Goal: Task Accomplishment & Management: Manage account settings

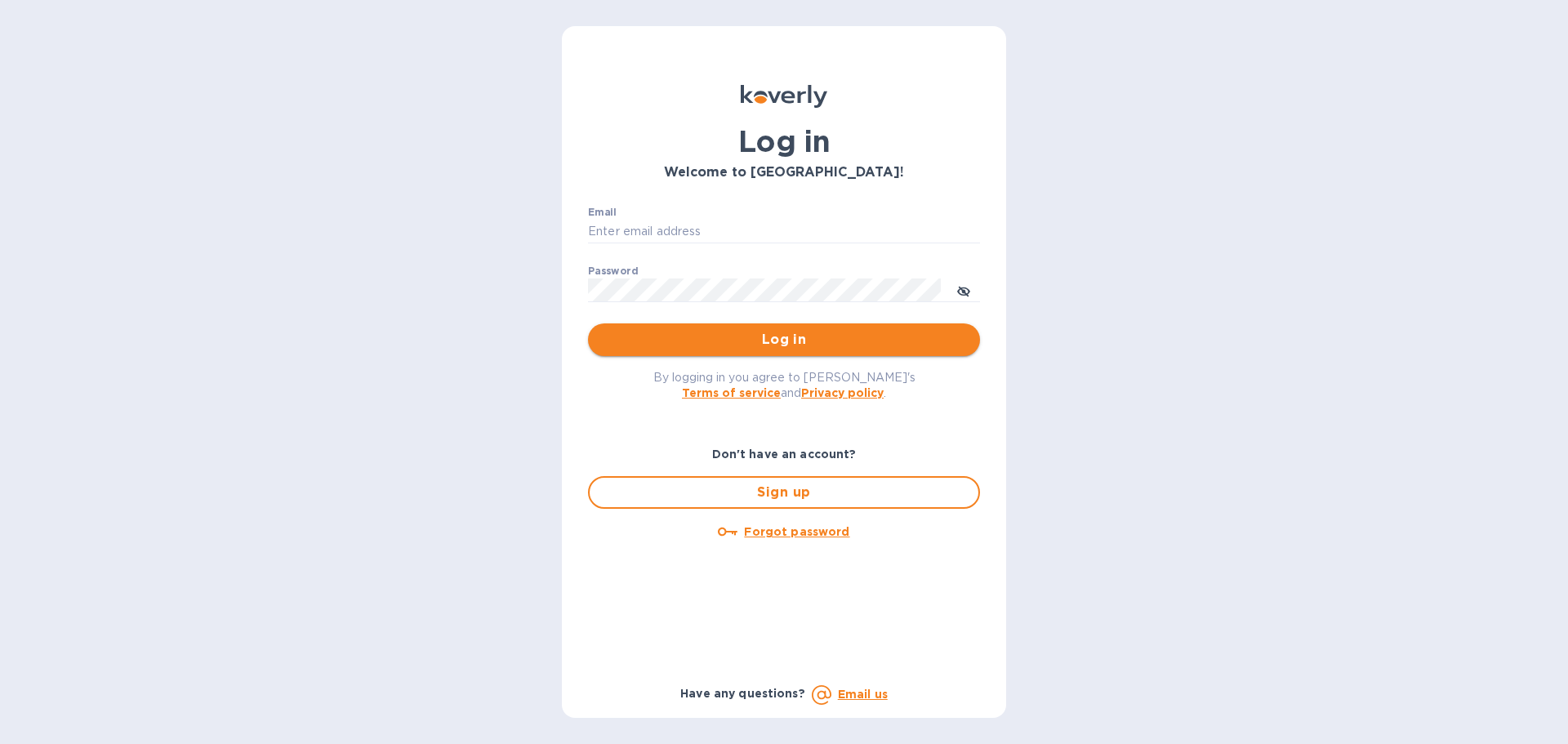
type input "[EMAIL_ADDRESS][DOMAIN_NAME]"
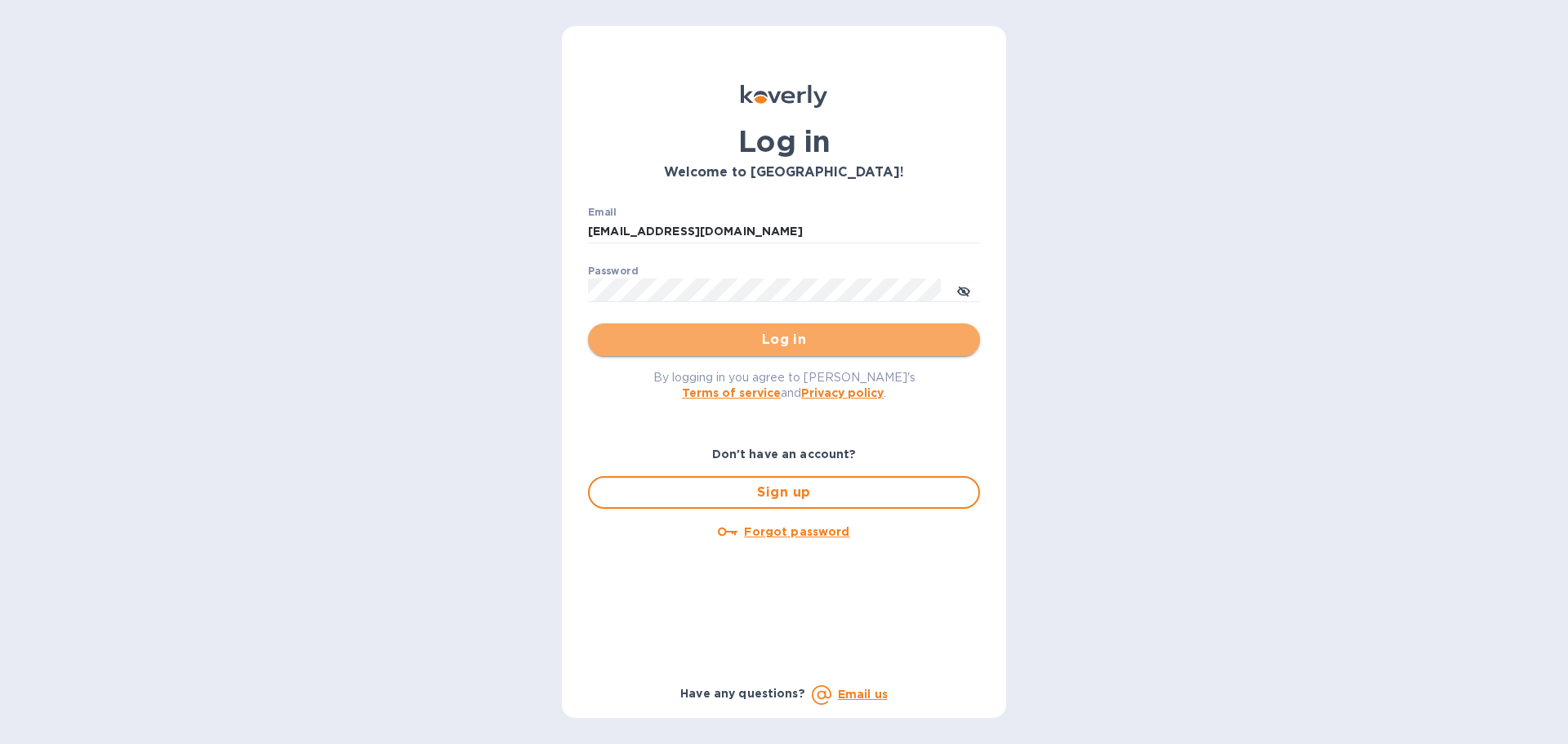
click at [809, 341] on span "Log in" at bounding box center [784, 339] width 366 height 19
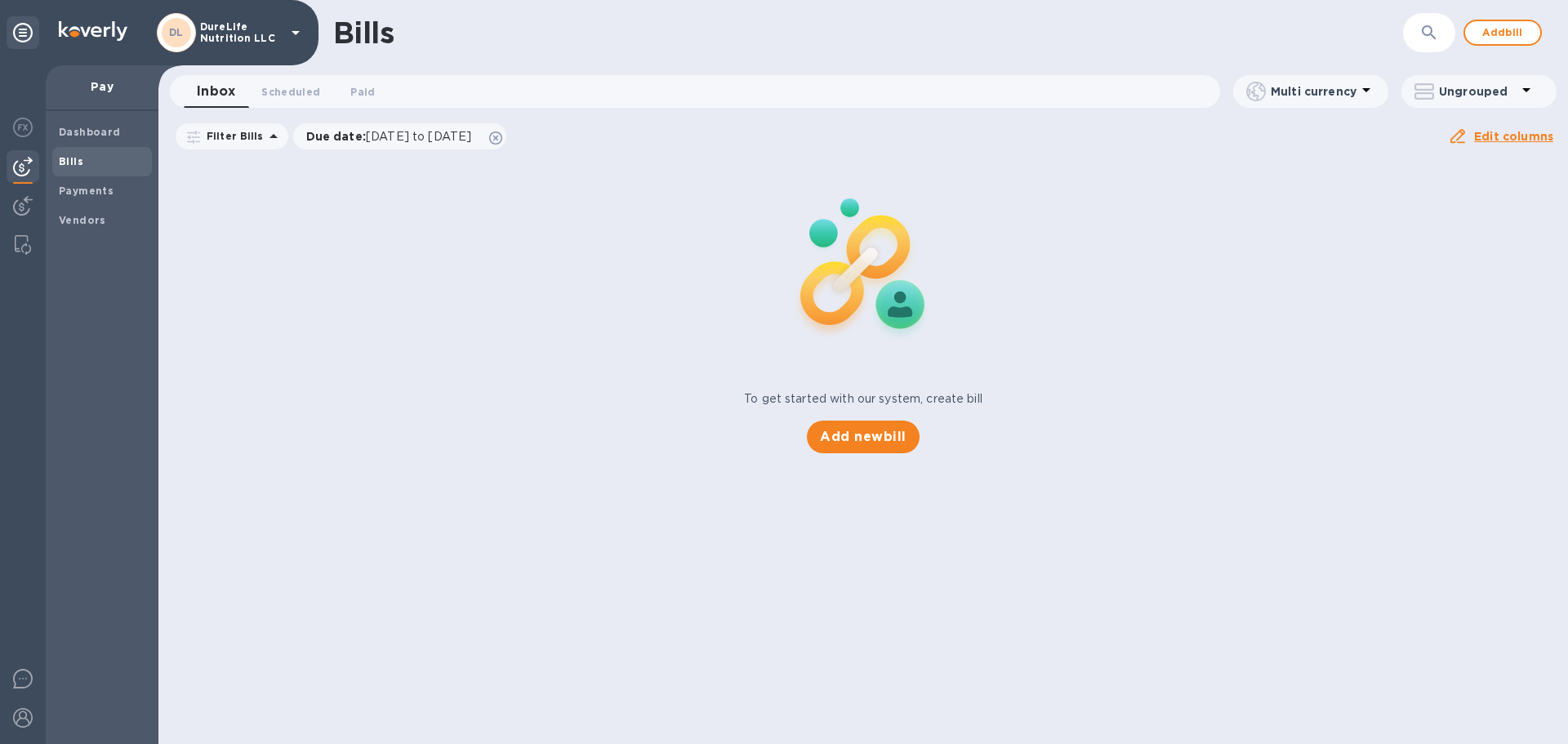
click at [295, 34] on icon at bounding box center [296, 33] width 8 height 4
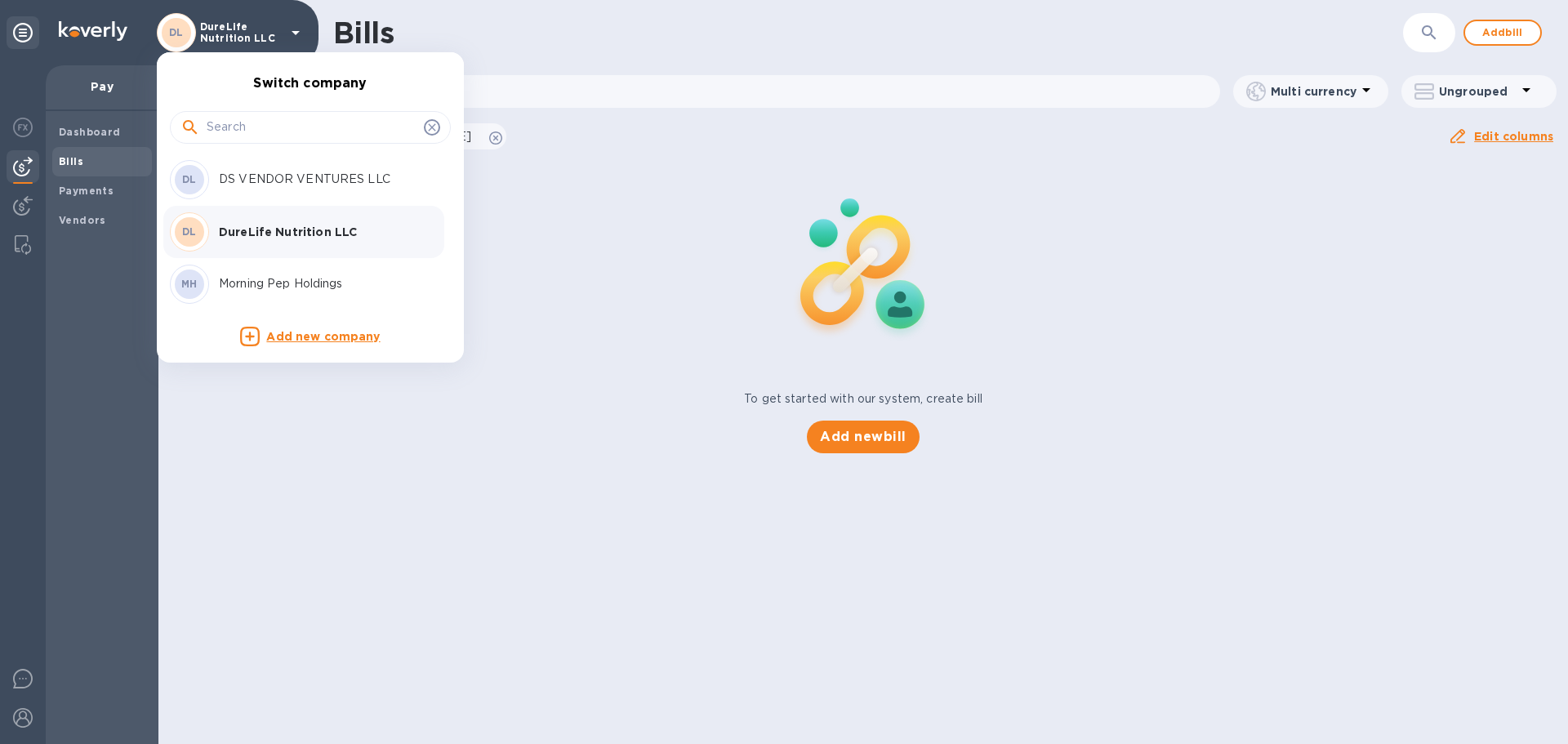
click at [244, 473] on div at bounding box center [784, 372] width 1568 height 744
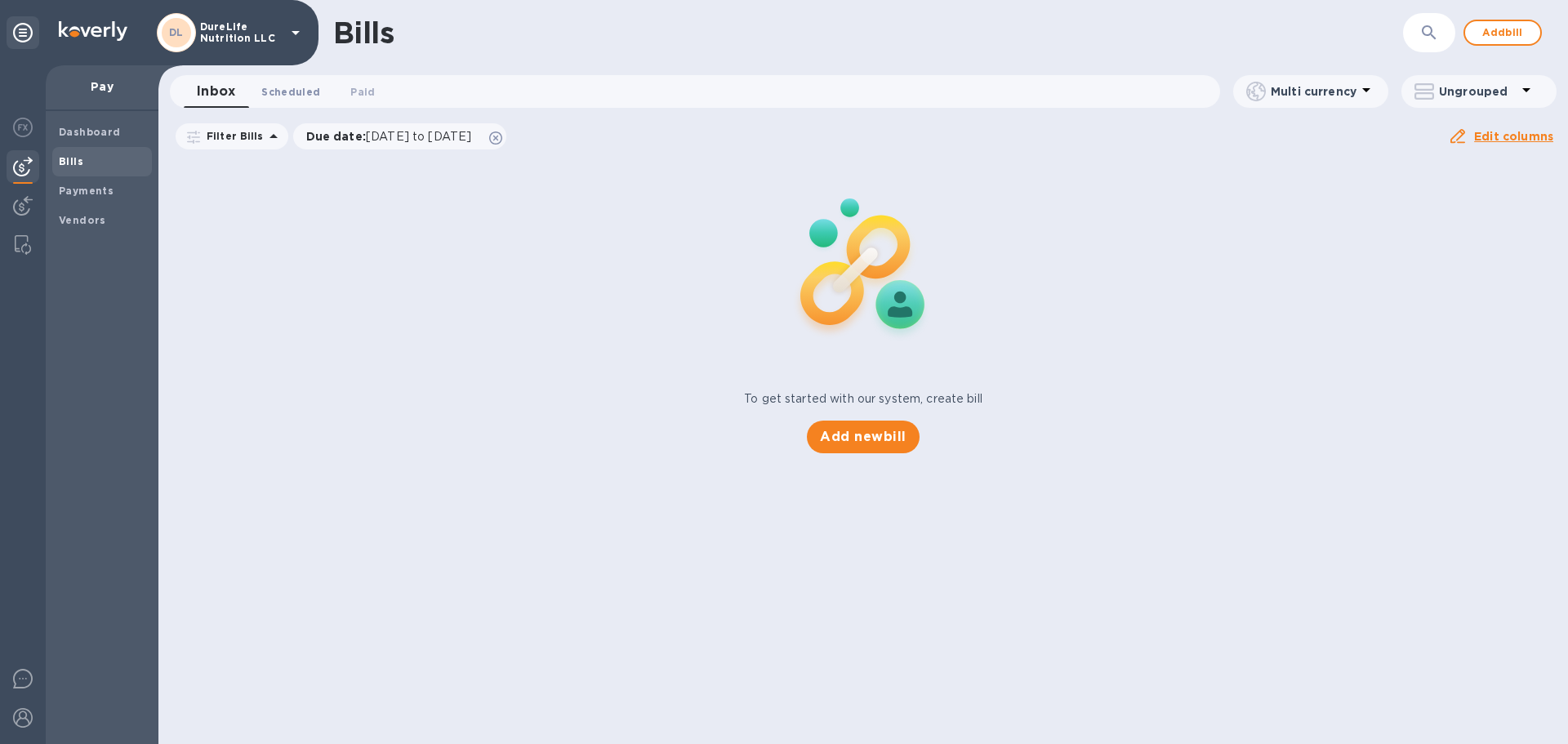
drag, startPoint x: 302, startPoint y: 97, endPoint x: 318, endPoint y: 95, distance: 16.1
click at [302, 98] on span "Scheduled 0" at bounding box center [290, 92] width 58 height 17
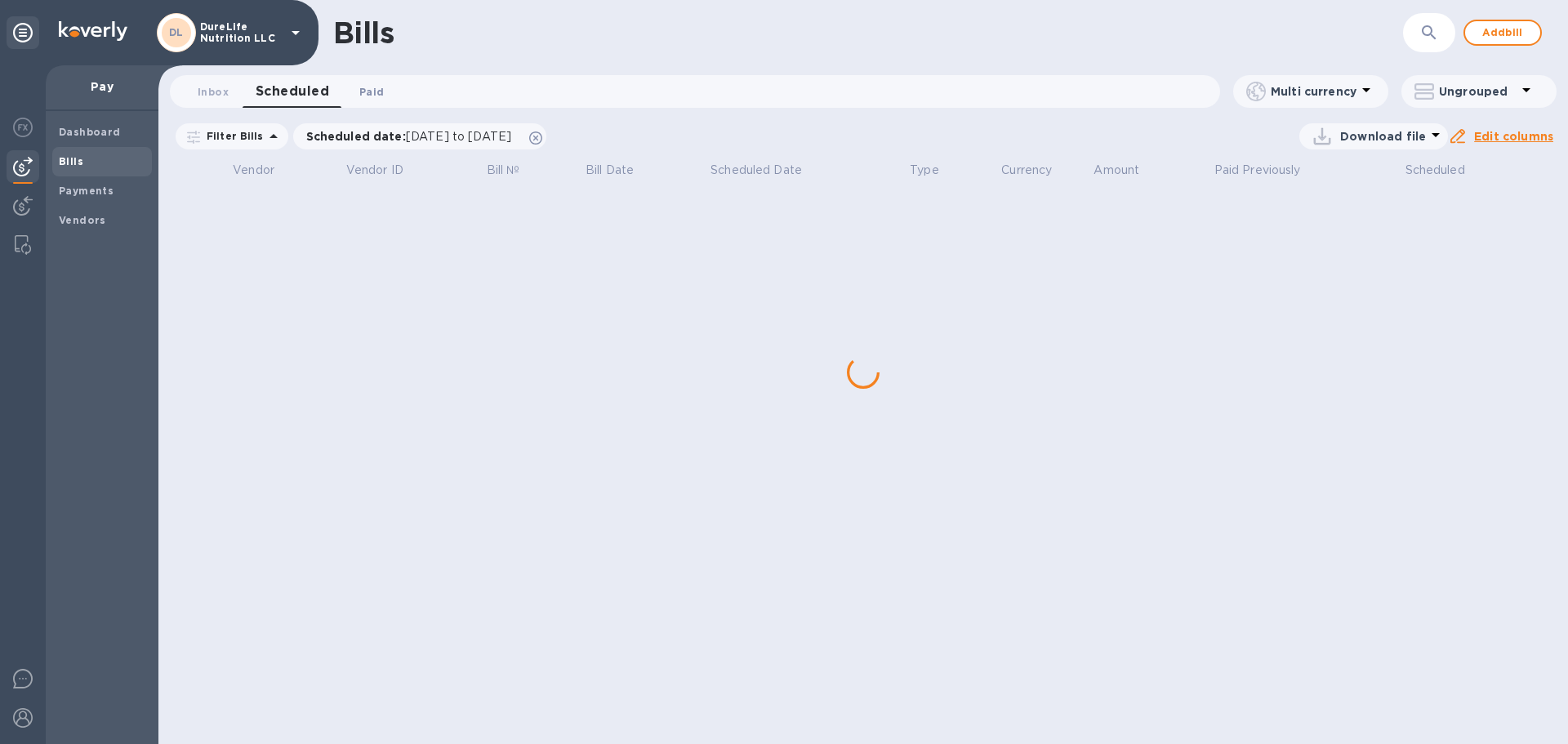
click at [362, 100] on span "Paid 0" at bounding box center [371, 92] width 25 height 17
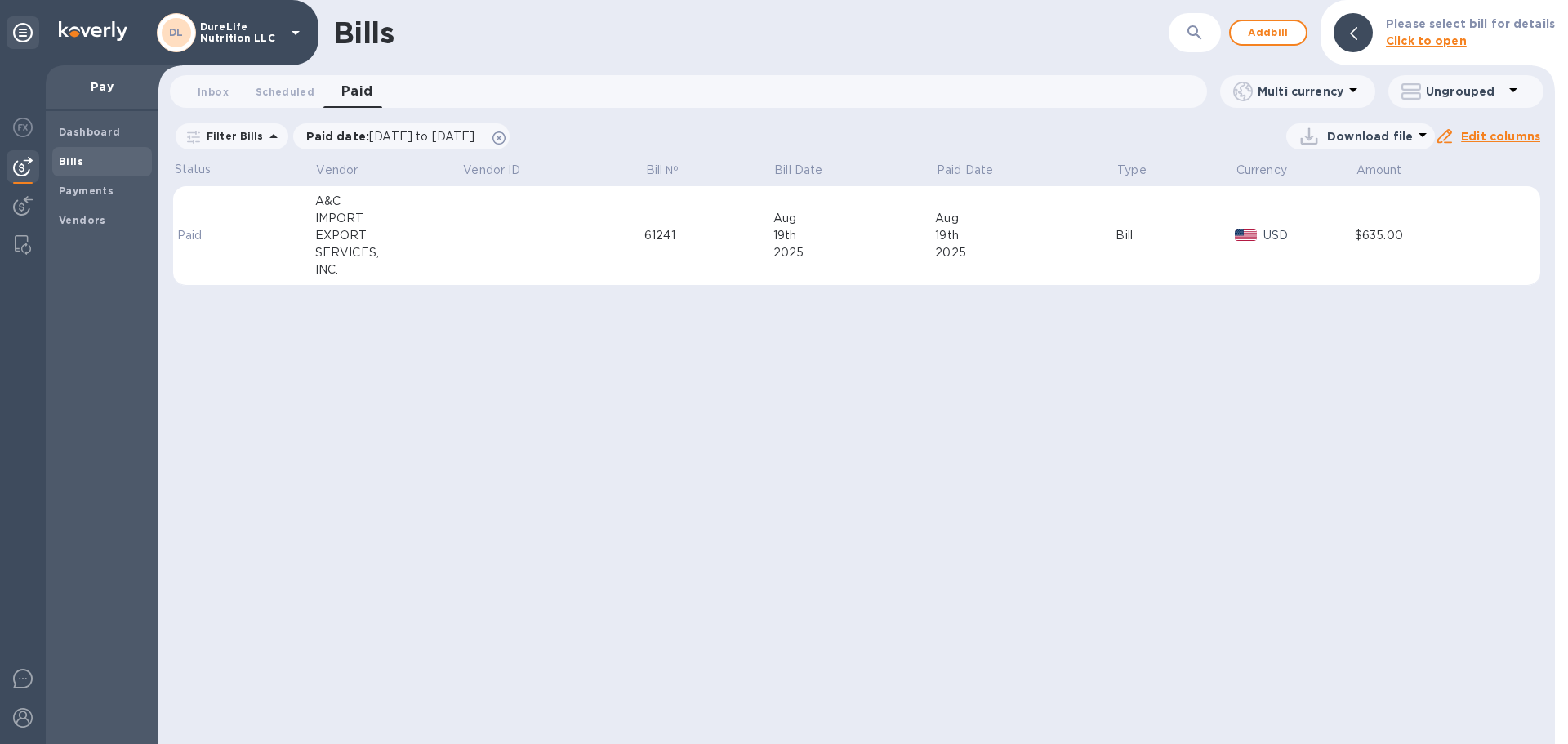
click at [1055, 271] on td "[DATE]" at bounding box center [1025, 236] width 180 height 100
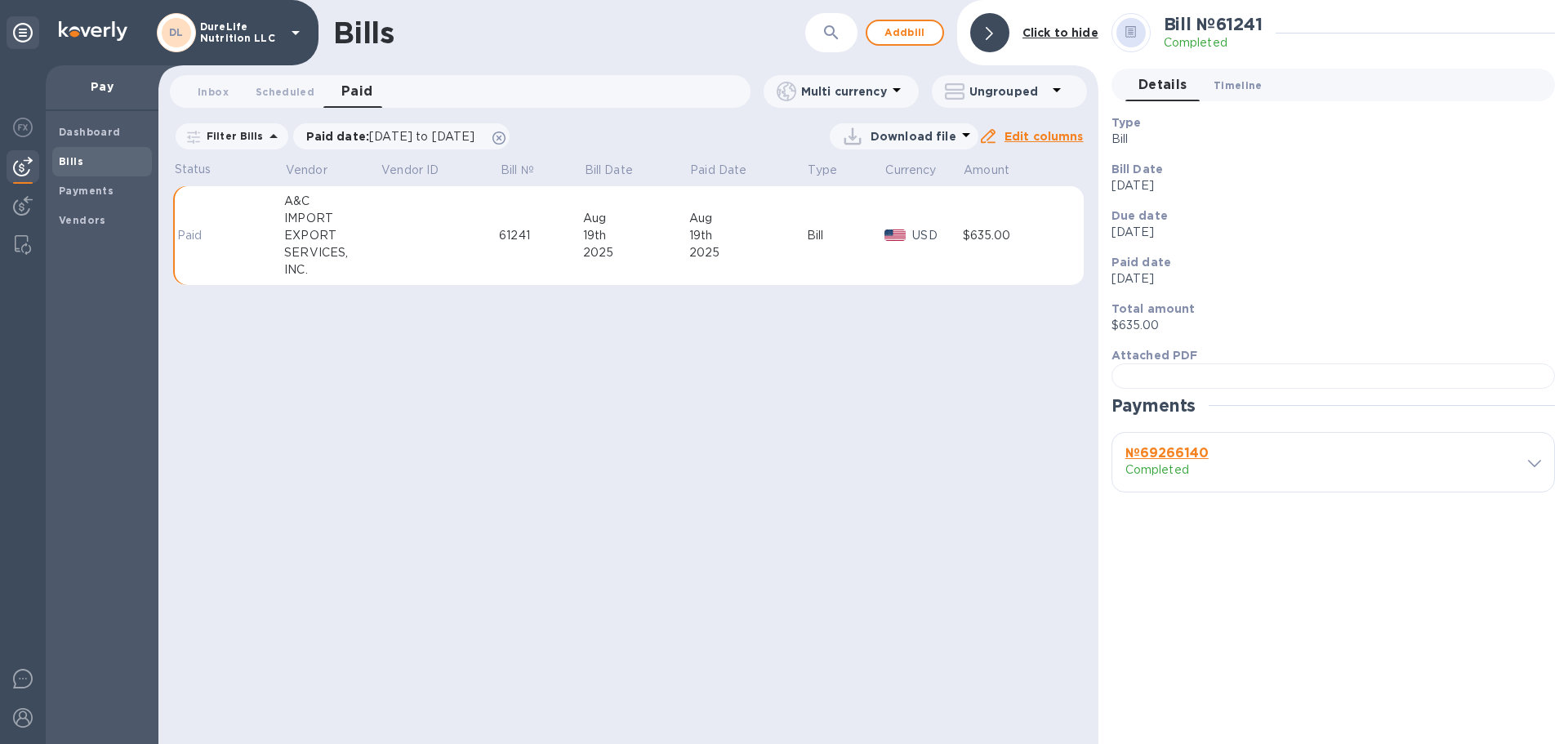
click at [1233, 89] on span "Timeline 0" at bounding box center [1238, 86] width 49 height 17
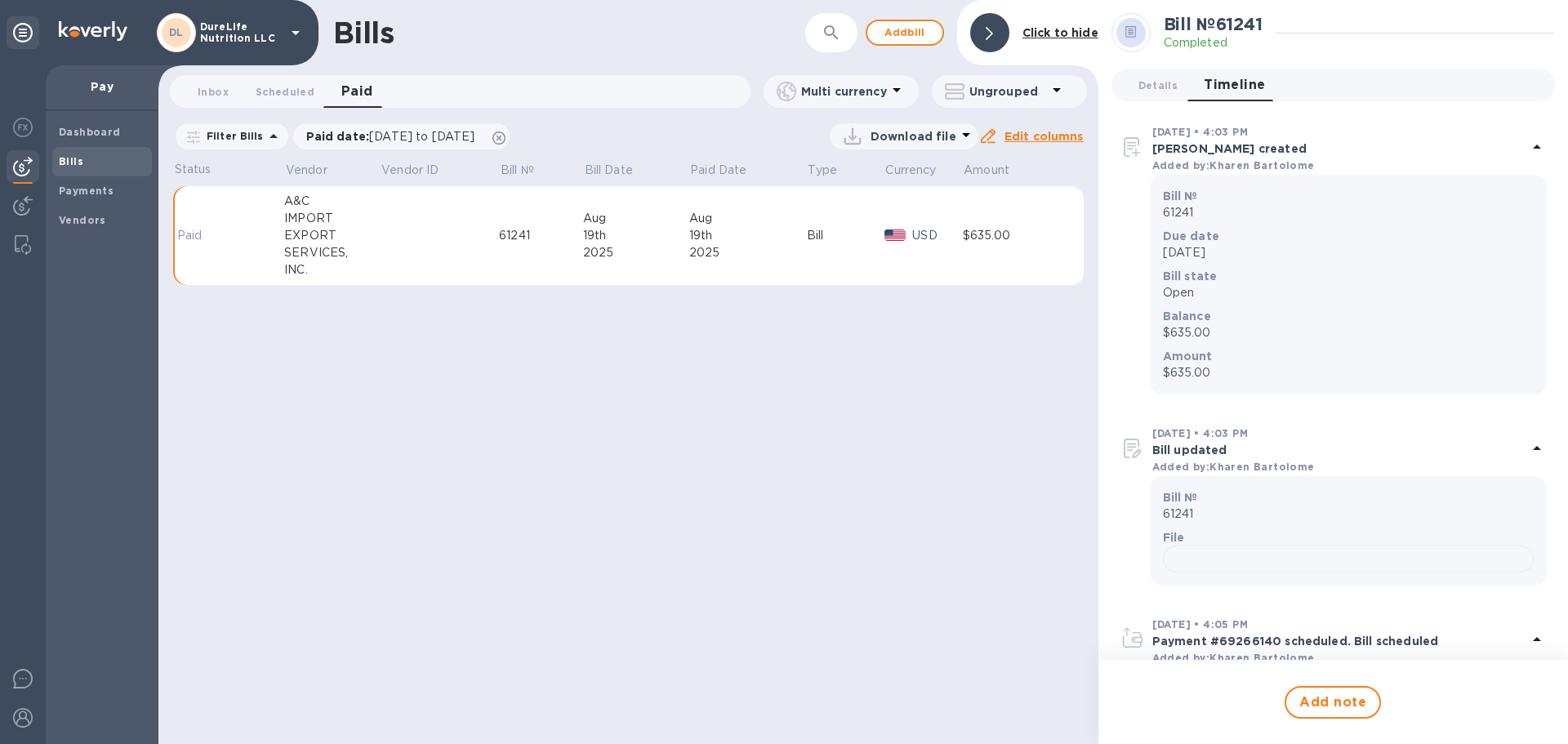
drag, startPoint x: 816, startPoint y: 383, endPoint x: 851, endPoint y: 368, distance: 38.1
click at [828, 375] on div "Bills ​ Add [PERSON_NAME] to hide Inbox 0 Scheduled 0 Paid 0 Multi currency Ung…" at bounding box center [629, 372] width 940 height 744
click at [1532, 147] on icon at bounding box center [1537, 147] width 8 height 4
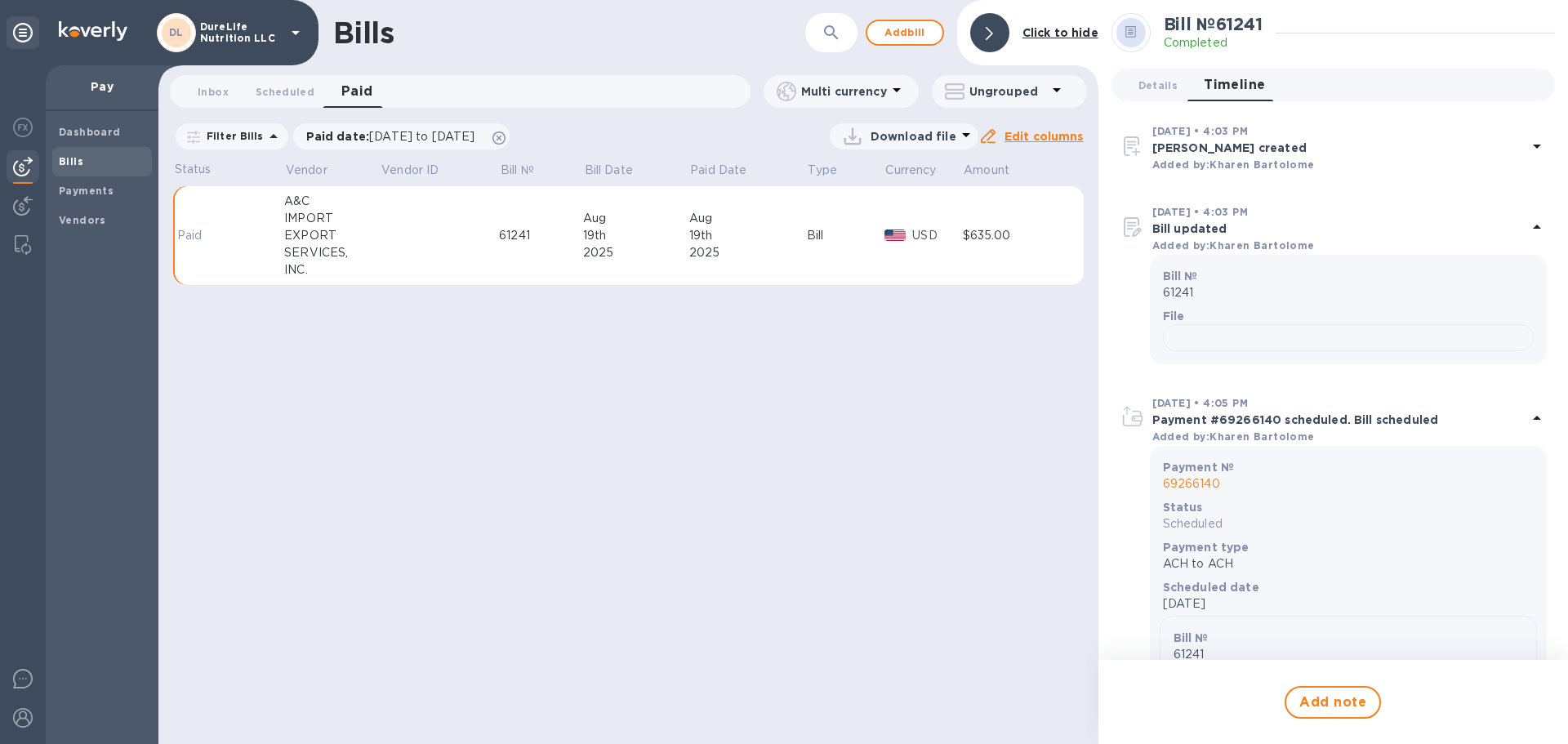
click at [870, 419] on div "Bills ​ Add [PERSON_NAME] to hide Inbox 0 Scheduled 0 Paid 0 Multi currency Ung…" at bounding box center [629, 372] width 940 height 744
click at [965, 459] on div "Bills ​ Add [PERSON_NAME] to hide Inbox 0 Scheduled 0 Paid 0 Multi currency Ung…" at bounding box center [629, 372] width 940 height 744
click at [1017, 418] on div "Bills ​ Add [PERSON_NAME] to hide Inbox 0 Scheduled 0 Paid 0 Multi currency Ung…" at bounding box center [629, 372] width 940 height 744
click at [988, 37] on icon at bounding box center [989, 33] width 8 height 13
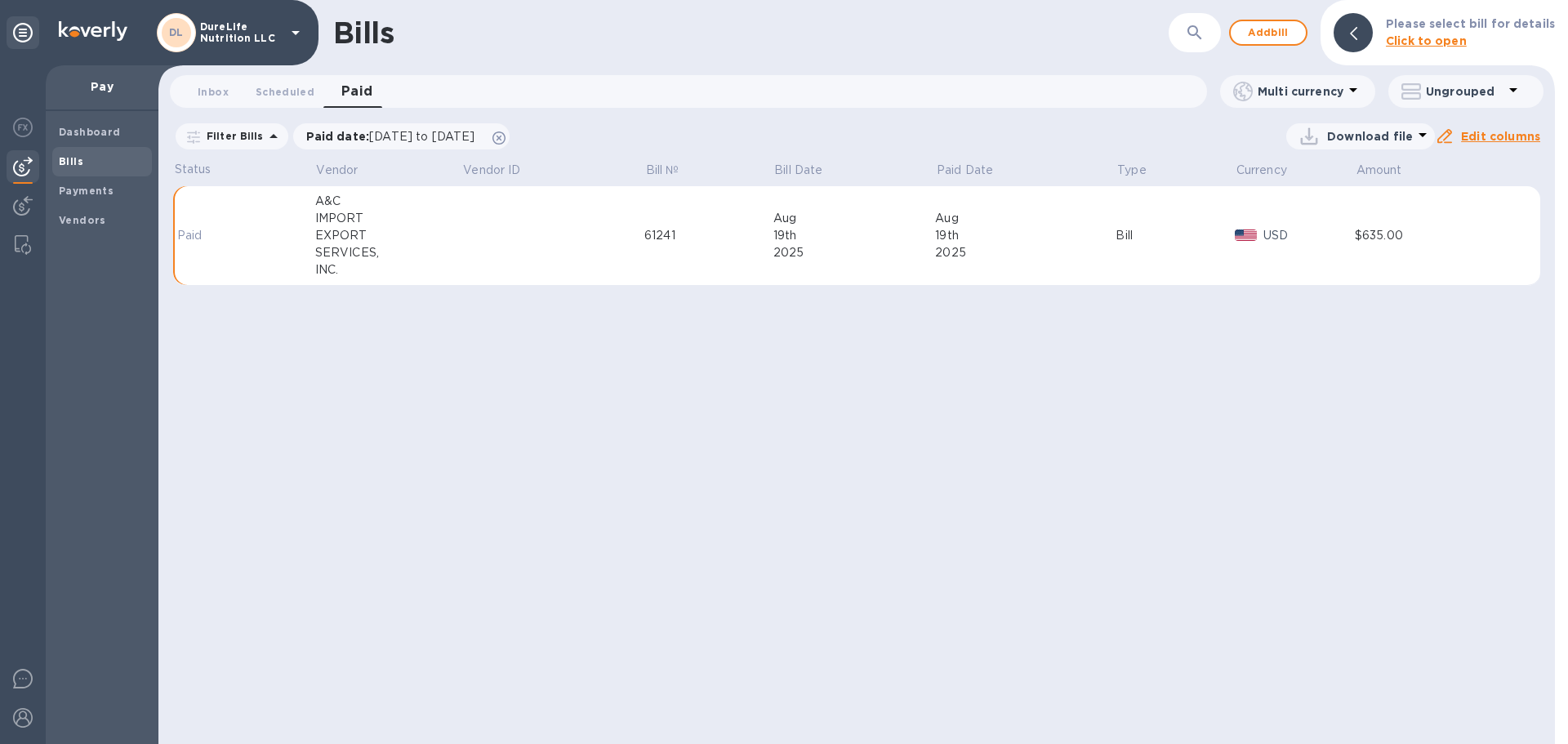
click at [1516, 89] on icon at bounding box center [1513, 89] width 19 height 19
drag, startPoint x: 723, startPoint y: 387, endPoint x: 676, endPoint y: 388, distance: 47.0
click at [713, 391] on div at bounding box center [784, 372] width 1568 height 744
click at [271, 90] on span "Scheduled 0" at bounding box center [285, 92] width 58 height 17
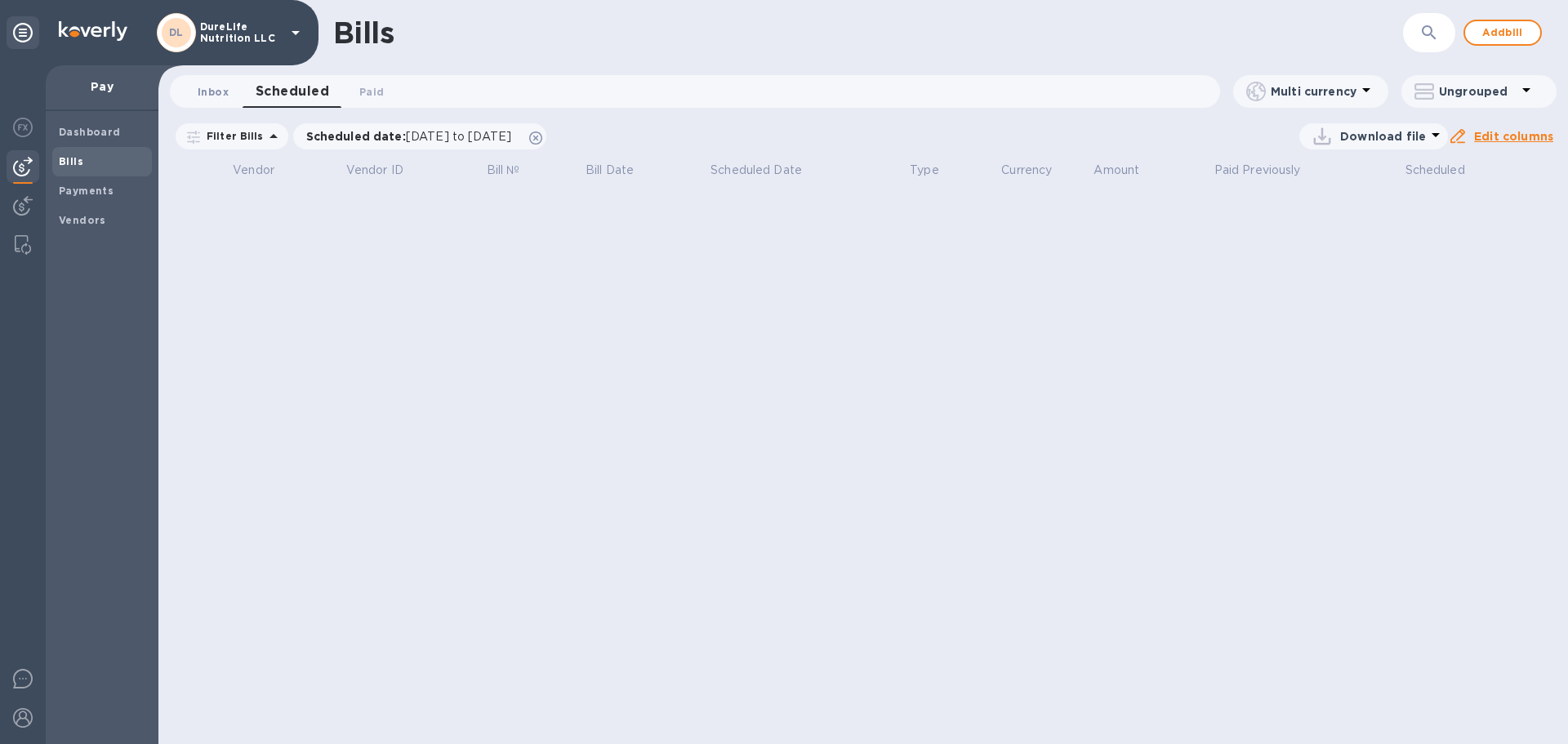
click at [219, 91] on span "Inbox 0" at bounding box center [213, 92] width 31 height 17
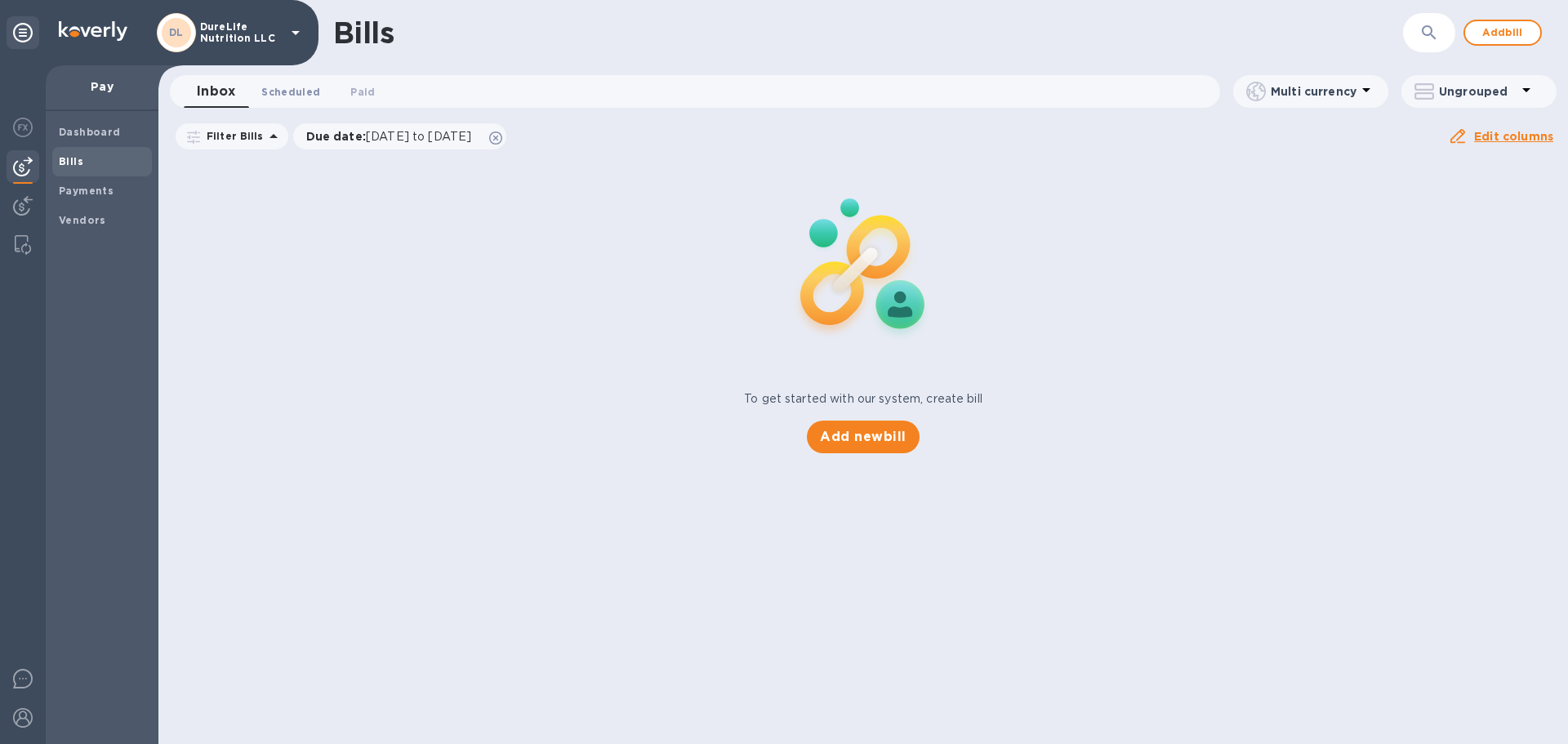
click at [294, 89] on span "Scheduled 0" at bounding box center [290, 92] width 58 height 17
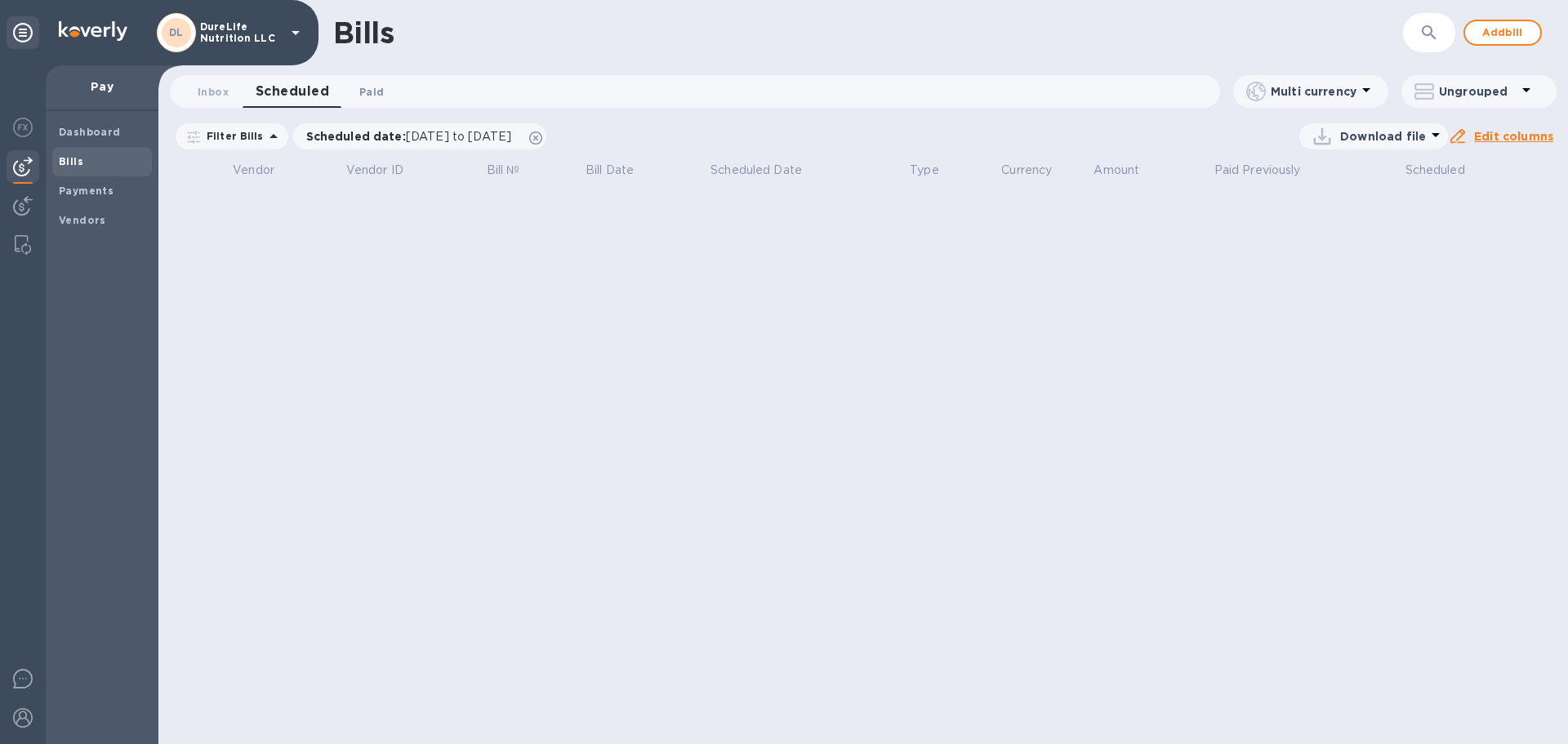
click at [358, 97] on span "Paid 0" at bounding box center [371, 92] width 33 height 17
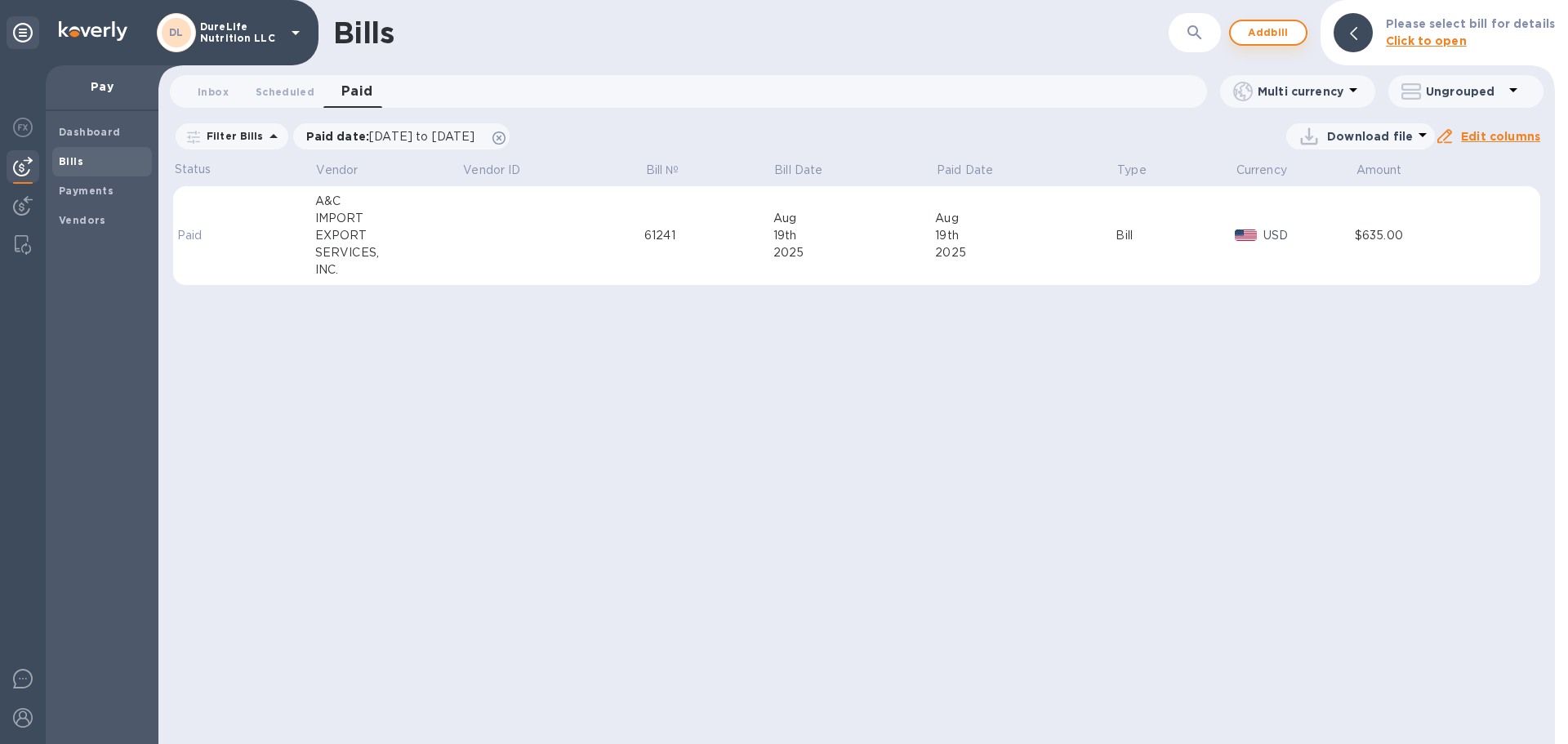
click at [1260, 34] on span "Add bill" at bounding box center [1268, 32] width 49 height 19
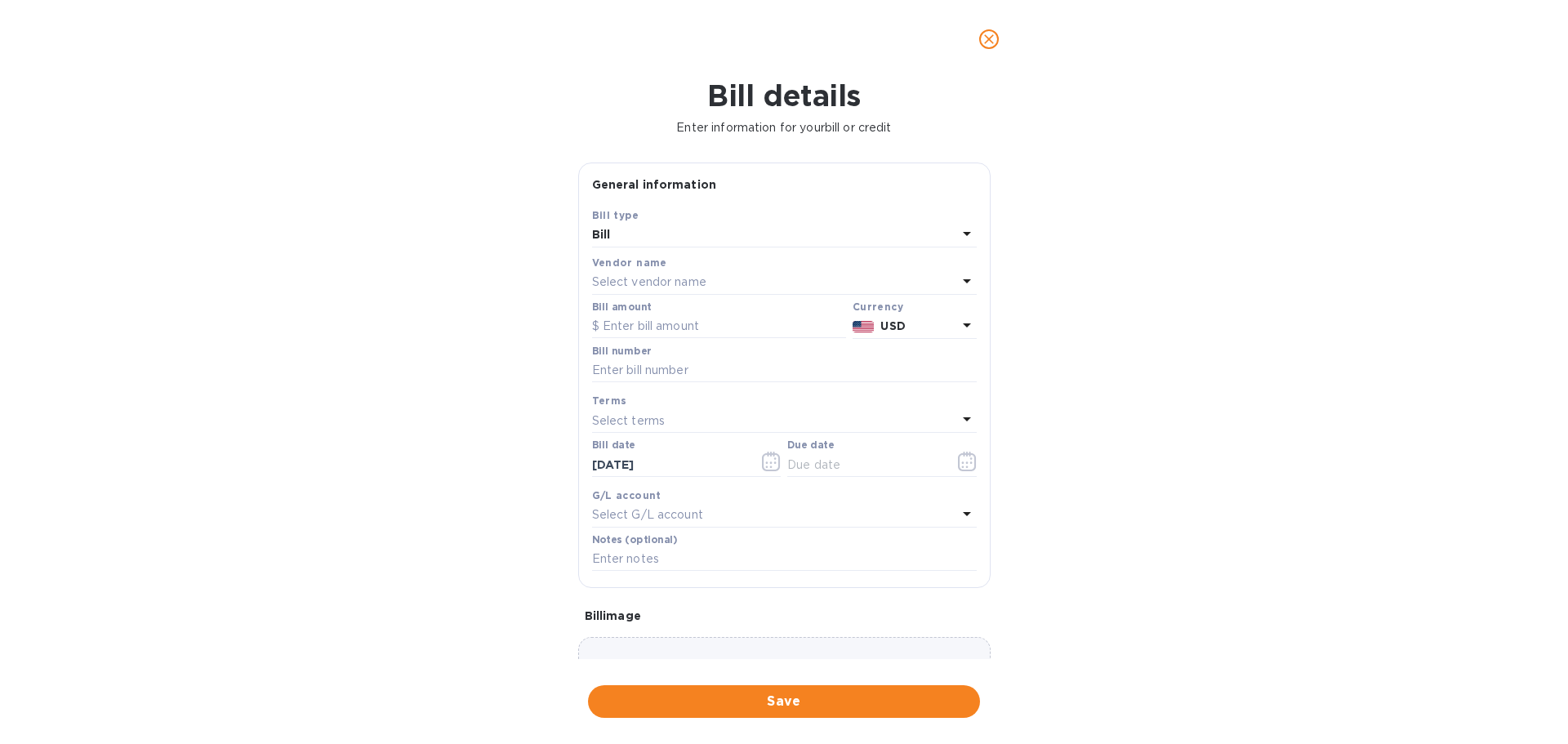
click at [806, 276] on div "Select vendor name" at bounding box center [774, 282] width 365 height 23
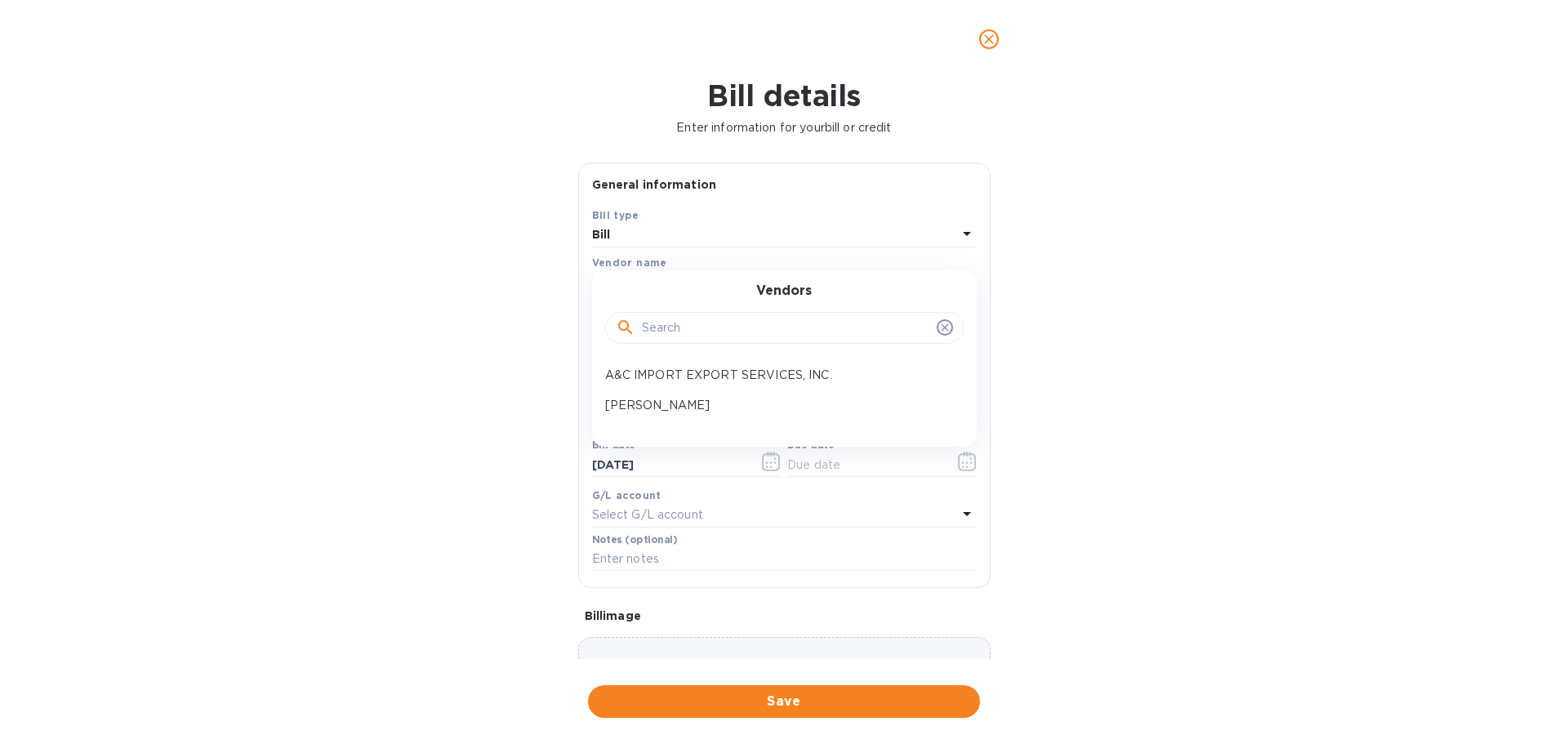
click at [797, 330] on input "text" at bounding box center [786, 328] width 288 height 25
type input "d"
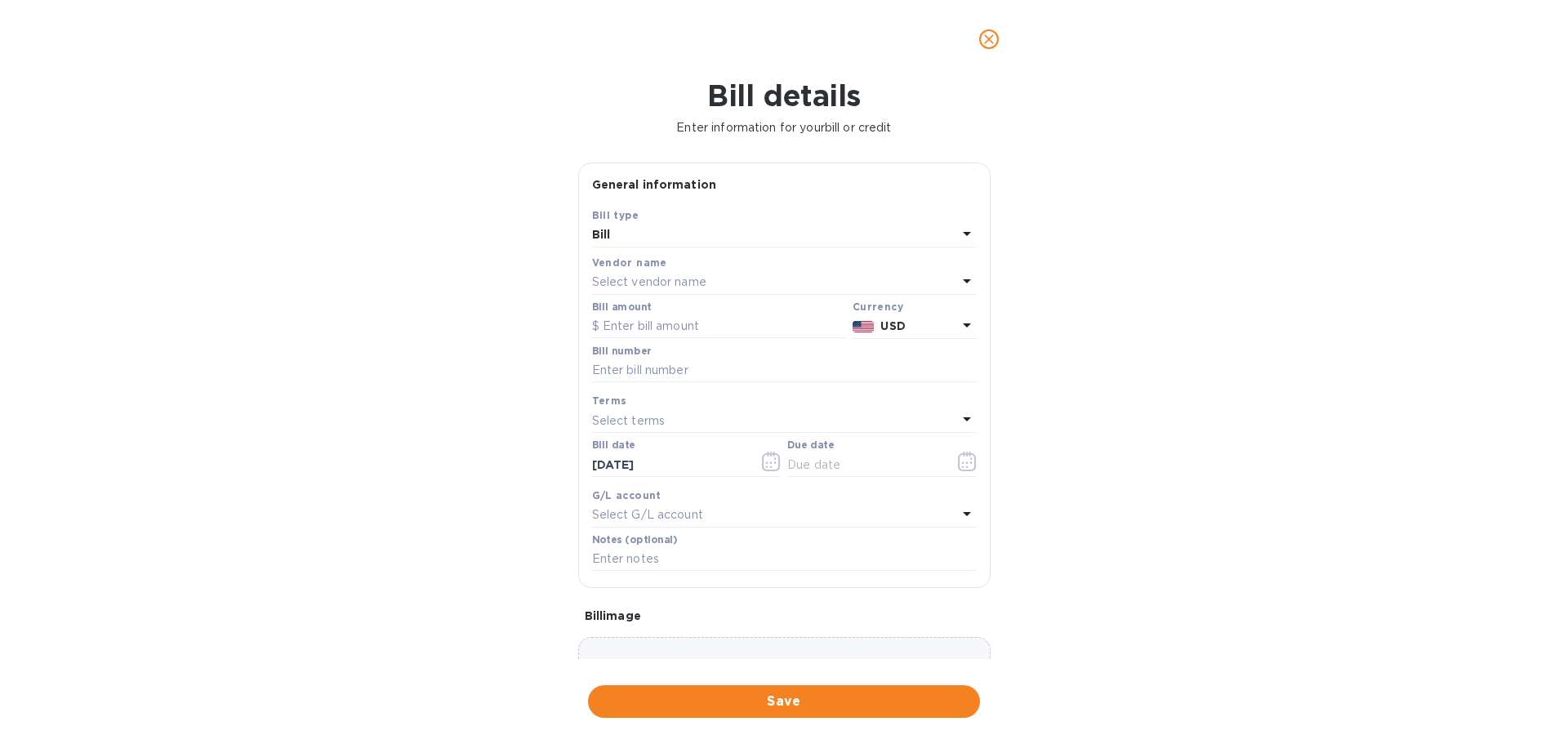
click at [1146, 320] on div "Bill details Enter information for your bill or credit General information Save…" at bounding box center [784, 412] width 1568 height 666
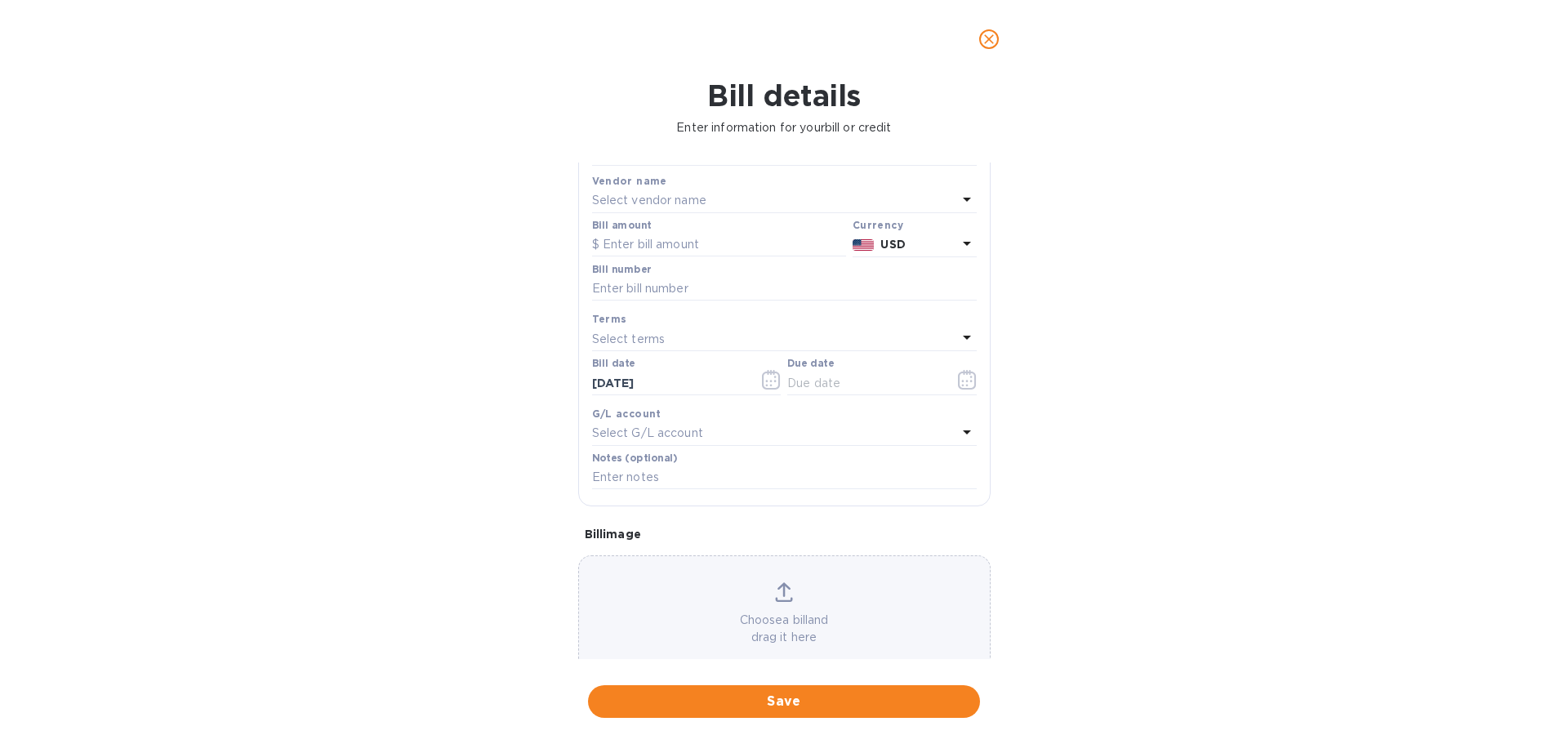
click at [959, 211] on div at bounding box center [967, 201] width 19 height 23
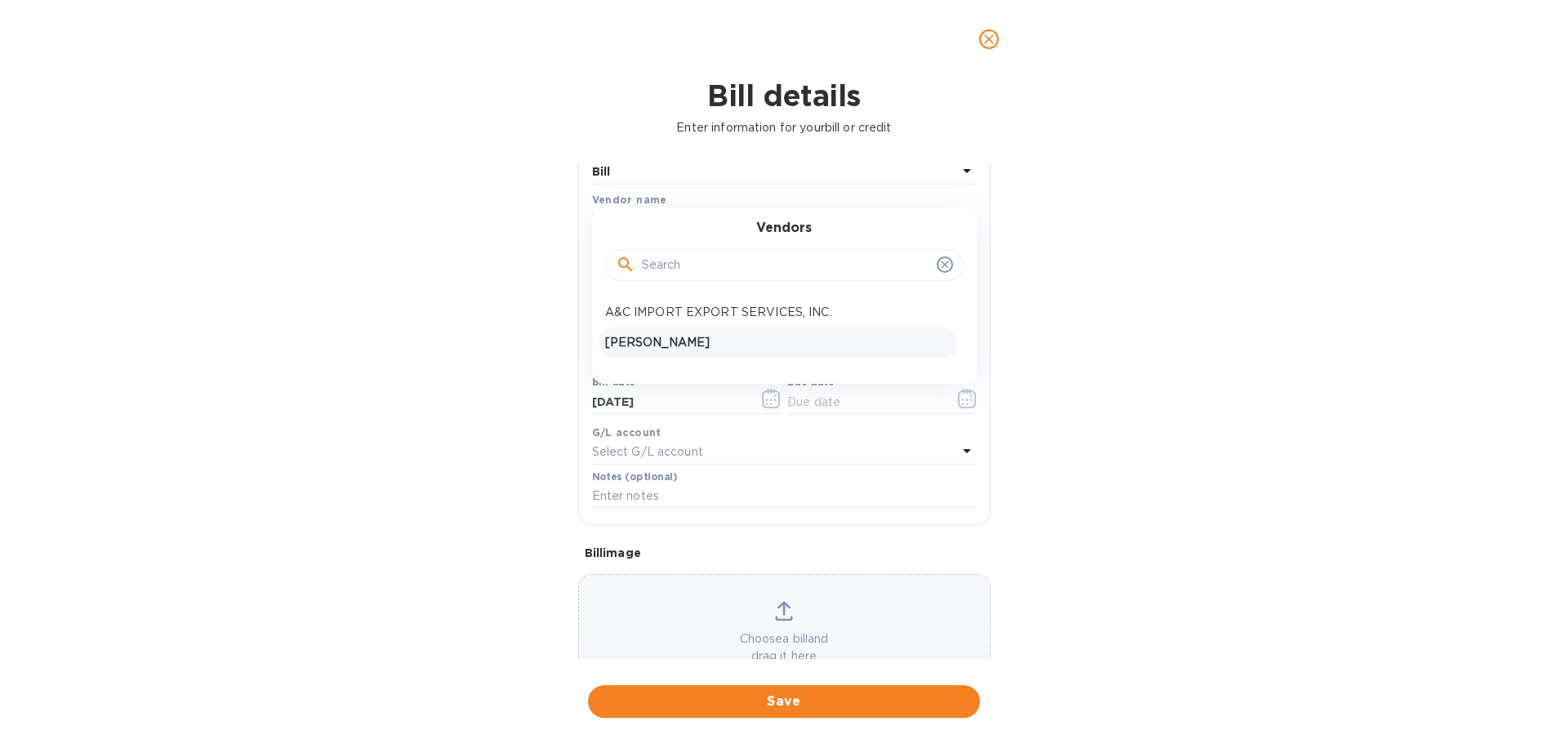
scroll to position [0, 0]
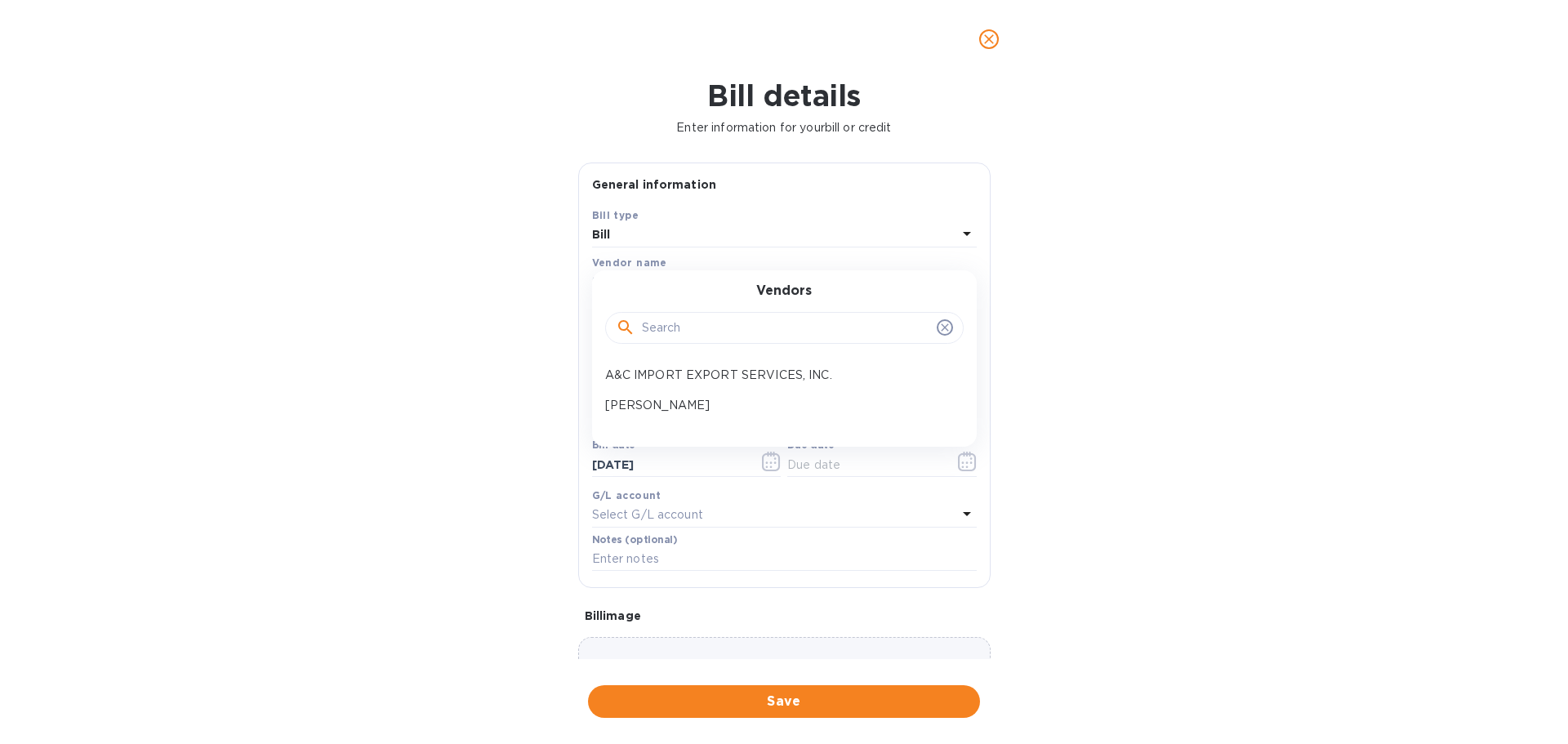
click at [807, 321] on input "text" at bounding box center [786, 328] width 288 height 25
paste input "DHL eCommerce"
type input "DHL eCommerce"
click button "Save" at bounding box center [0, 0] width 0 height 0
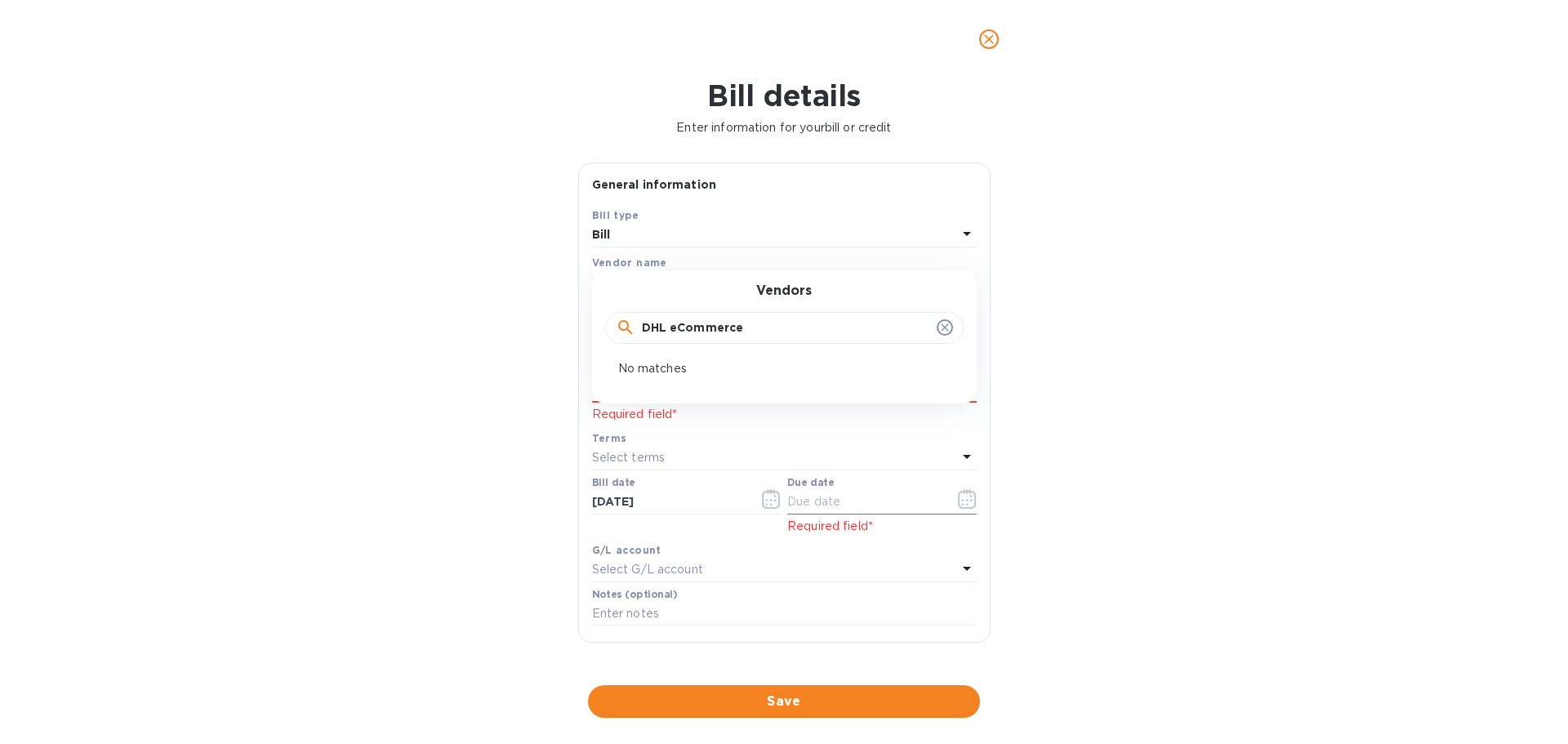
click at [670, 380] on div "Vendors DHL eCommerce No matches" at bounding box center [784, 336] width 385 height 133
click at [1064, 375] on div "Bill details Enter information for your bill or credit General information Save…" at bounding box center [784, 412] width 1568 height 666
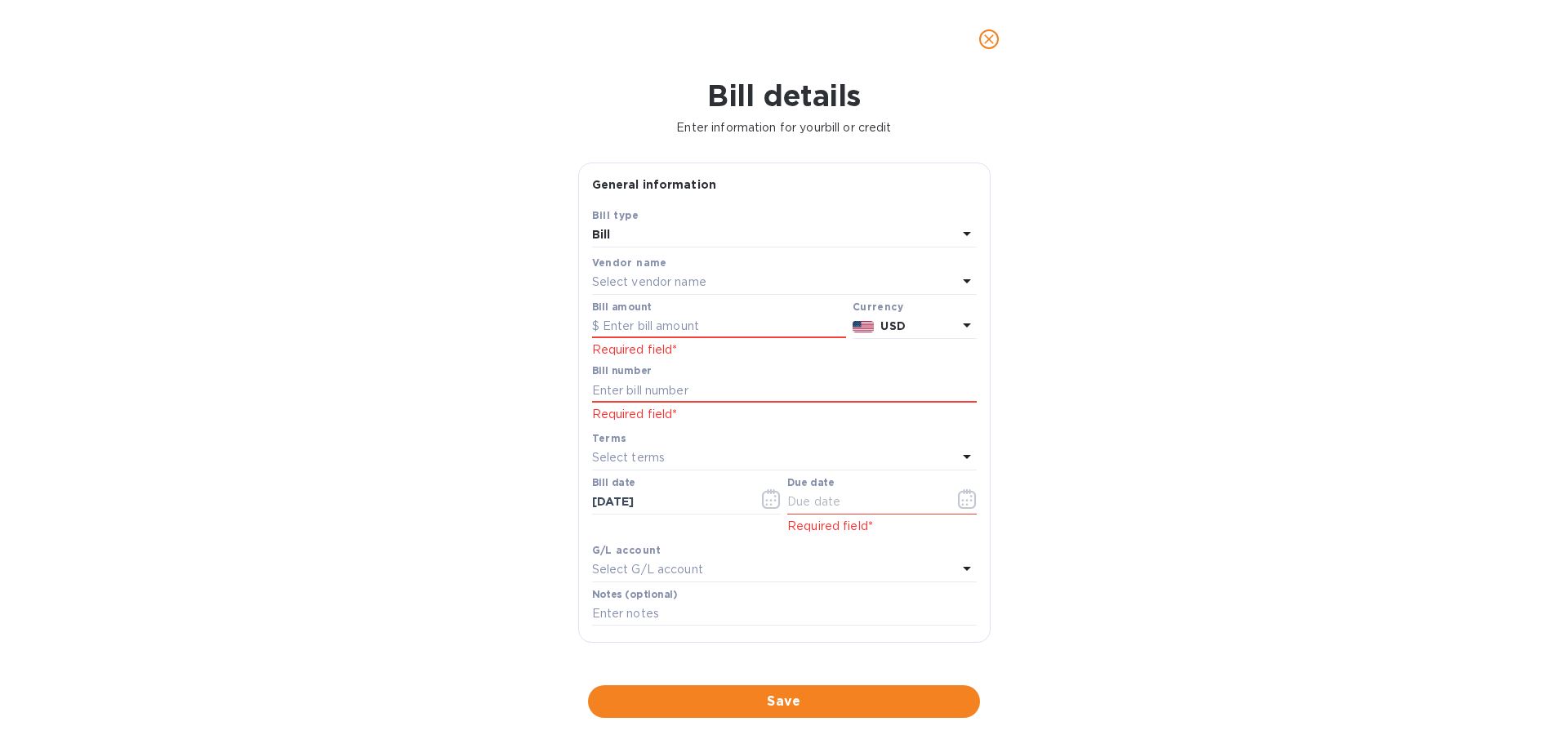
click at [963, 235] on icon at bounding box center [967, 234] width 8 height 4
click at [1074, 276] on div "Bill details Enter information for your bill or credit General information Save…" at bounding box center [784, 412] width 1568 height 666
click at [992, 33] on icon "close" at bounding box center [989, 39] width 16 height 16
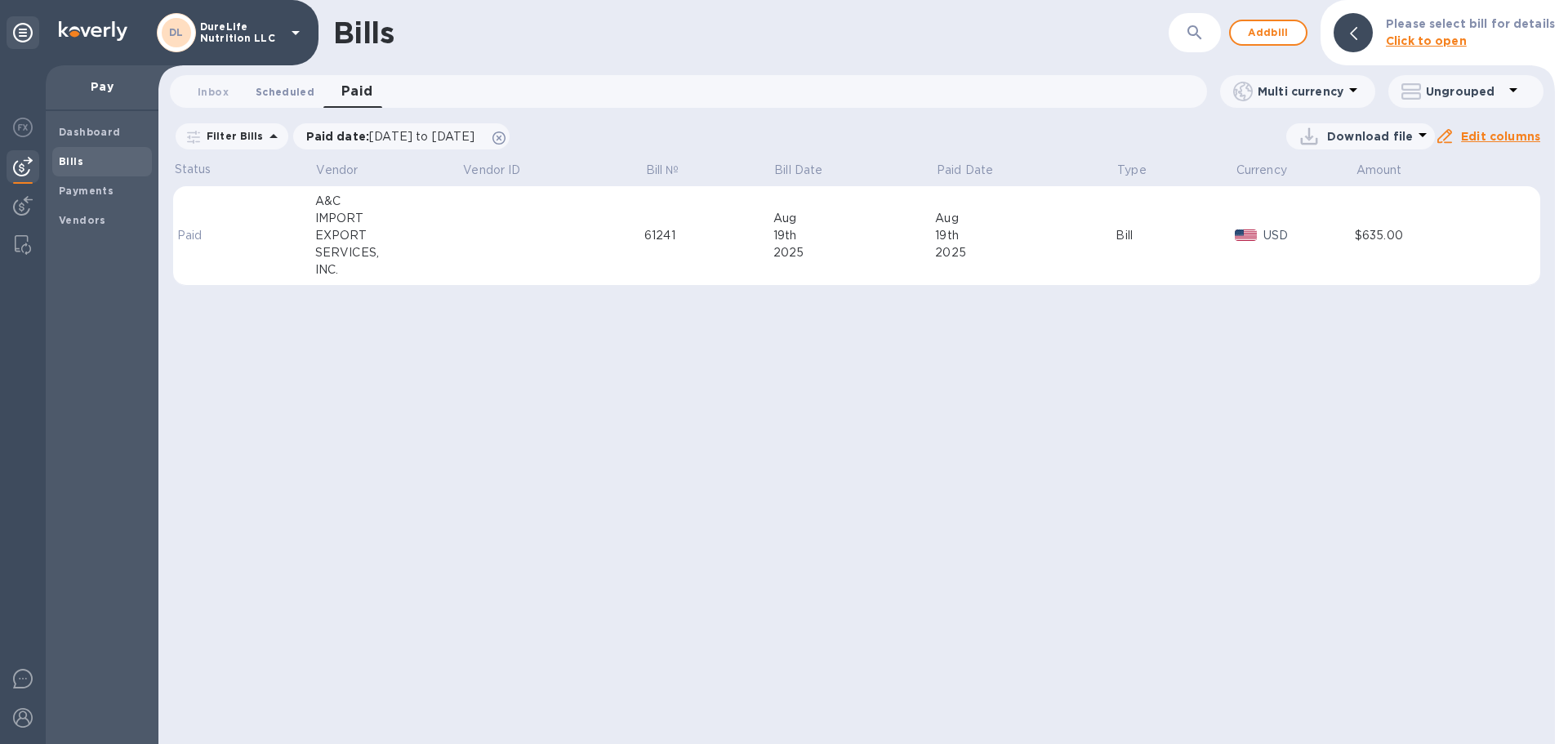
drag, startPoint x: 284, startPoint y: 90, endPoint x: 269, endPoint y: 92, distance: 15.1
click at [284, 91] on span "Scheduled 0" at bounding box center [285, 92] width 58 height 17
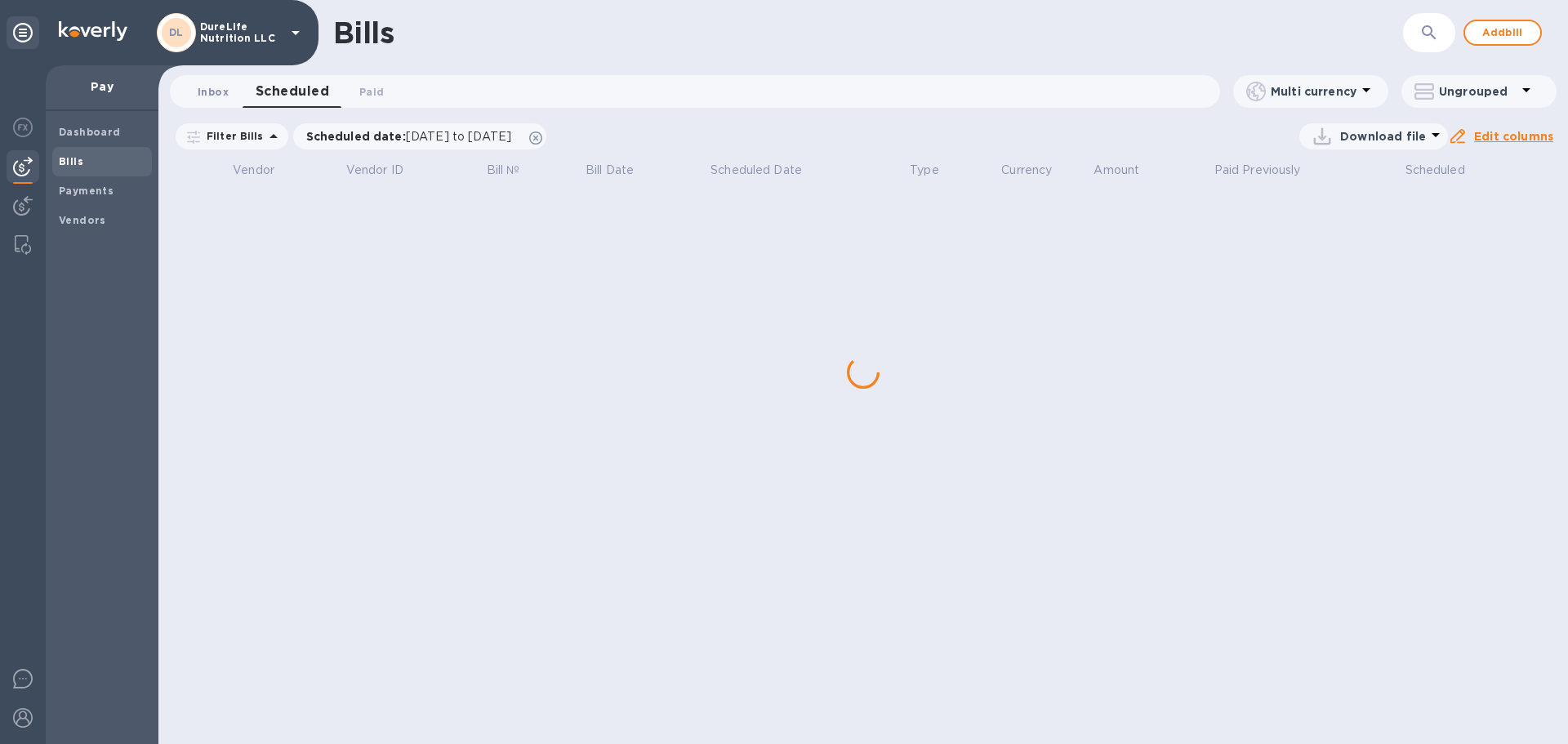
drag, startPoint x: 228, startPoint y: 92, endPoint x: 247, endPoint y: 95, distance: 19.2
click at [229, 92] on span "Inbox 0" at bounding box center [213, 92] width 33 height 17
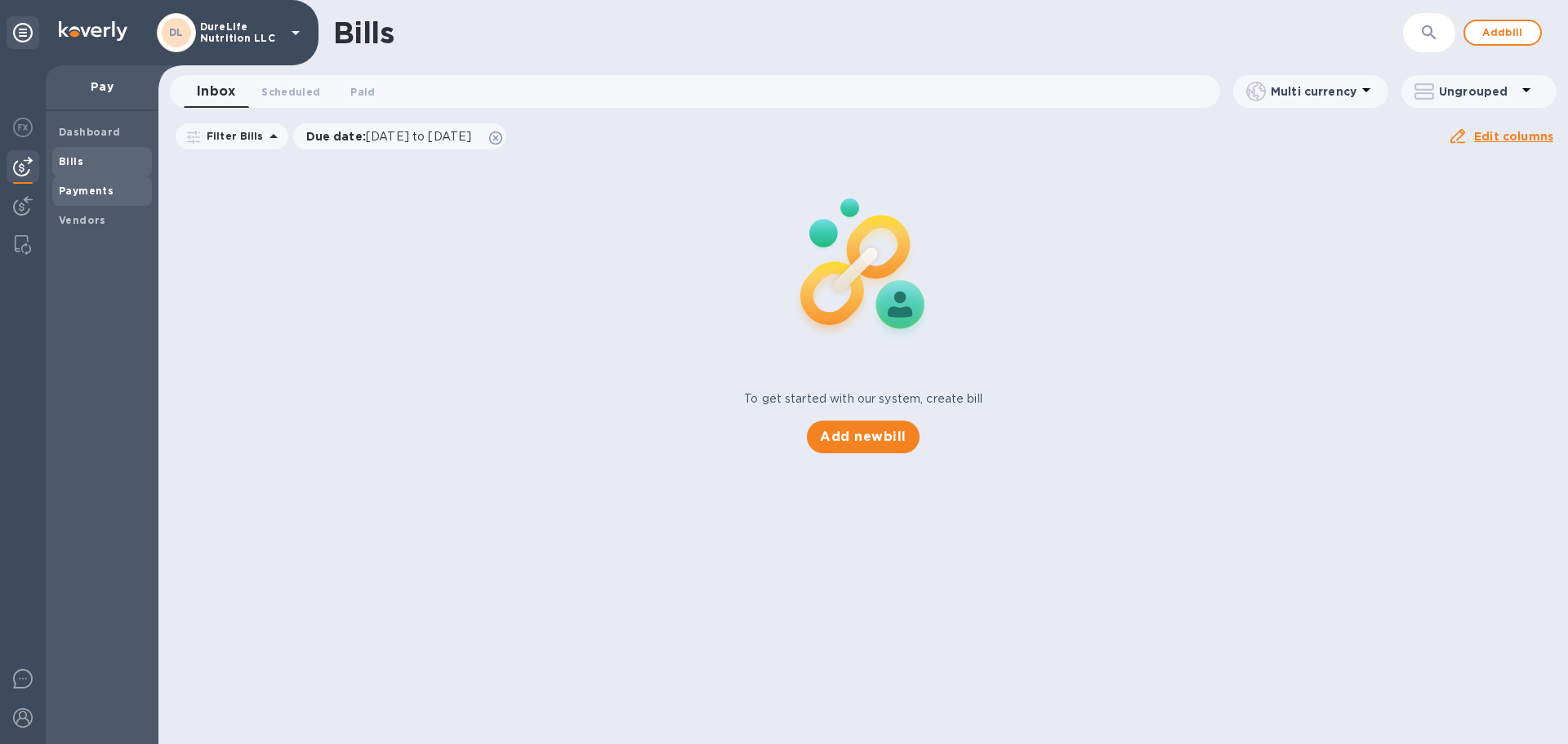
click at [83, 191] on b "Payments" at bounding box center [86, 191] width 55 height 12
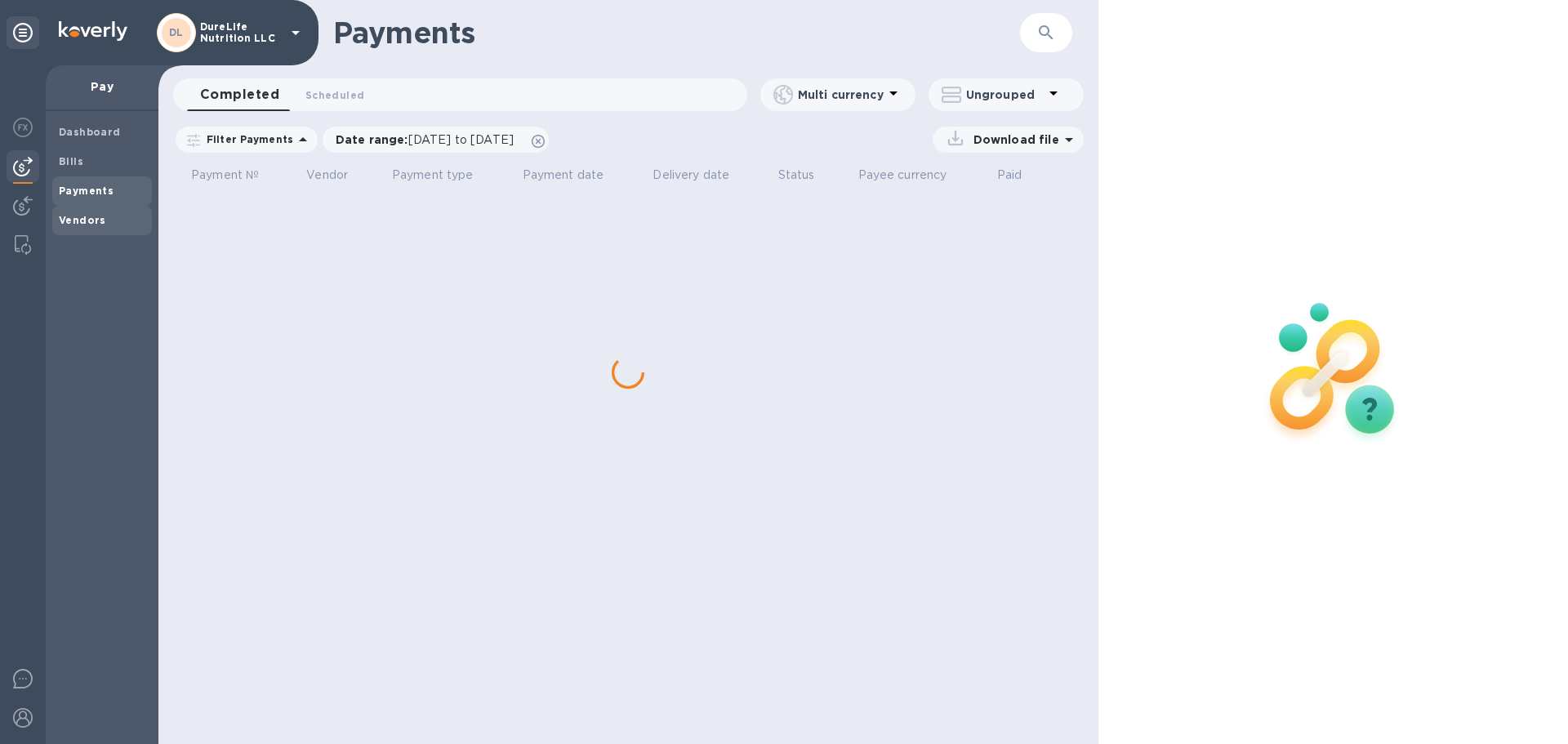
click at [99, 217] on b "Vendors" at bounding box center [82, 220] width 47 height 12
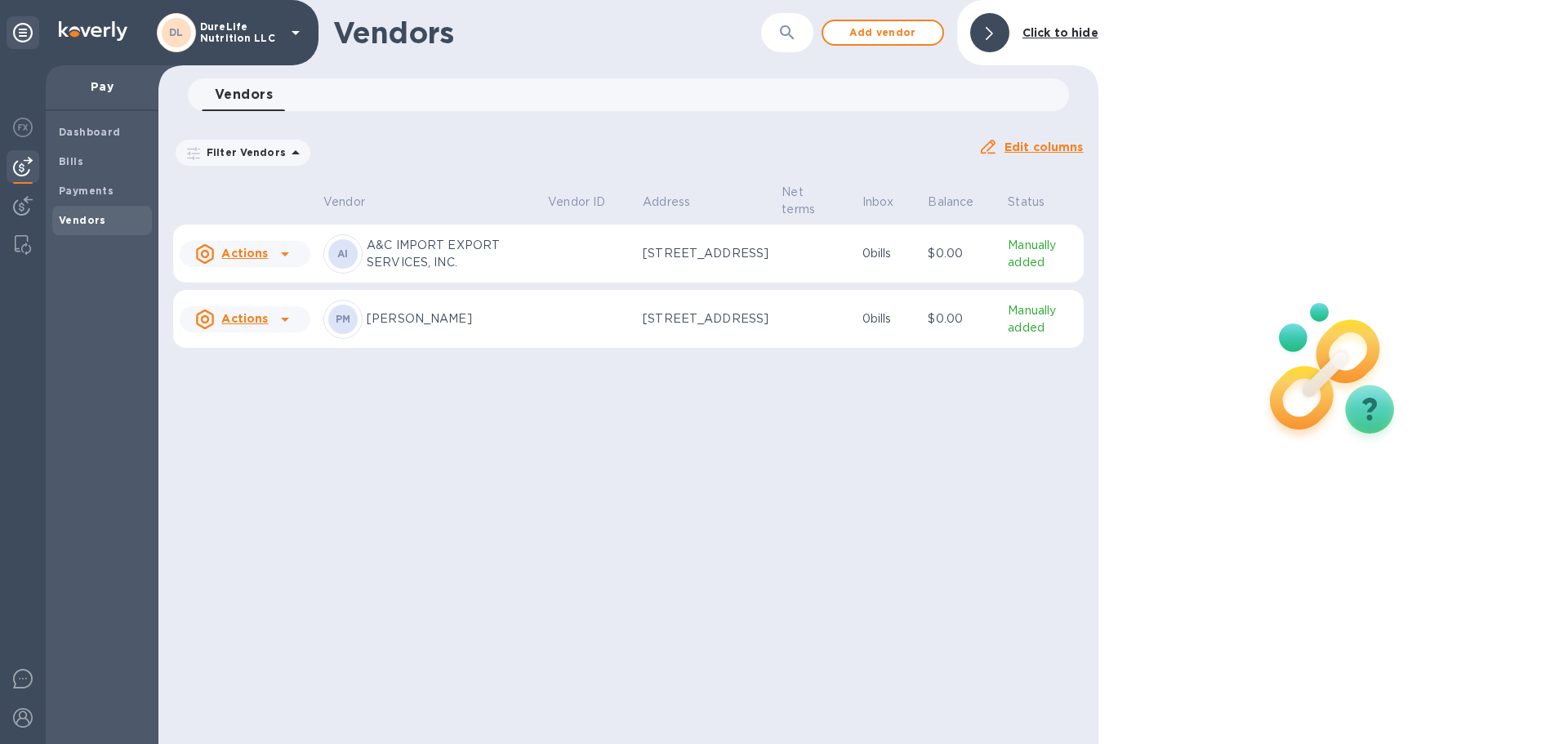
click at [783, 31] on icon "button" at bounding box center [787, 32] width 19 height 19
paste input "DHL eCommerce"
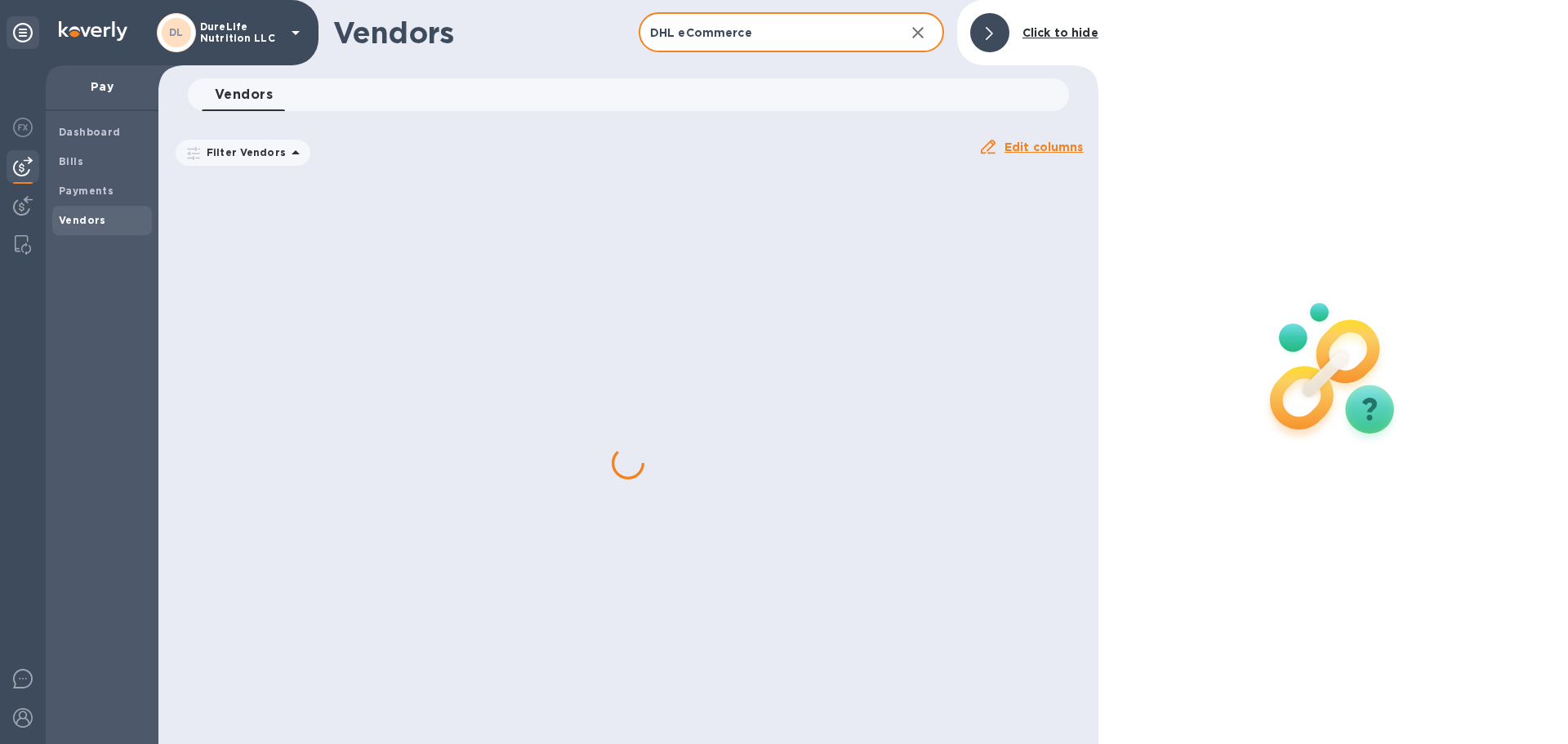
type input "DHL eCommerce"
click at [908, 33] on button "button" at bounding box center [917, 32] width 39 height 39
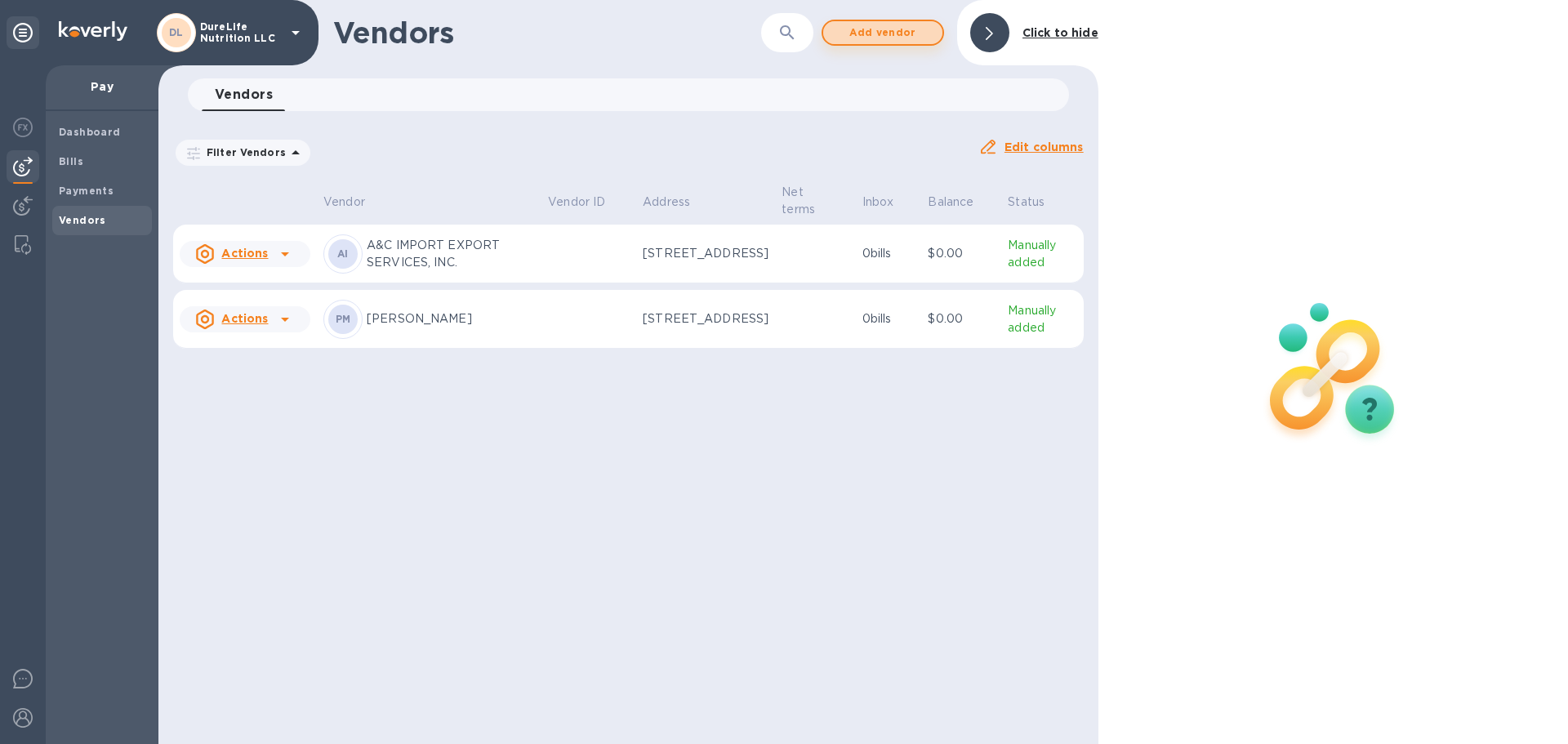
click at [898, 36] on span "Add vendor" at bounding box center [883, 32] width 93 height 19
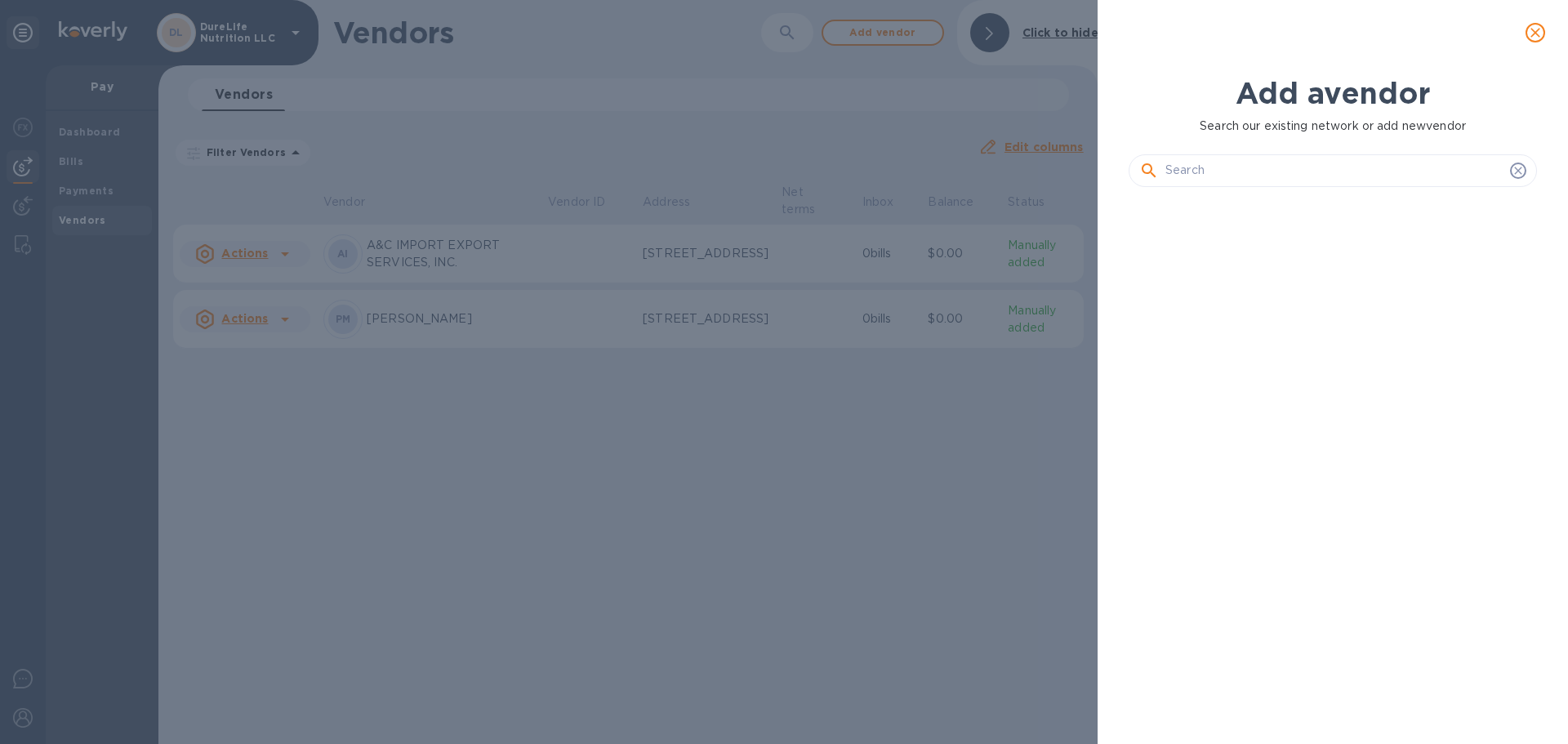
scroll to position [488, 415]
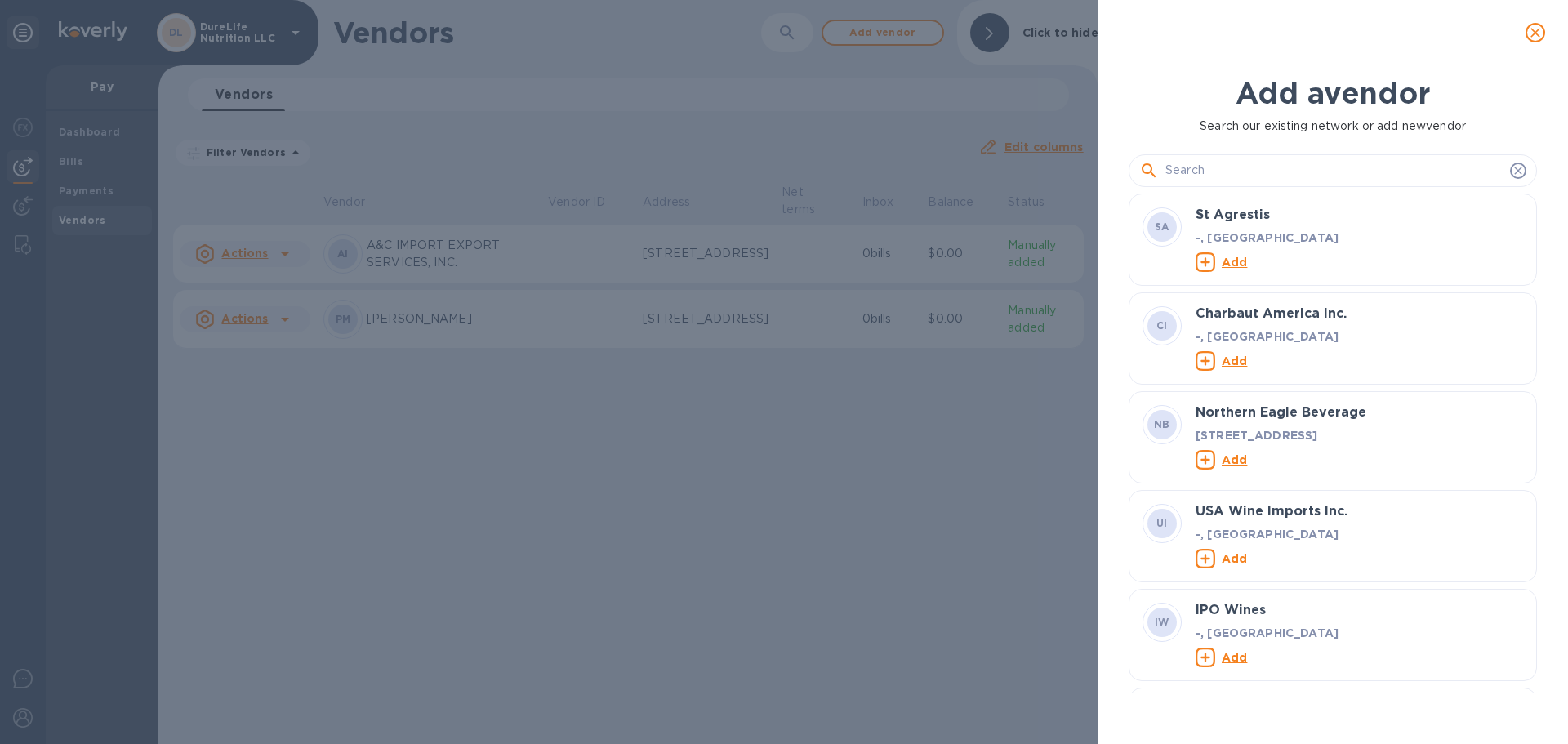
click at [1281, 179] on input "text" at bounding box center [1334, 170] width 338 height 25
paste input "DHL eCommerce"
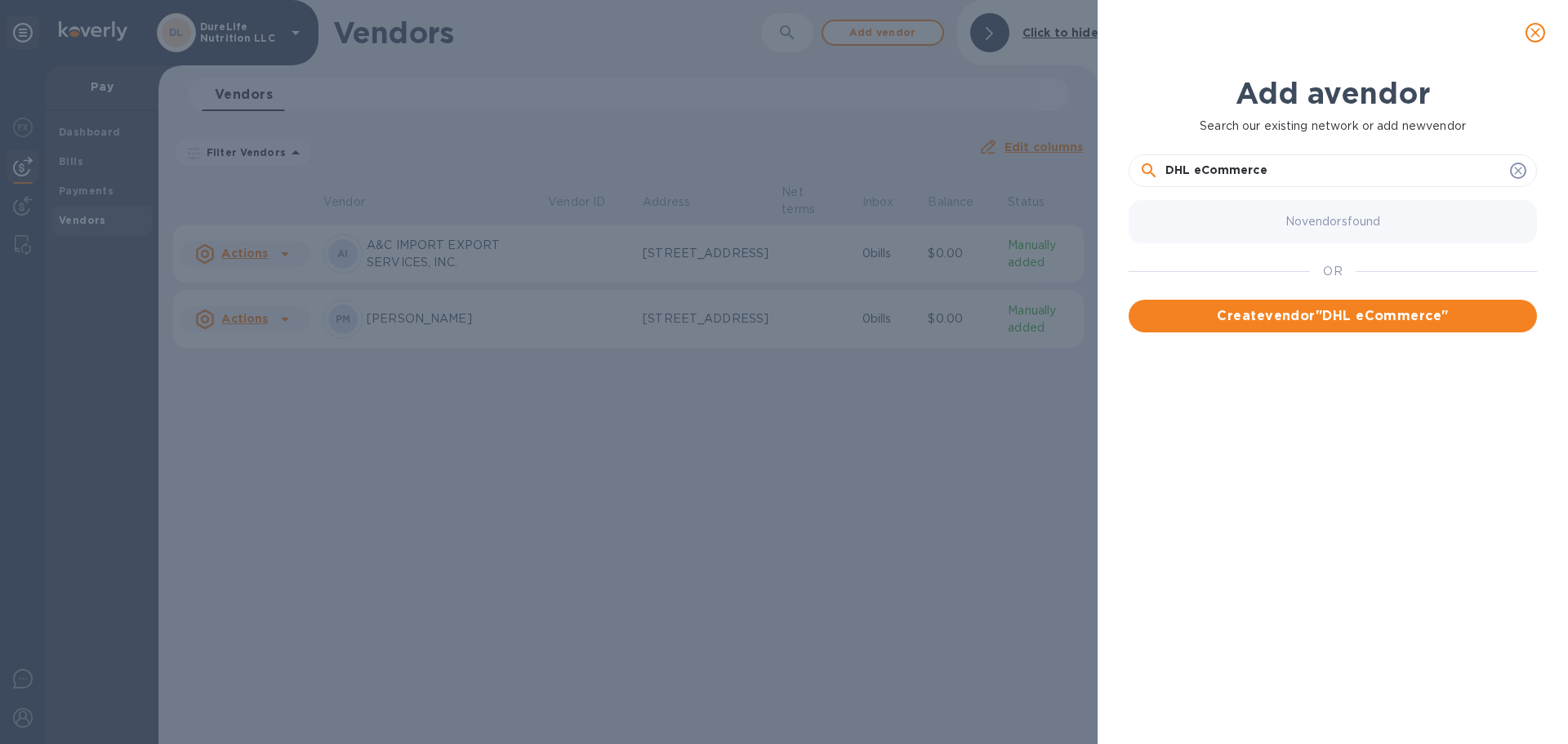
type input "DHL eCommerce"
click at [1352, 325] on span "Create vendor " DHL eCommerce "" at bounding box center [1333, 316] width 382 height 19
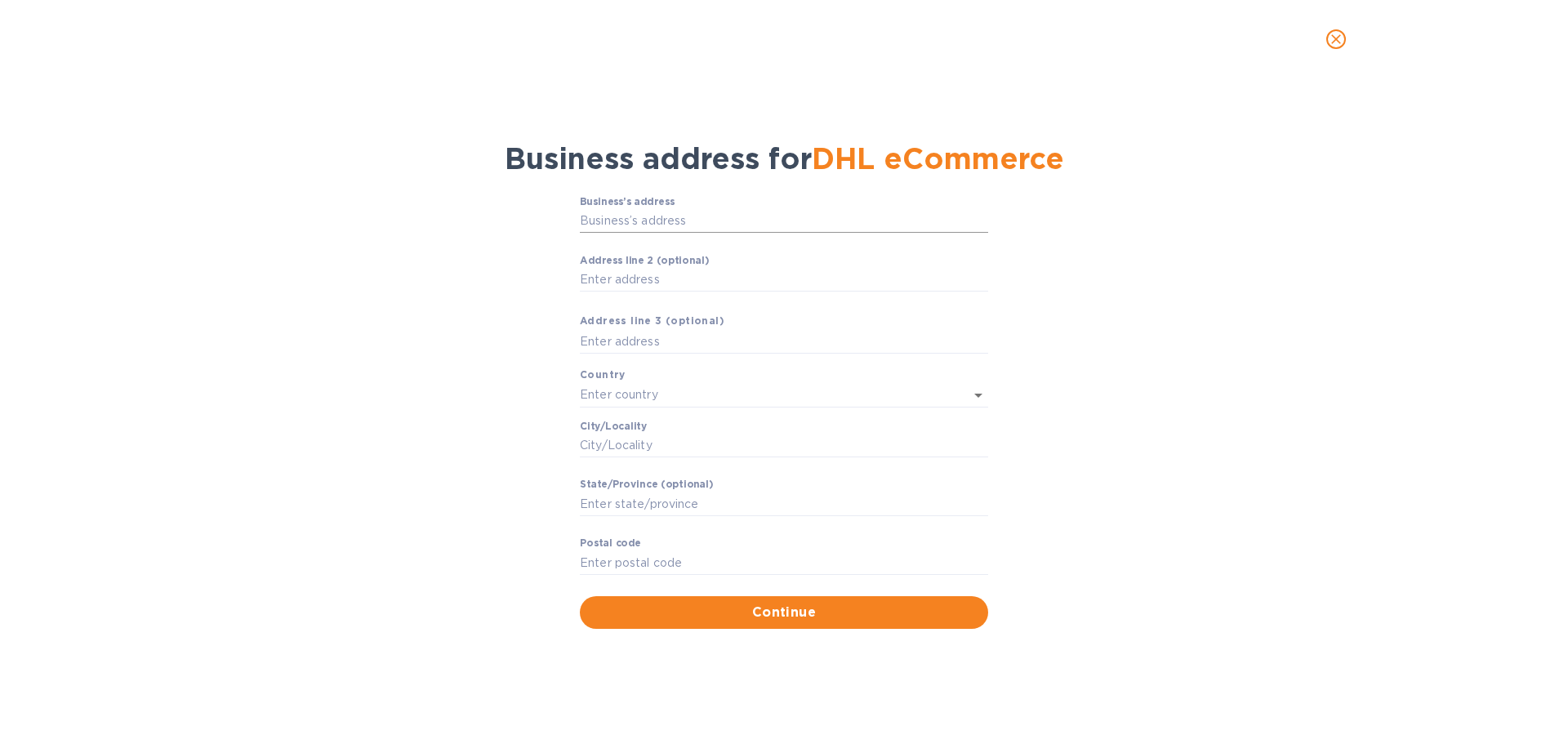
click at [722, 216] on input "Business’s аddress" at bounding box center [784, 221] width 408 height 25
paste input "[STREET_ADDRESS]"
type input "[STREET_ADDRESS]"
type input "[GEOGRAPHIC_DATA]"
type input "Weston"
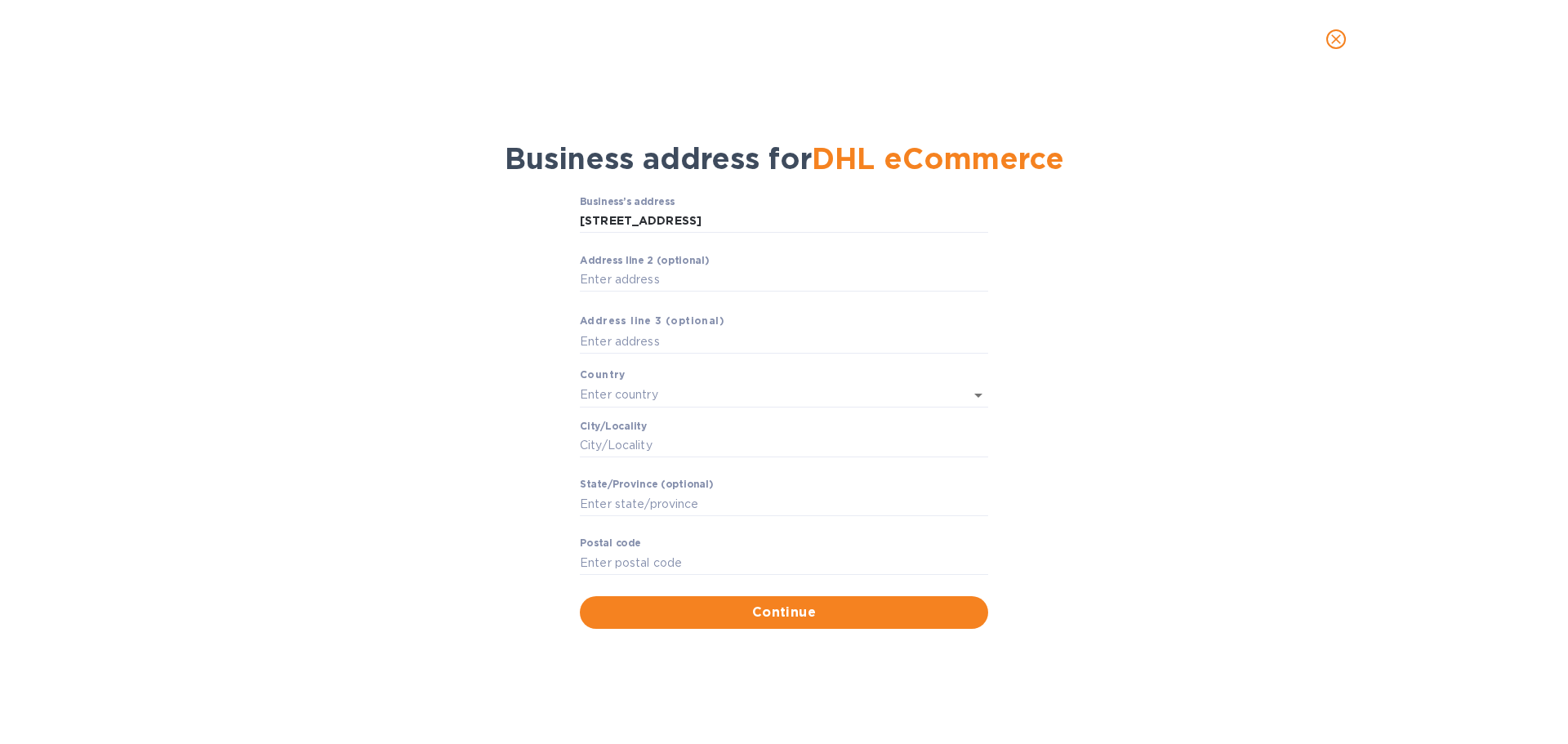
type input "FL"
type input "33331"
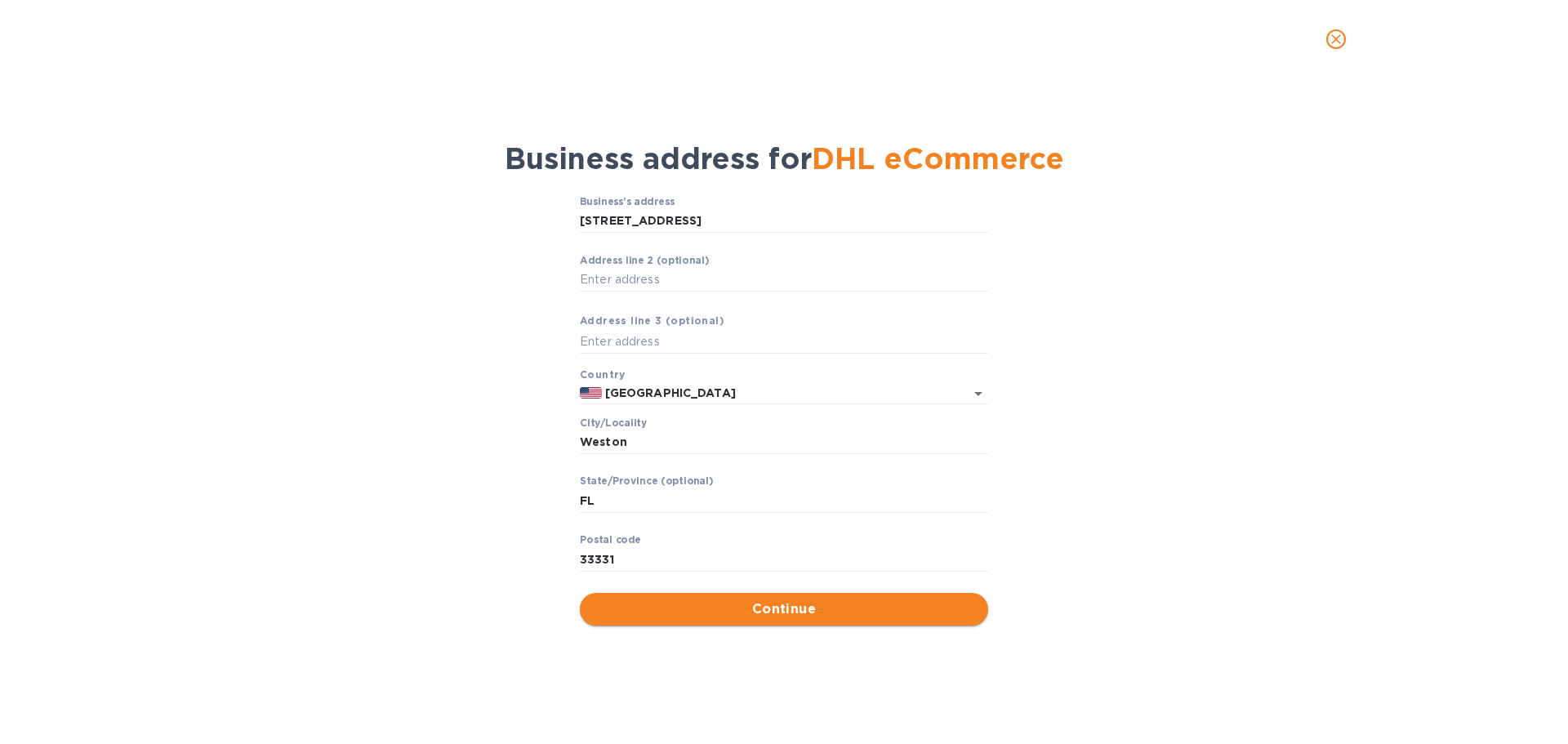
click at [891, 602] on span "Continue" at bounding box center [784, 609] width 382 height 19
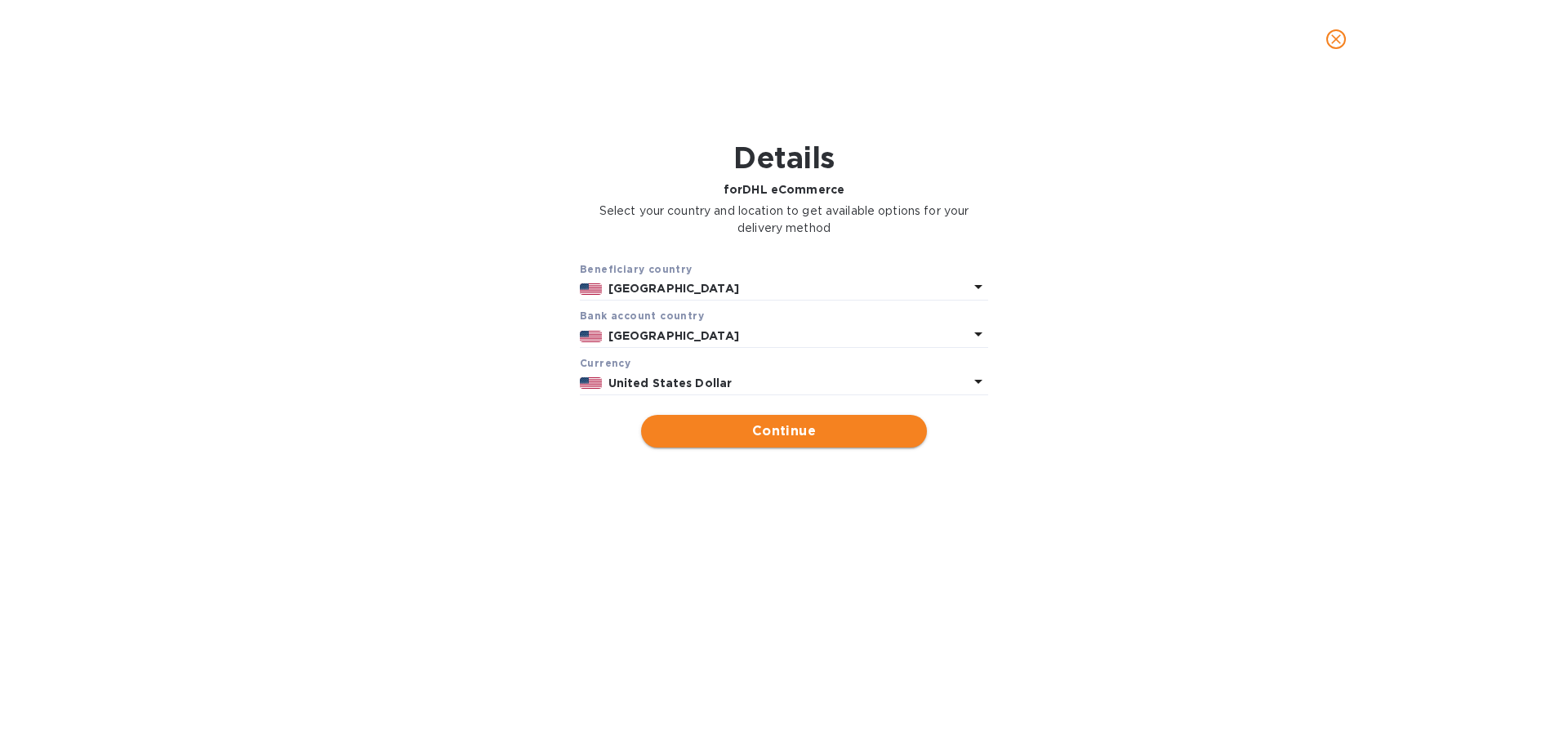
click at [910, 439] on span "Continue" at bounding box center [784, 430] width 260 height 19
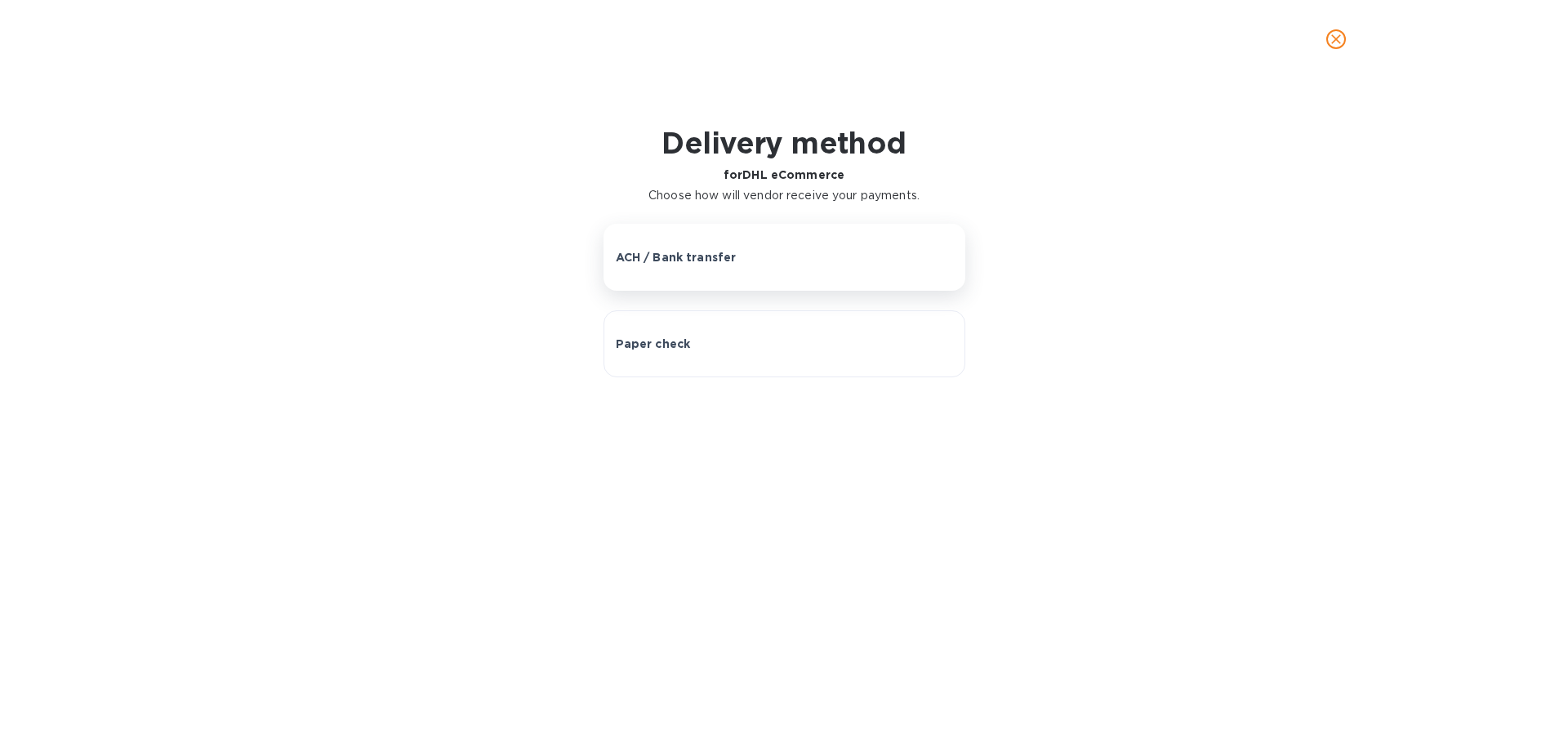
click at [819, 248] on button "ACH / Bank transfer" at bounding box center [784, 257] width 362 height 67
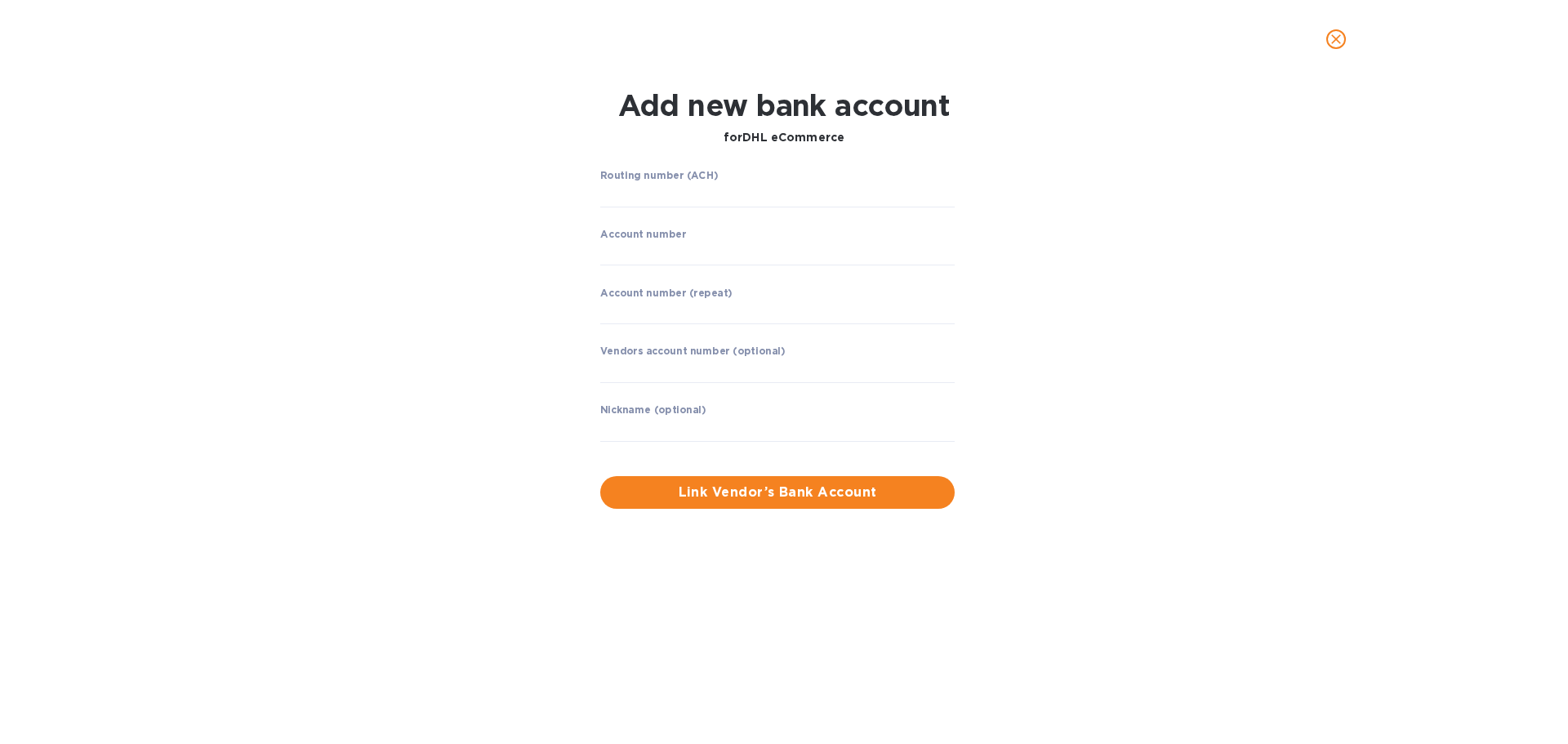
click at [1181, 242] on div "Routing number (ACH) ​ Account number ​ Account number (repeat) ​ Vendors accou…" at bounding box center [784, 339] width 1017 height 358
click at [774, 192] on input "string" at bounding box center [778, 195] width 354 height 25
click at [703, 190] on input "string" at bounding box center [778, 195] width 354 height 25
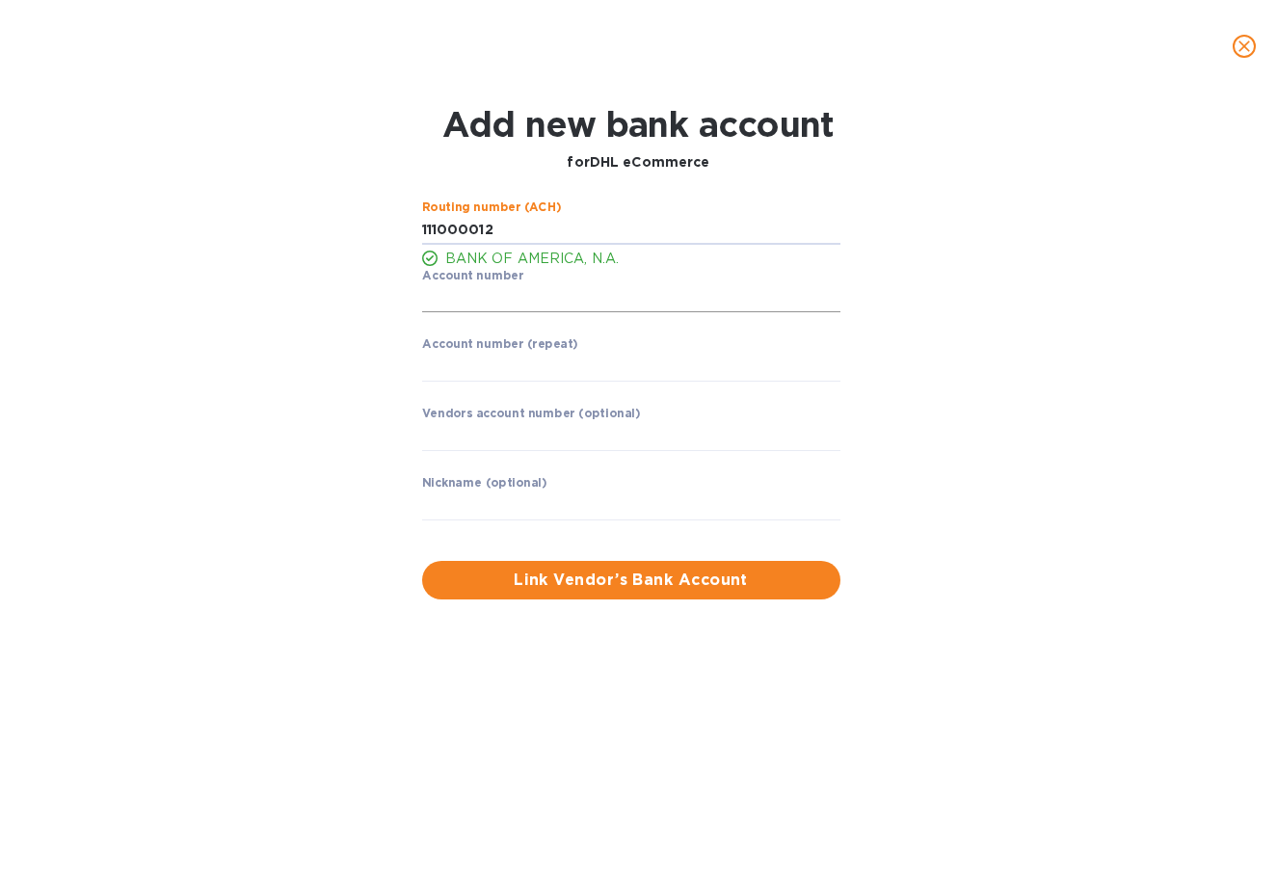
type input "111000012"
click at [769, 312] on input "string" at bounding box center [631, 298] width 418 height 29
type input "4426208547"
click at [663, 358] on input "string" at bounding box center [631, 367] width 418 height 29
type input "4426208547"
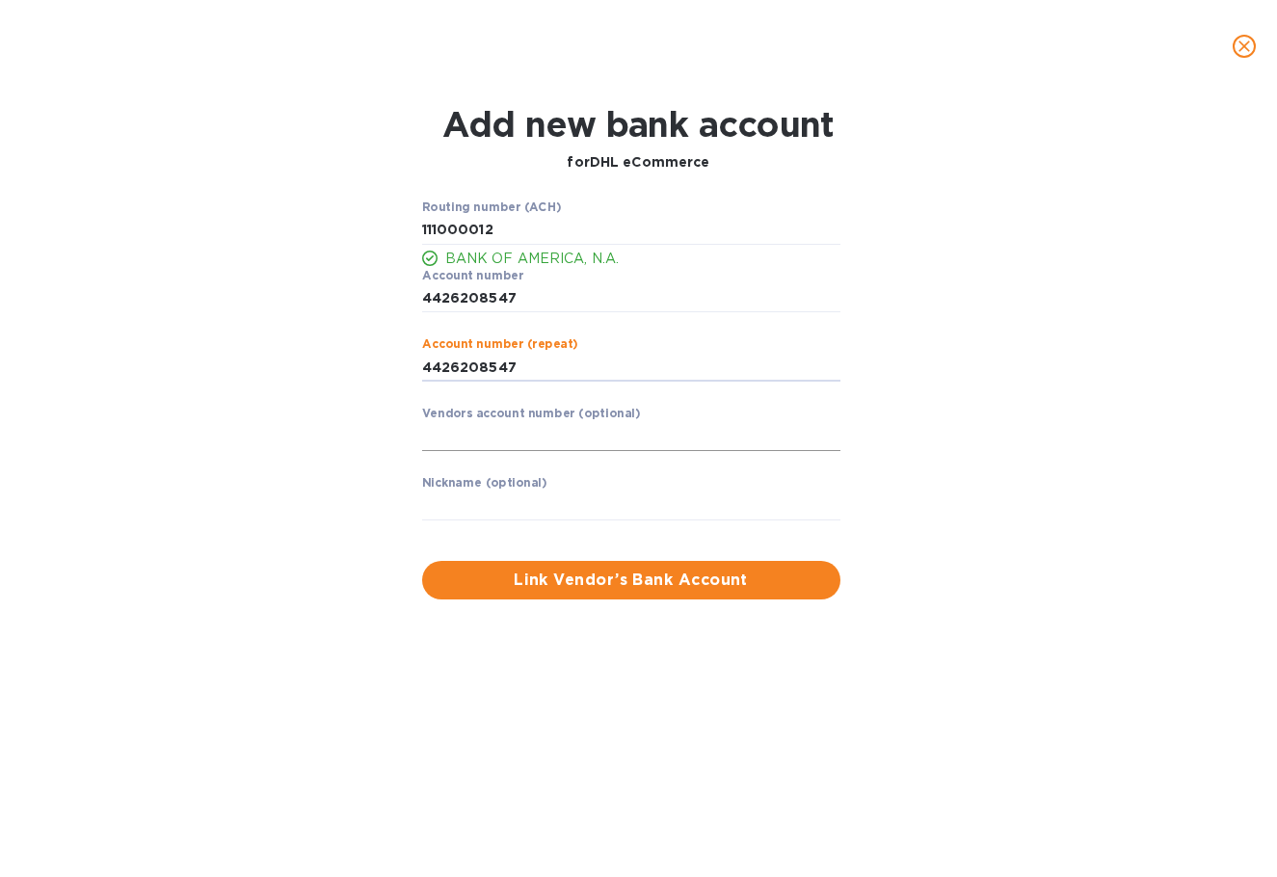
click at [685, 434] on input "text" at bounding box center [631, 436] width 418 height 29
type input "4426208547"
click at [625, 508] on input "text" at bounding box center [631, 506] width 418 height 29
paste input "DHL eCommerce"
drag, startPoint x: 426, startPoint y: 510, endPoint x: 468, endPoint y: 517, distance: 42.0
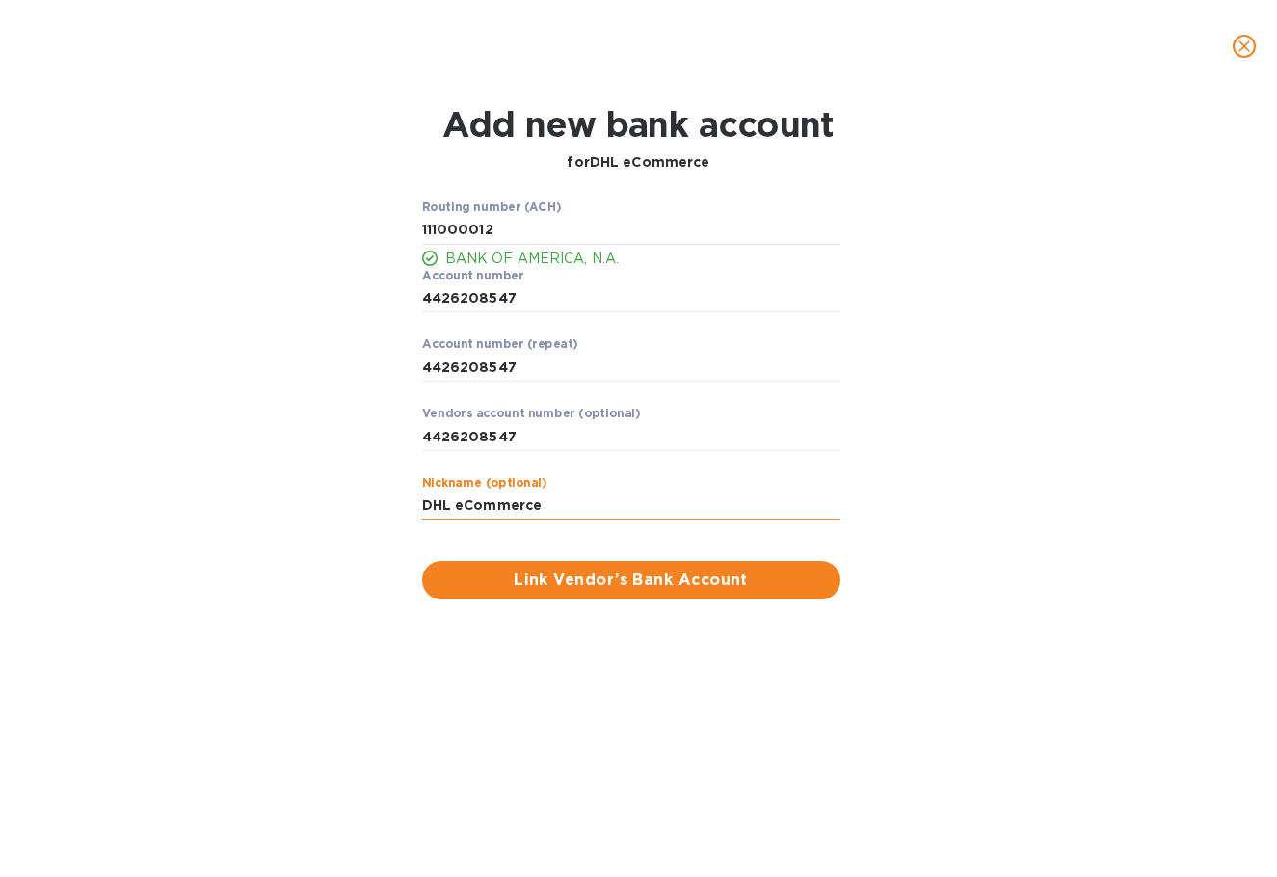
click at [427, 510] on input "DHL eCommerce" at bounding box center [631, 506] width 418 height 29
type input "DHL eCommerce"
click at [676, 578] on span "Link Vendor’s Bank Account" at bounding box center [632, 580] width 388 height 23
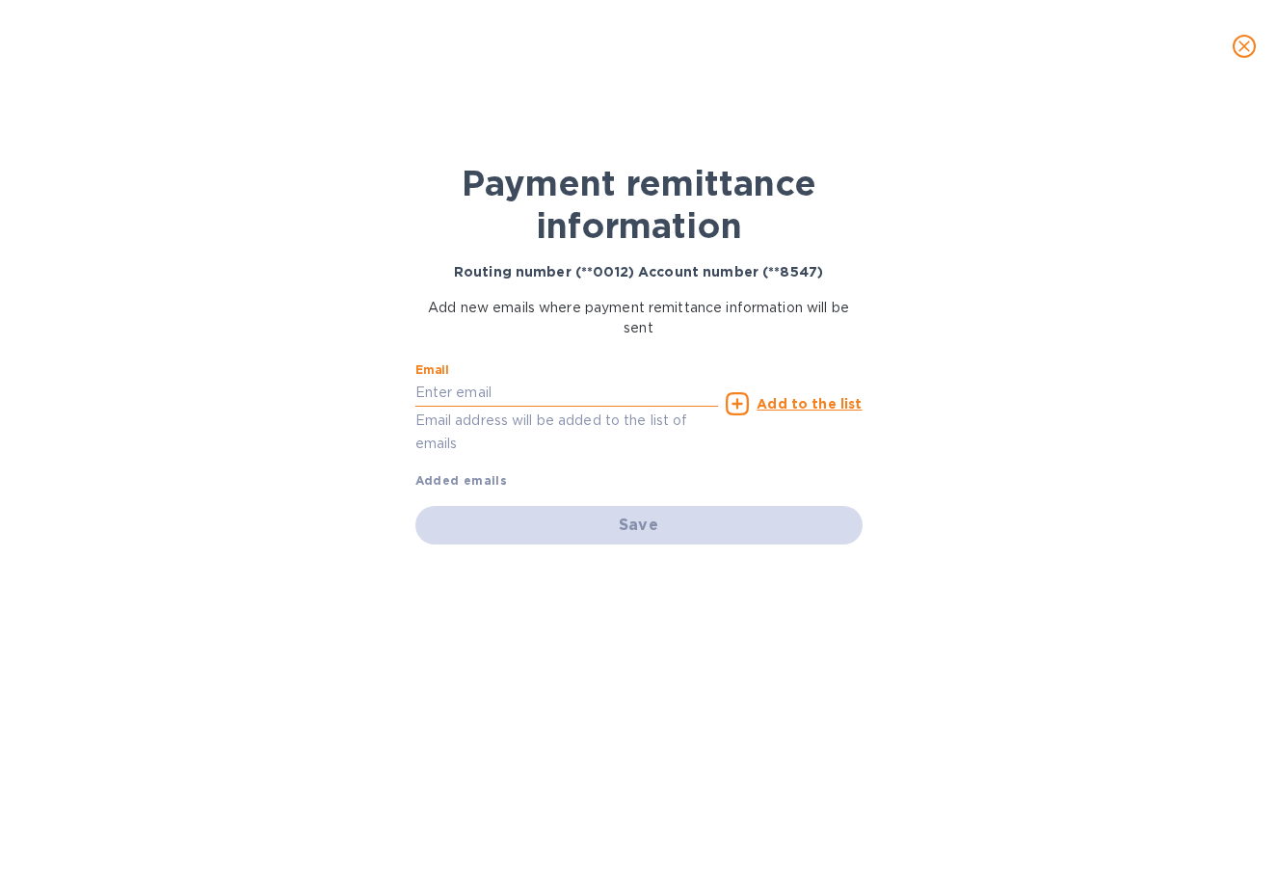
click at [586, 393] on input "text" at bounding box center [567, 393] width 304 height 29
type input "[EMAIL_ADDRESS][DOMAIN_NAME]"
click at [749, 411] on icon at bounding box center [737, 403] width 23 height 23
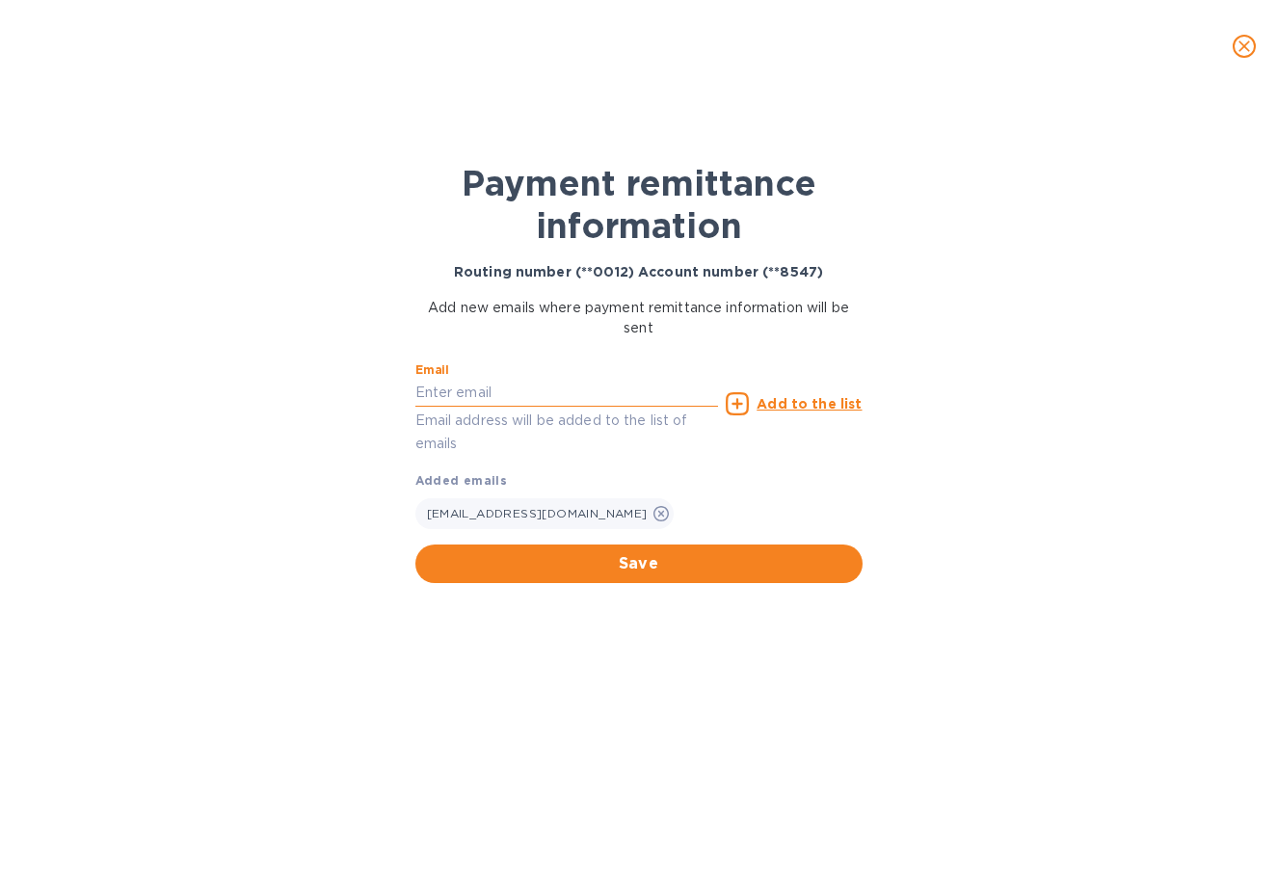
click at [670, 390] on input "text" at bounding box center [567, 393] width 304 height 29
paste input "[EMAIL_ADDRESS][DOMAIN_NAME]"
type input "[EMAIL_ADDRESS][DOMAIN_NAME]"
click at [975, 485] on div "Payment remittance information Routing number (**0012) Account number (**8547) …" at bounding box center [638, 485] width 1277 height 785
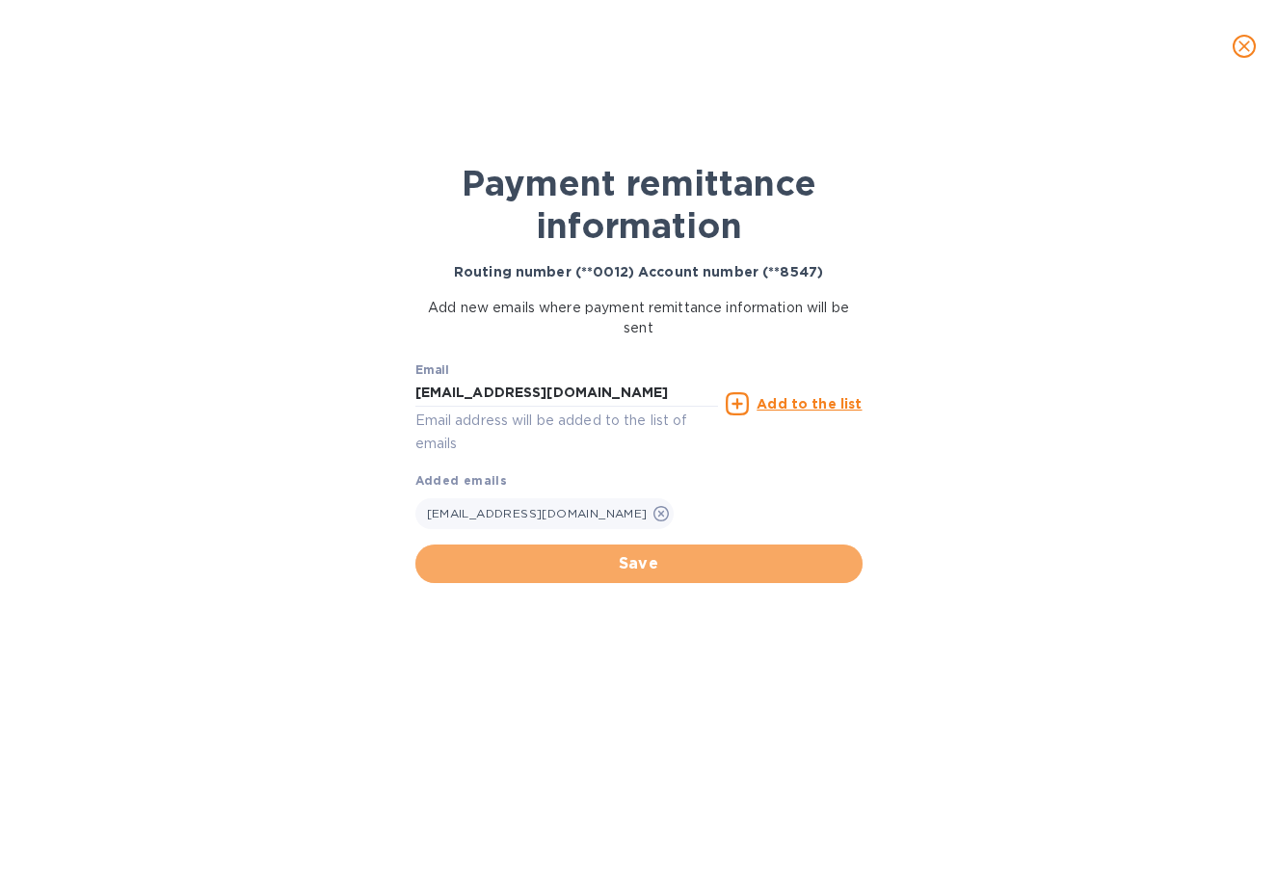
click at [758, 572] on span "Save" at bounding box center [639, 563] width 416 height 23
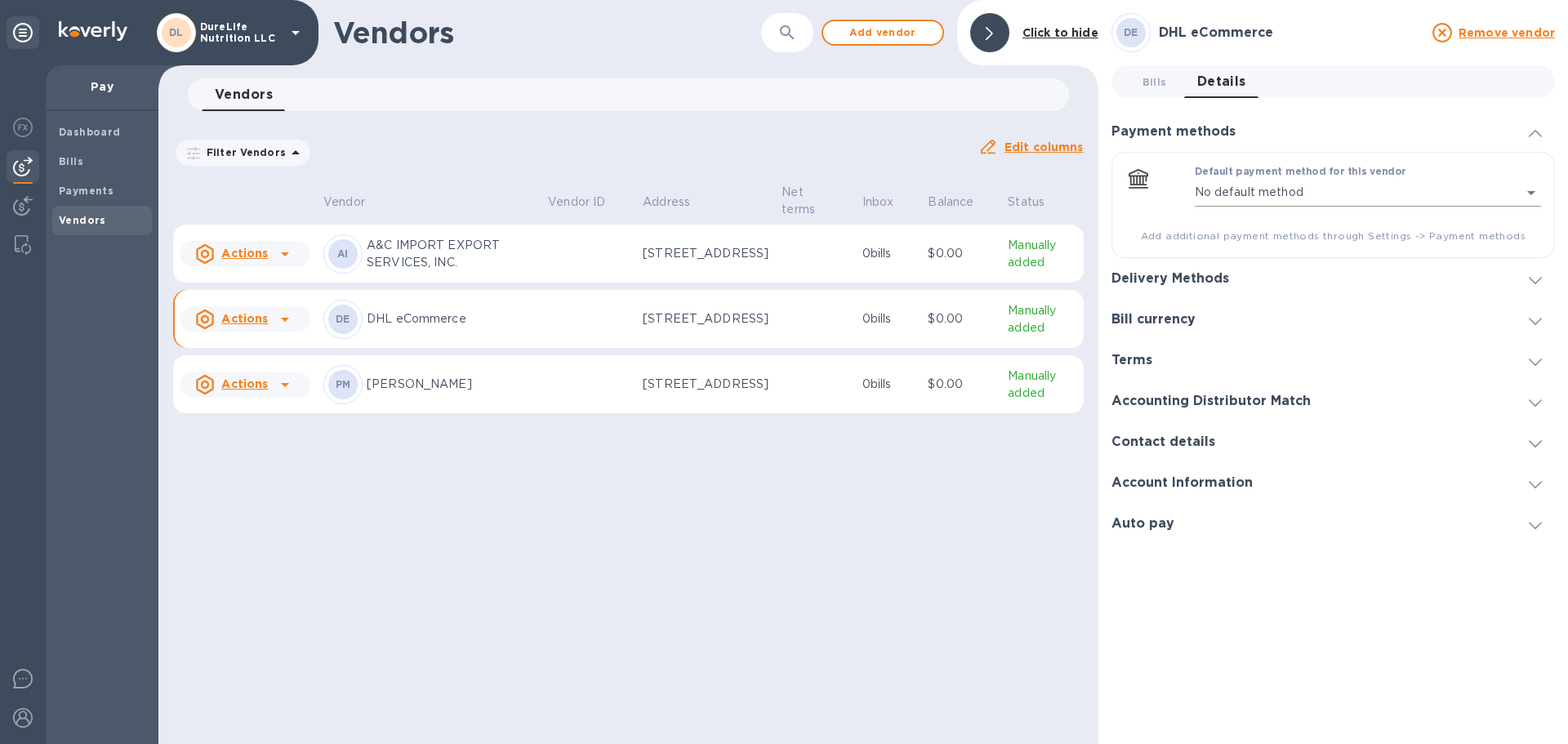
click at [1527, 189] on body "DL DureLife Nutrition LLC Pay Dashboard Bills Payments Vendors Vendors ​ Add ve…" at bounding box center [784, 372] width 1568 height 744
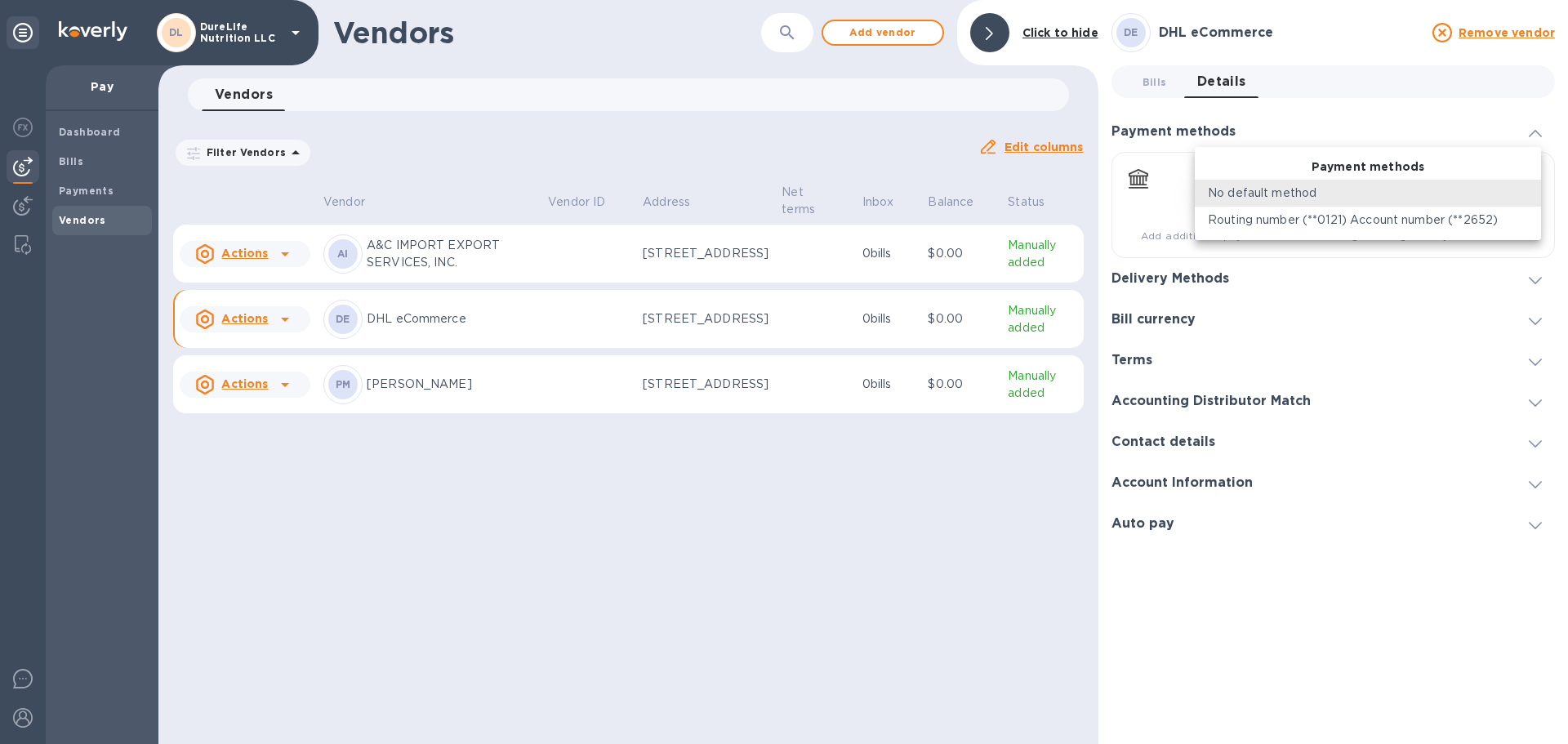
drag, startPoint x: 867, startPoint y: 635, endPoint x: 906, endPoint y: 580, distance: 67.4
click at [869, 635] on div at bounding box center [784, 372] width 1568 height 744
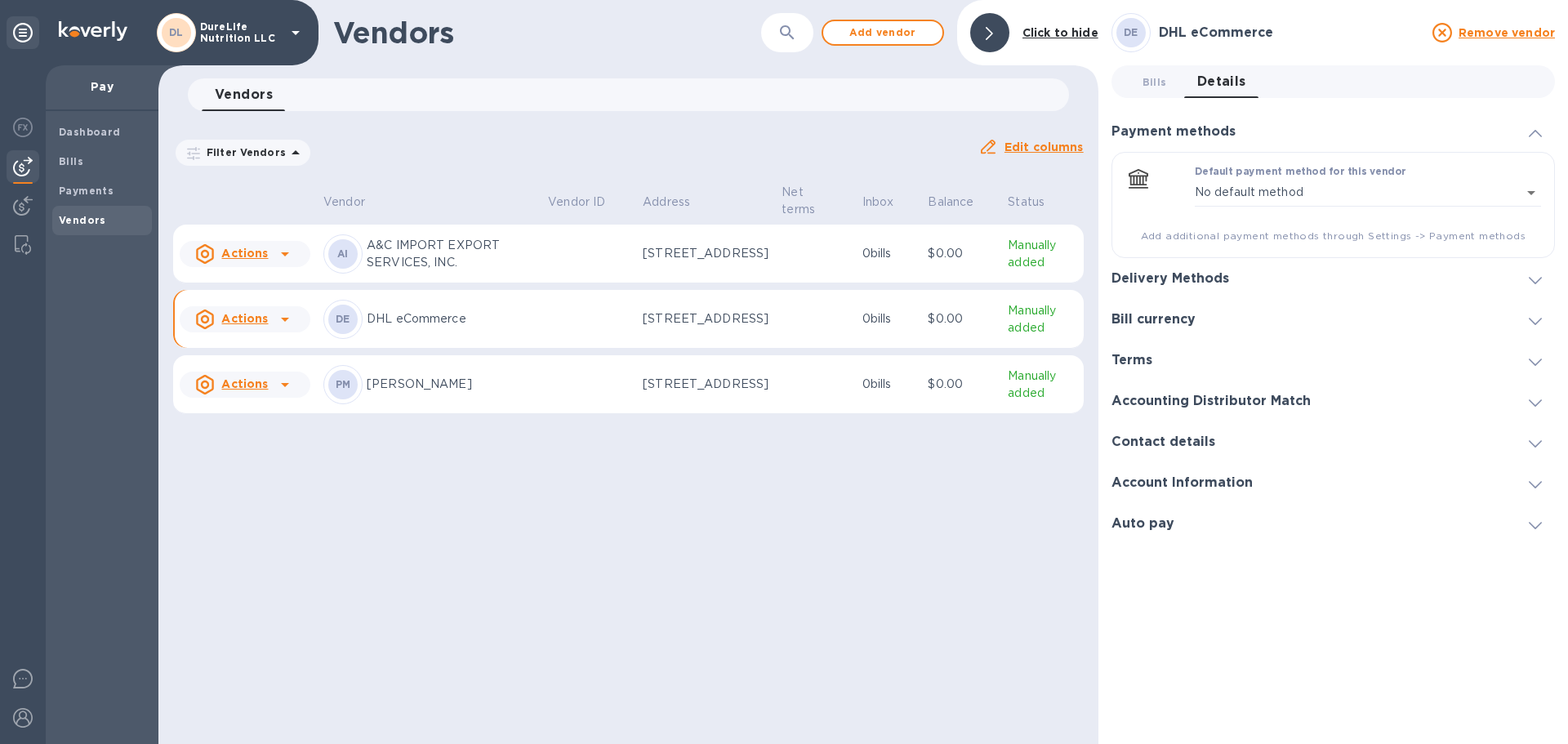
click at [1154, 80] on span "Bills 0" at bounding box center [1155, 82] width 25 height 17
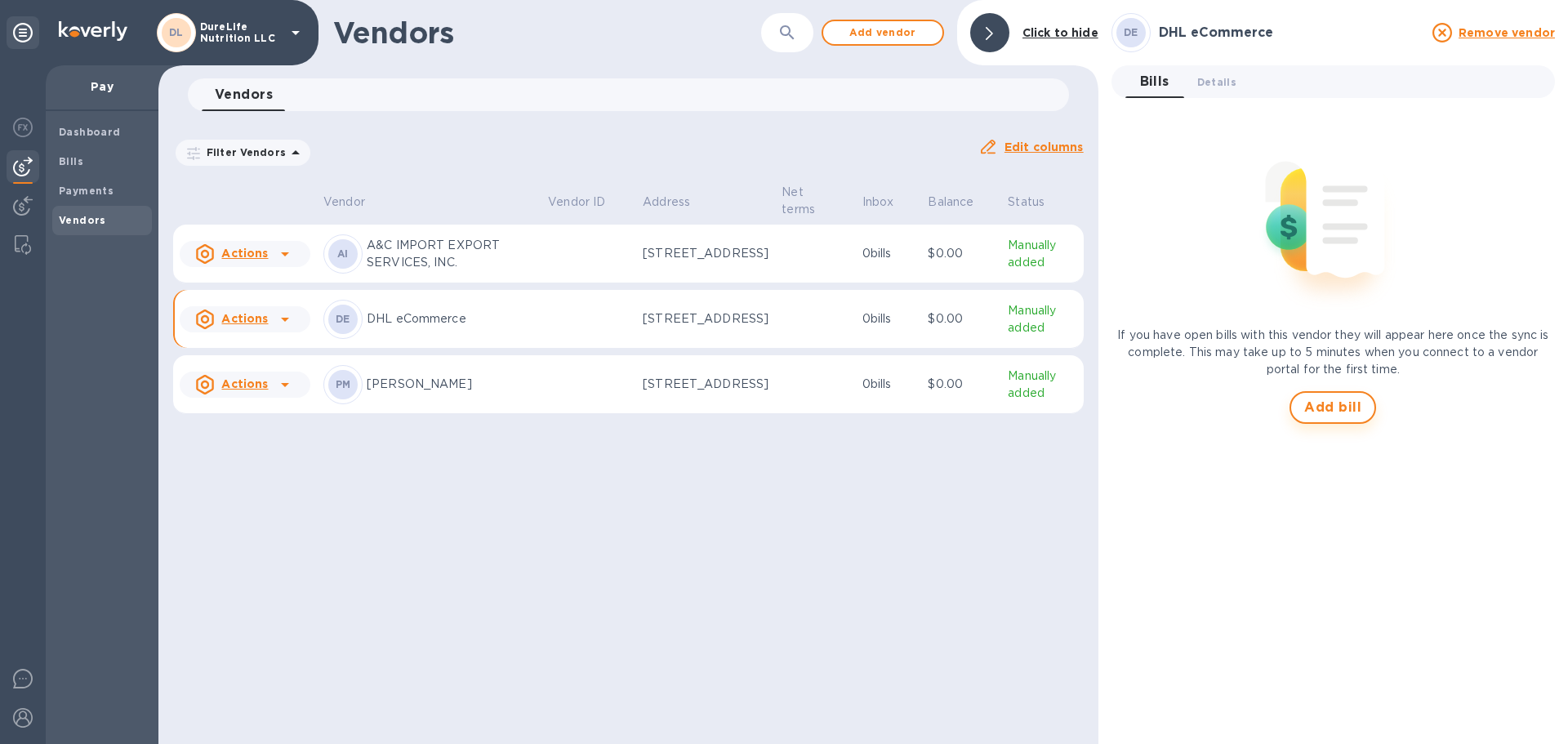
click at [1322, 402] on span "Add bill" at bounding box center [1333, 407] width 57 height 19
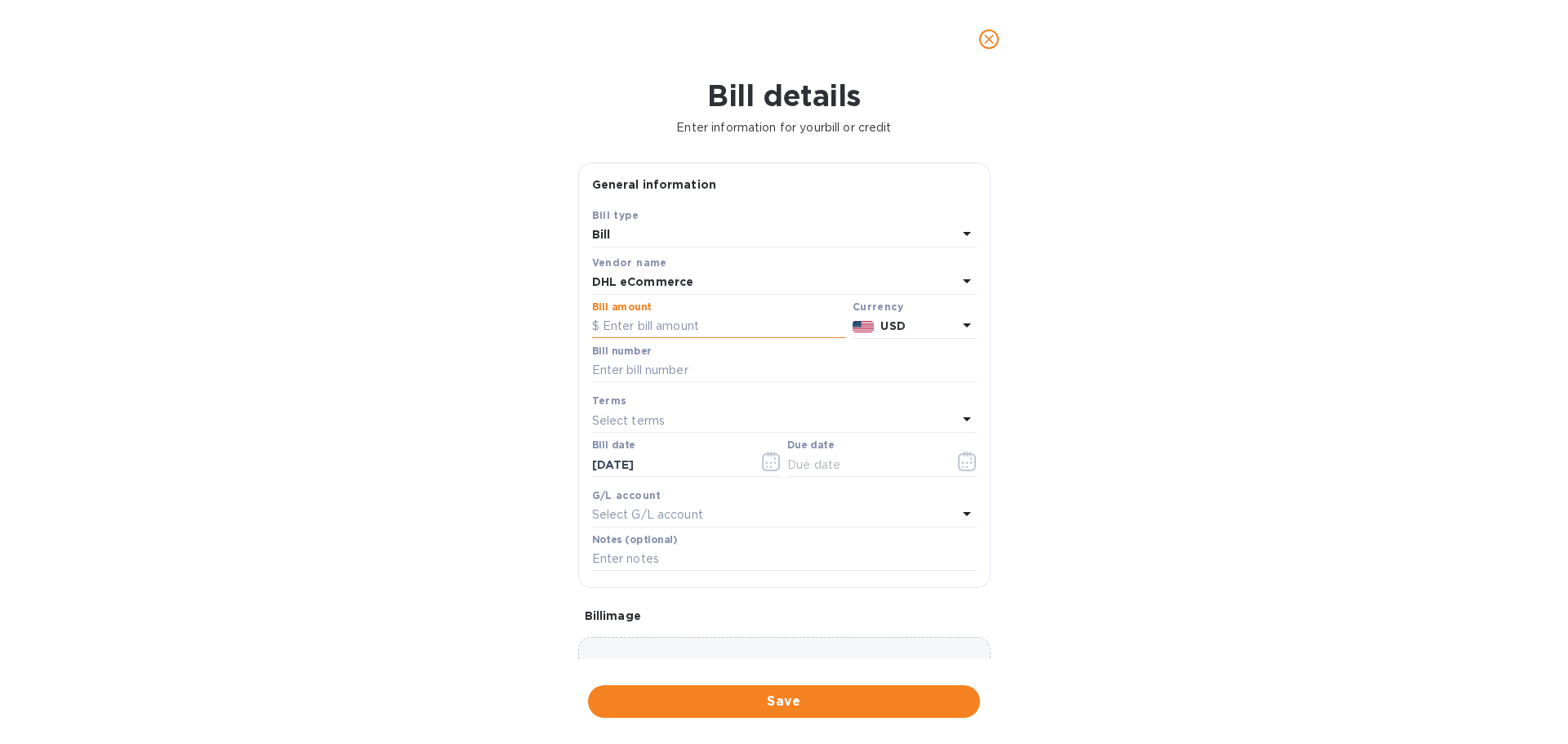
click at [658, 330] on input "text" at bounding box center [719, 326] width 254 height 25
paste input "171.17"
type input "171.17"
click at [673, 364] on input "text" at bounding box center [784, 370] width 385 height 25
paste input "22104387"
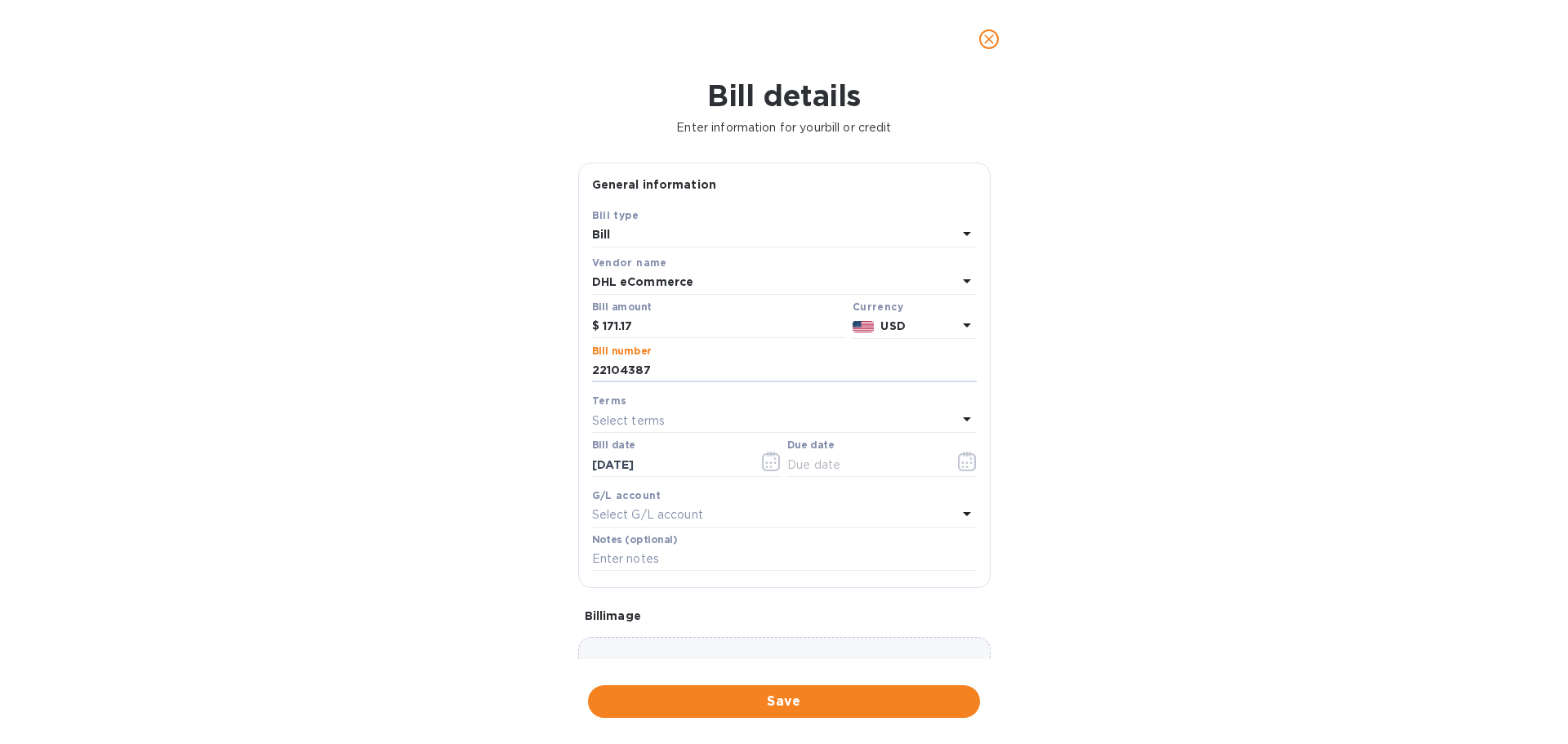
type input "22104387"
click at [708, 422] on div "Select terms" at bounding box center [774, 420] width 365 height 23
click at [1064, 447] on div "Bill details Enter information for your bill or credit General information Save…" at bounding box center [784, 412] width 1568 height 666
click at [910, 358] on input "22104387" at bounding box center [784, 370] width 385 height 25
click at [919, 364] on input "22104387" at bounding box center [784, 370] width 385 height 25
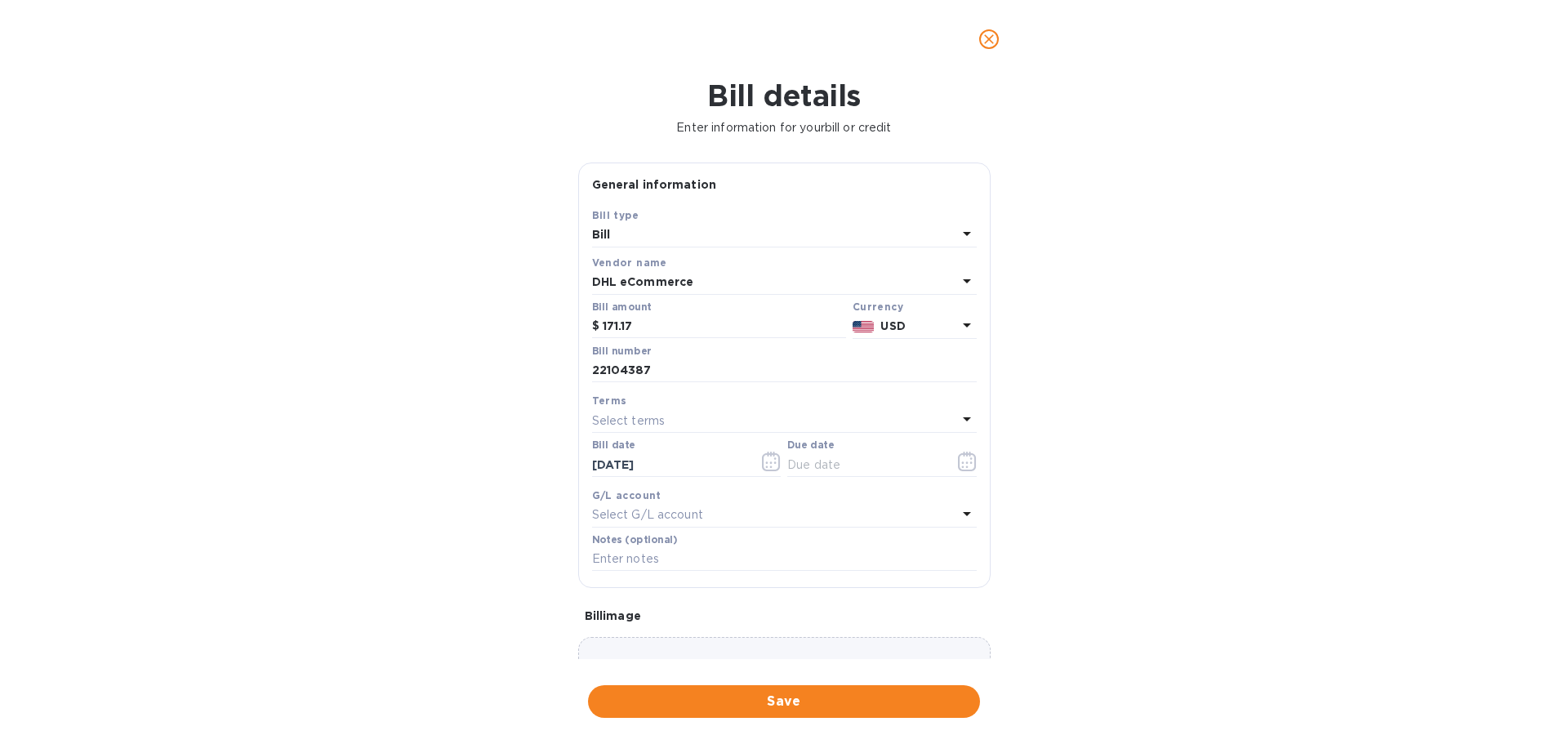
click at [957, 422] on icon at bounding box center [967, 419] width 19 height 19
click at [1112, 403] on div "Bill details Enter information for your bill or credit General information Save…" at bounding box center [784, 412] width 1568 height 666
click at [961, 457] on icon "button" at bounding box center [967, 461] width 19 height 19
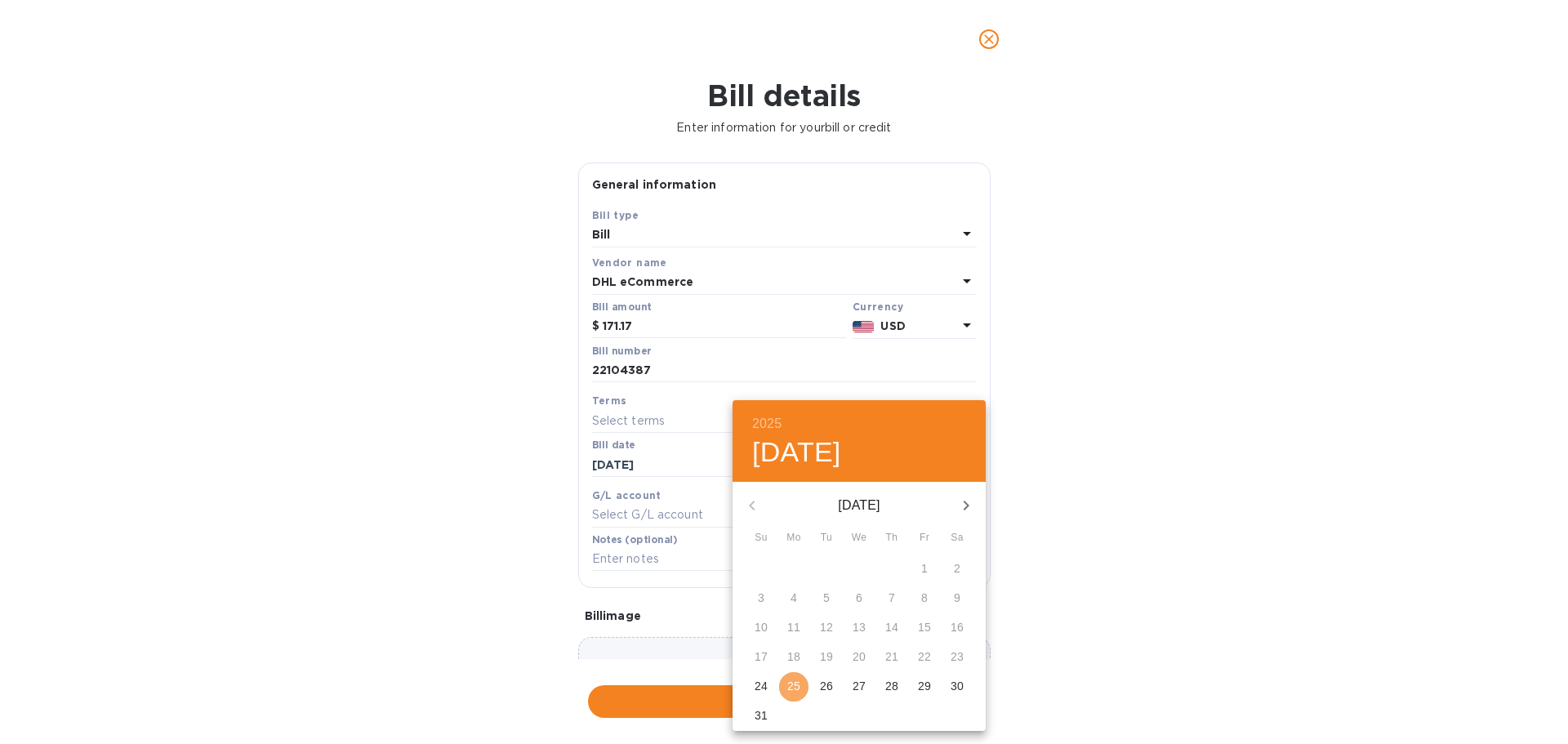
click at [791, 686] on p "25" at bounding box center [793, 686] width 13 height 16
type input "[DATE]"
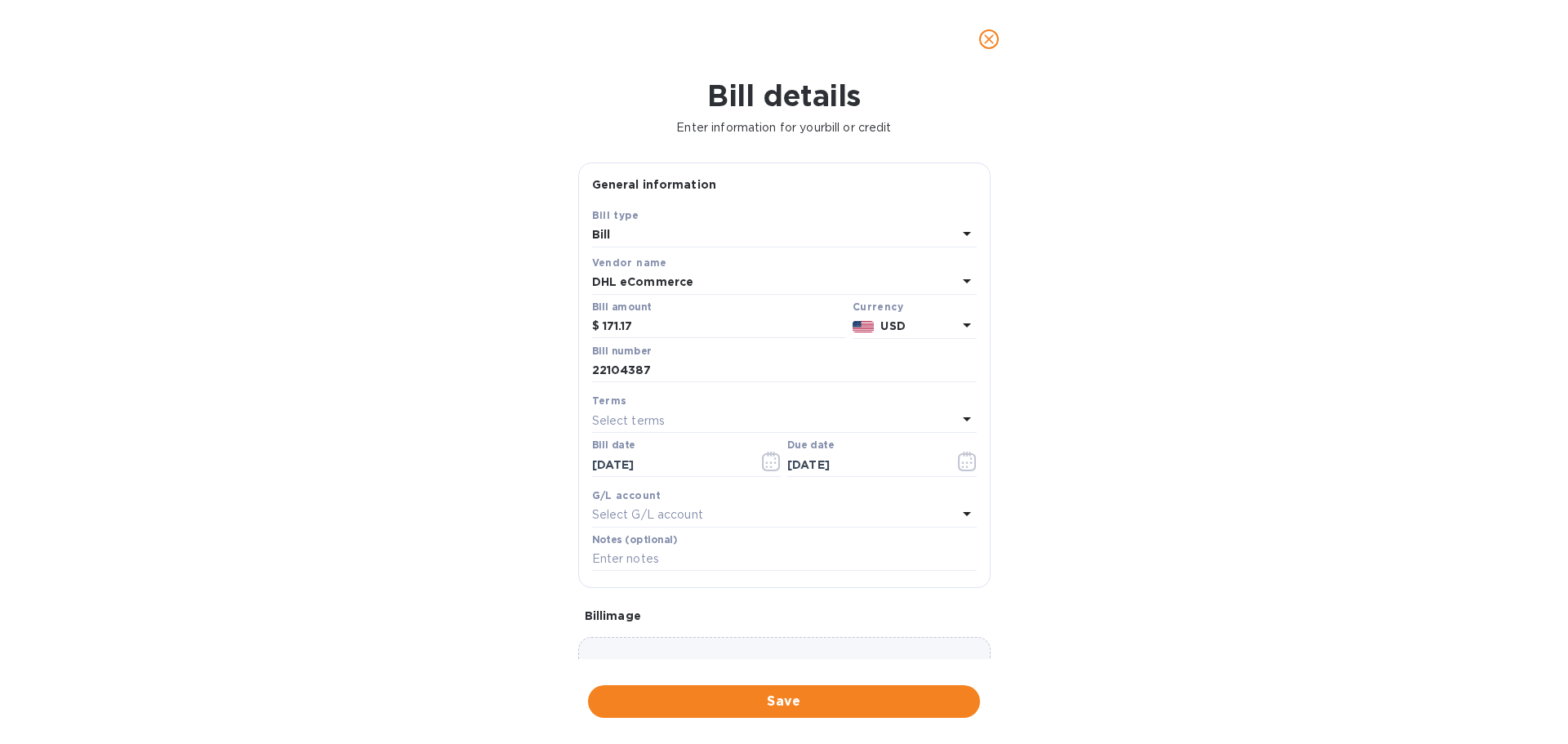
click at [965, 517] on icon at bounding box center [967, 514] width 19 height 19
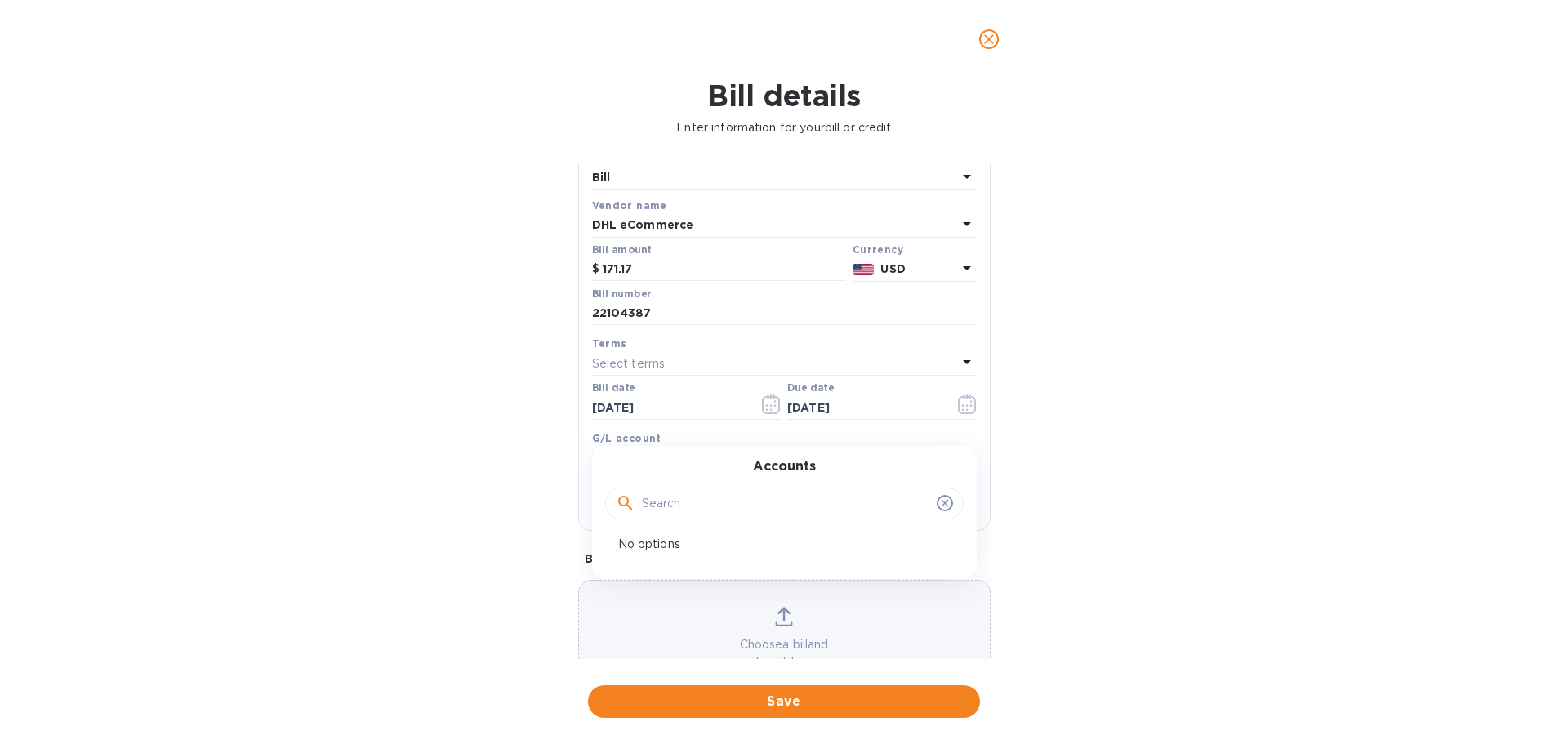
scroll to position [115, 0]
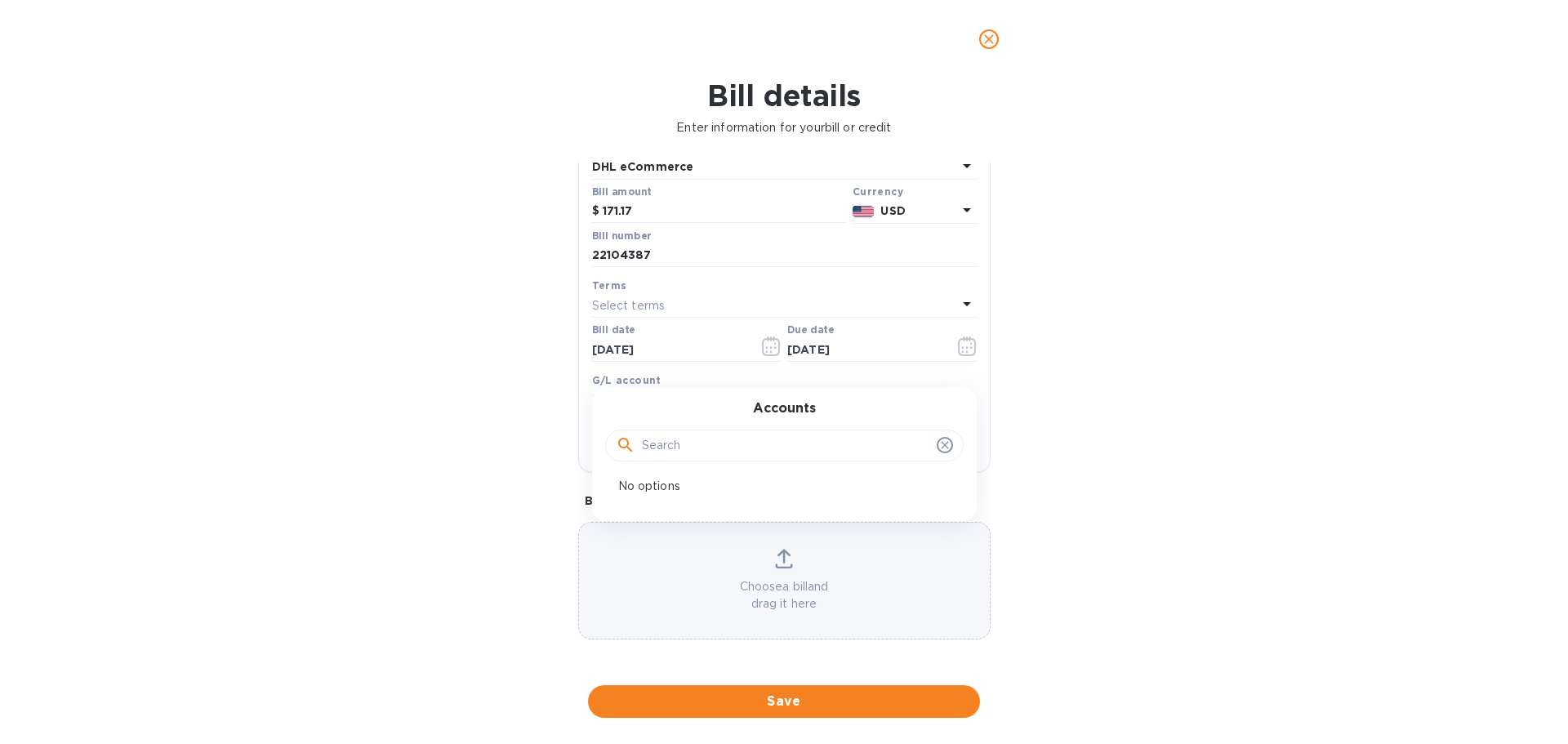
click at [1116, 476] on div "Bill details Enter information for your bill or credit General information Save…" at bounding box center [784, 412] width 1568 height 666
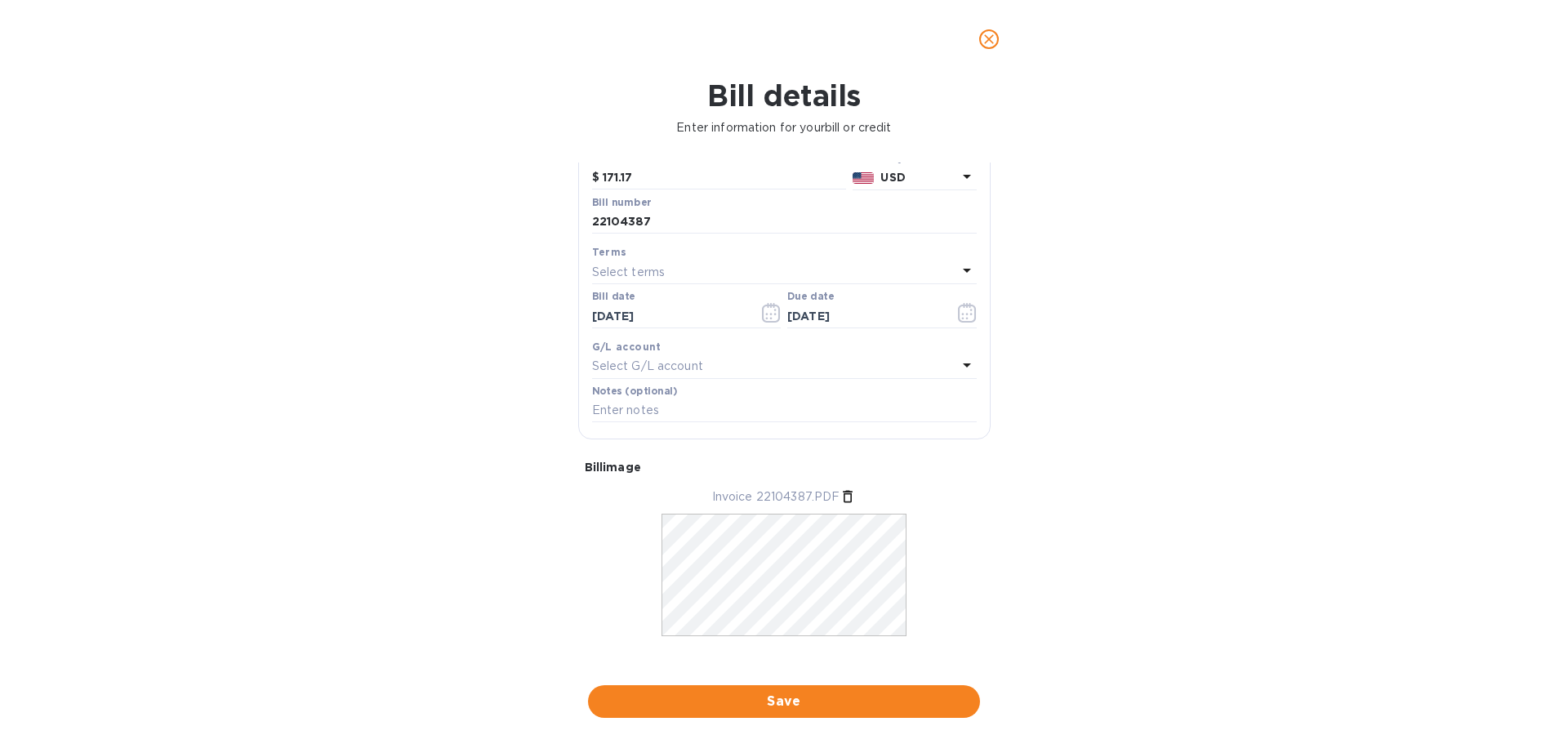
scroll to position [165, 0]
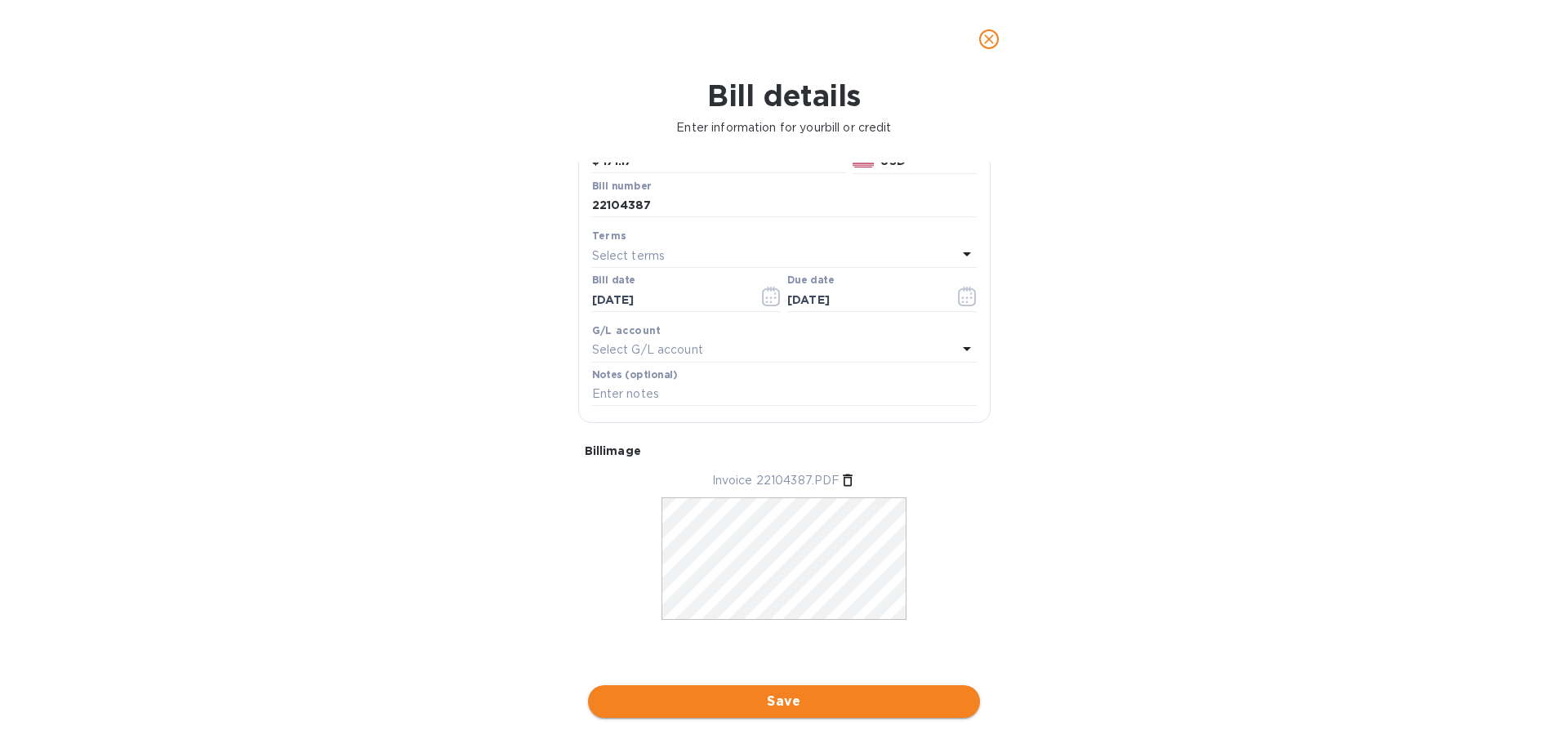
click at [928, 702] on span "Save" at bounding box center [784, 702] width 366 height 19
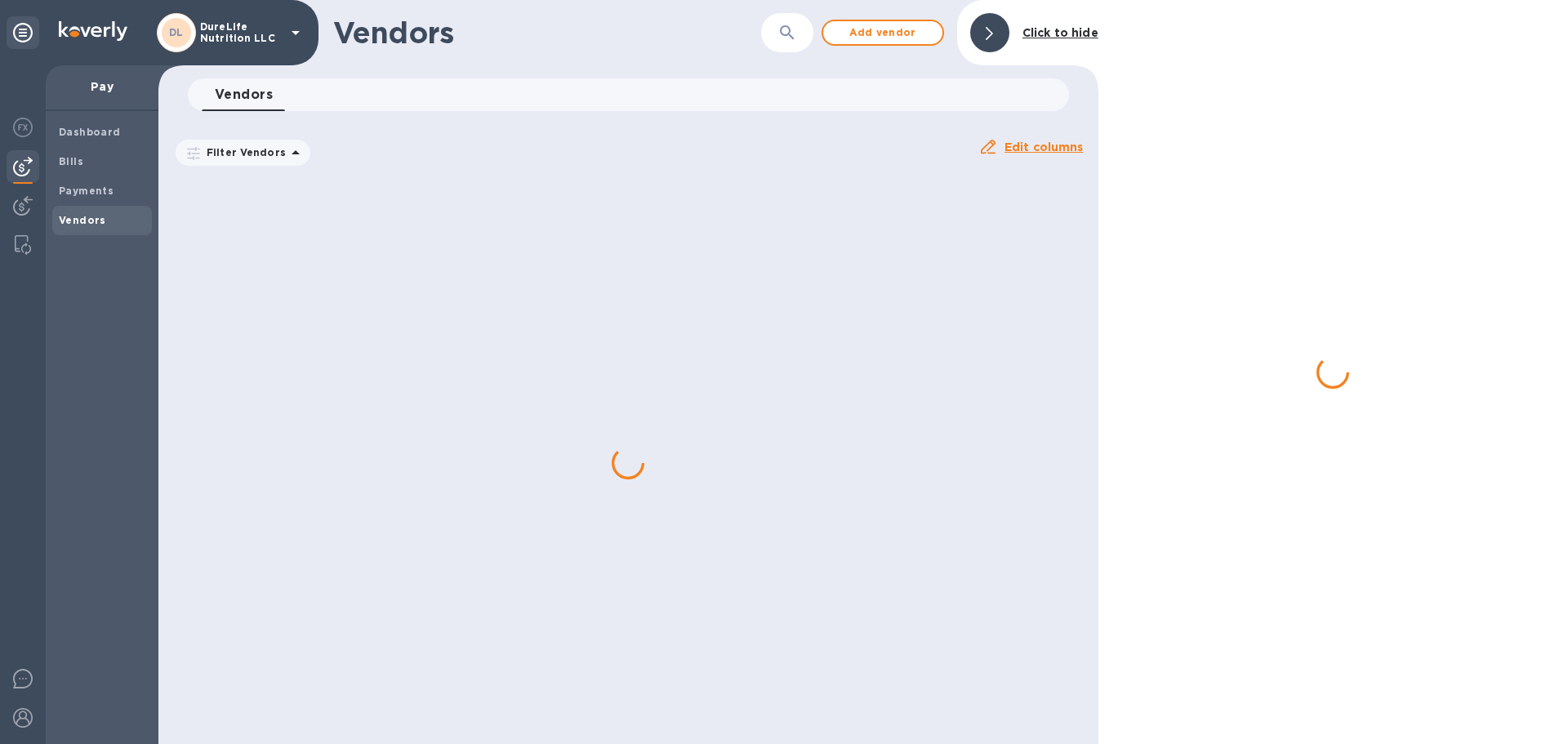
click at [517, 336] on div at bounding box center [629, 463] width 940 height 563
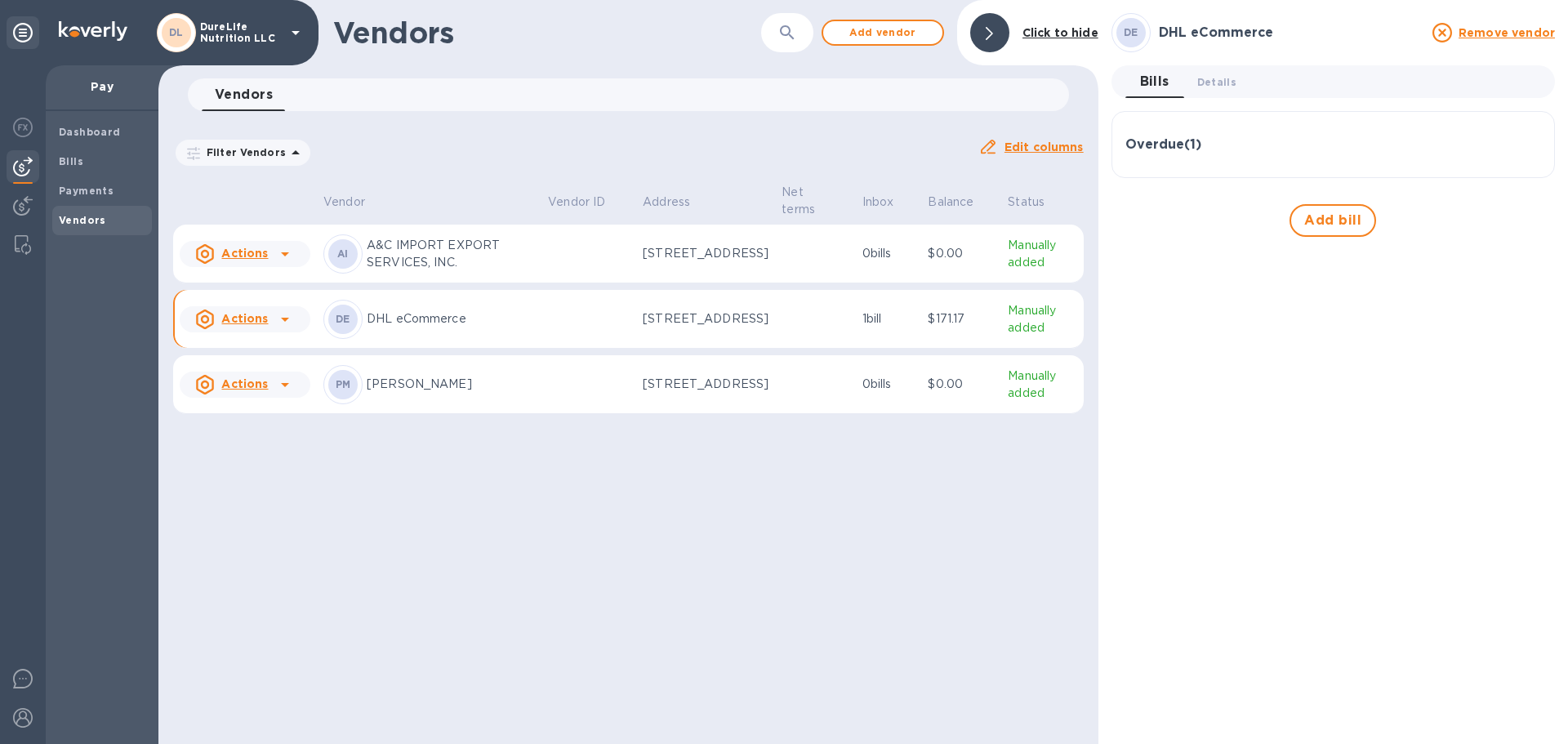
click at [503, 334] on div "DE DHL eCommerce" at bounding box center [429, 319] width 212 height 39
click at [541, 330] on td at bounding box center [589, 319] width 95 height 58
click at [1215, 85] on span "Details 0" at bounding box center [1216, 82] width 39 height 17
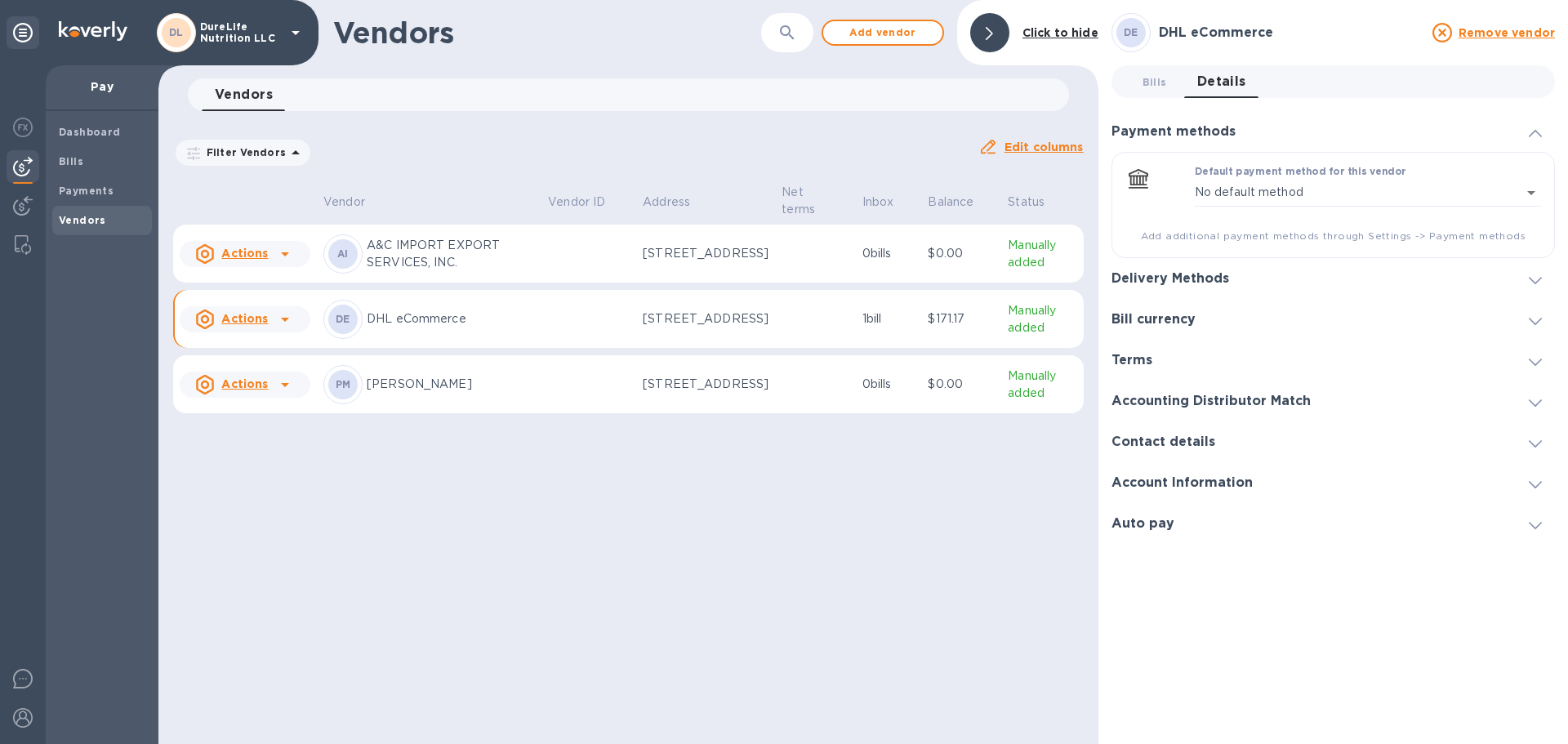
click at [571, 253] on td at bounding box center [589, 253] width 95 height 58
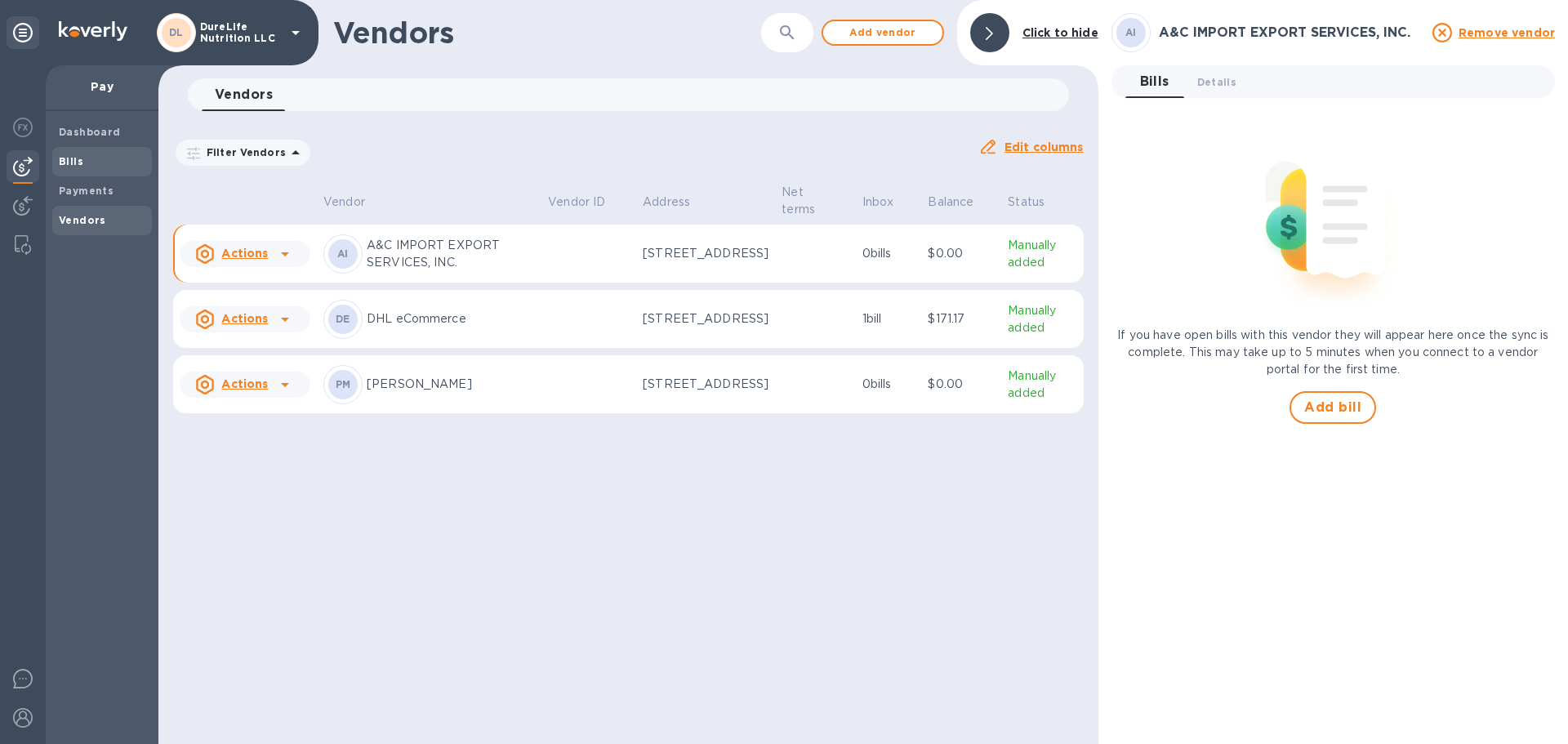
click at [86, 159] on span "Bills" at bounding box center [102, 161] width 86 height 16
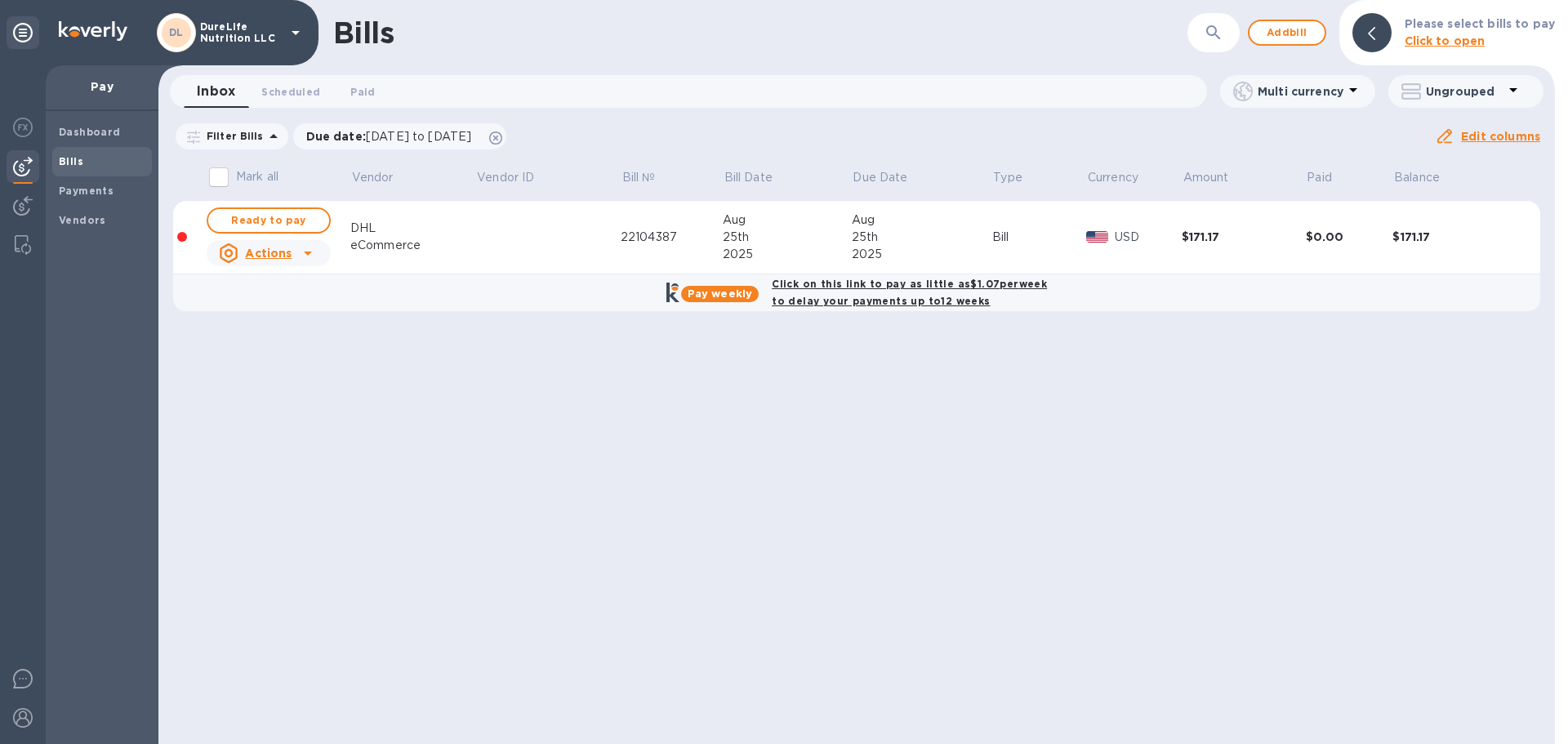
click at [561, 234] on td at bounding box center [547, 237] width 145 height 74
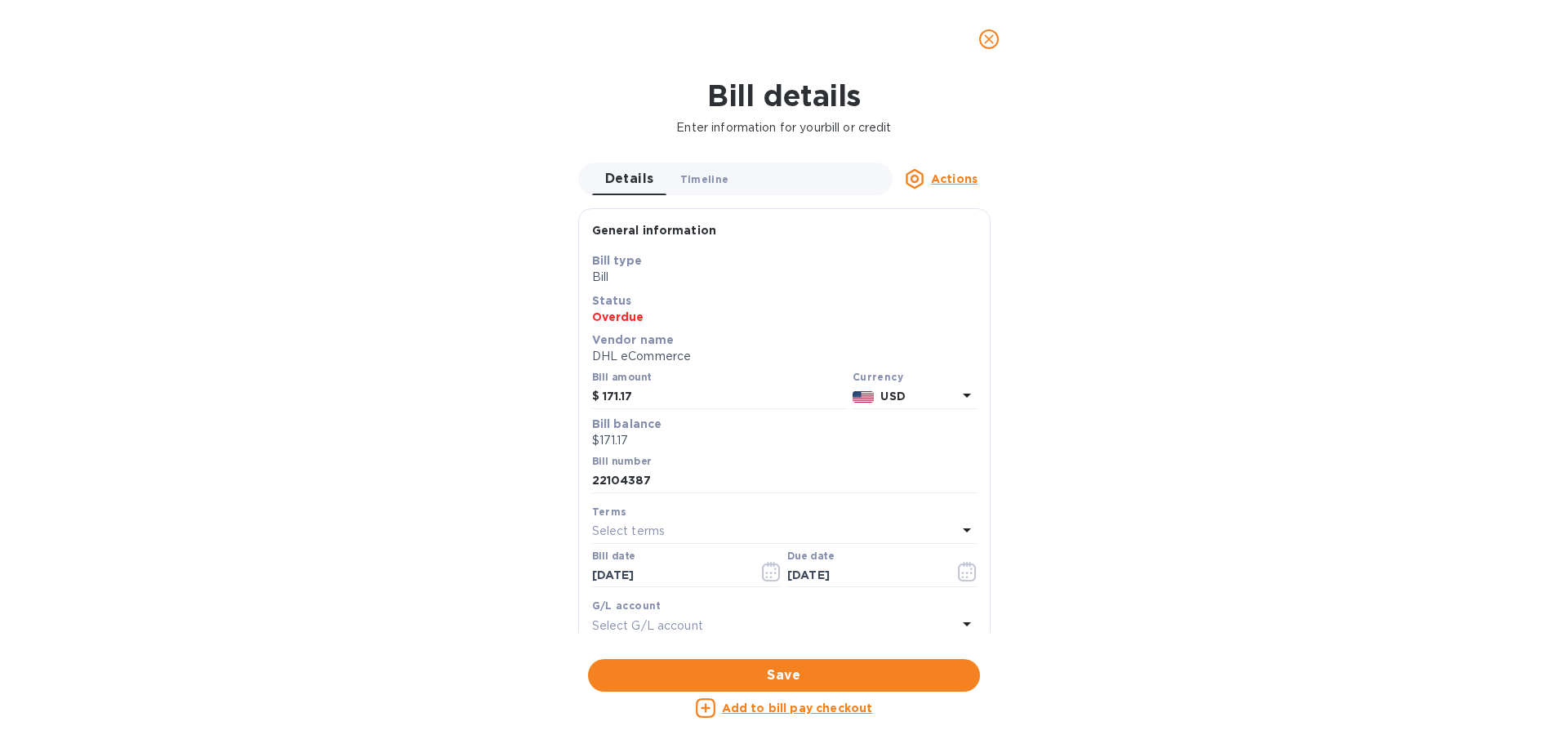
click at [696, 190] on button "Timeline 0" at bounding box center [705, 179] width 75 height 33
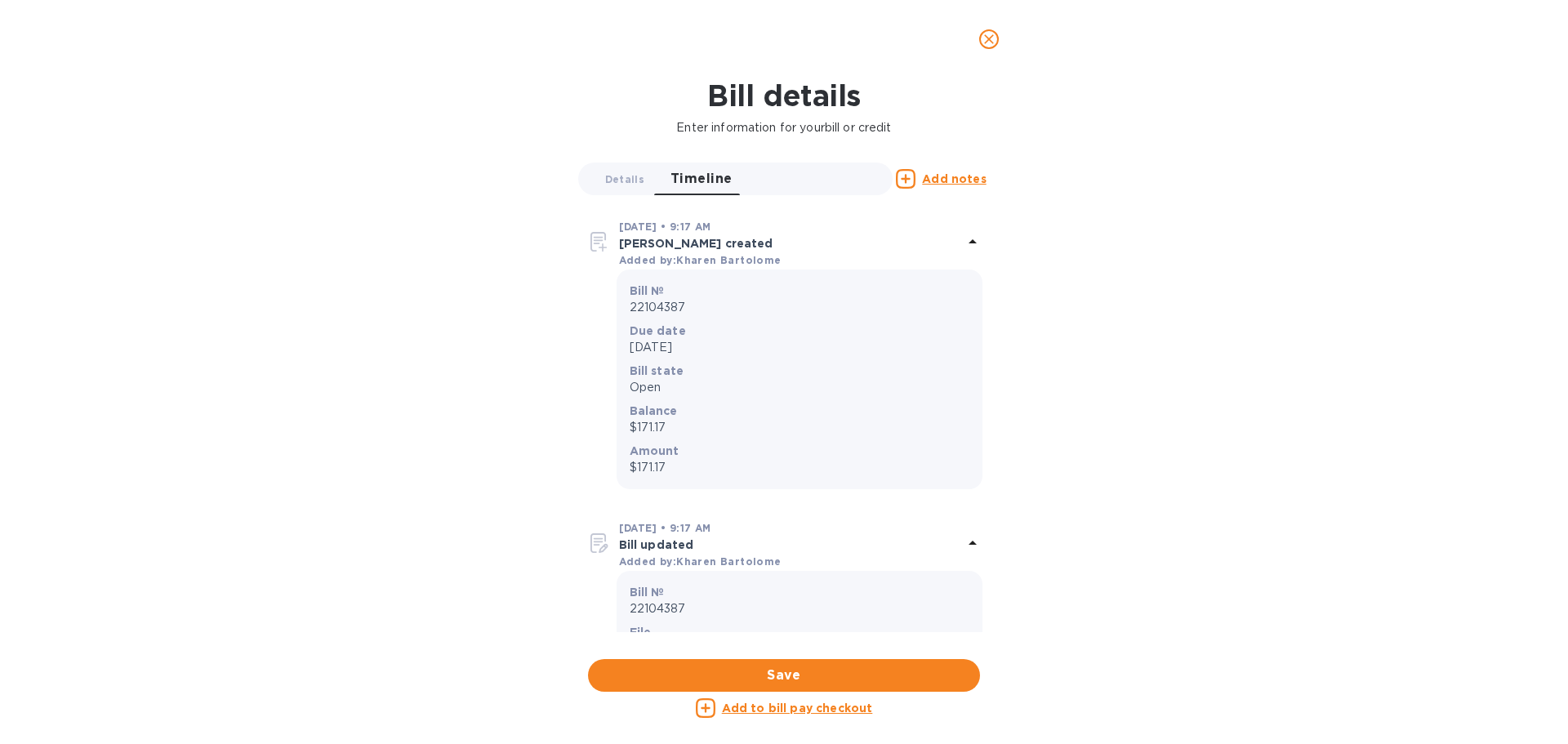
click at [706, 711] on icon at bounding box center [705, 708] width 19 height 19
checkbox input "true"
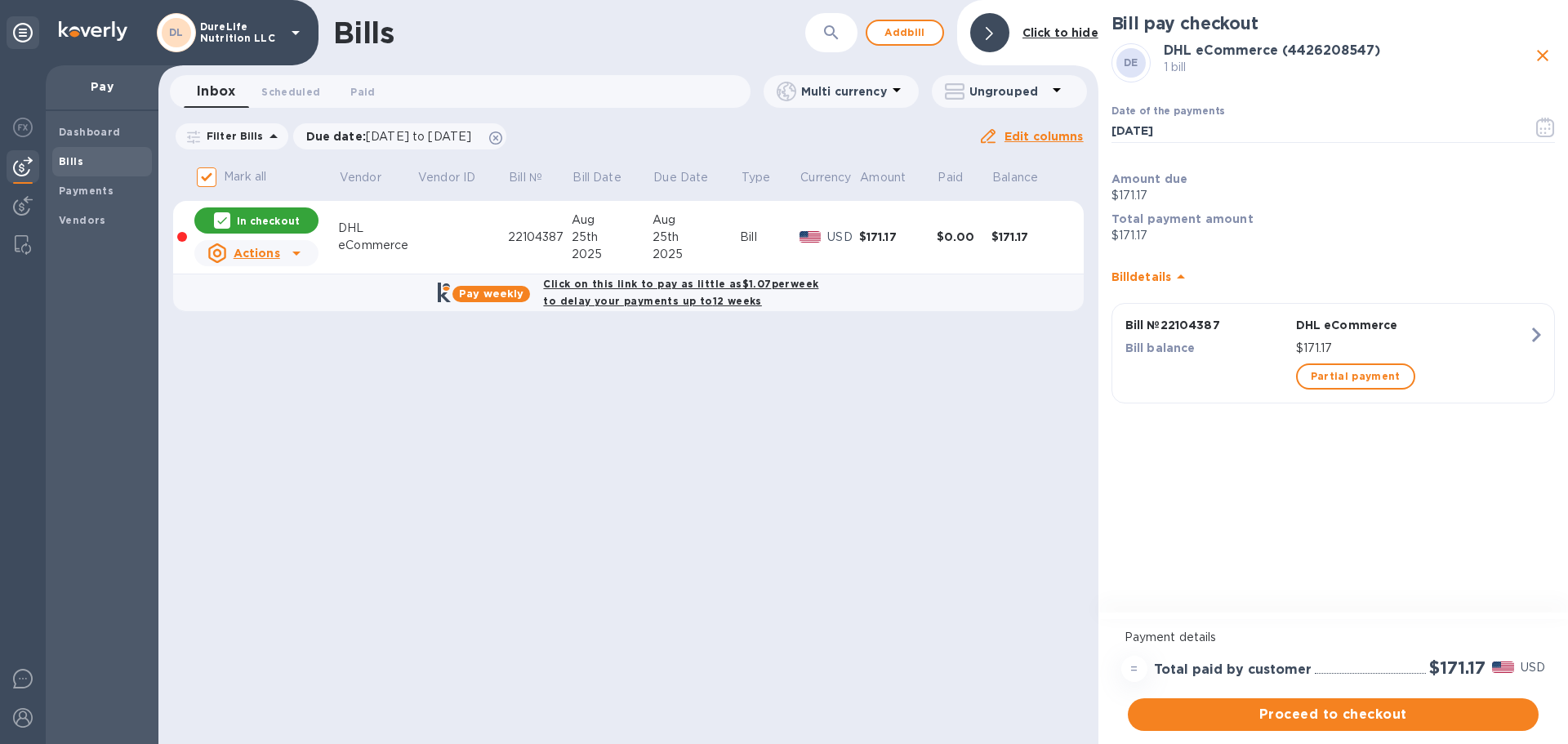
click at [1535, 337] on icon "button" at bounding box center [1537, 335] width 9 height 14
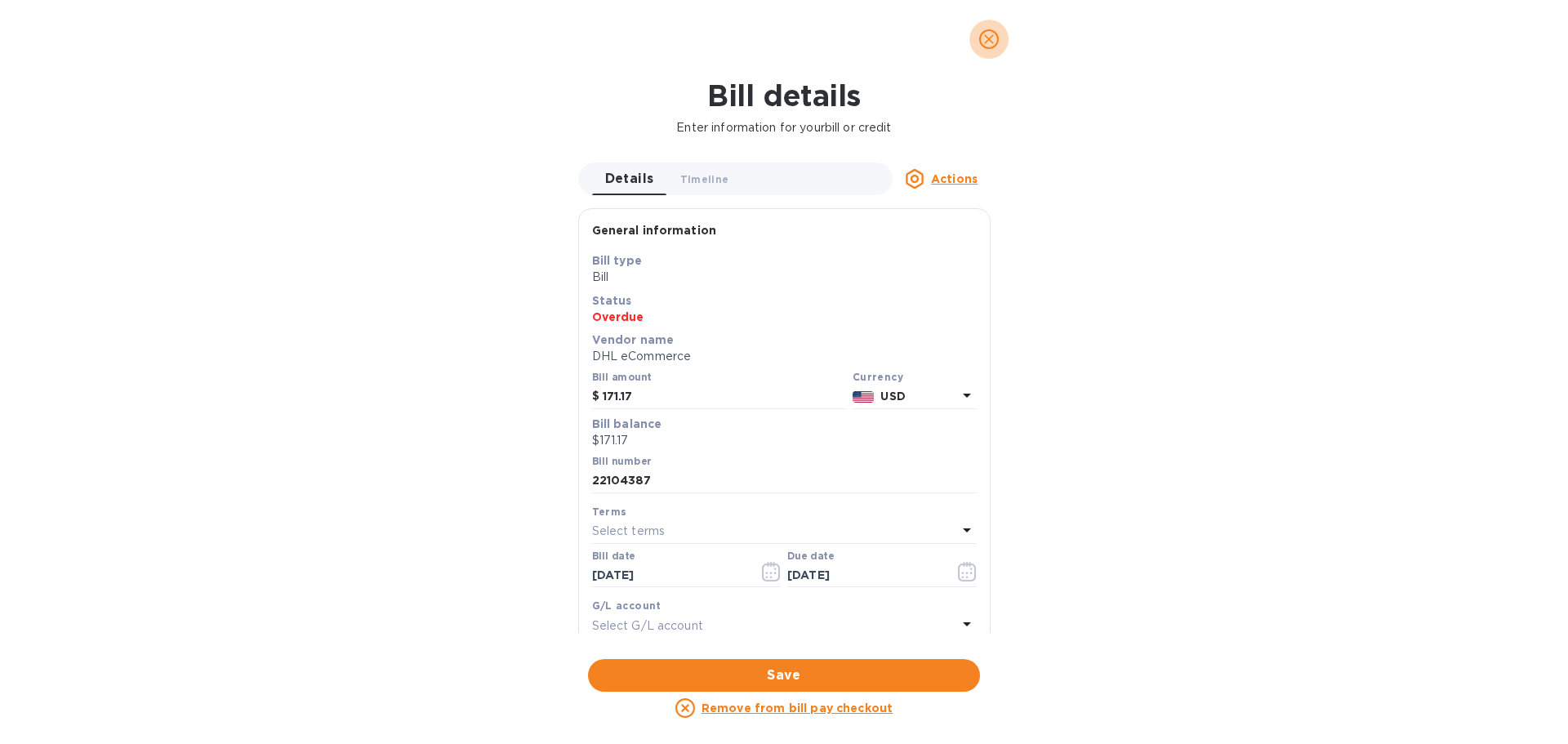
click at [988, 34] on icon "close" at bounding box center [989, 39] width 16 height 16
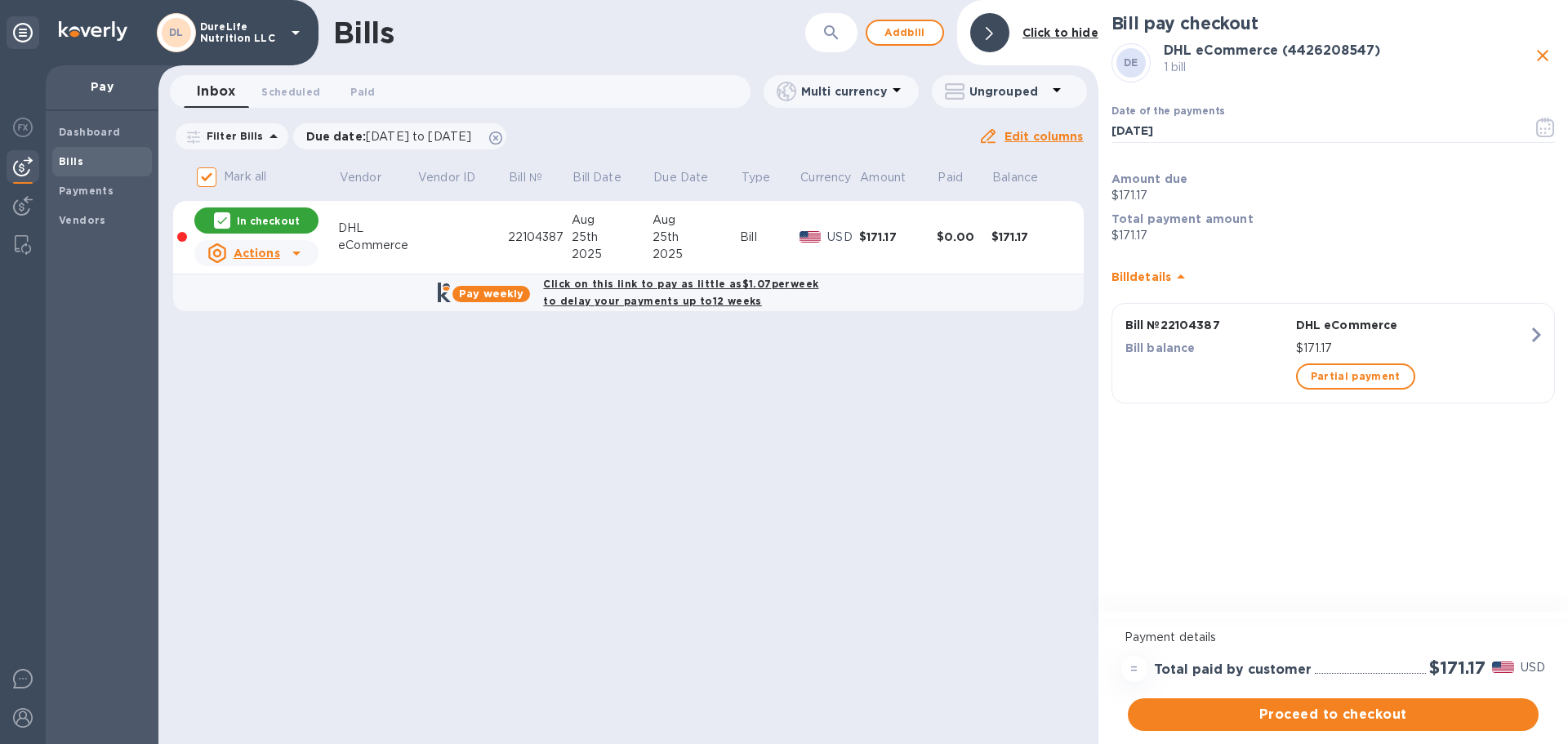
click at [1528, 325] on icon "button" at bounding box center [1536, 335] width 30 height 30
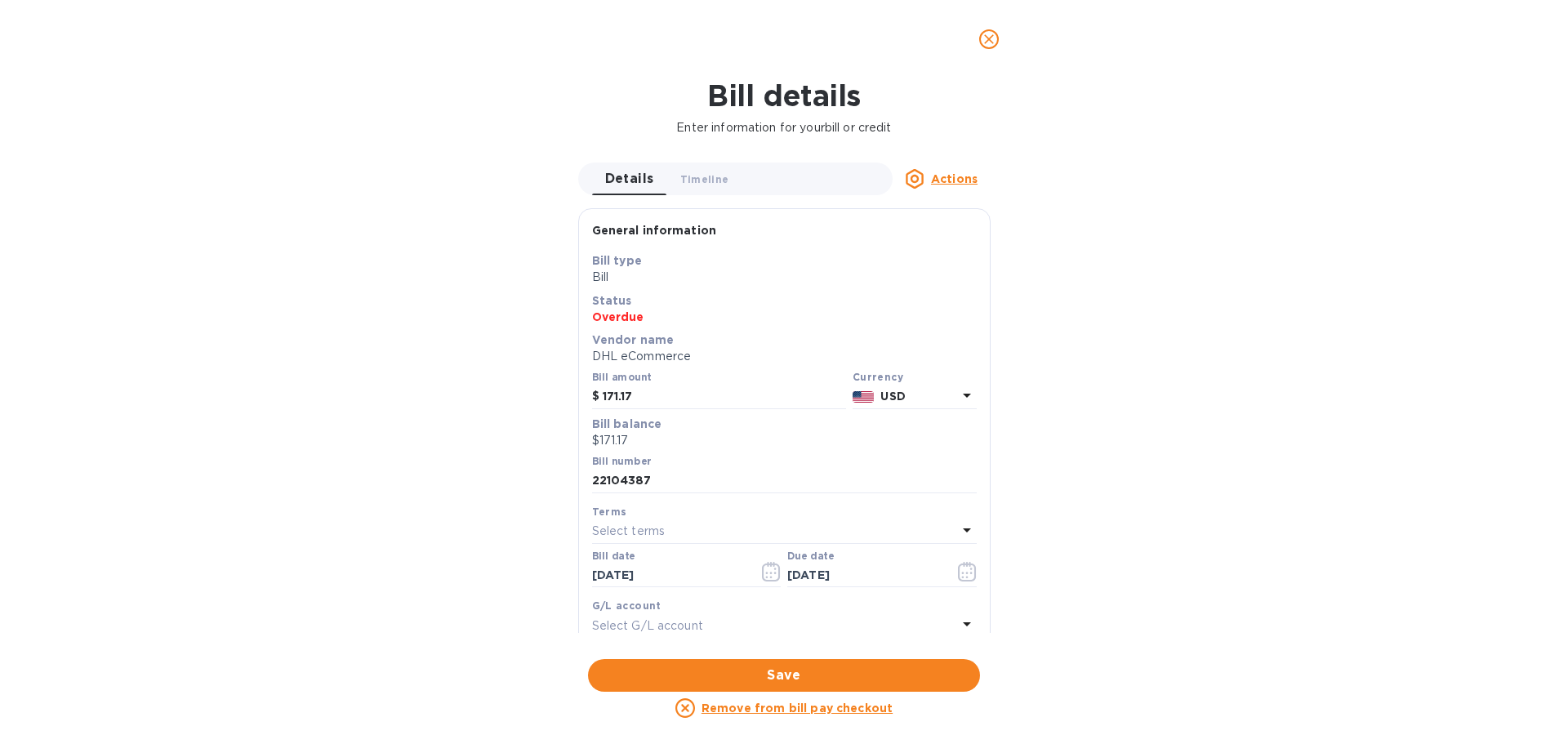
click at [957, 180] on u "Actions" at bounding box center [954, 178] width 47 height 13
click at [1299, 410] on div at bounding box center [784, 372] width 1568 height 744
click at [961, 622] on icon at bounding box center [967, 624] width 19 height 19
click at [1072, 361] on div "Bill details Enter information for your bill or credit Details 0 Timeline 0 Act…" at bounding box center [784, 412] width 1568 height 666
click at [949, 529] on div "Select terms" at bounding box center [774, 531] width 365 height 23
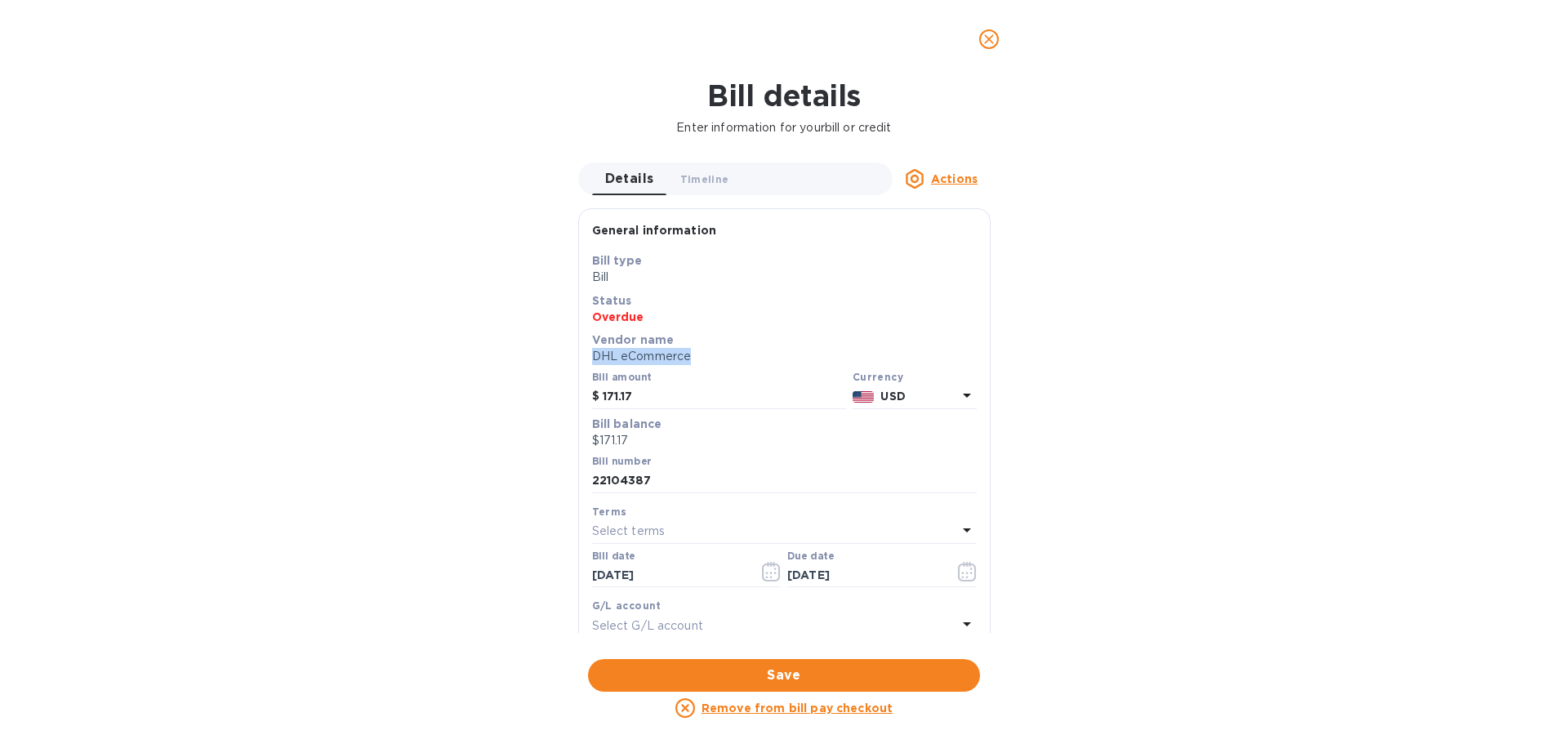
drag, startPoint x: 991, startPoint y: 331, endPoint x: 988, endPoint y: 363, distance: 32.1
click at [989, 363] on div "Details 0 Timeline 0 Actions General information Save Bill type Bill Status Ove…" at bounding box center [784, 397] width 429 height 470
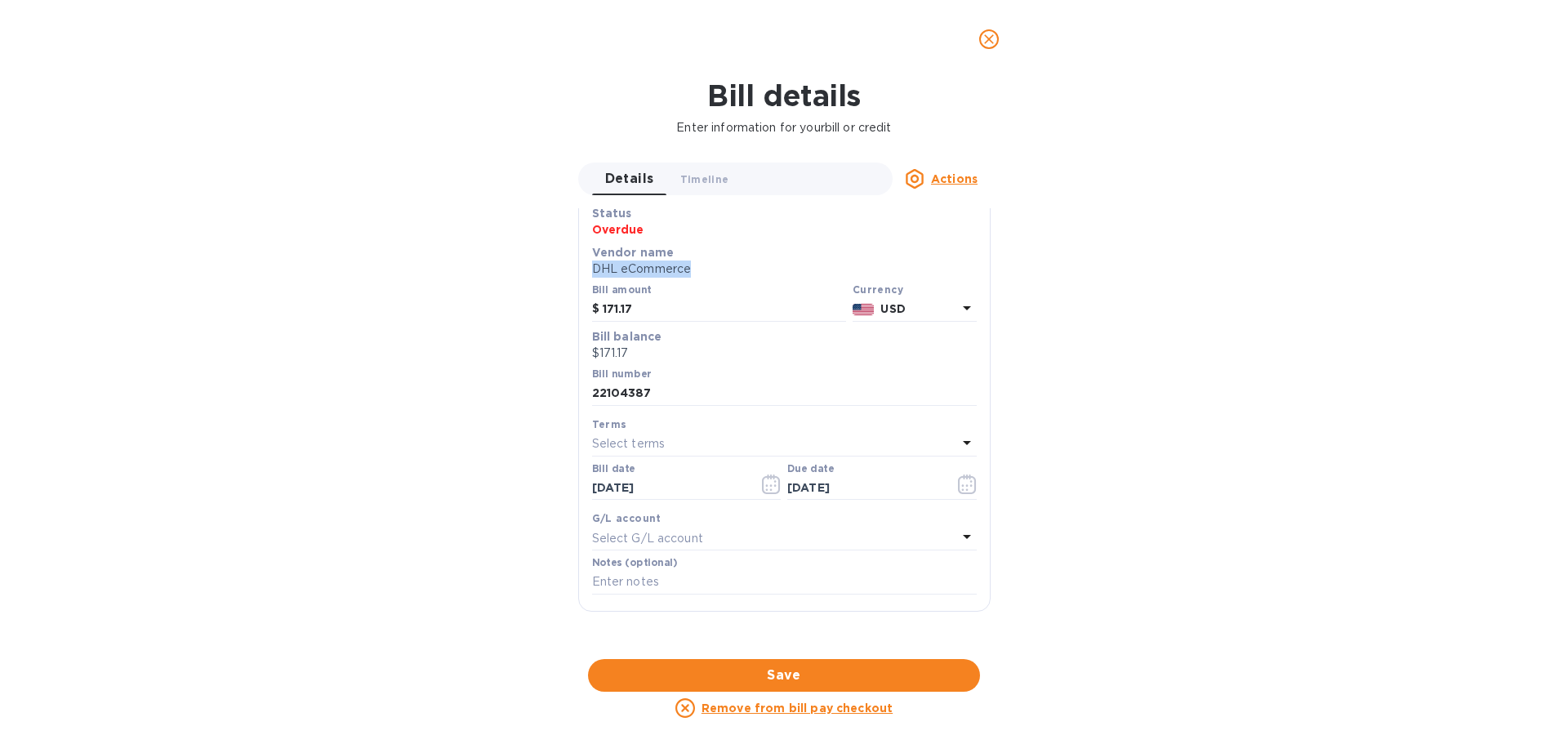
scroll to position [85, 0]
click at [761, 255] on p "Vendor name" at bounding box center [784, 254] width 385 height 16
click at [738, 276] on p "DHL eCommerce" at bounding box center [784, 271] width 385 height 17
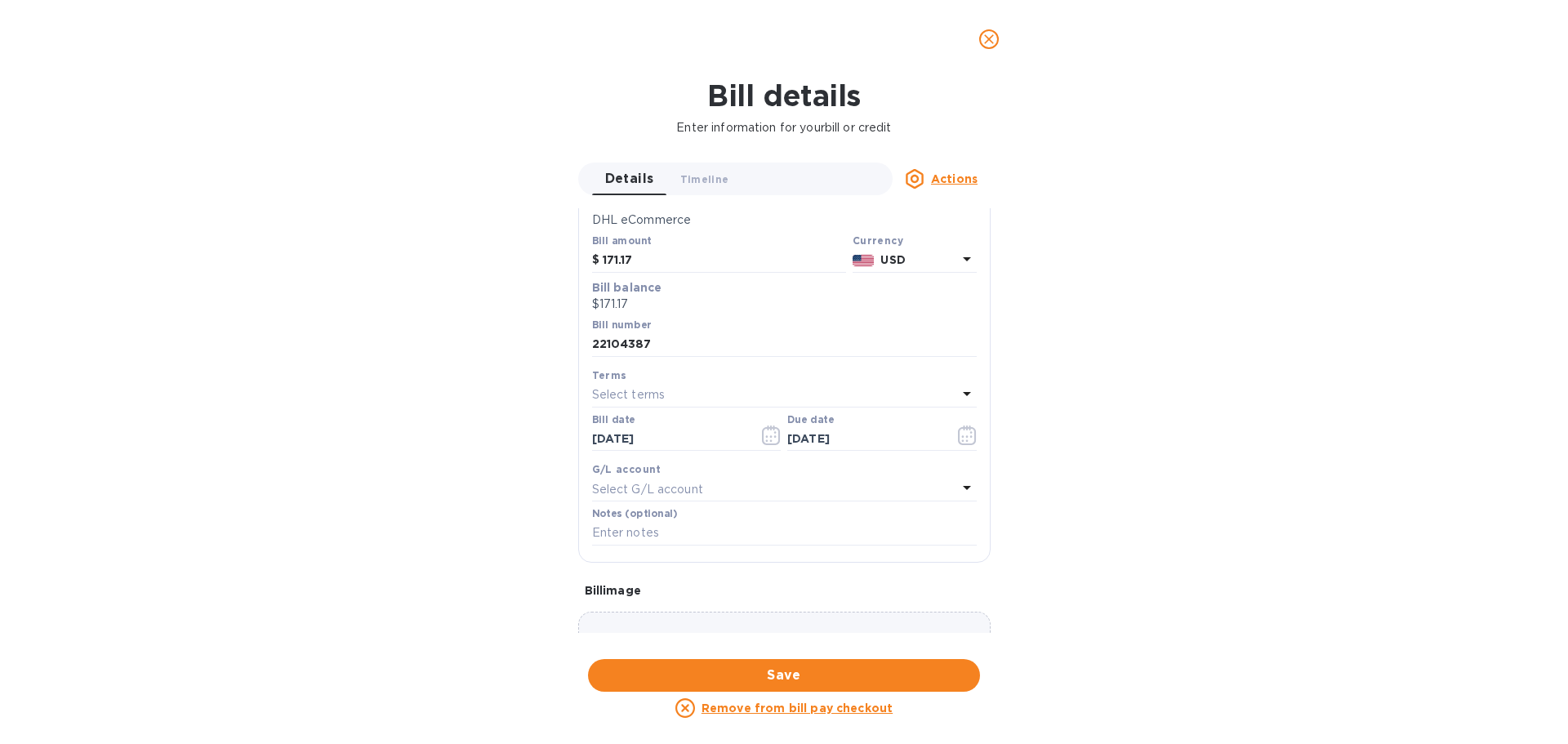
scroll to position [137, 0]
click at [965, 395] on icon at bounding box center [967, 392] width 19 height 19
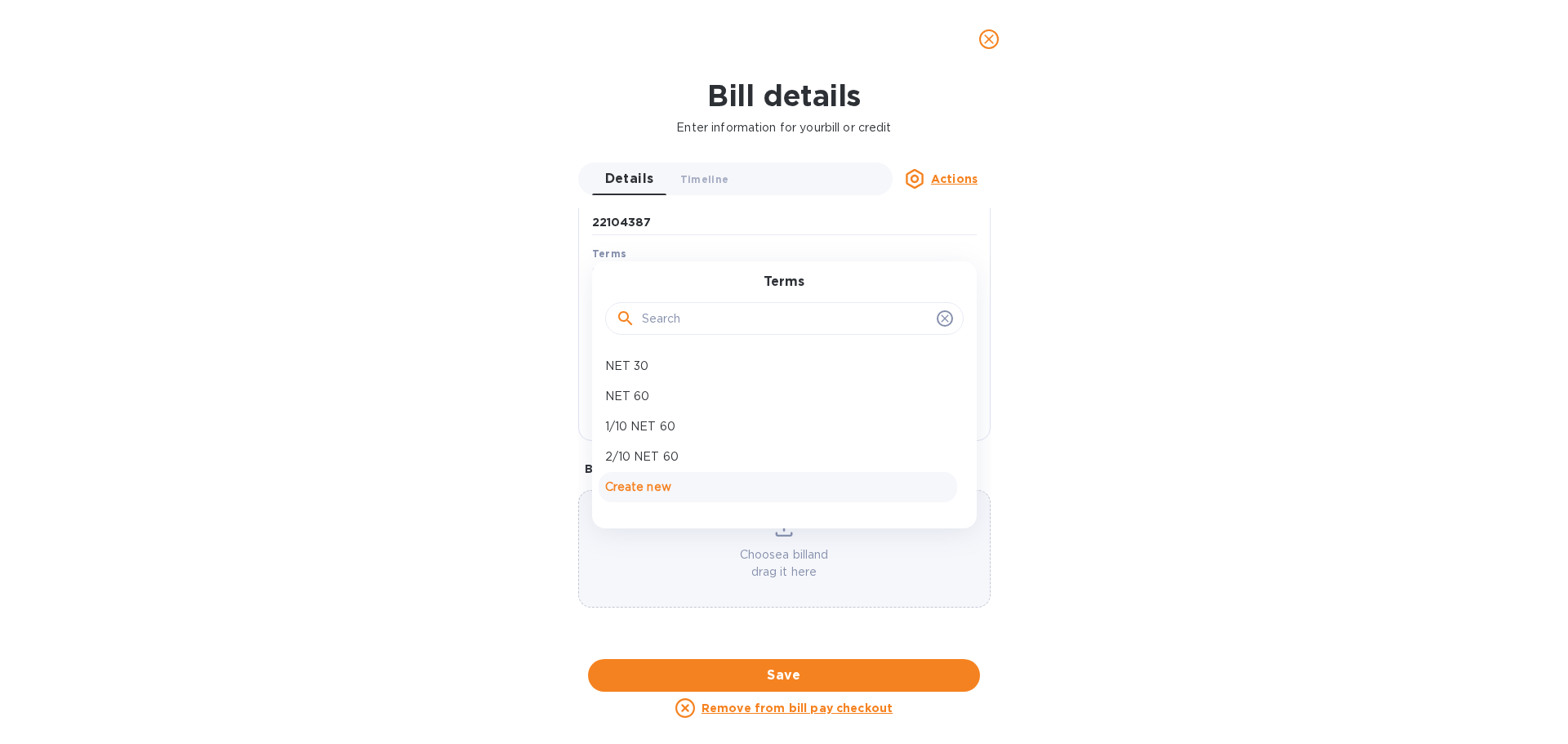
scroll to position [301, 0]
click at [626, 358] on p "NET 30" at bounding box center [778, 366] width 346 height 17
type input "[DATE]"
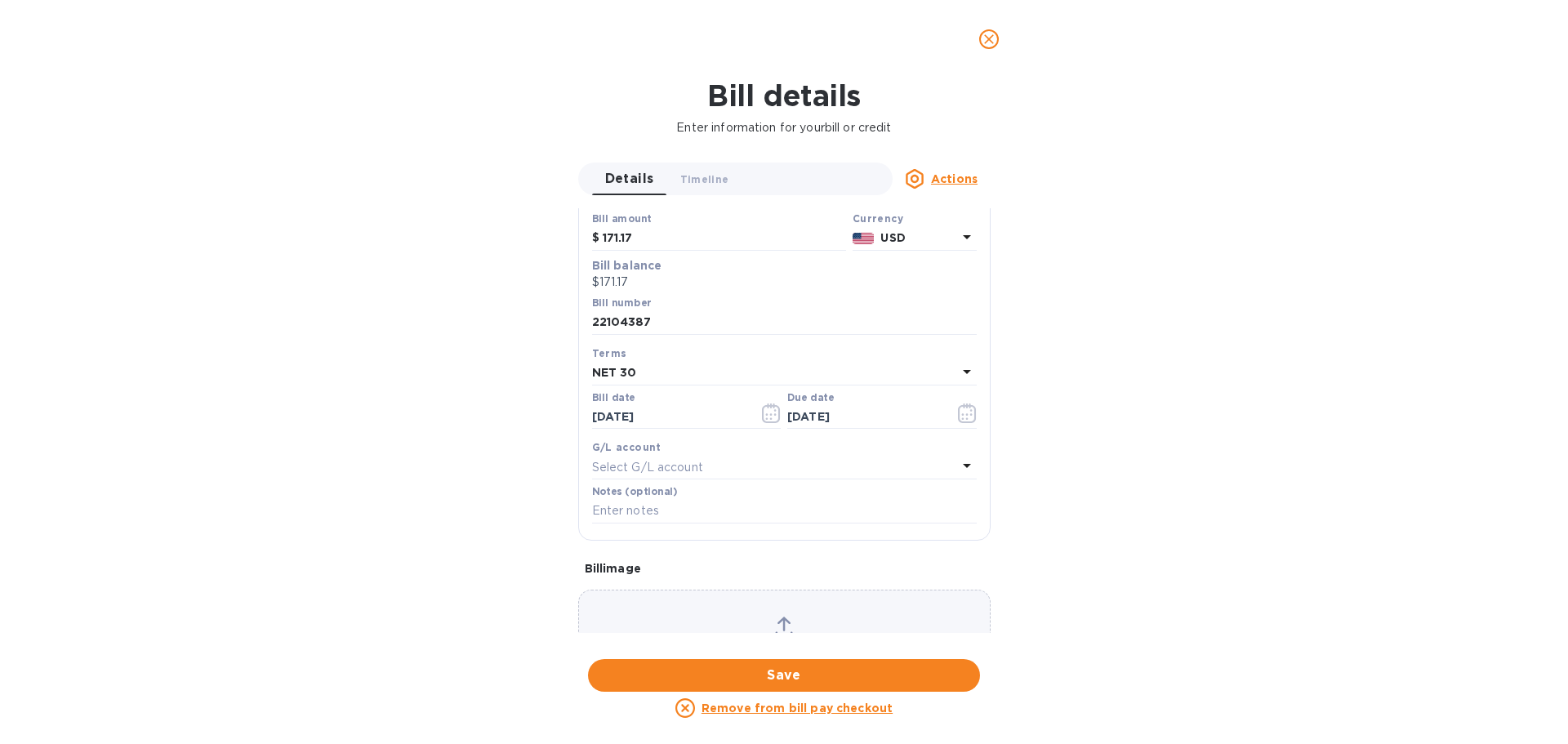
scroll to position [137, 0]
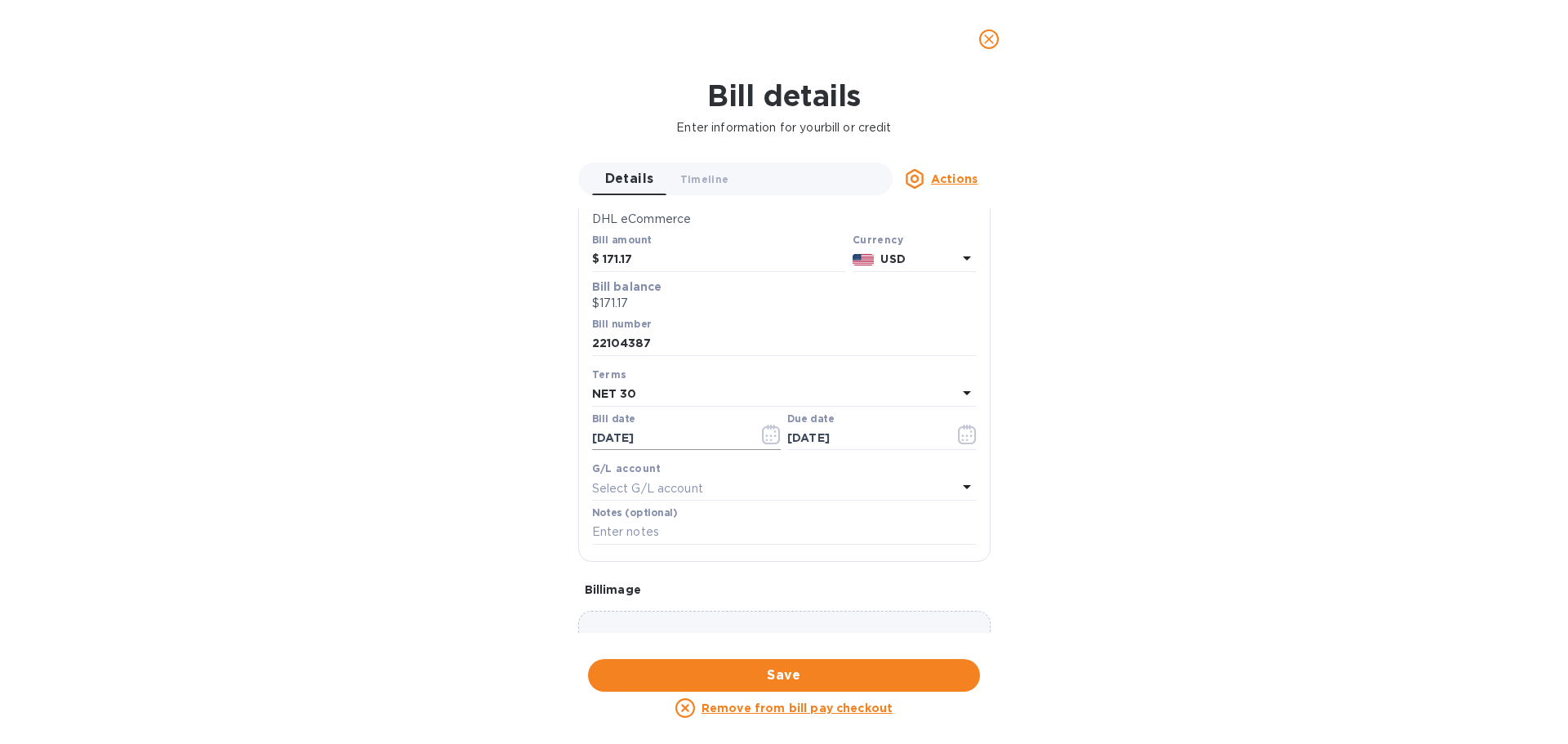
click at [771, 437] on icon "button" at bounding box center [771, 434] width 19 height 19
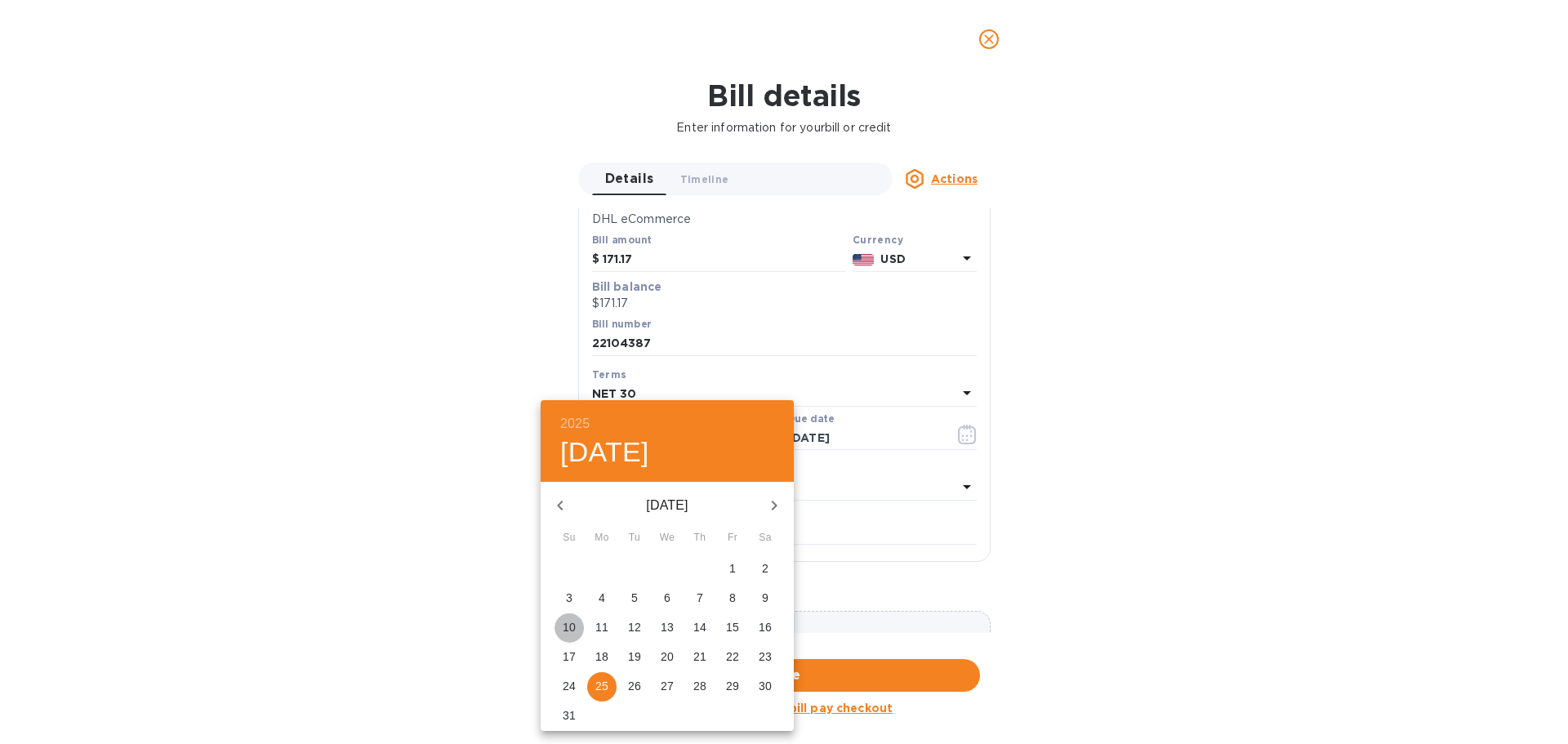
click at [568, 628] on p "10" at bounding box center [568, 627] width 13 height 16
type input "[DATE]"
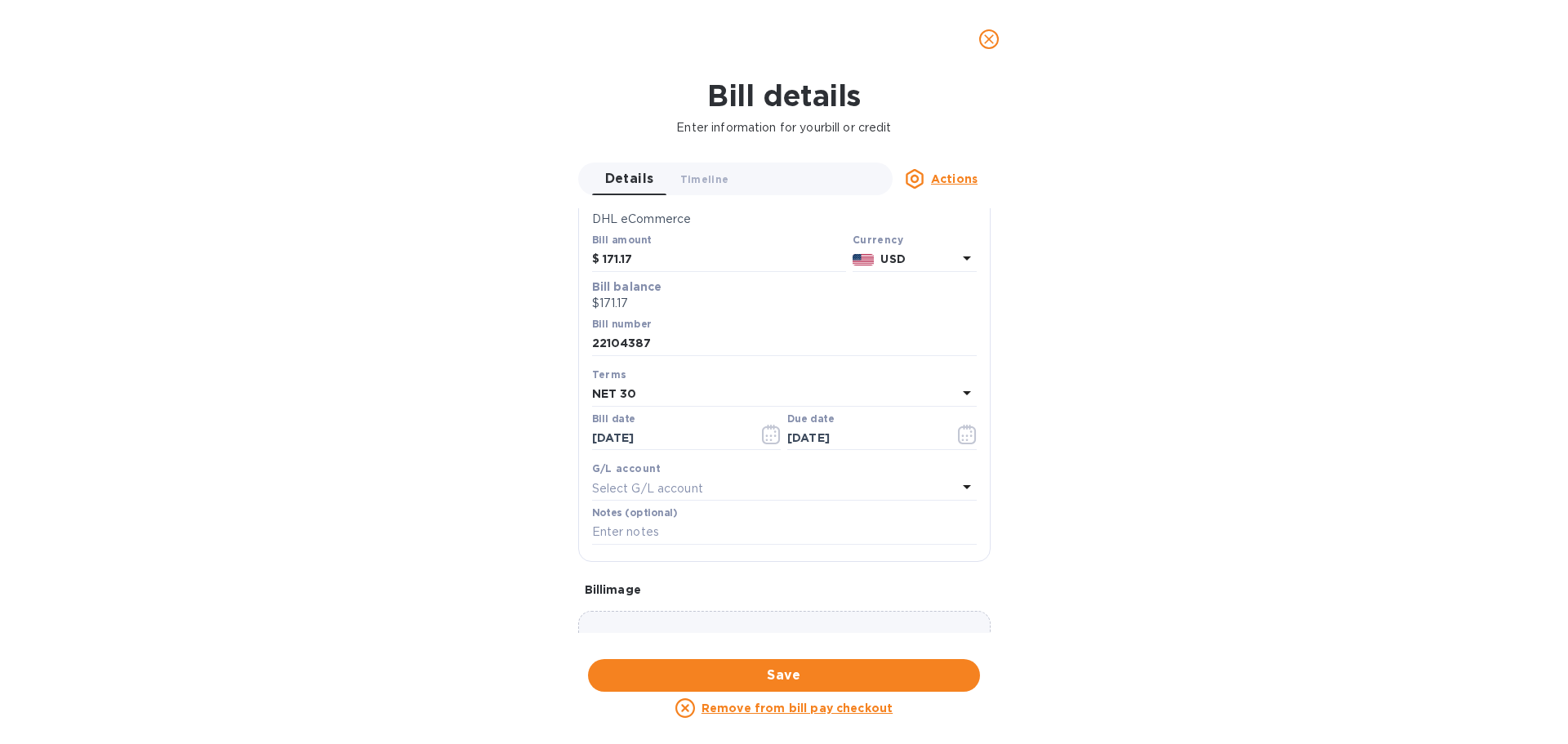
click at [1121, 454] on div "Bill details Enter information for your bill or credit Details 0 Timeline 0 Act…" at bounding box center [784, 412] width 1568 height 666
click at [958, 438] on icon "button" at bounding box center [967, 434] width 19 height 19
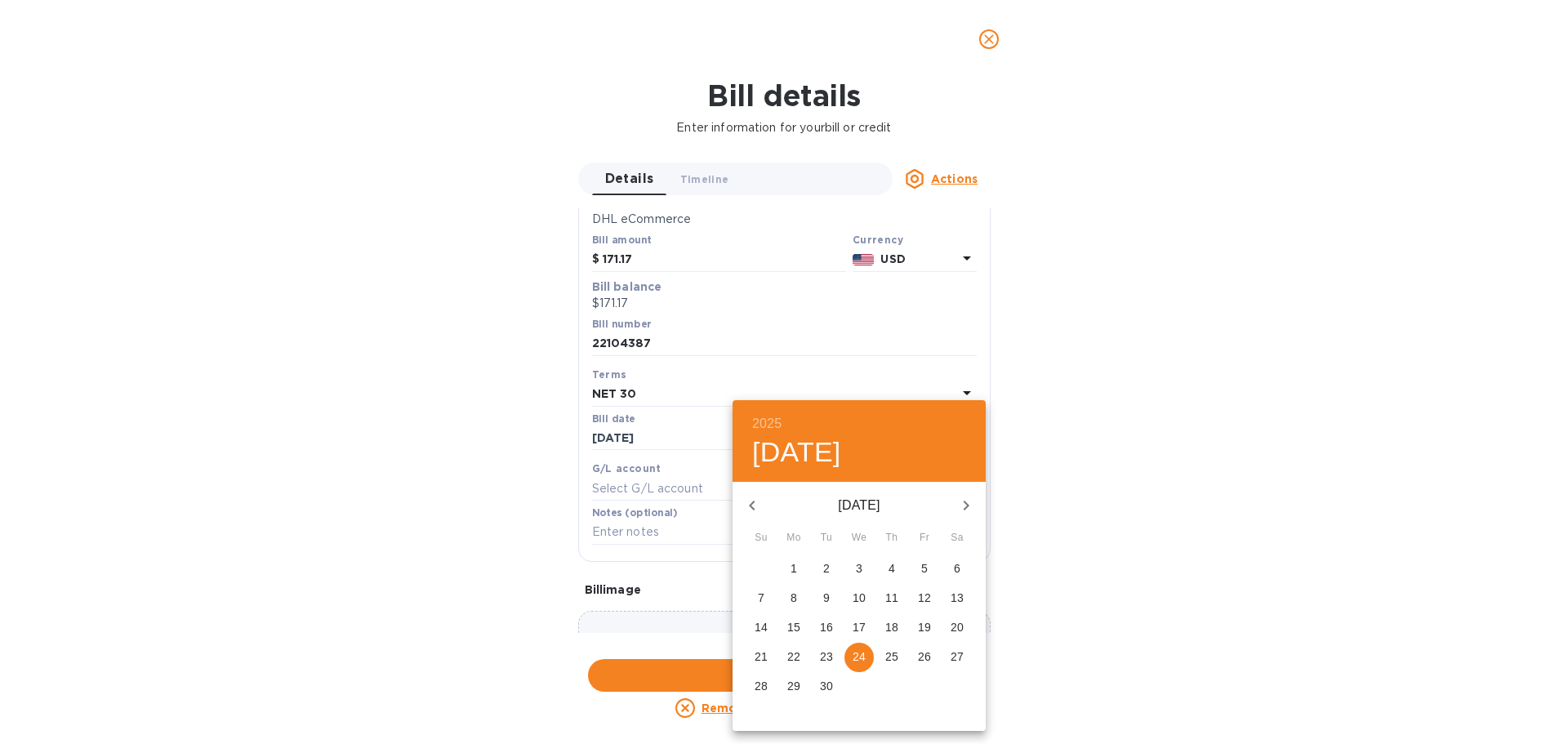
click at [751, 512] on icon "button" at bounding box center [751, 505] width 19 height 19
click at [795, 686] on p "25" at bounding box center [793, 686] width 13 height 16
type input "[DATE]"
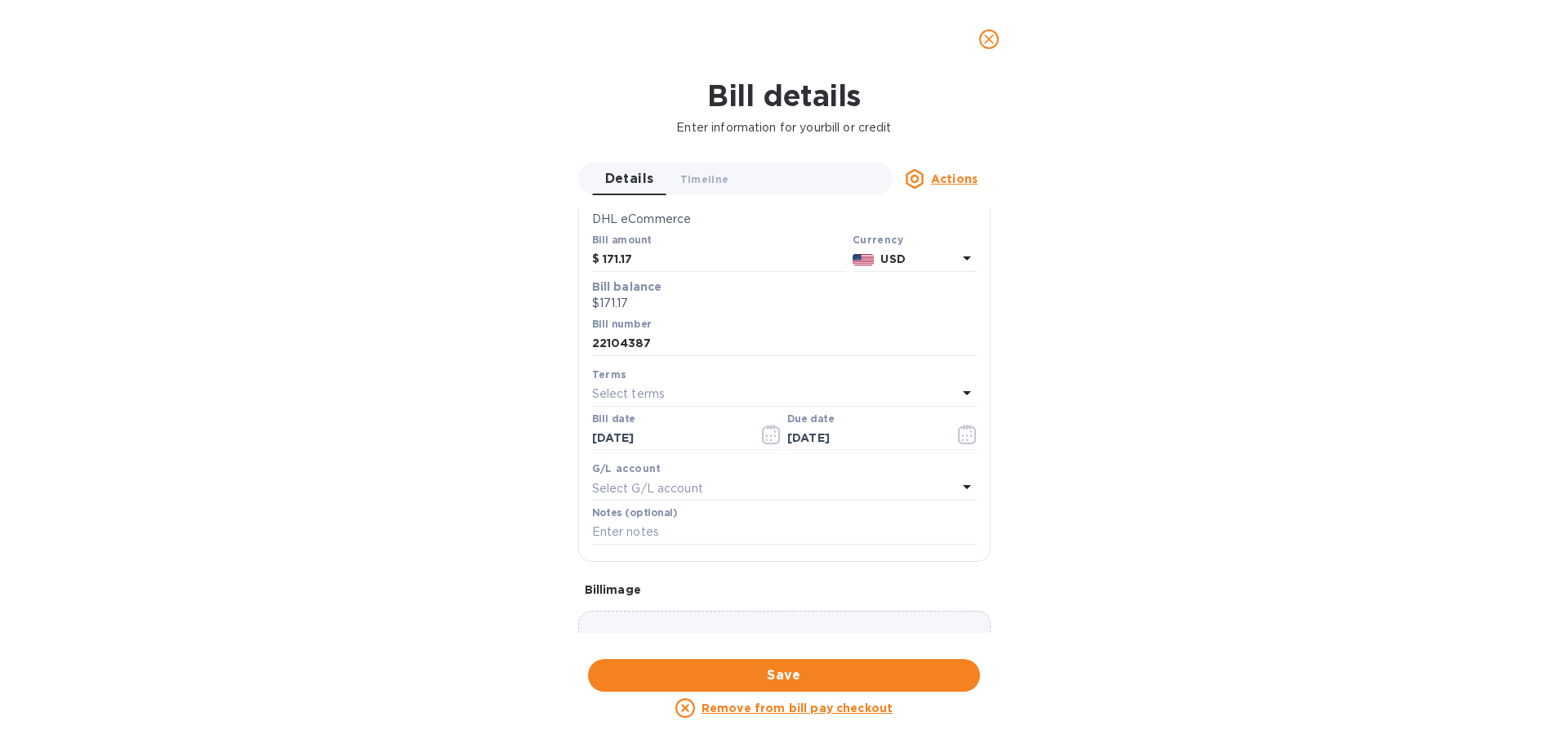
click at [1155, 442] on div "Bill details Enter information for your bill or credit Details 0 Timeline 0 Act…" at bounding box center [784, 412] width 1568 height 666
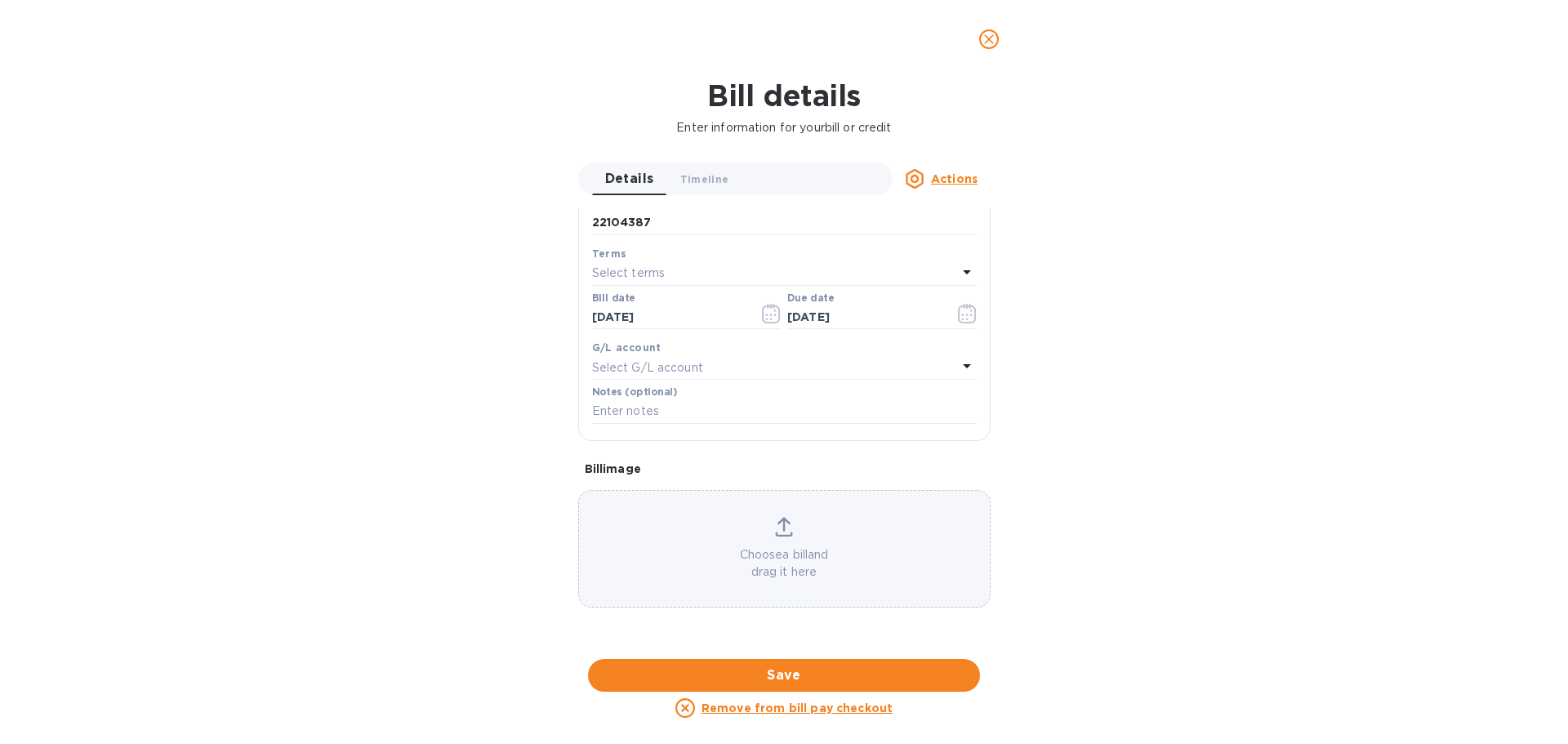
scroll to position [464, 0]
click at [902, 680] on span "Save" at bounding box center [784, 675] width 366 height 19
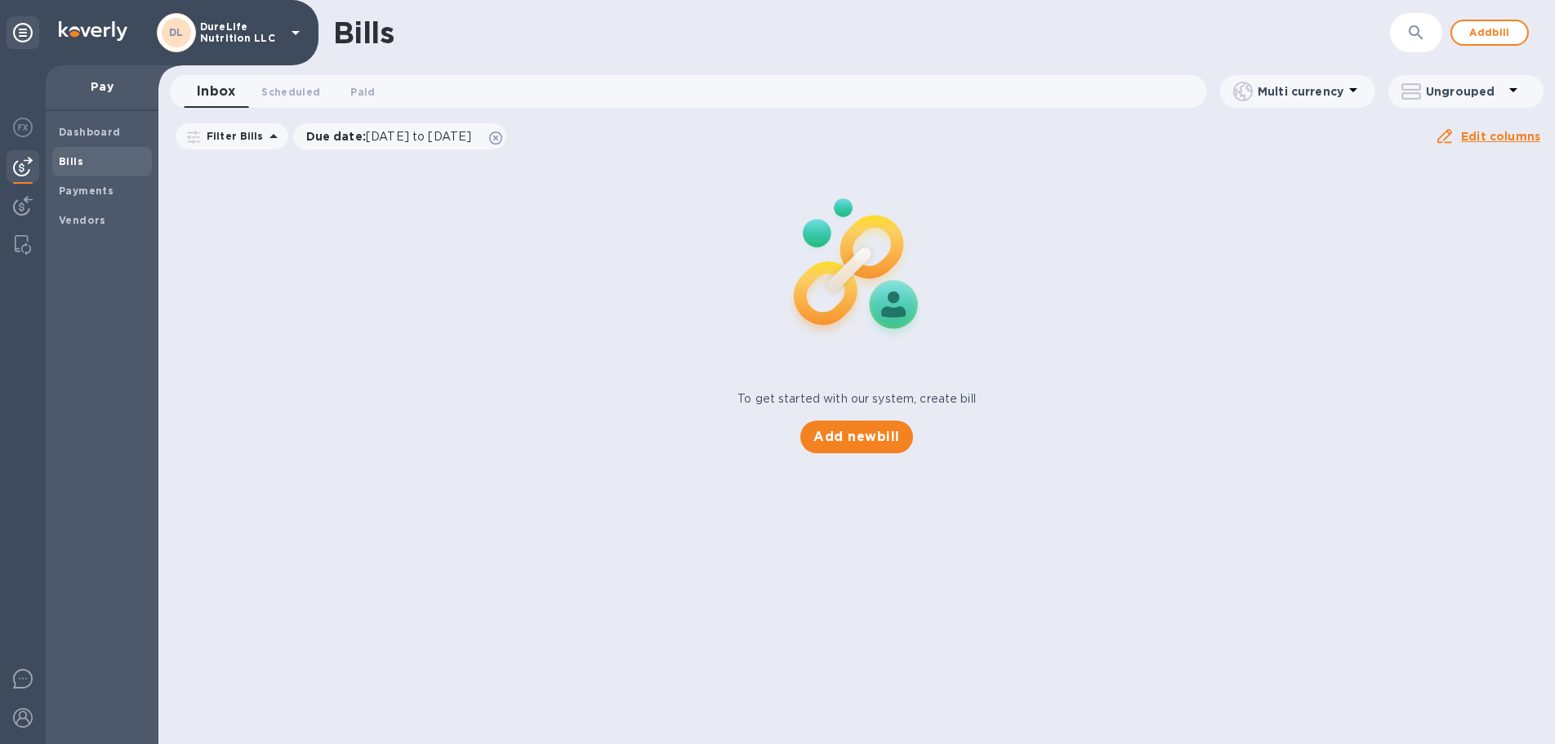
scroll to position [233, 0]
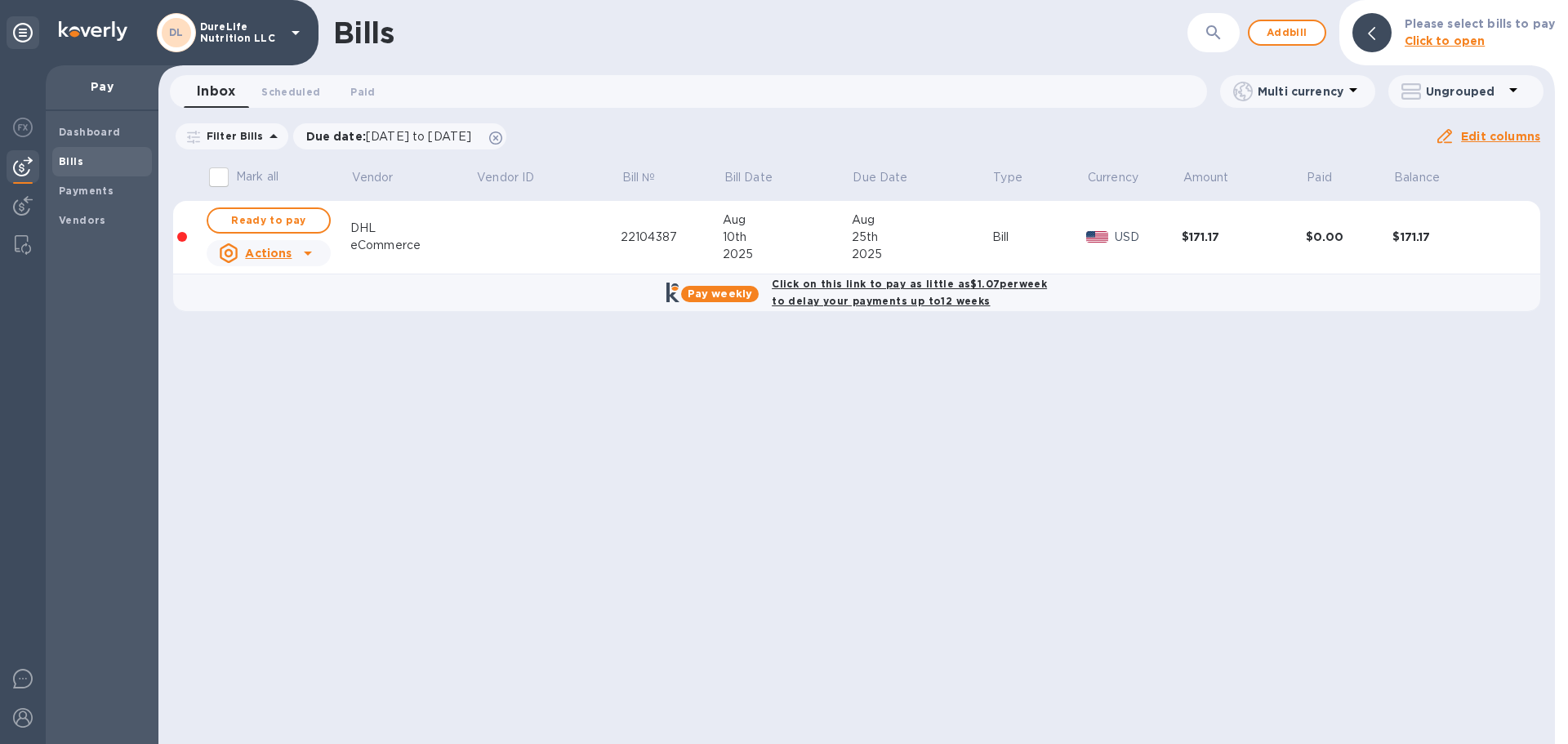
click at [306, 258] on icon at bounding box center [308, 253] width 19 height 19
drag, startPoint x: 663, startPoint y: 425, endPoint x: 697, endPoint y: 423, distance: 34.1
click at [697, 423] on div at bounding box center [784, 372] width 1568 height 744
click at [269, 97] on span "Scheduled 0" at bounding box center [290, 92] width 58 height 17
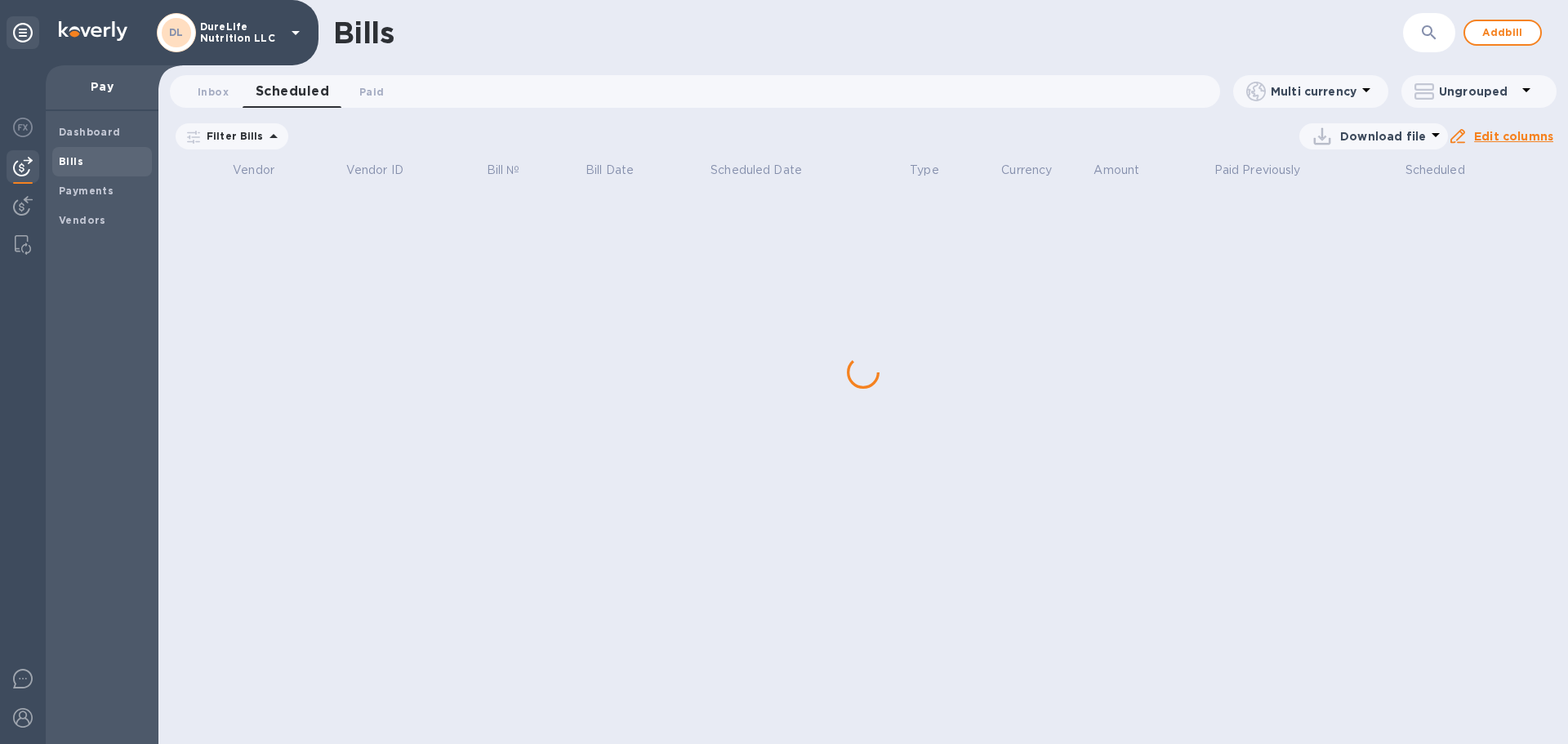
click at [375, 97] on span "Paid 0" at bounding box center [371, 92] width 25 height 17
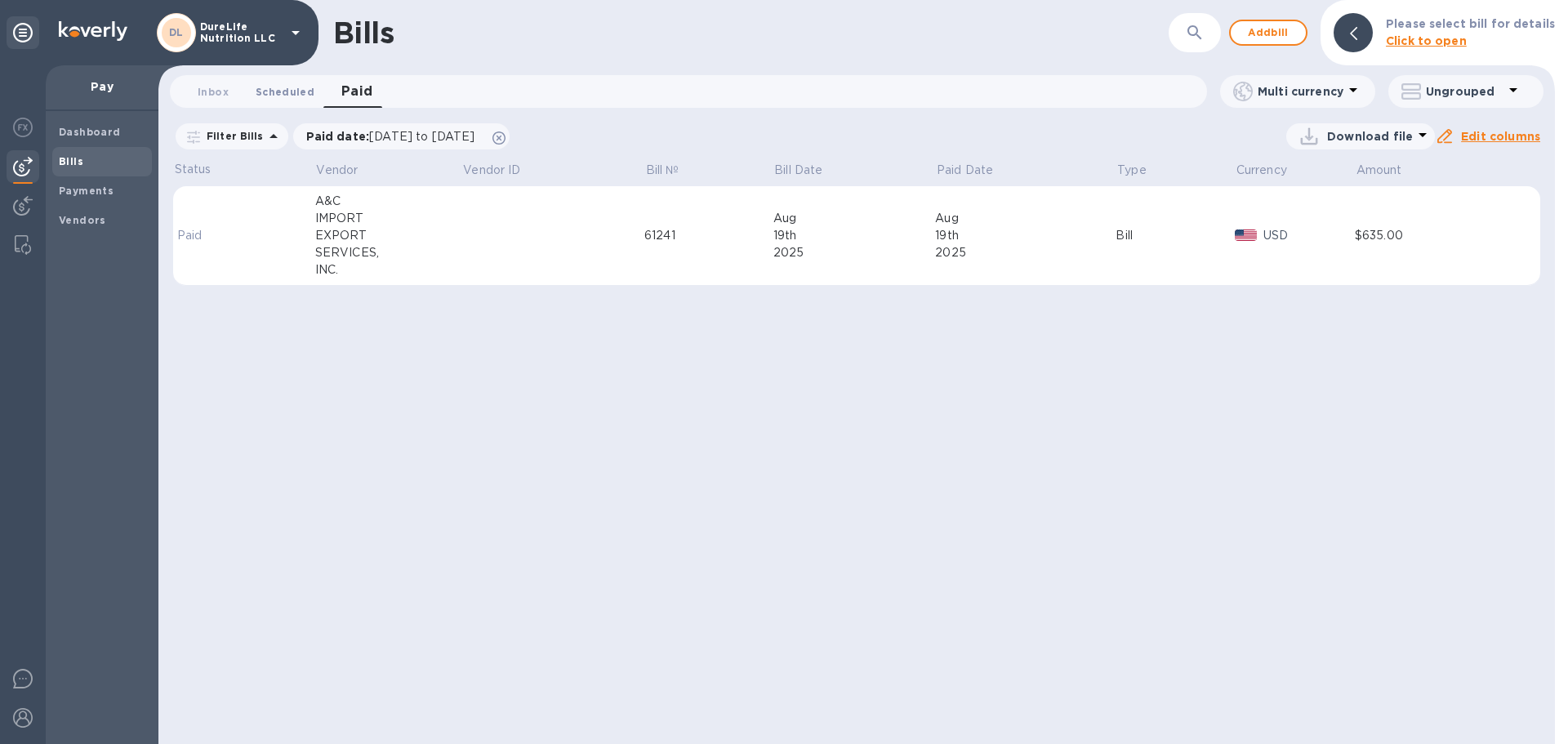
click at [296, 92] on span "Scheduled 0" at bounding box center [285, 92] width 58 height 17
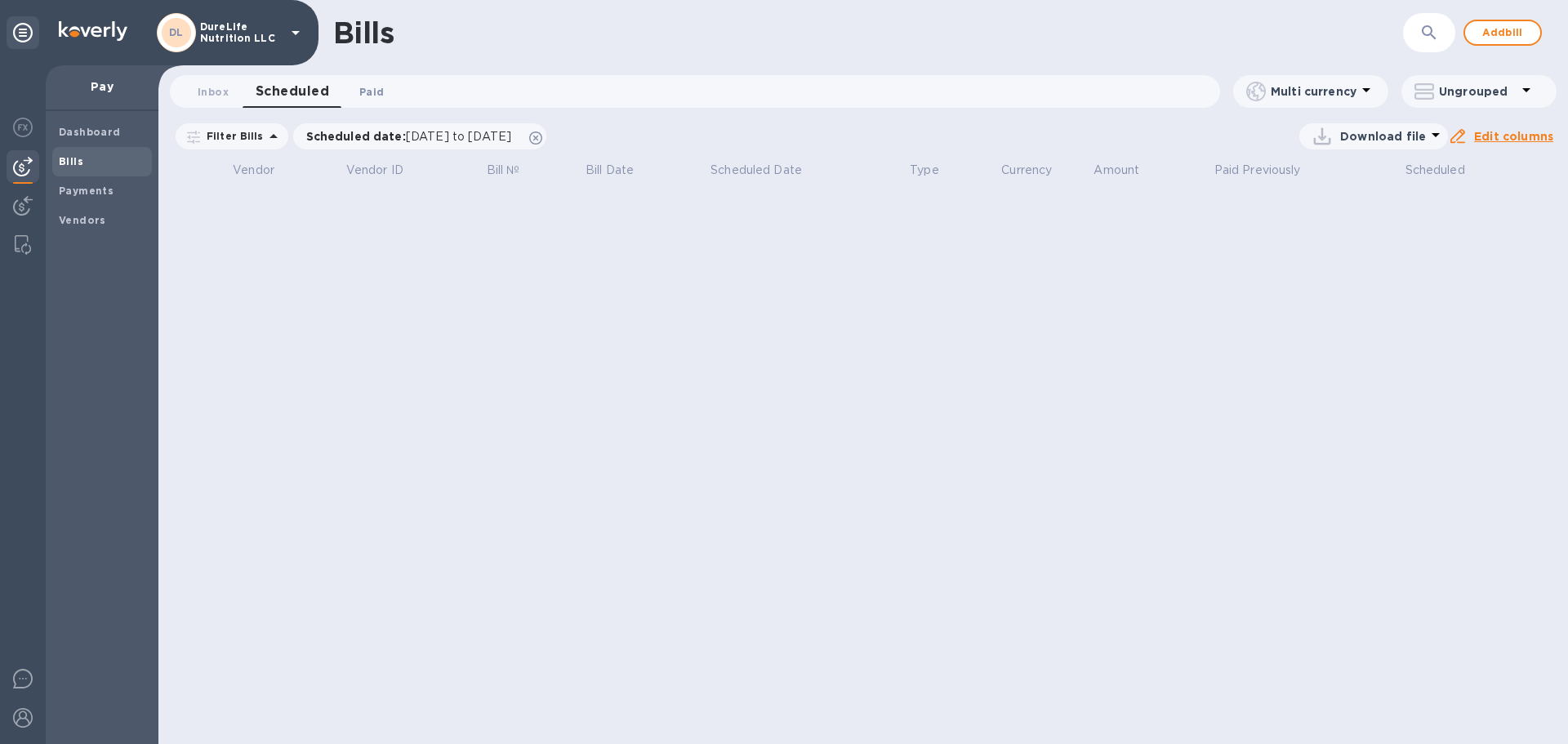
click at [353, 79] on button "Paid 0" at bounding box center [371, 92] width 58 height 33
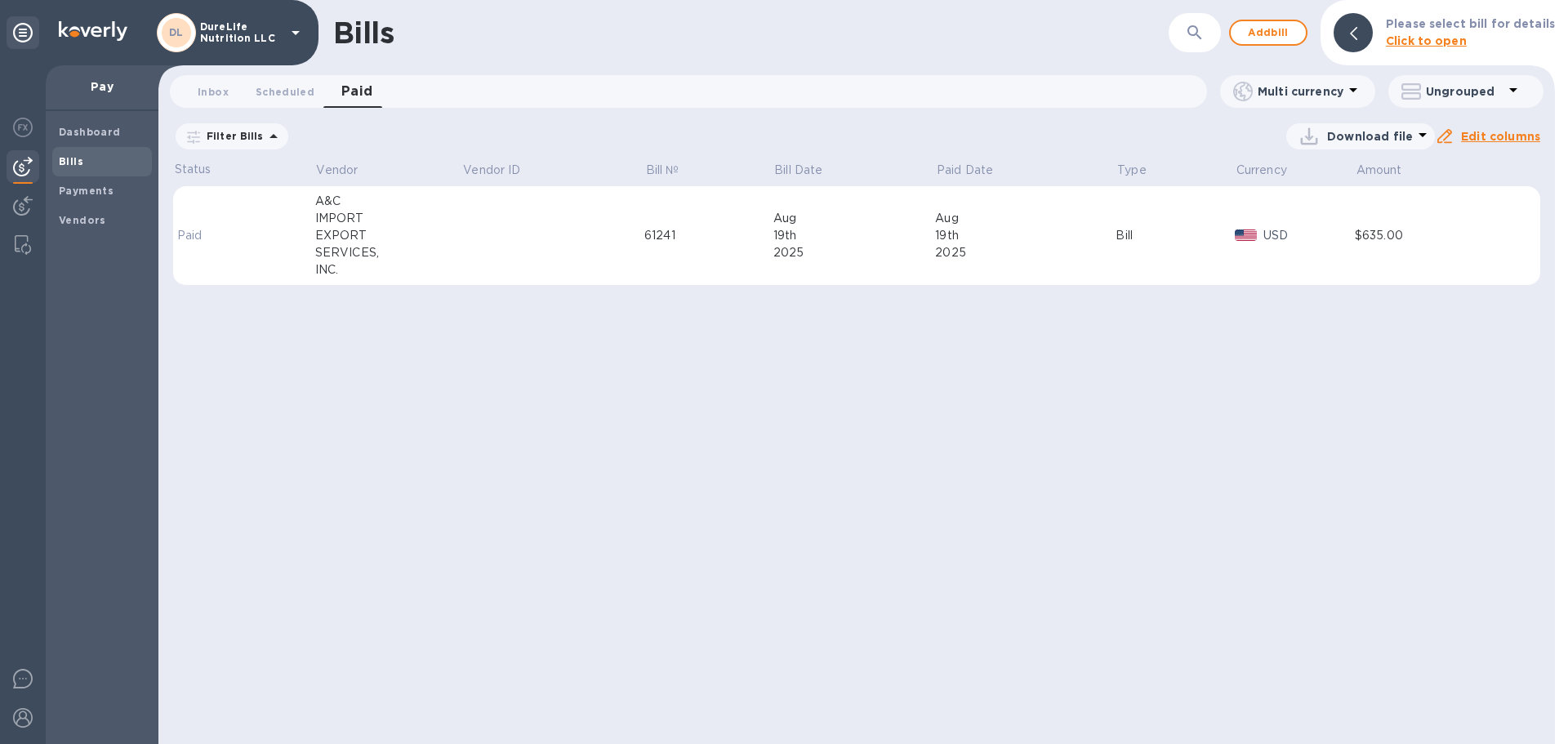
click at [1129, 238] on div "Bill" at bounding box center [1175, 236] width 119 height 17
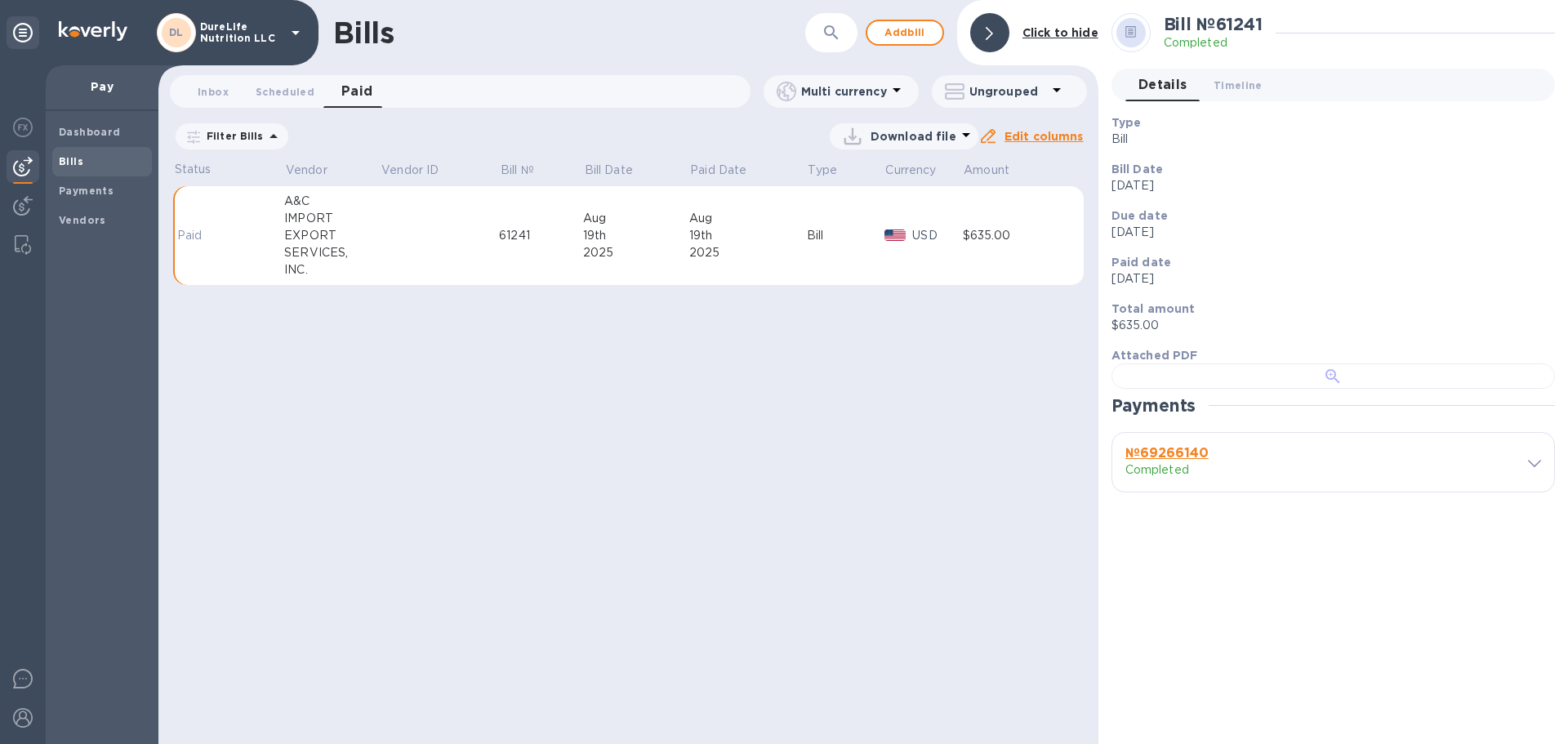
scroll to position [322, 0]
click at [1171, 461] on b "№ 69266140" at bounding box center [1166, 453] width 83 height 15
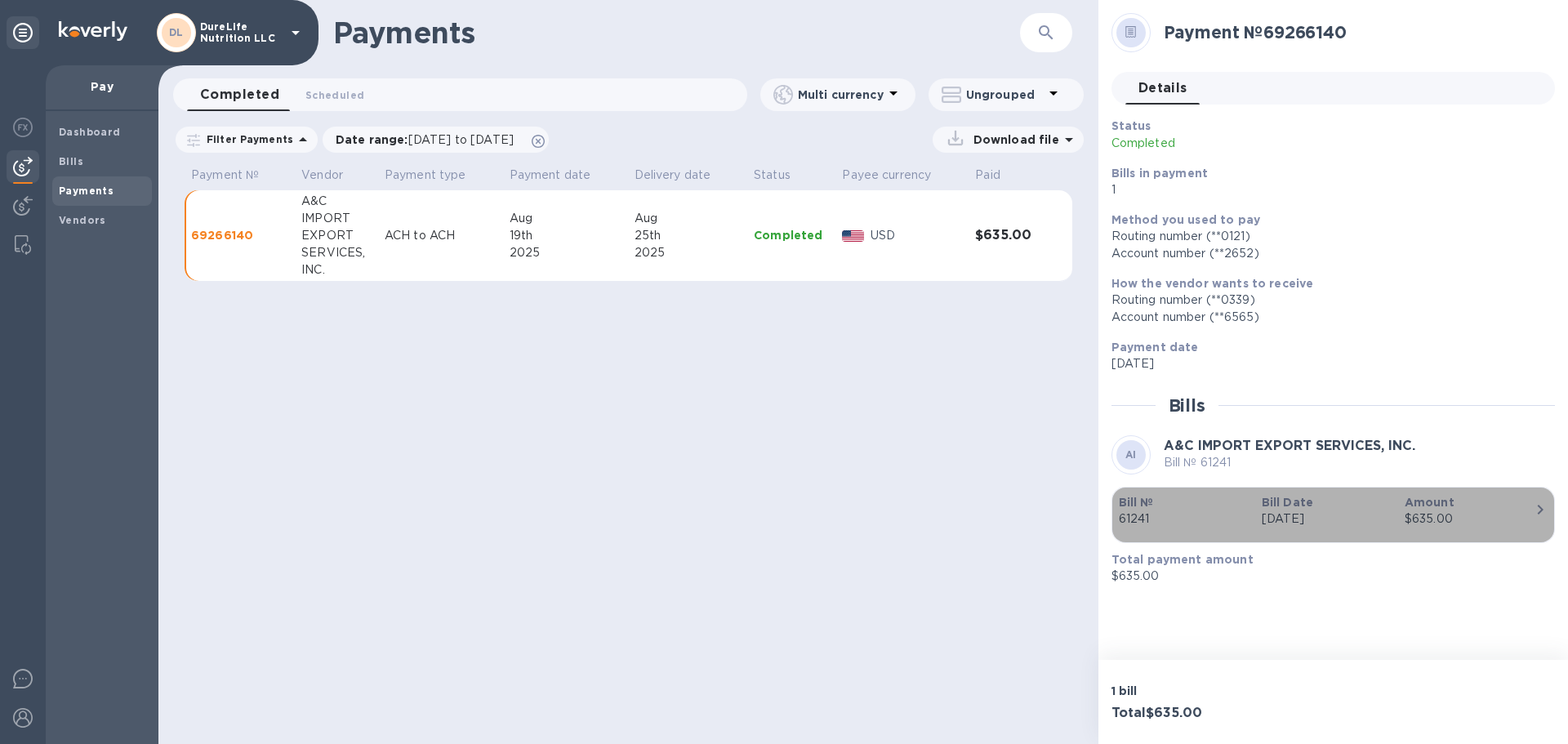
click at [1545, 514] on icon "button" at bounding box center [1540, 509] width 19 height 19
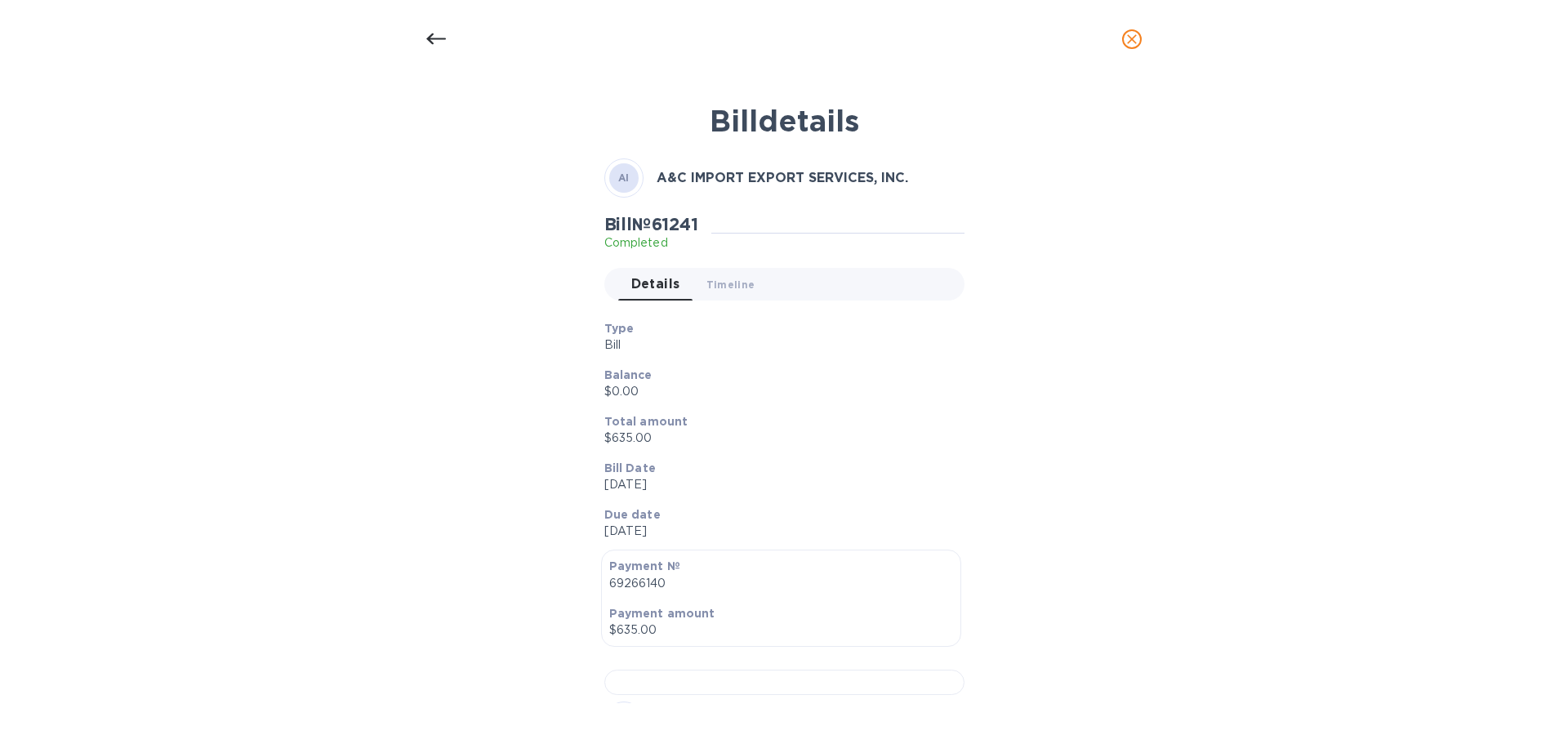
click at [738, 297] on button "Timeline 0" at bounding box center [730, 284] width 75 height 33
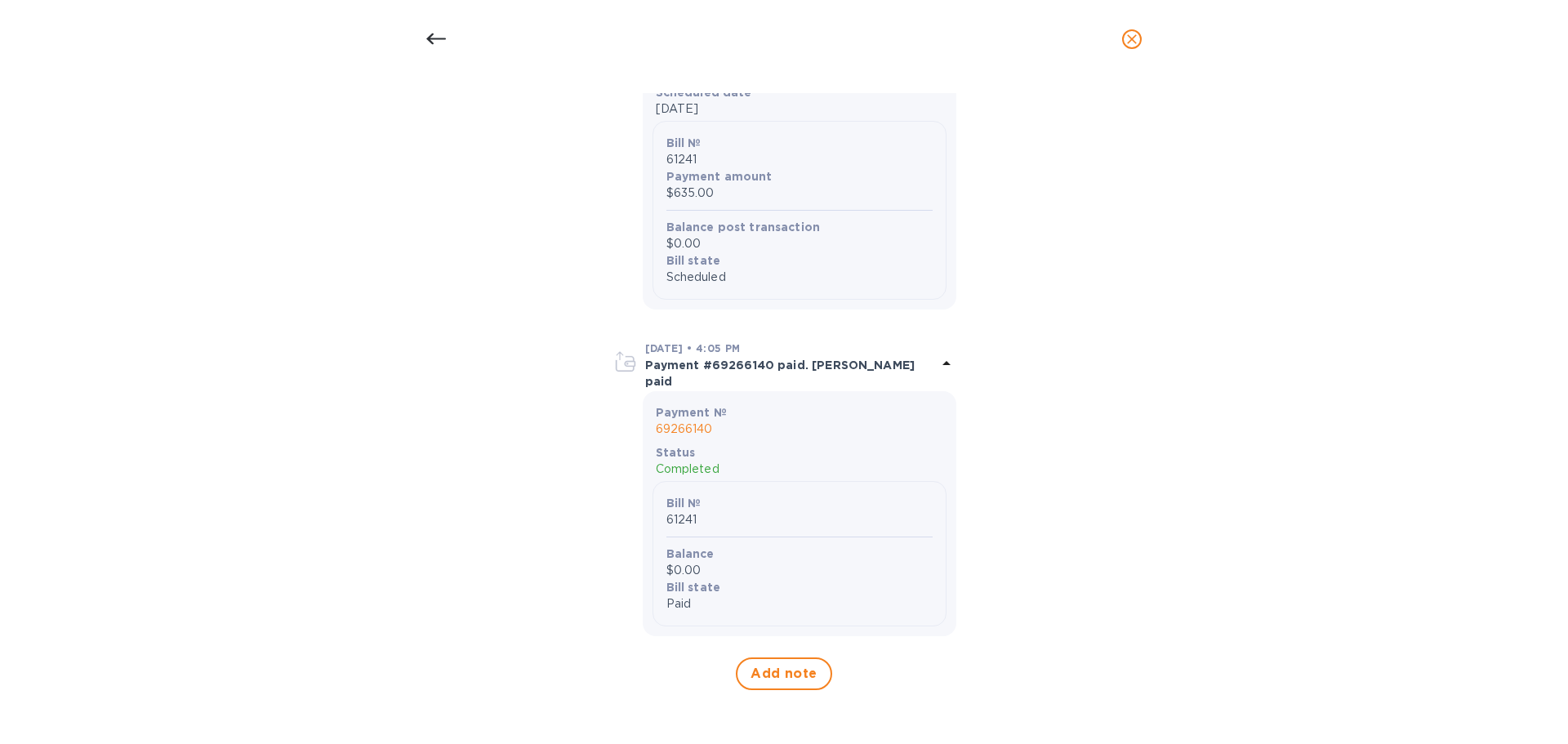
scroll to position [1265, 0]
click at [451, 51] on div at bounding box center [436, 39] width 39 height 39
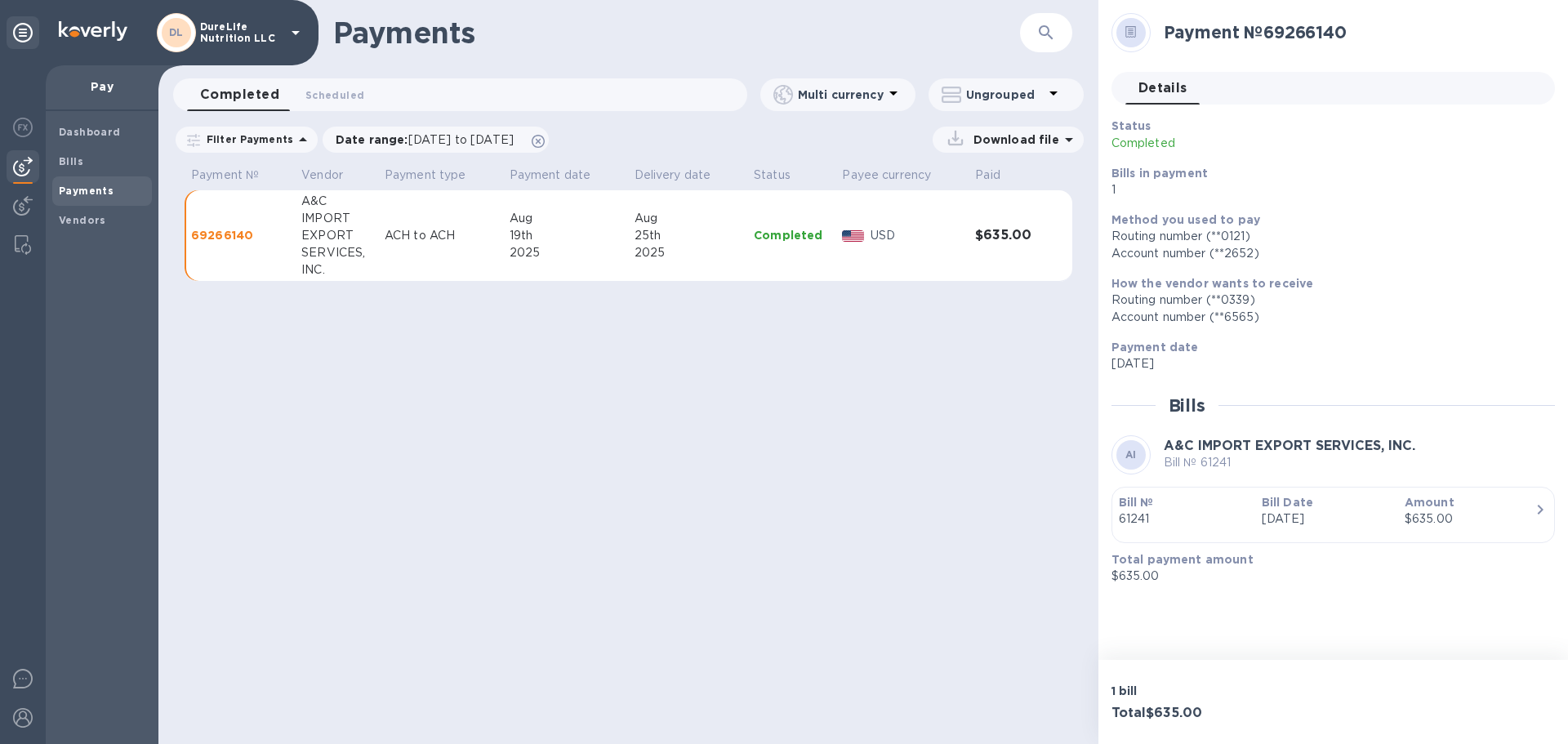
drag, startPoint x: 429, startPoint y: 380, endPoint x: 346, endPoint y: 245, distance: 158.5
click at [429, 381] on div "Payments ​ Completed 0 Scheduled 0 Multi currency Ungrouped Filter Payments Dat…" at bounding box center [629, 372] width 940 height 744
drag, startPoint x: 352, startPoint y: 89, endPoint x: 368, endPoint y: 95, distance: 17.1
click at [352, 90] on span "Scheduled 0" at bounding box center [335, 95] width 58 height 17
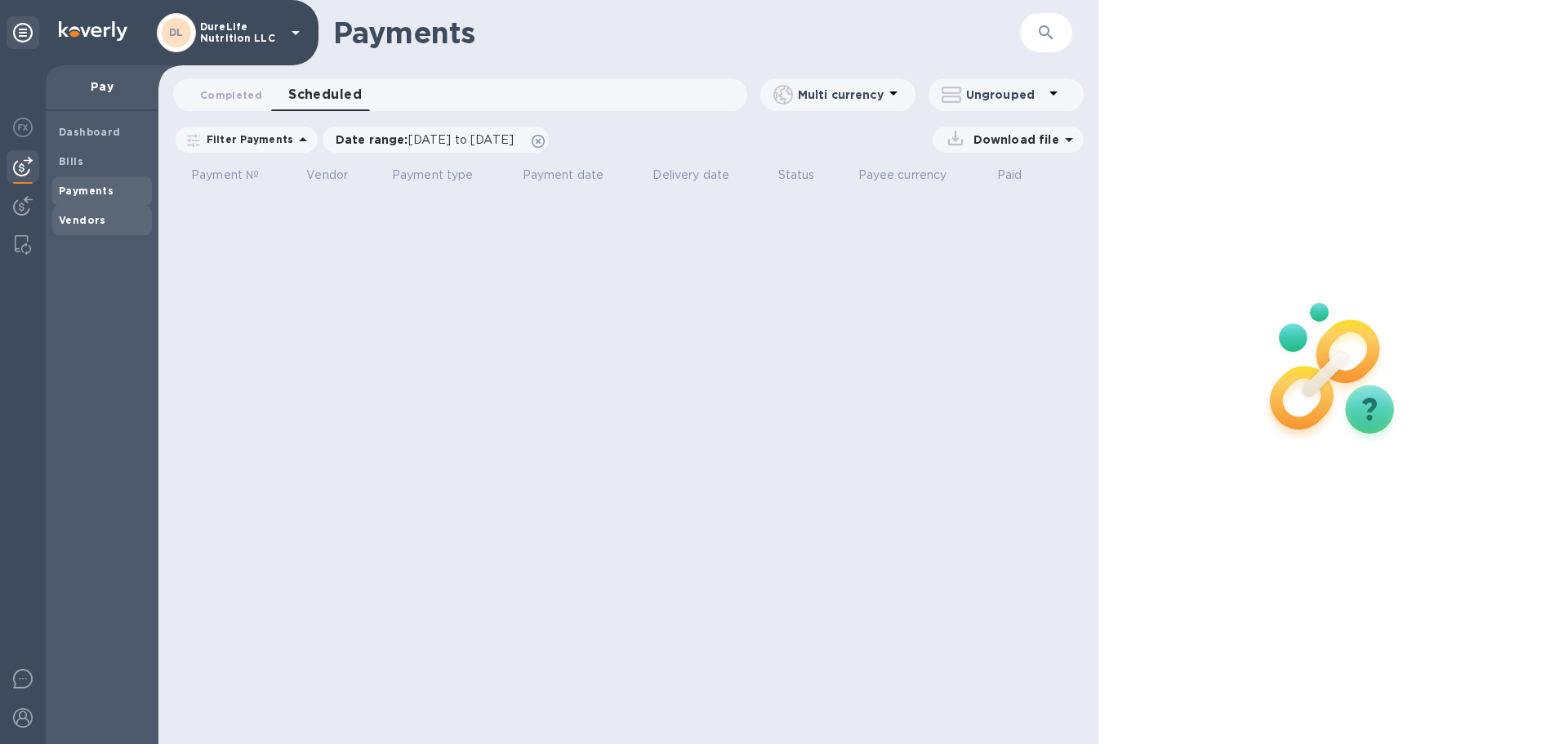
click at [88, 228] on span "Vendors" at bounding box center [82, 220] width 47 height 16
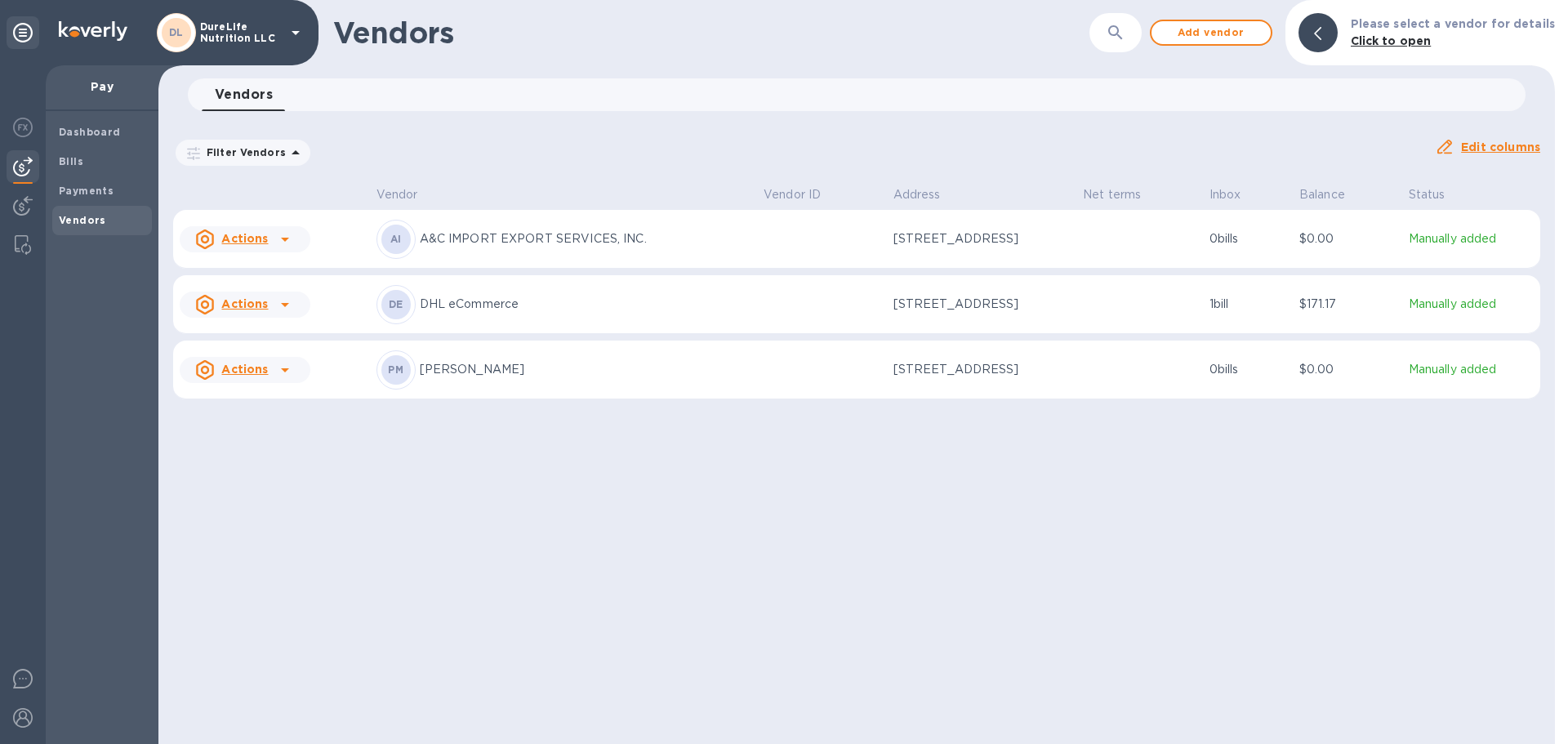
click at [824, 241] on td at bounding box center [822, 239] width 130 height 58
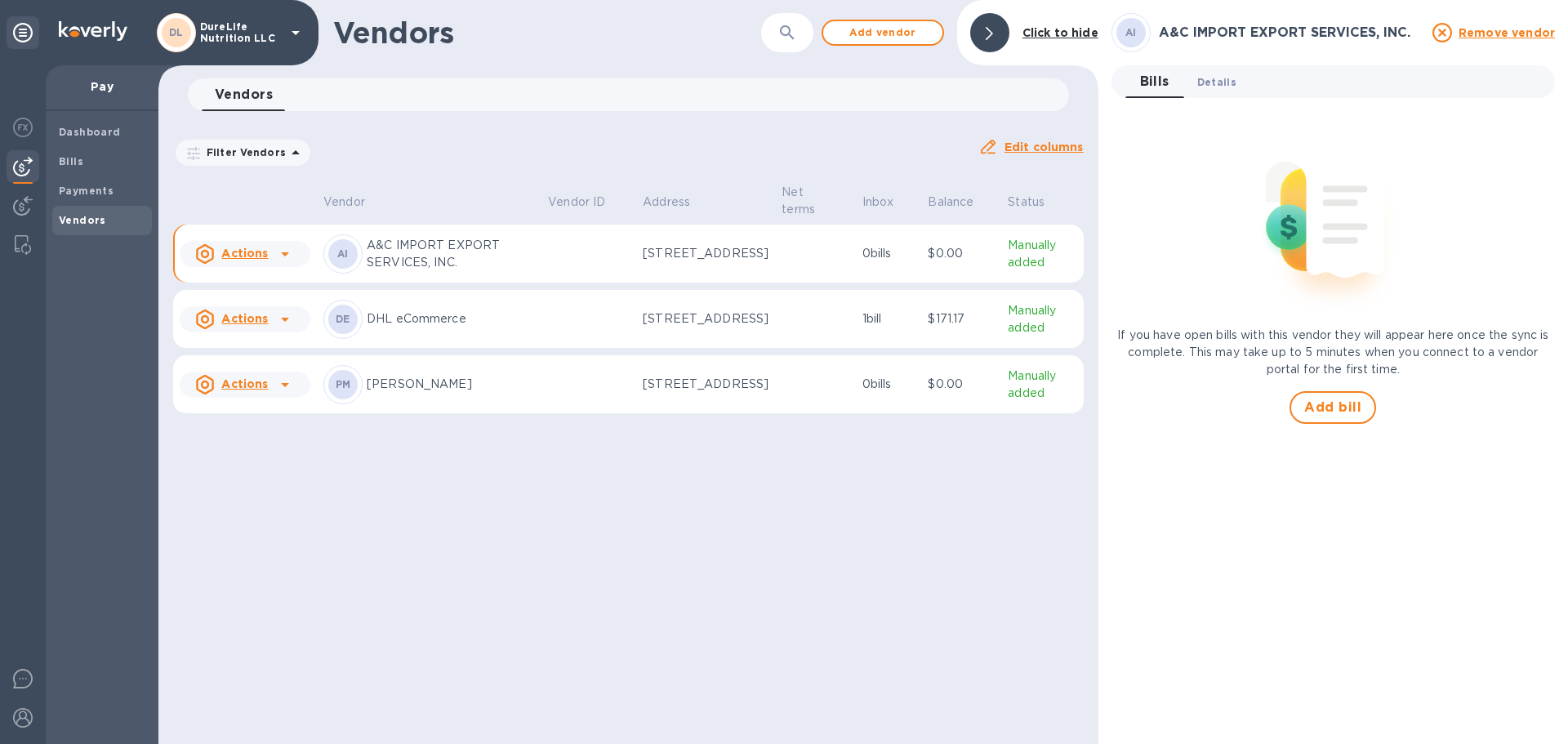
click at [1222, 89] on span "Details 0" at bounding box center [1216, 82] width 39 height 17
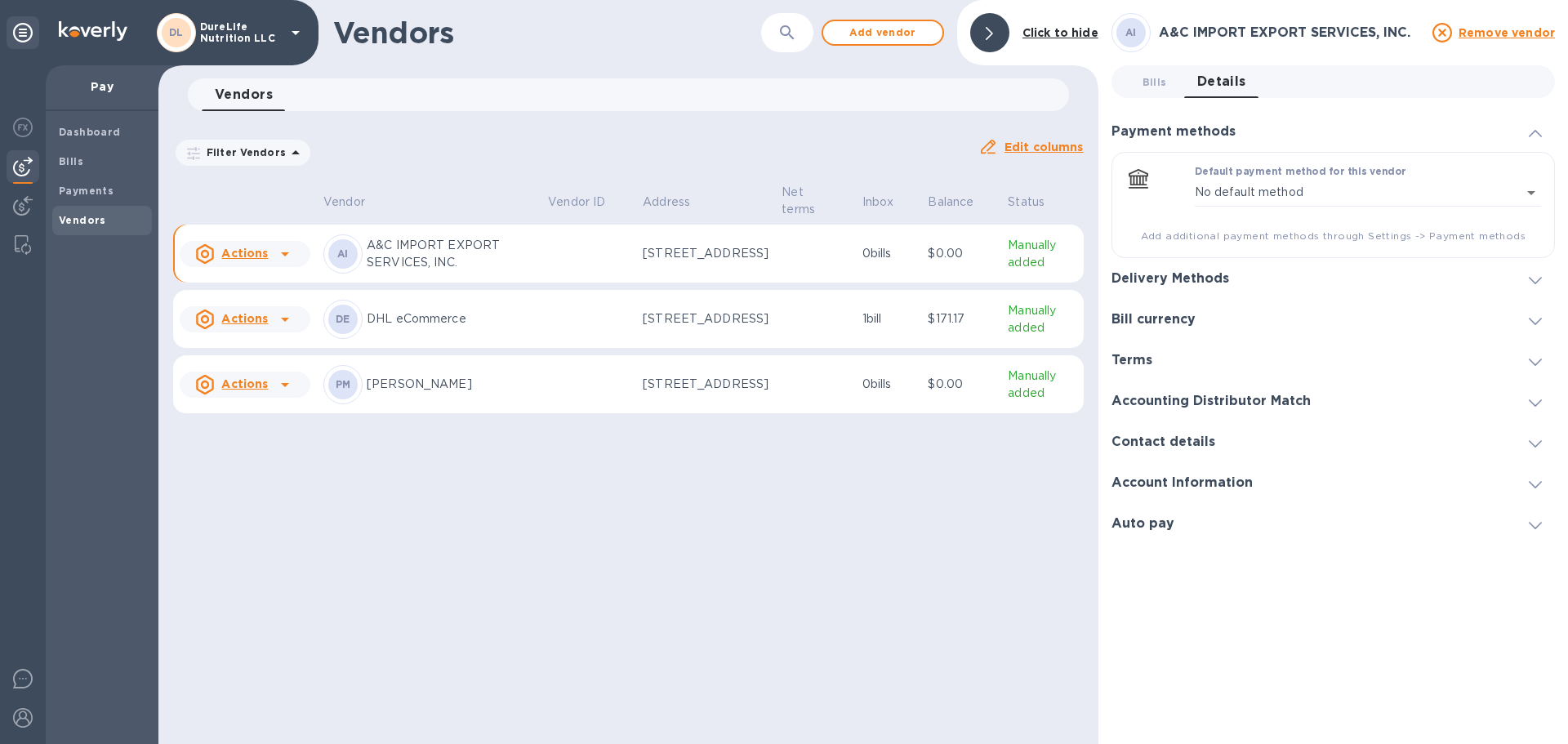
click at [1542, 192] on div "Default payment method for this vendor No default method empty ​ Add additional…" at bounding box center [1333, 204] width 443 height 106
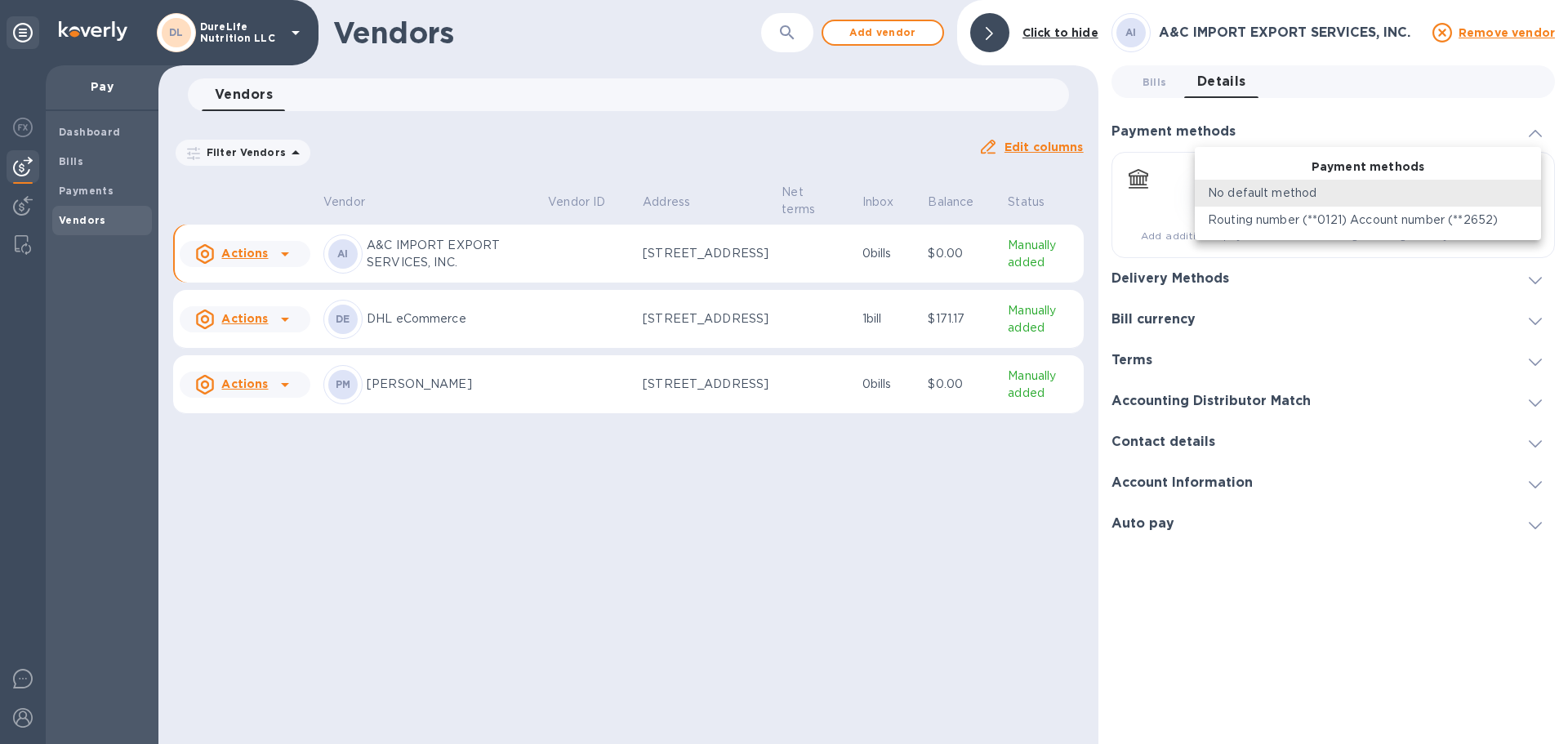
click at [1532, 192] on body "DL DureLife Nutrition LLC Pay Dashboard Bills Payments Vendors Vendors ​ Add ve…" at bounding box center [784, 372] width 1568 height 744
click at [1523, 188] on div "No default method" at bounding box center [1368, 193] width 320 height 17
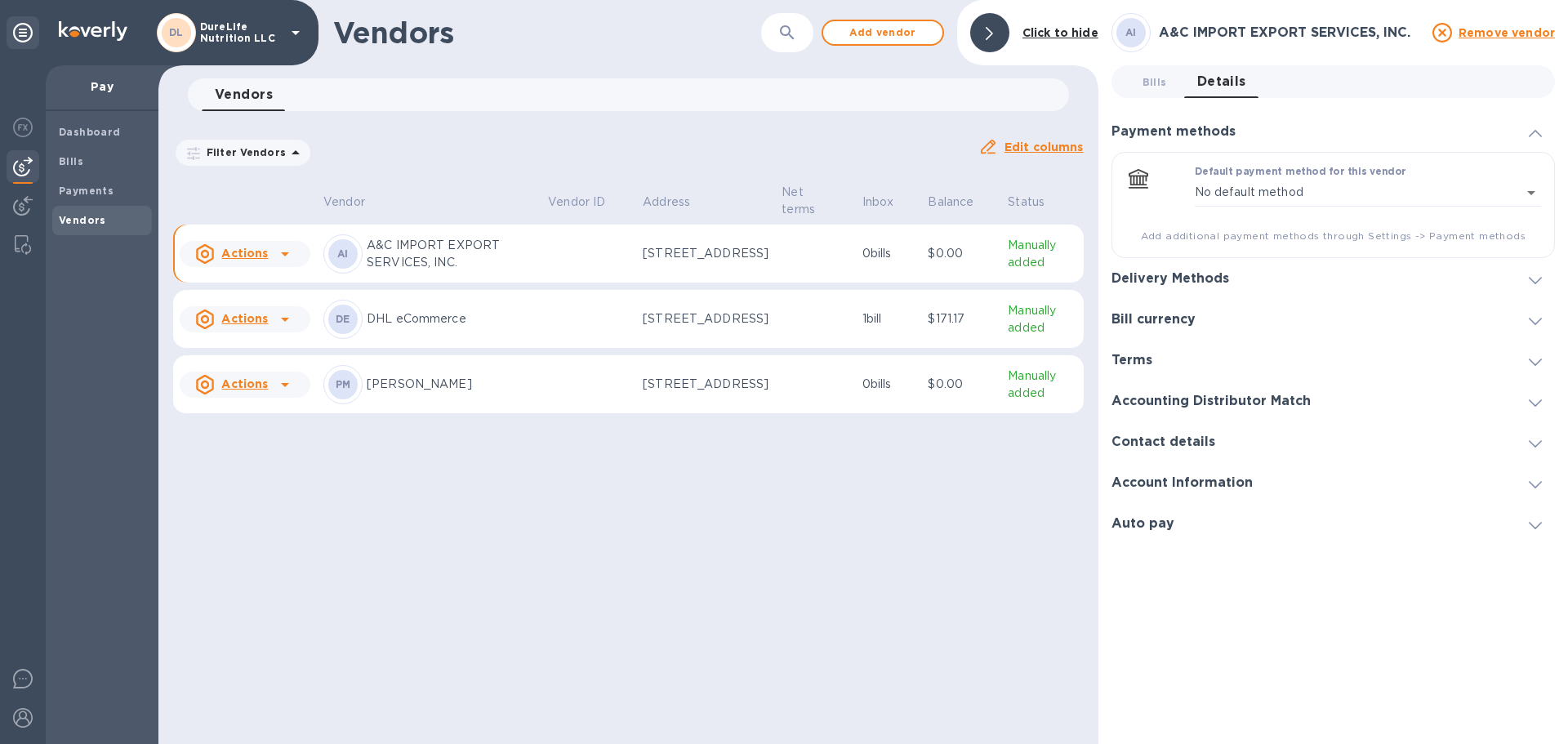
click at [1537, 360] on icon at bounding box center [1535, 362] width 13 height 8
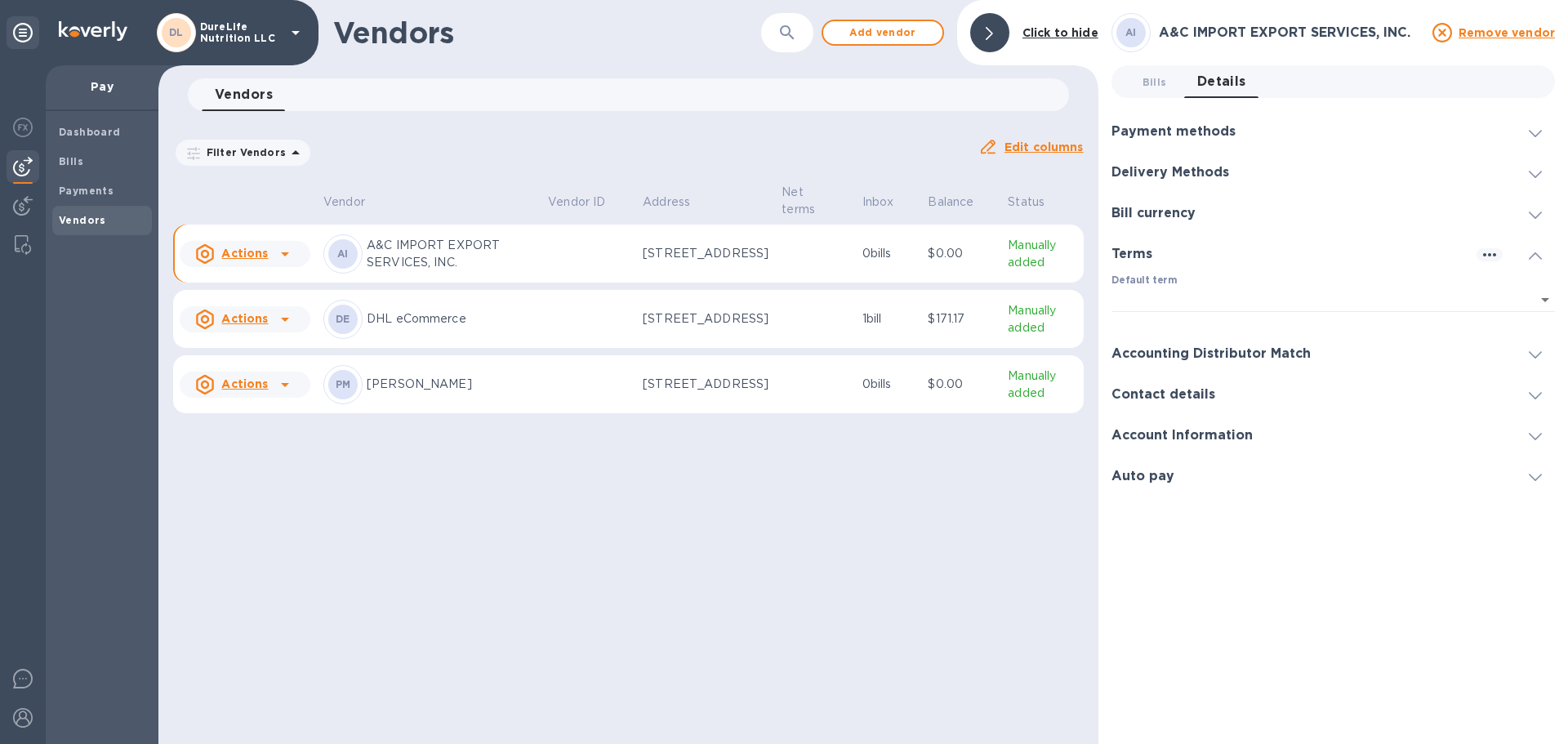
click at [1536, 256] on icon at bounding box center [1535, 256] width 13 height 8
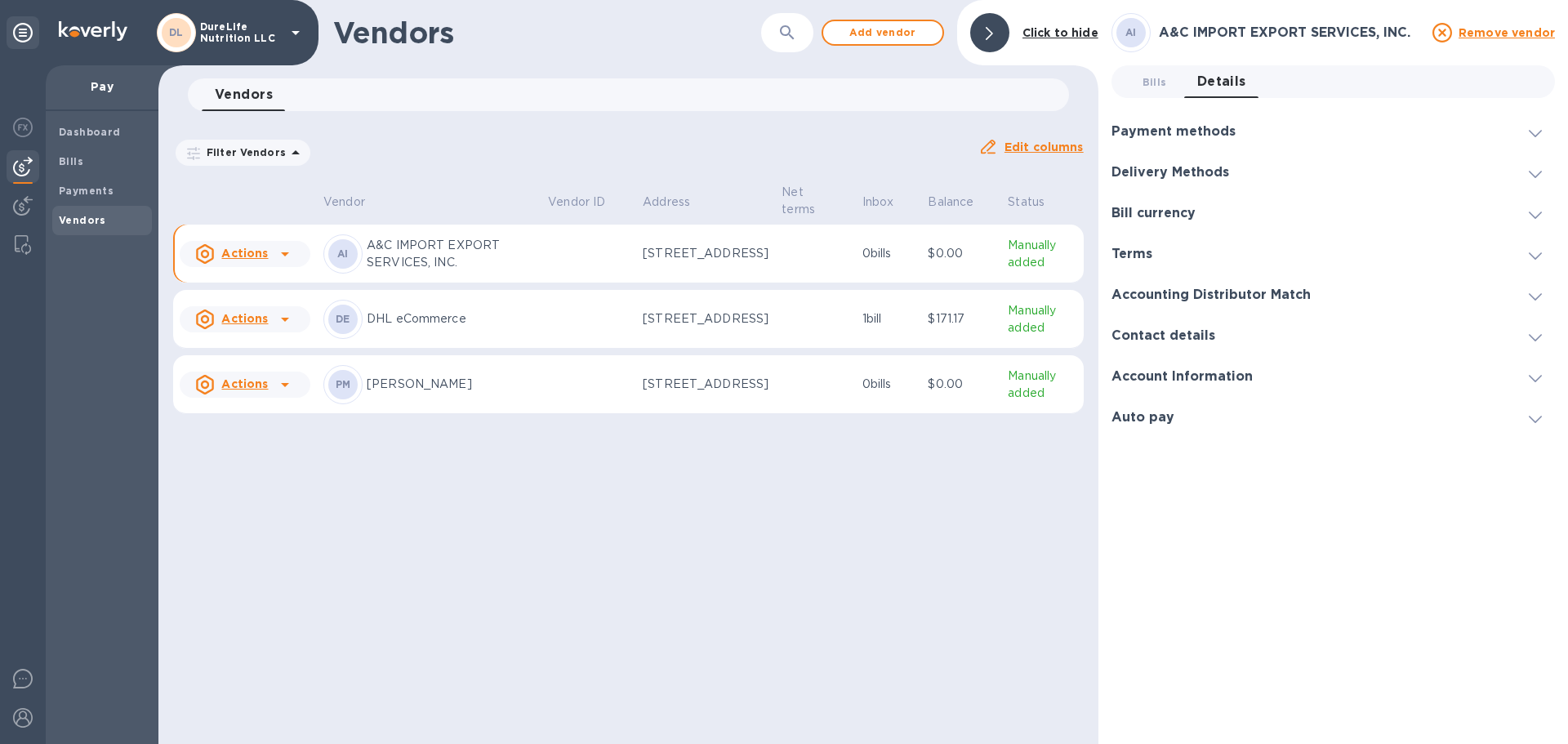
click at [1532, 298] on icon at bounding box center [1535, 297] width 13 height 8
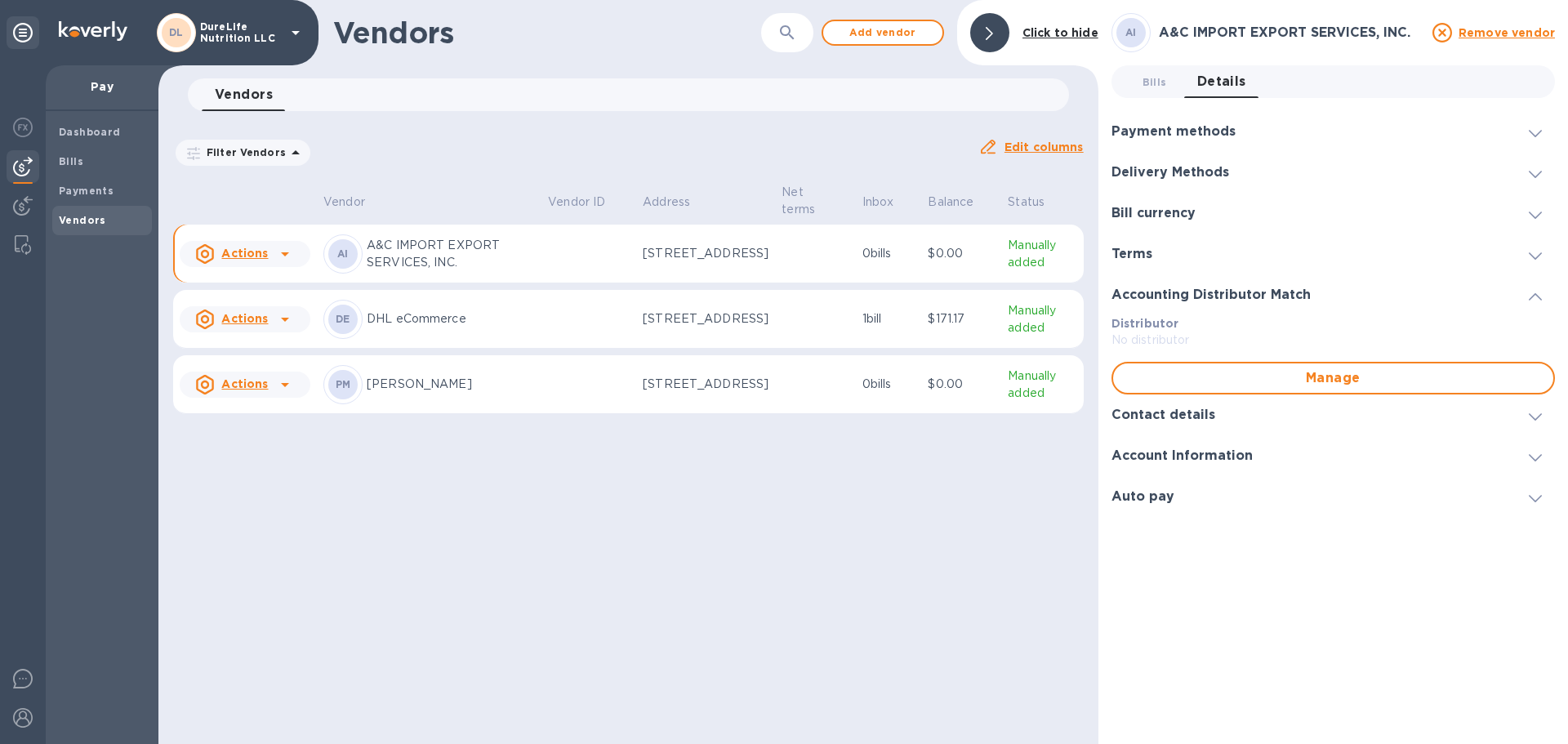
click at [1532, 298] on icon at bounding box center [1535, 297] width 13 height 8
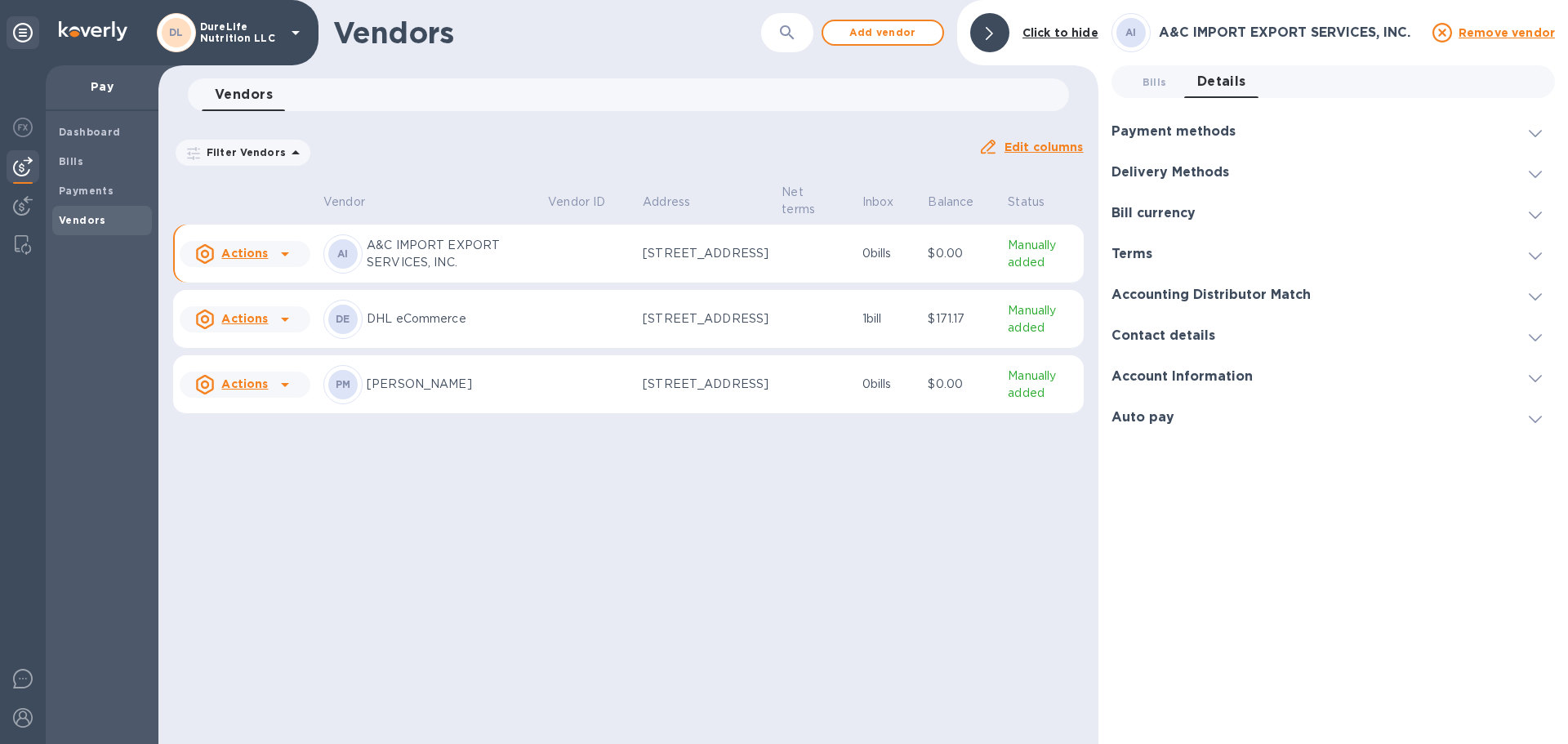
click at [1532, 377] on icon at bounding box center [1535, 378] width 13 height 8
click at [1540, 378] on icon at bounding box center [1535, 378] width 13 height 8
click at [1530, 417] on icon at bounding box center [1535, 419] width 13 height 8
click at [1527, 419] on div at bounding box center [1535, 417] width 39 height 16
click at [1532, 175] on icon at bounding box center [1535, 174] width 13 height 8
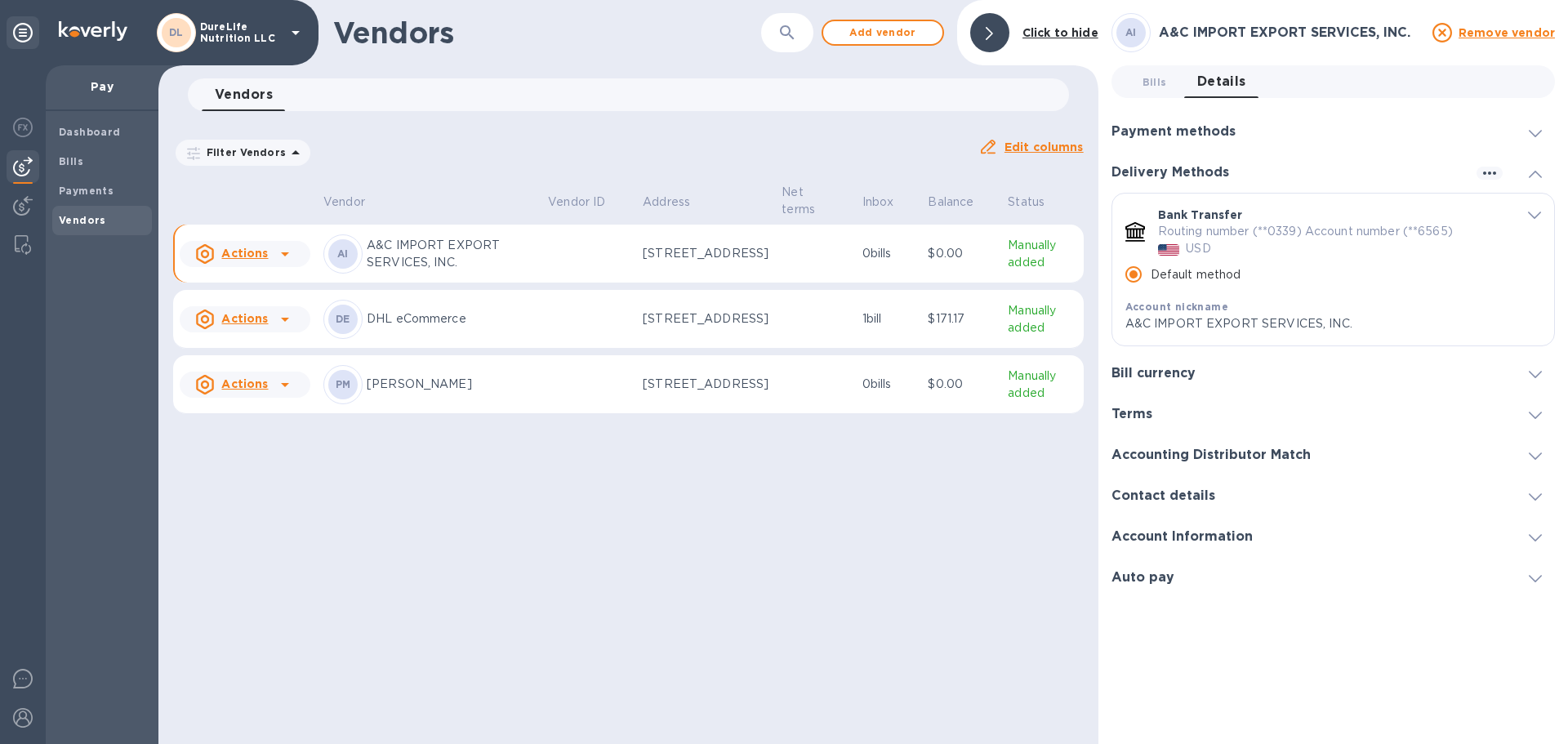
click at [485, 404] on div "PM [PERSON_NAME]" at bounding box center [429, 385] width 212 height 39
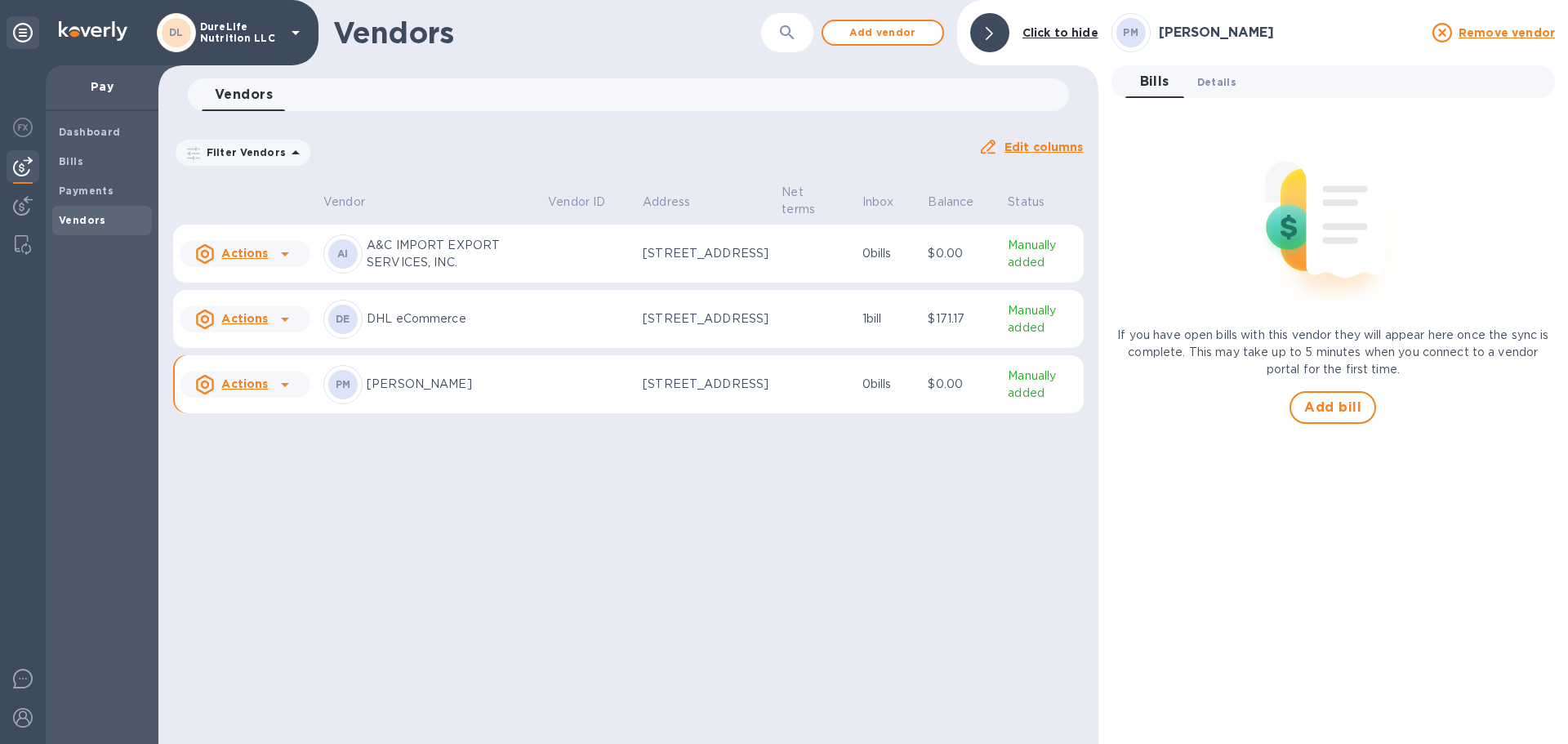
click at [1218, 89] on span "Details 0" at bounding box center [1216, 82] width 39 height 17
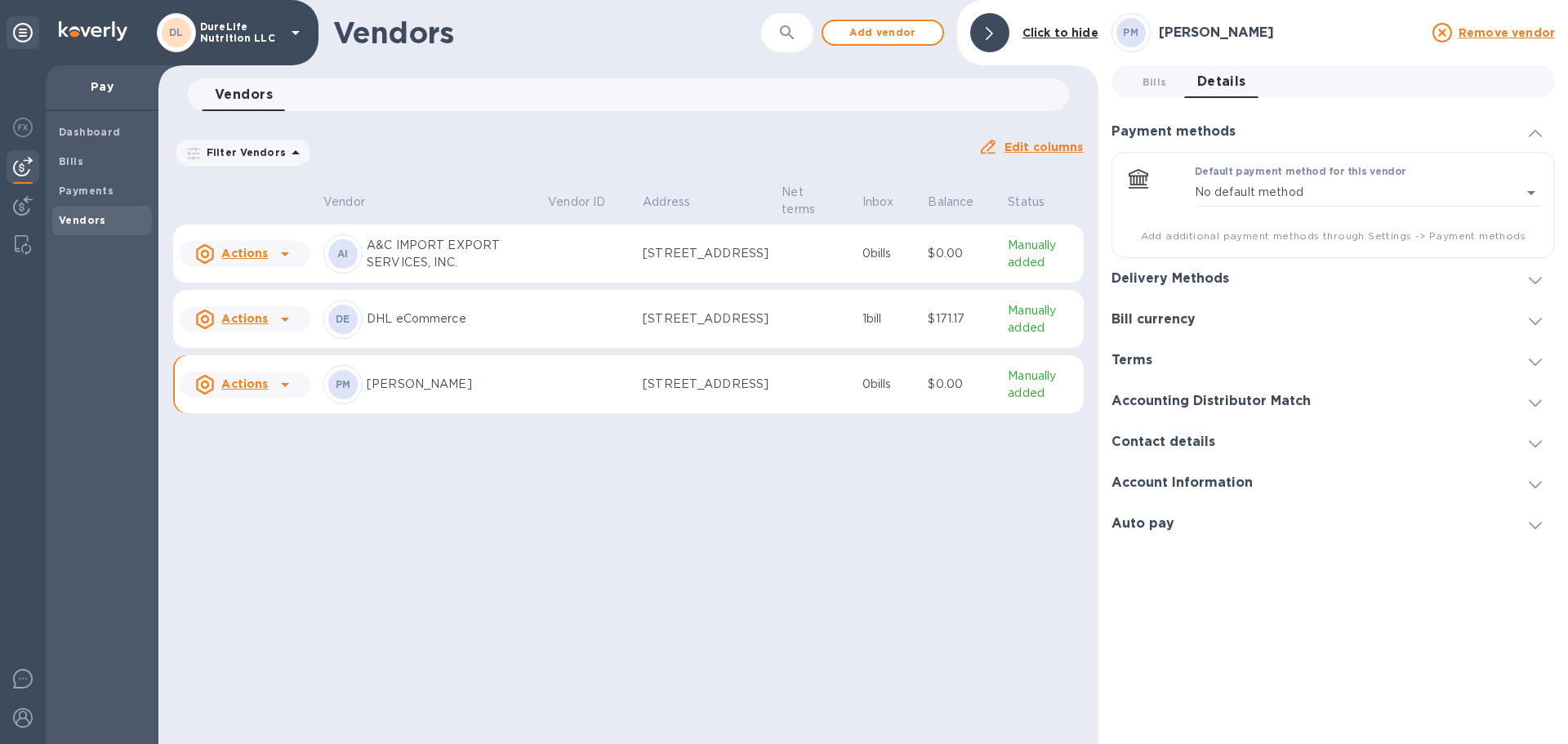
click at [1538, 285] on span at bounding box center [1535, 279] width 13 height 15
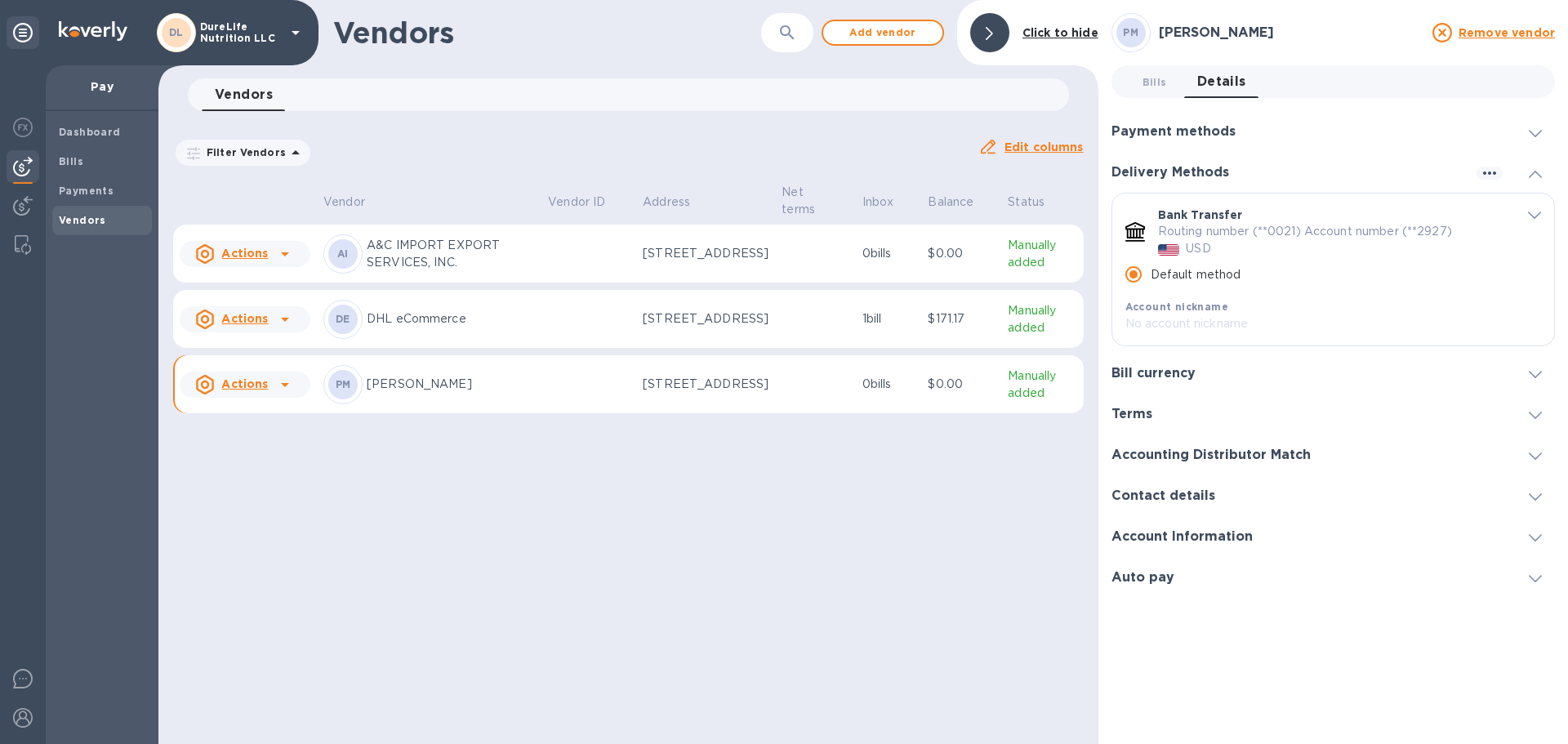
click at [476, 386] on p "[PERSON_NAME]" at bounding box center [451, 384] width 169 height 17
click at [874, 410] on td "0 bills" at bounding box center [889, 384] width 66 height 58
click at [993, 30] on icon at bounding box center [989, 33] width 8 height 13
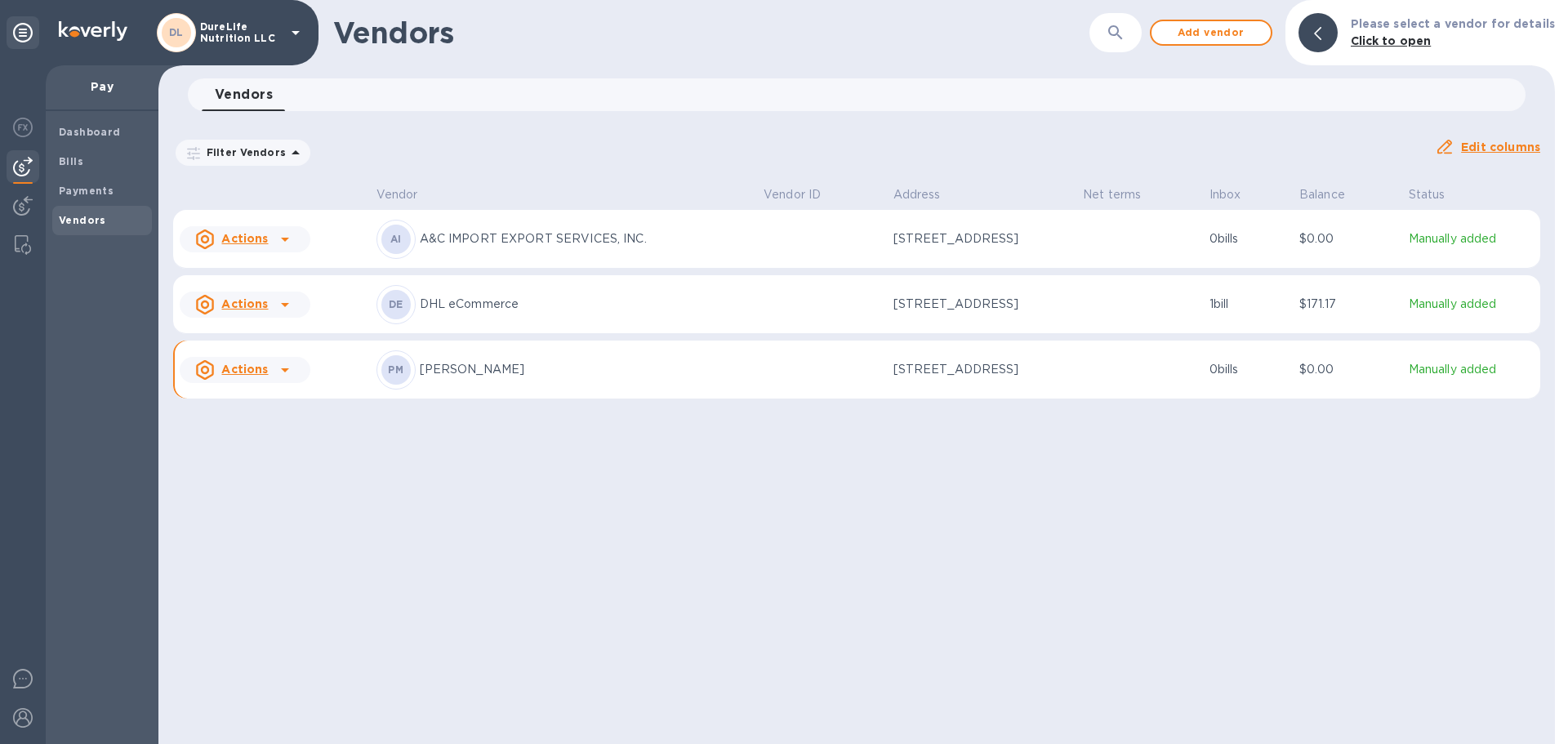
click at [1145, 308] on td at bounding box center [1139, 304] width 126 height 58
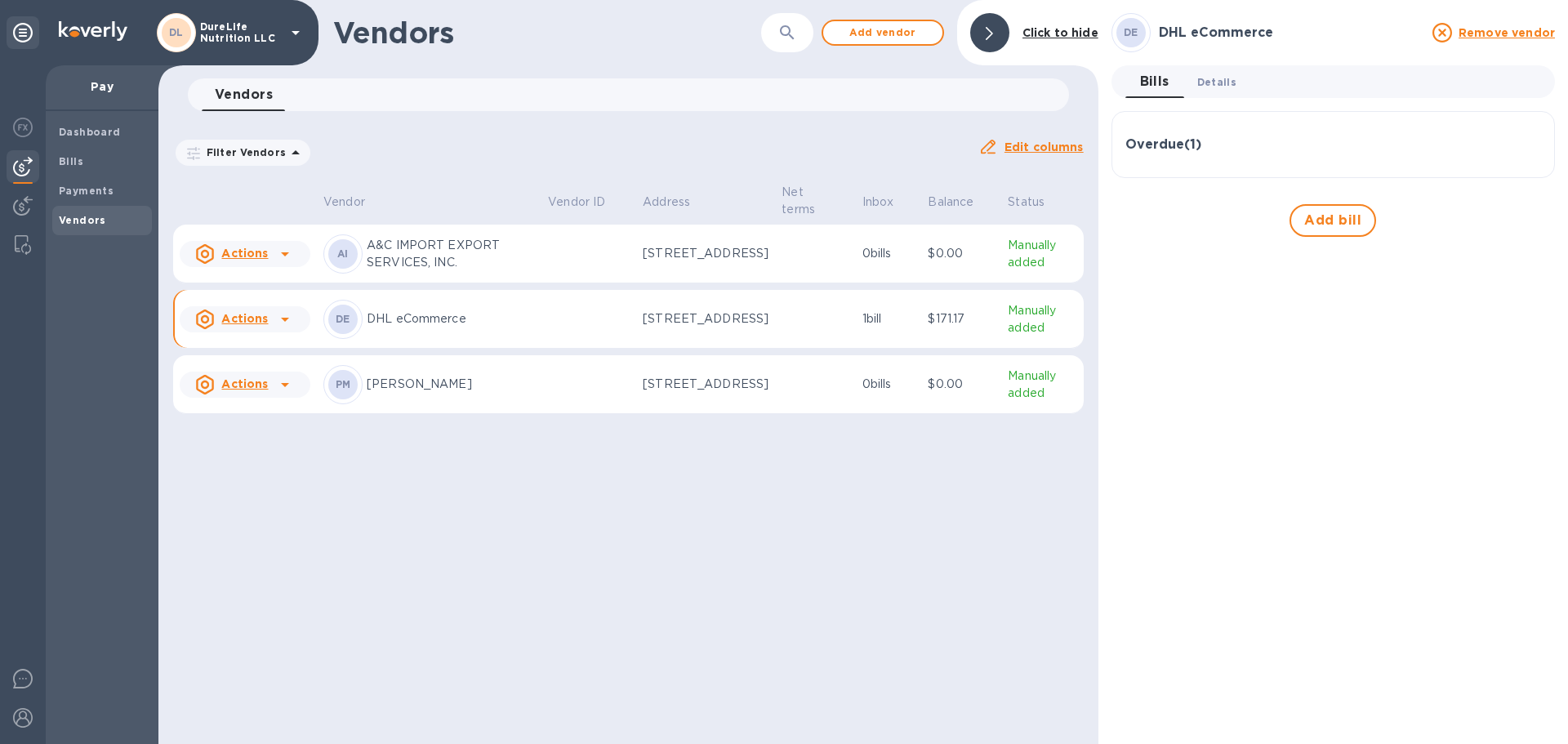
click at [1213, 86] on span "Details 0" at bounding box center [1216, 82] width 39 height 17
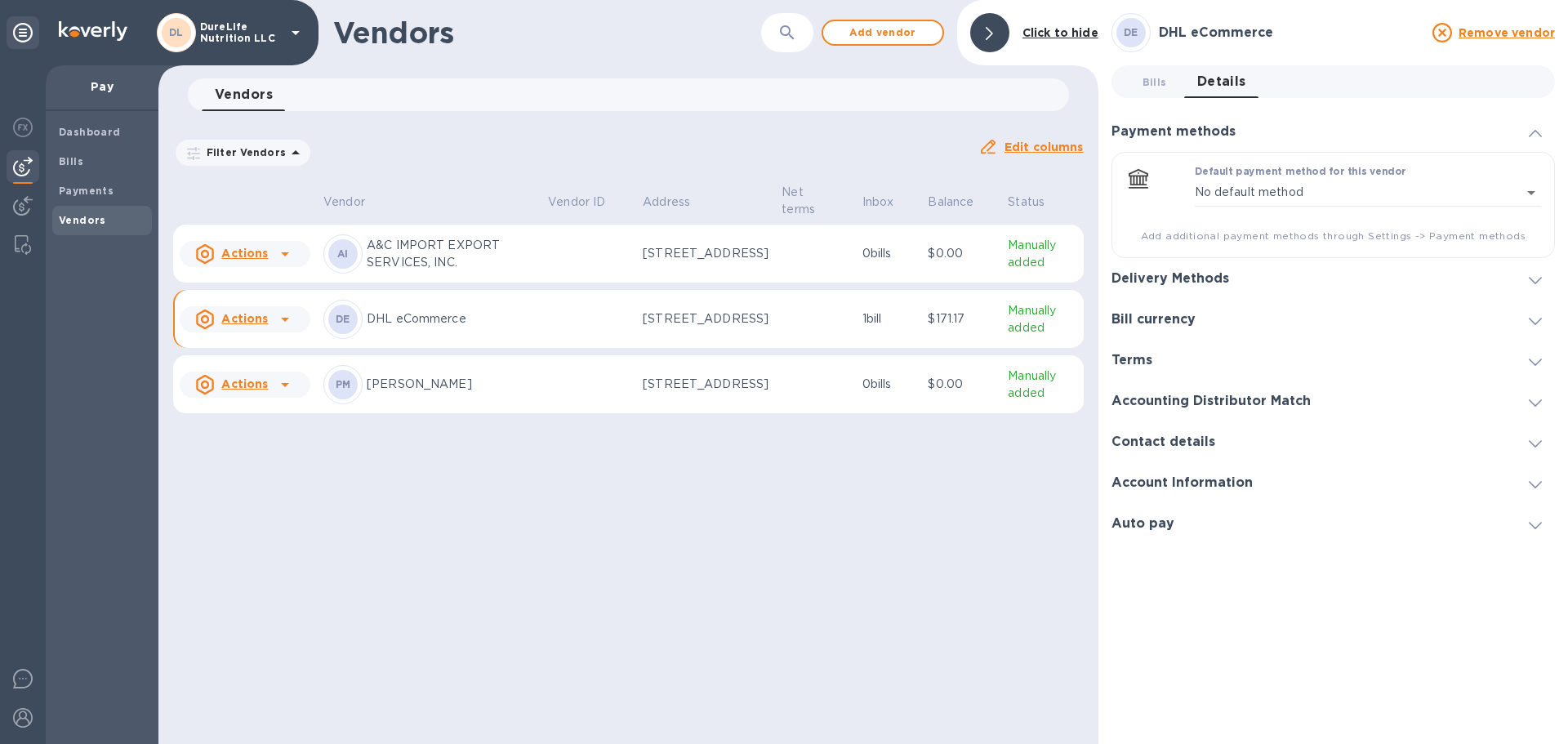
click at [1521, 271] on div at bounding box center [1535, 278] width 39 height 16
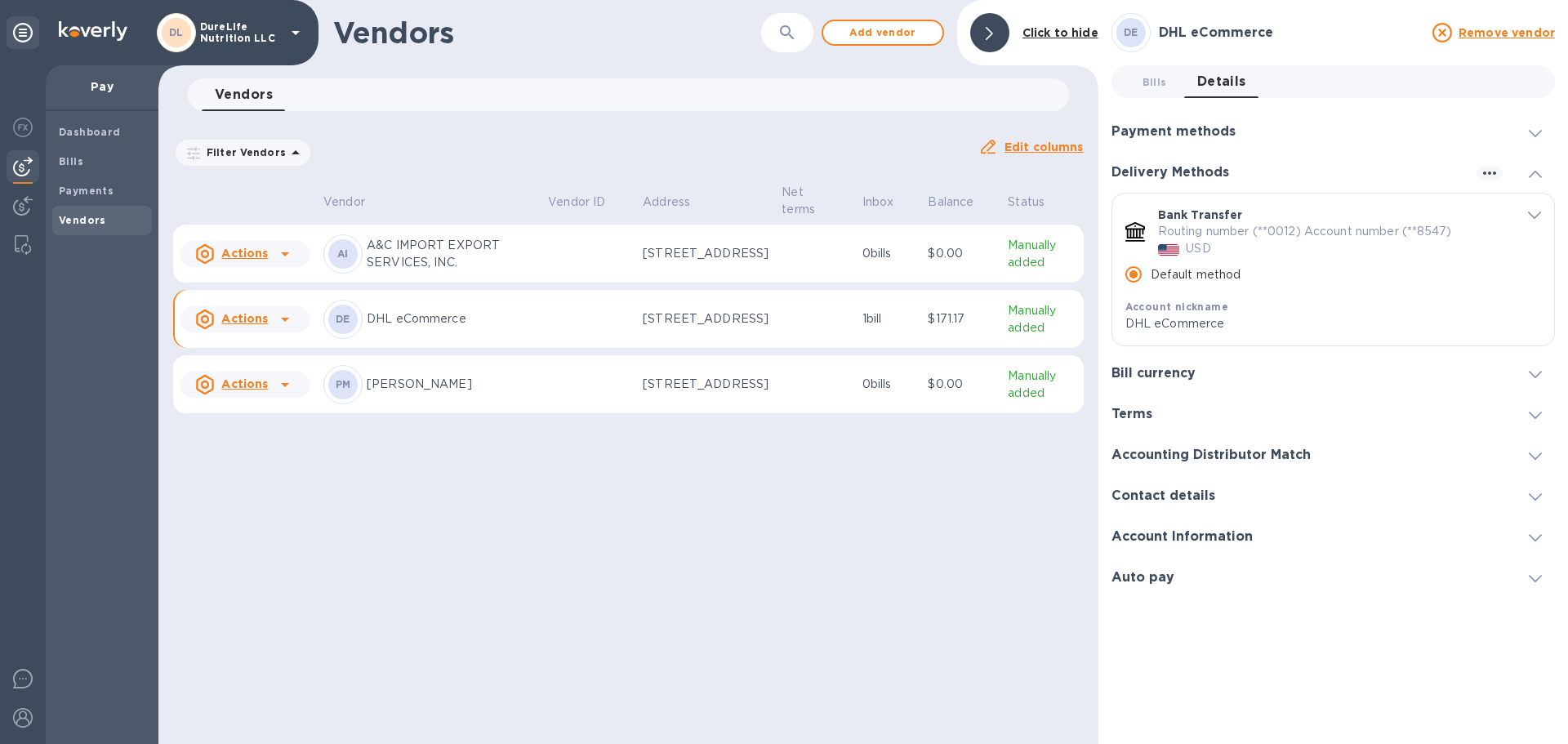
click at [873, 514] on div "Vendors ​ Add vendor Click to hide Vendors 0 Filter Vendors Auto pay: All Edit …" at bounding box center [629, 372] width 940 height 744
click at [775, 244] on td at bounding box center [815, 253] width 80 height 58
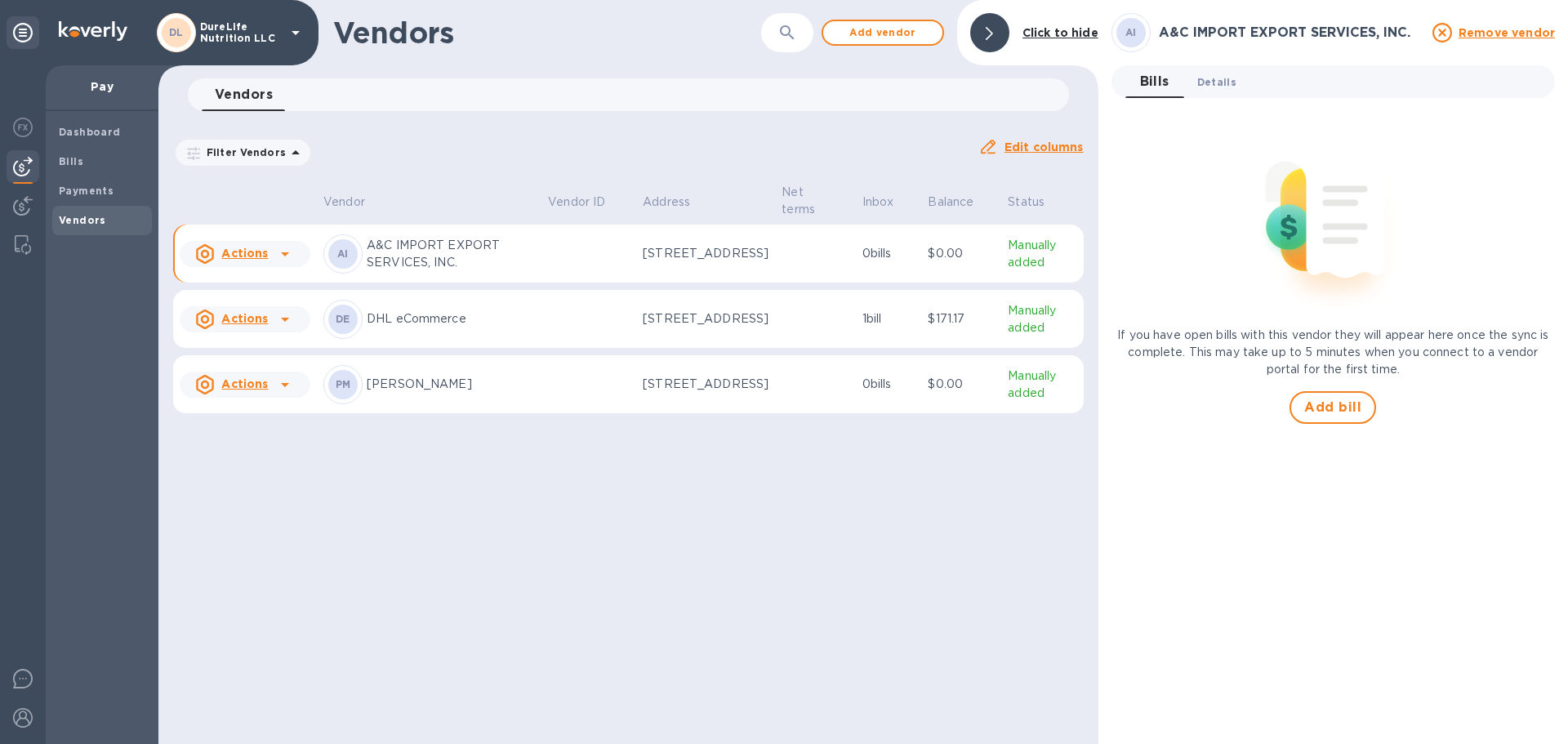
click at [1216, 88] on span "Details 0" at bounding box center [1216, 82] width 39 height 17
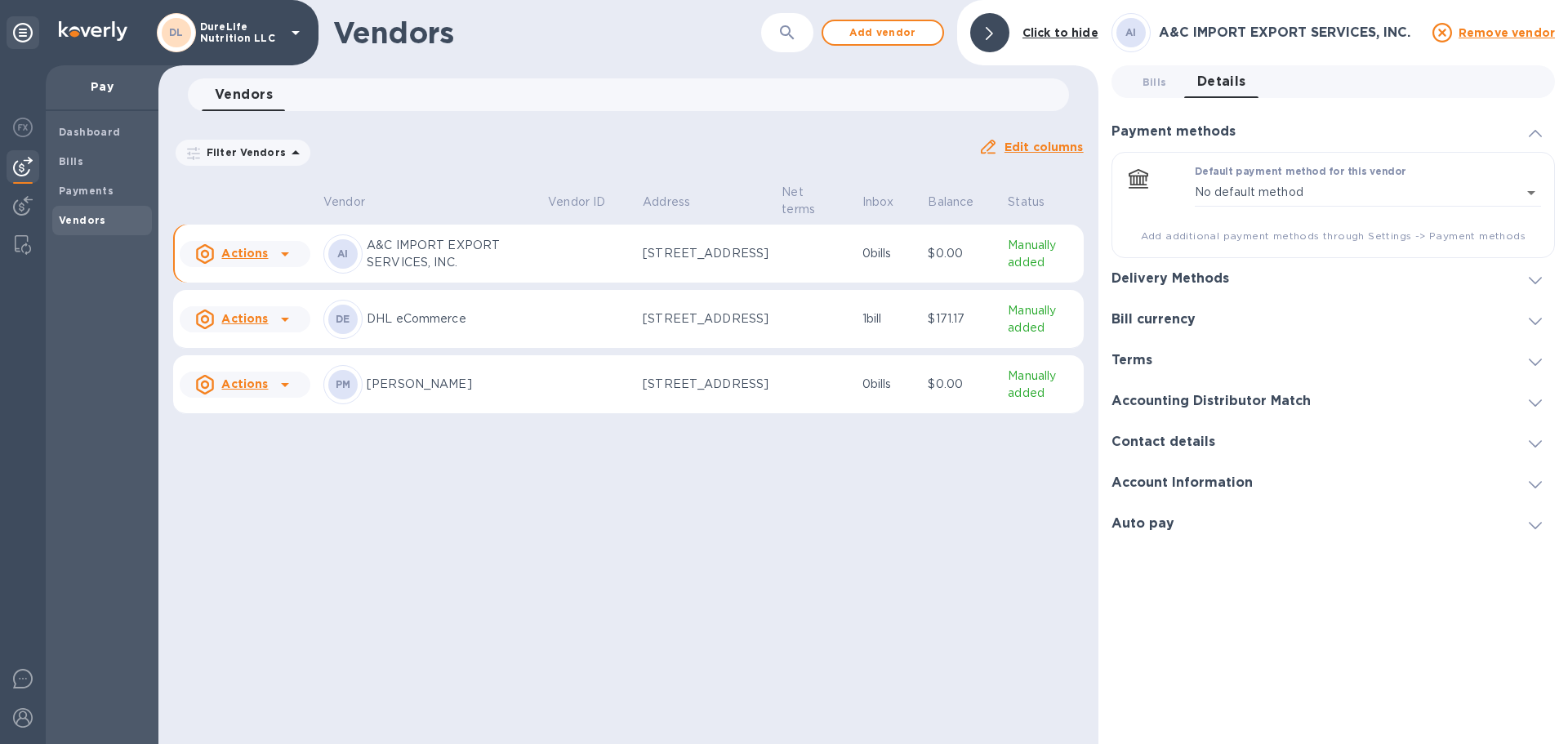
click at [1540, 286] on span at bounding box center [1535, 279] width 13 height 15
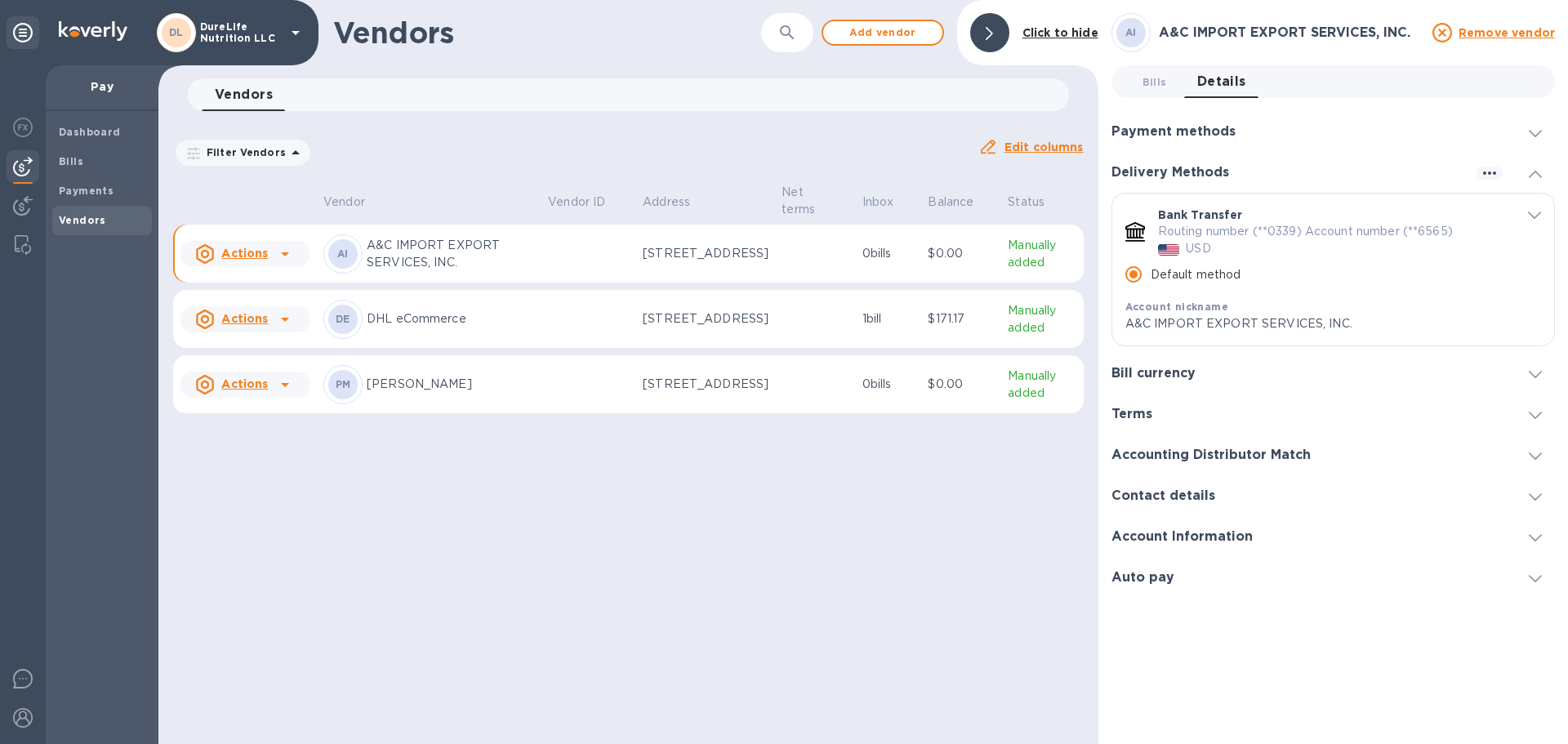
click at [1529, 219] on span "default-method" at bounding box center [1534, 214] width 13 height 15
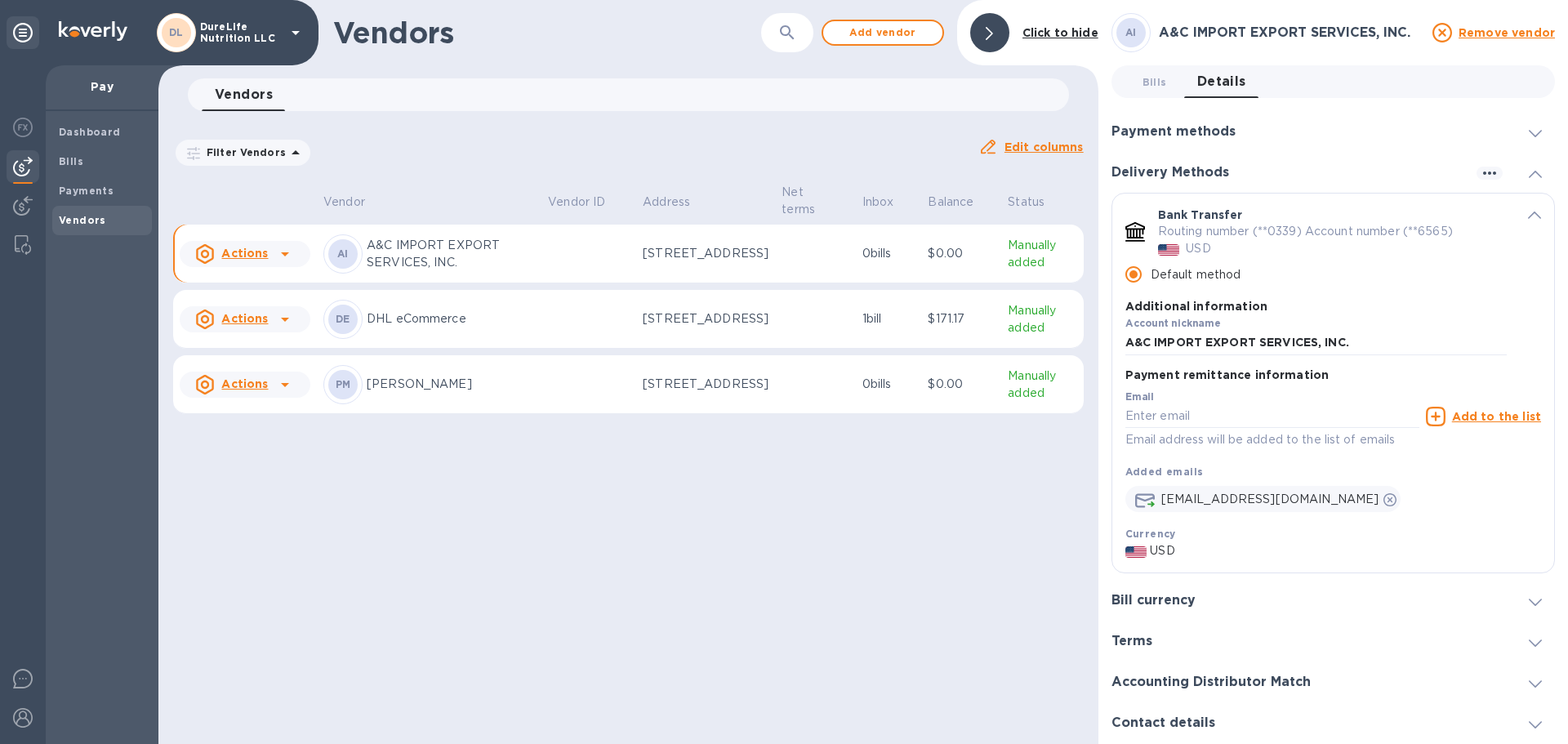
click at [1532, 209] on span "default-method" at bounding box center [1534, 214] width 13 height 15
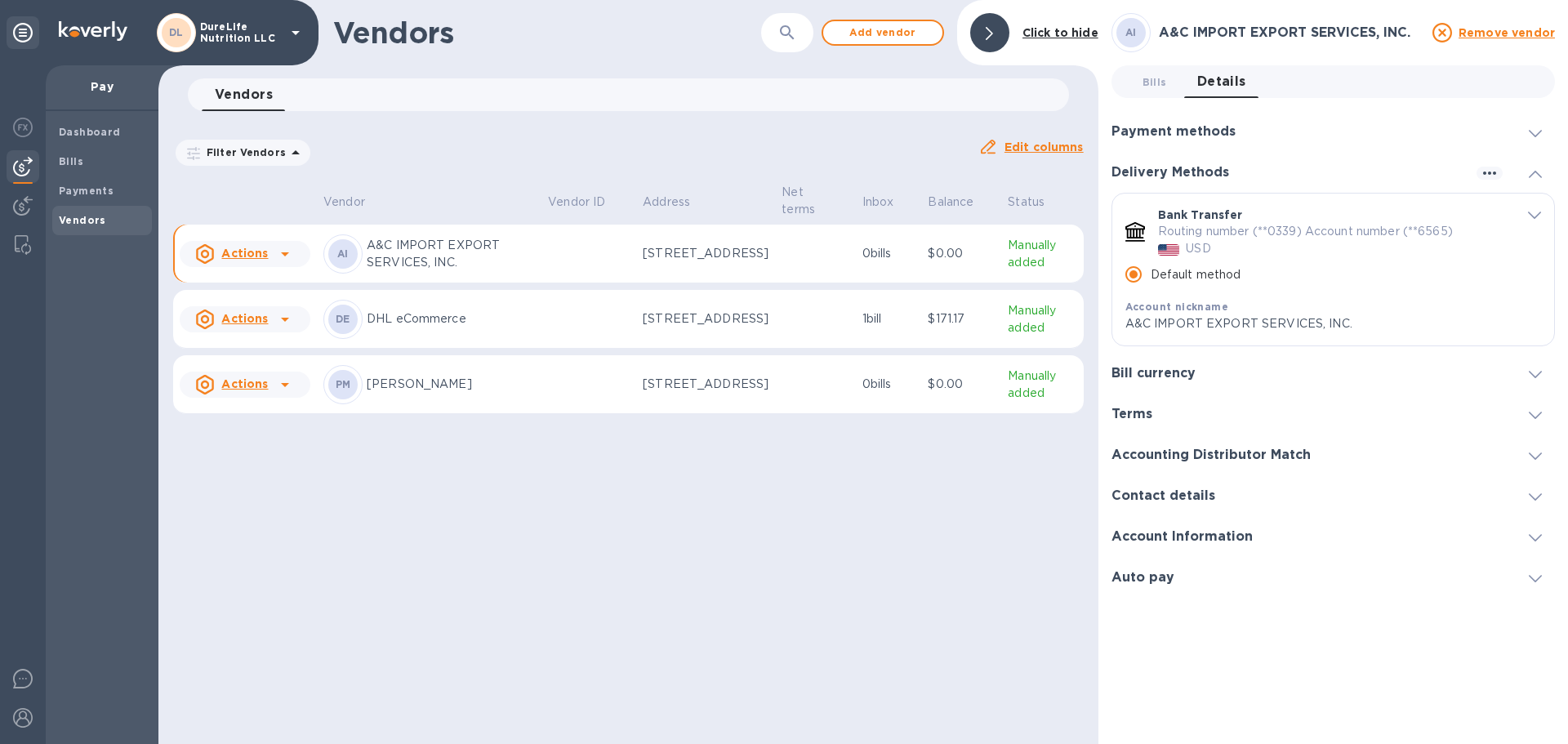
drag, startPoint x: 453, startPoint y: 626, endPoint x: 463, endPoint y: 574, distance: 53.0
click at [453, 625] on div "Vendors ​ Add vendor Click to hide Vendors 0 Filter Vendors Auto pay: All Edit …" at bounding box center [629, 372] width 940 height 744
click at [515, 330] on div "DE DHL eCommerce" at bounding box center [429, 319] width 212 height 39
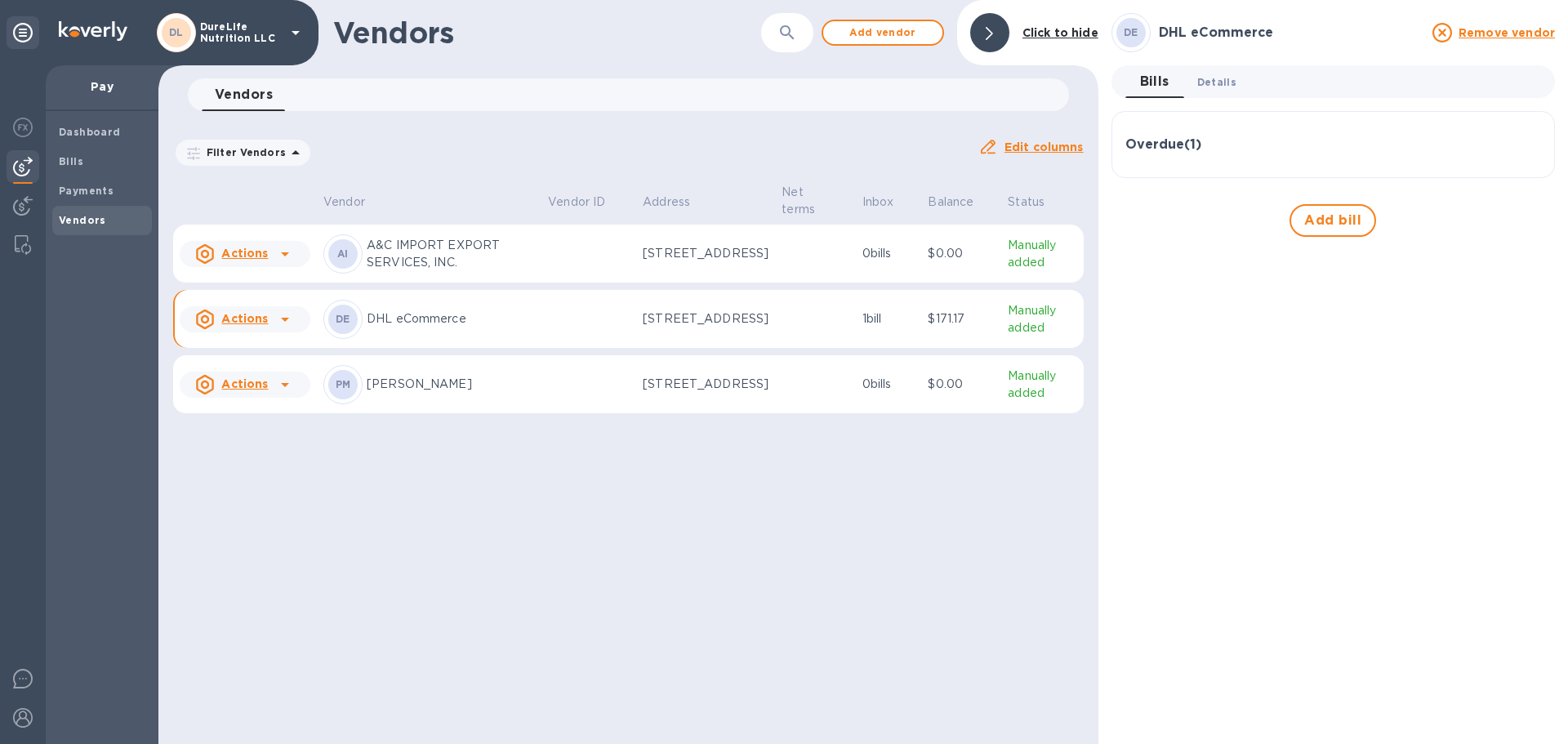
click at [1213, 79] on span "Details 0" at bounding box center [1216, 82] width 39 height 17
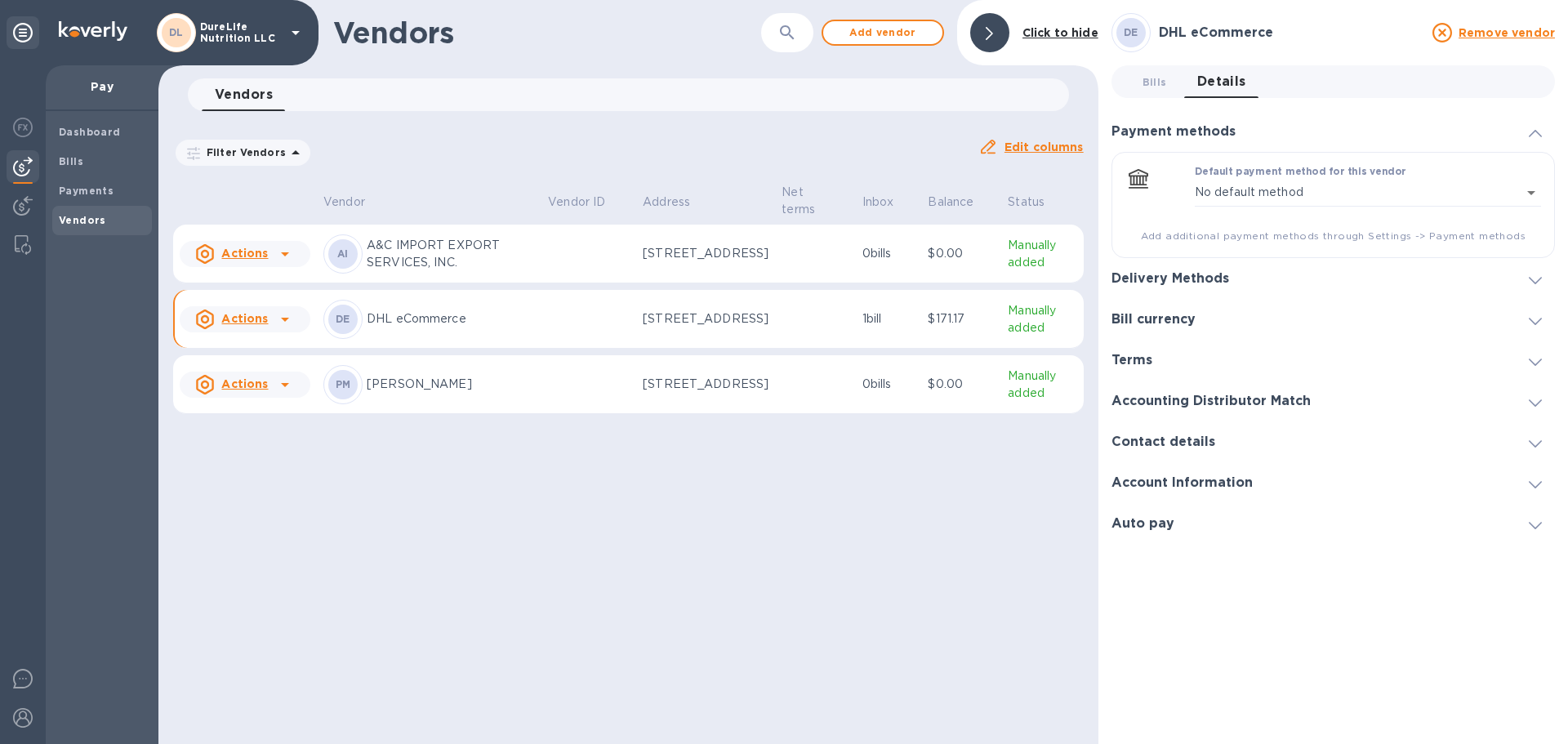
click at [1533, 137] on span at bounding box center [1535, 132] width 13 height 15
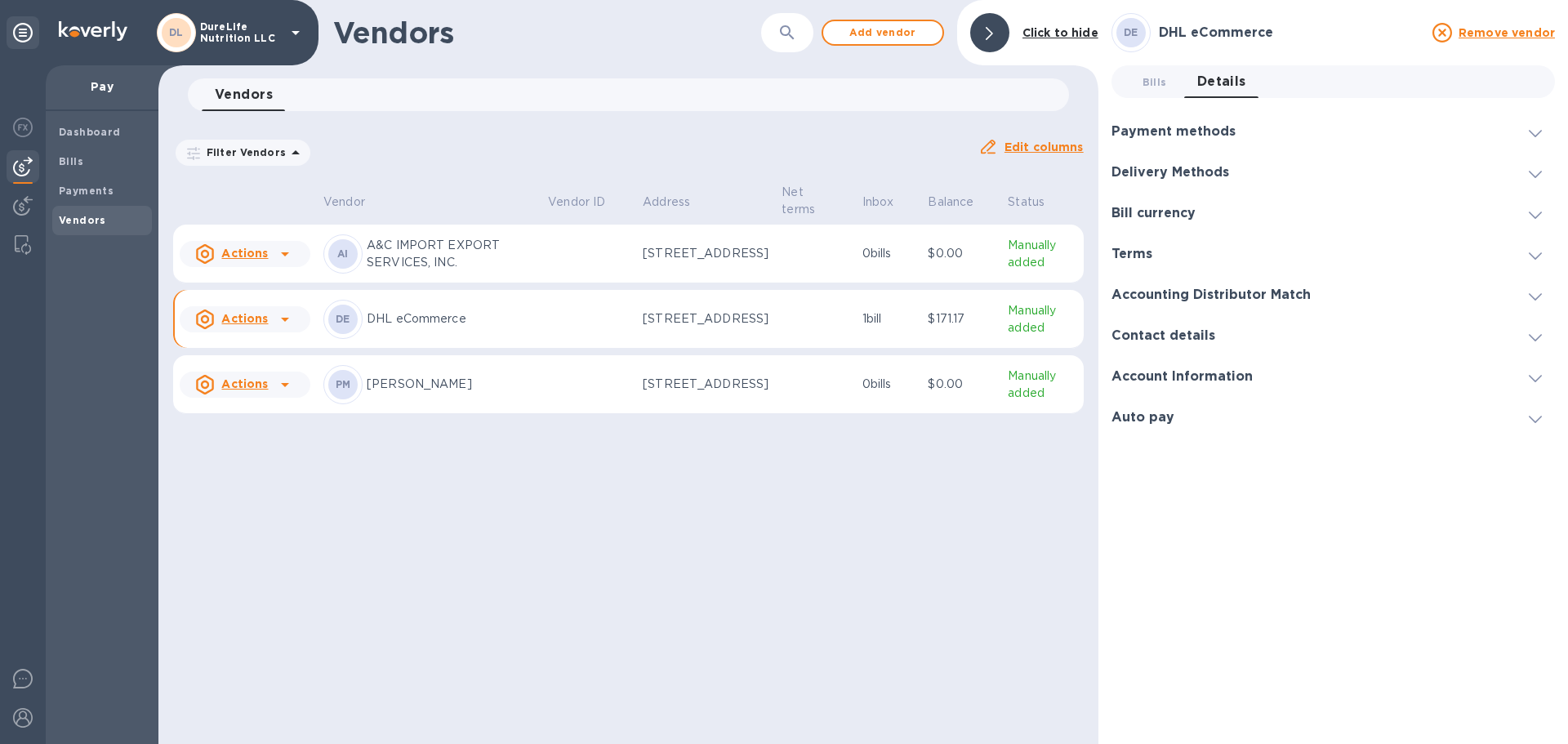
click at [541, 319] on td at bounding box center [589, 319] width 95 height 58
click at [549, 322] on td at bounding box center [589, 319] width 95 height 58
drag, startPoint x: 581, startPoint y: 315, endPoint x: 574, endPoint y: 329, distance: 15.7
click at [574, 329] on td at bounding box center [589, 319] width 95 height 58
click at [543, 330] on td at bounding box center [589, 319] width 95 height 58
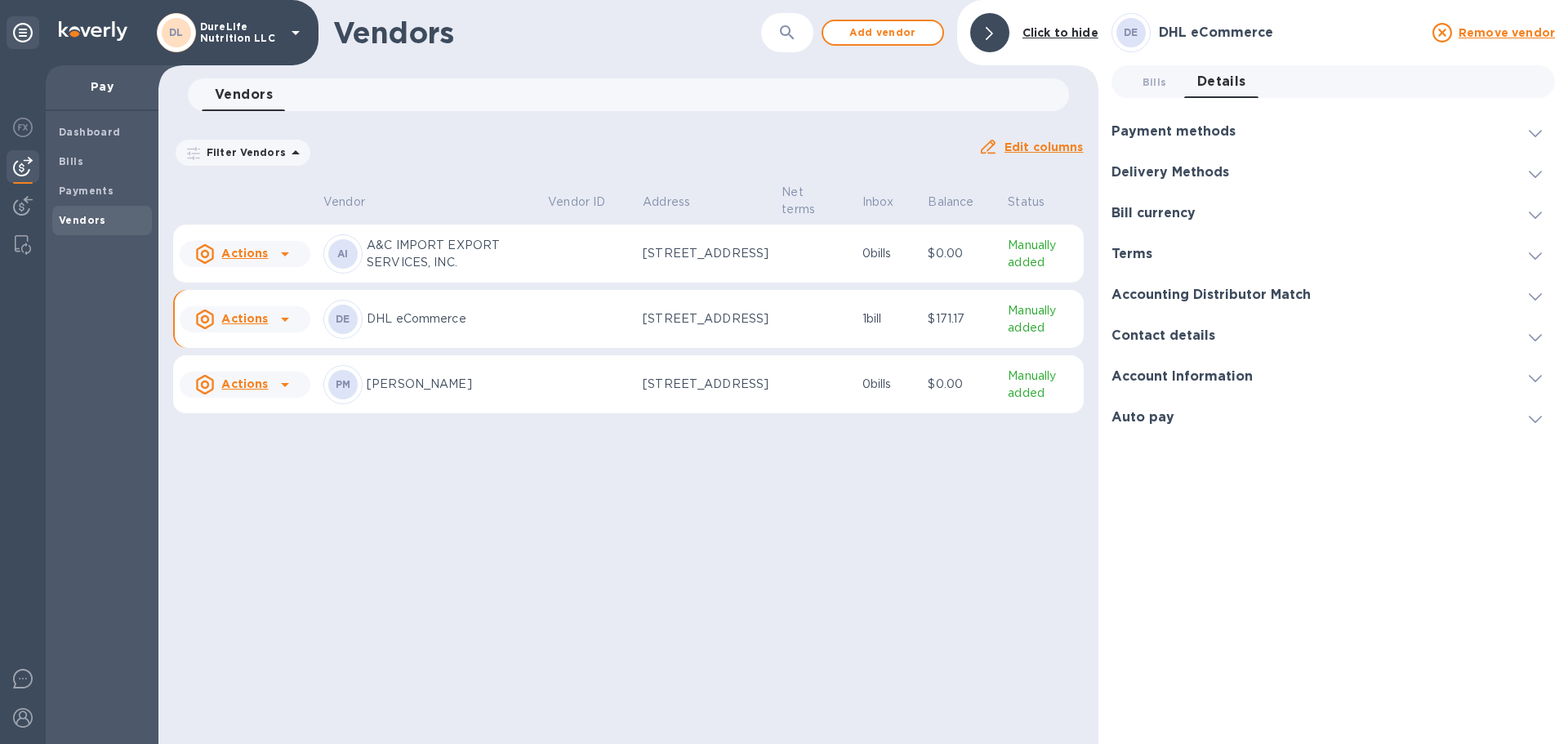
drag, startPoint x: 989, startPoint y: 34, endPoint x: 981, endPoint y: 47, distance: 15.3
click at [989, 36] on div at bounding box center [989, 32] width 39 height 39
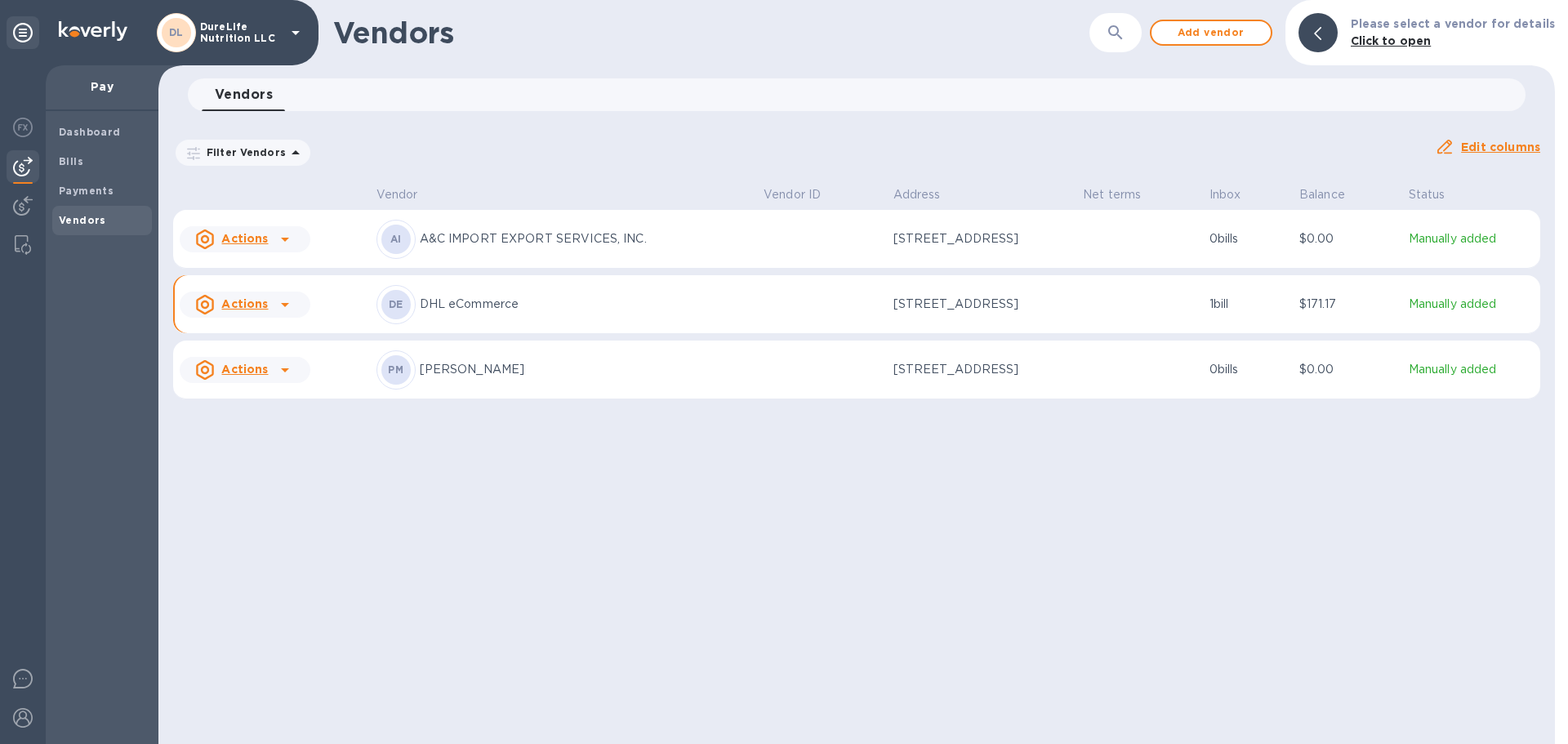
click at [1155, 324] on td at bounding box center [1139, 304] width 126 height 58
drag, startPoint x: 1061, startPoint y: 307, endPoint x: 666, endPoint y: 265, distance: 397.2
click at [1039, 320] on td "[STREET_ADDRESS]" at bounding box center [982, 304] width 190 height 58
click at [108, 158] on span "Bills" at bounding box center [102, 161] width 86 height 16
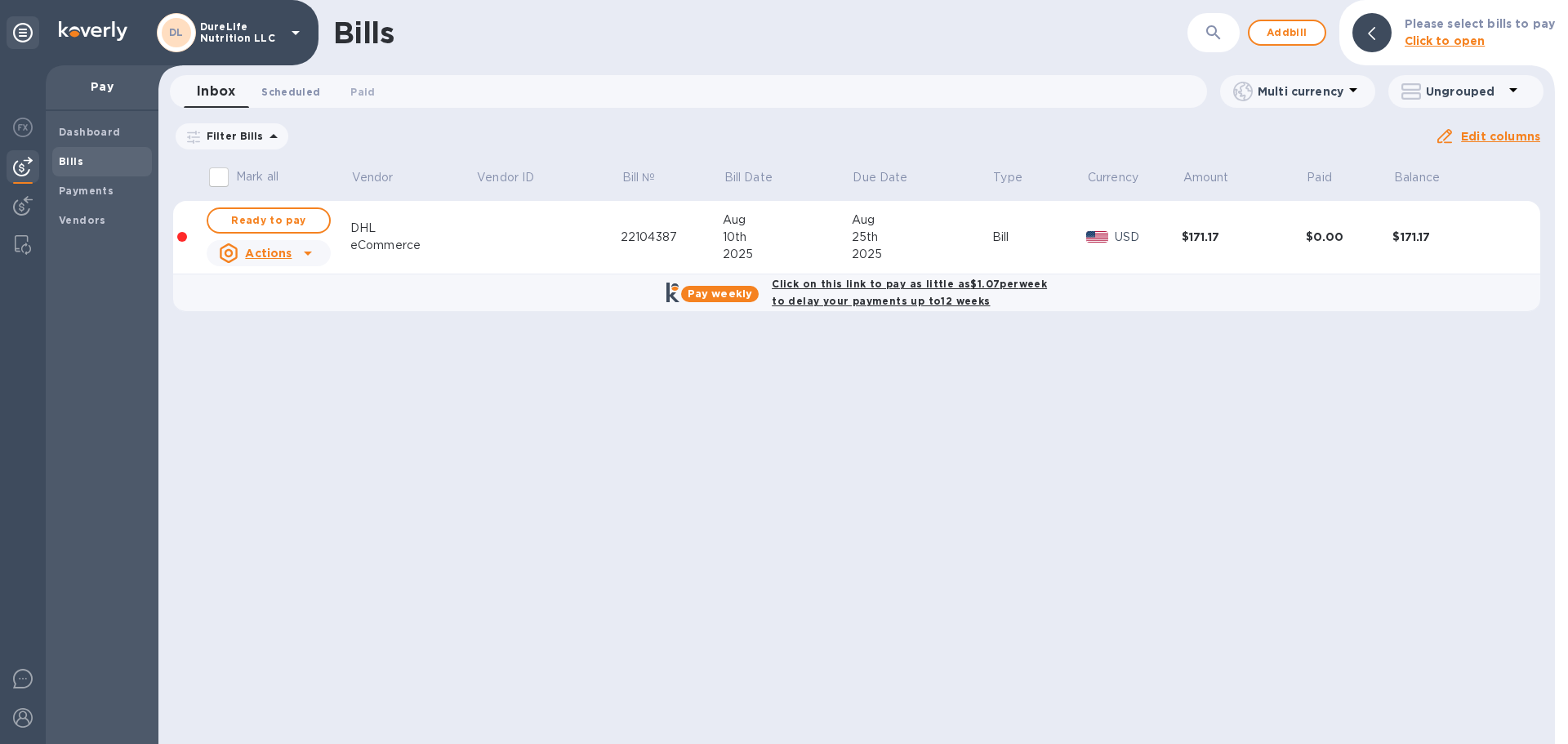
click at [293, 96] on span "Scheduled 0" at bounding box center [290, 92] width 58 height 17
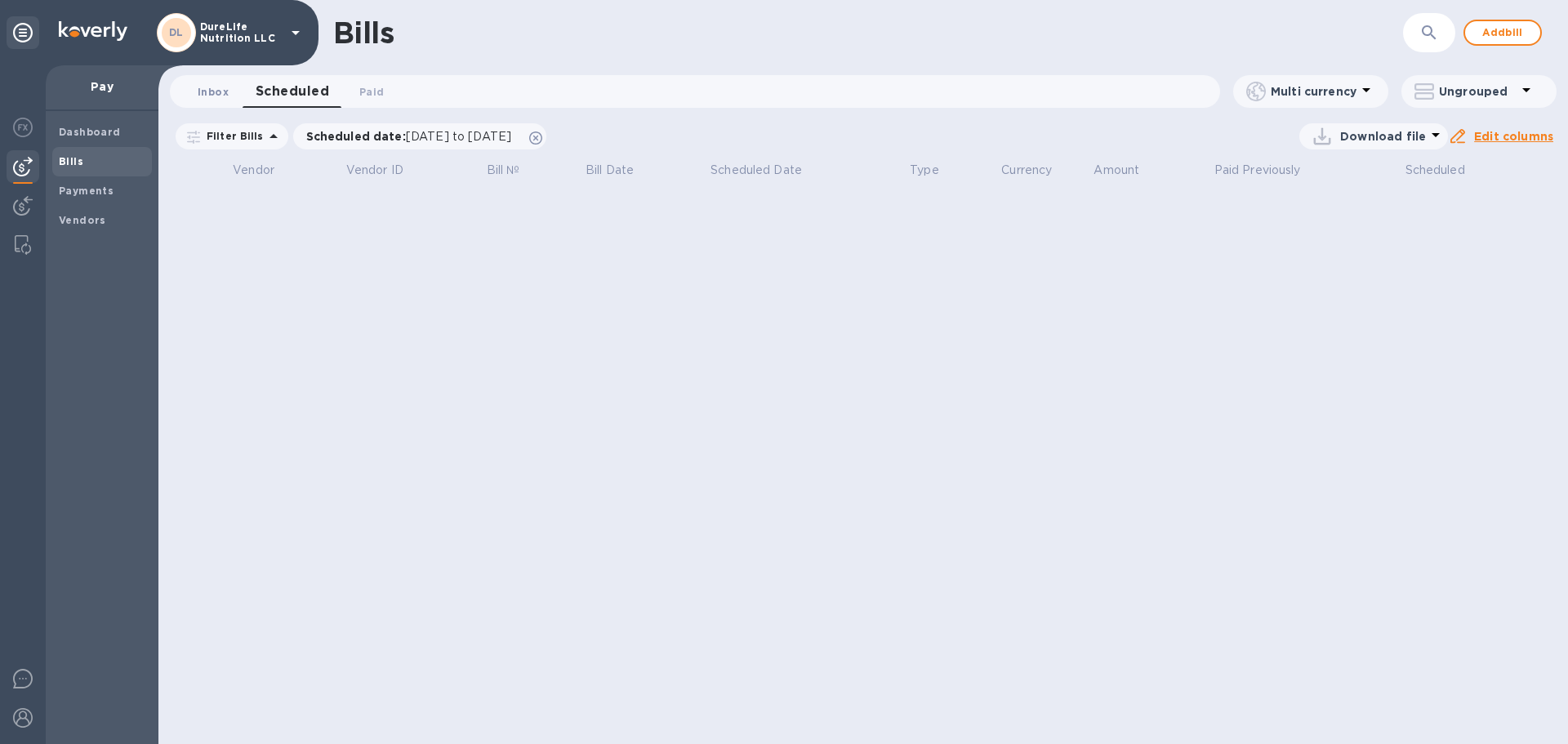
click at [206, 97] on span "Inbox 0" at bounding box center [213, 92] width 31 height 17
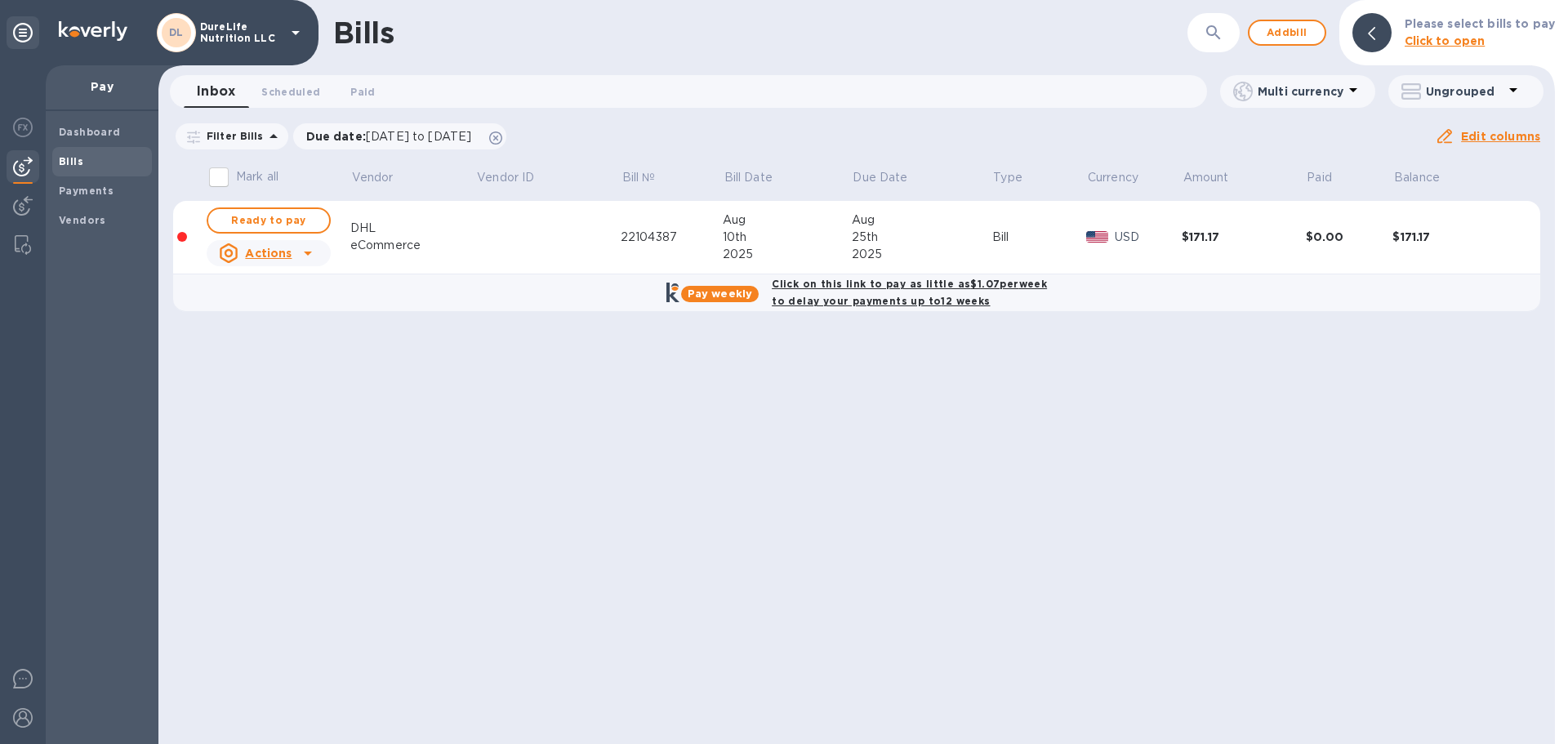
click at [1072, 232] on div "Bill" at bounding box center [1039, 237] width 95 height 17
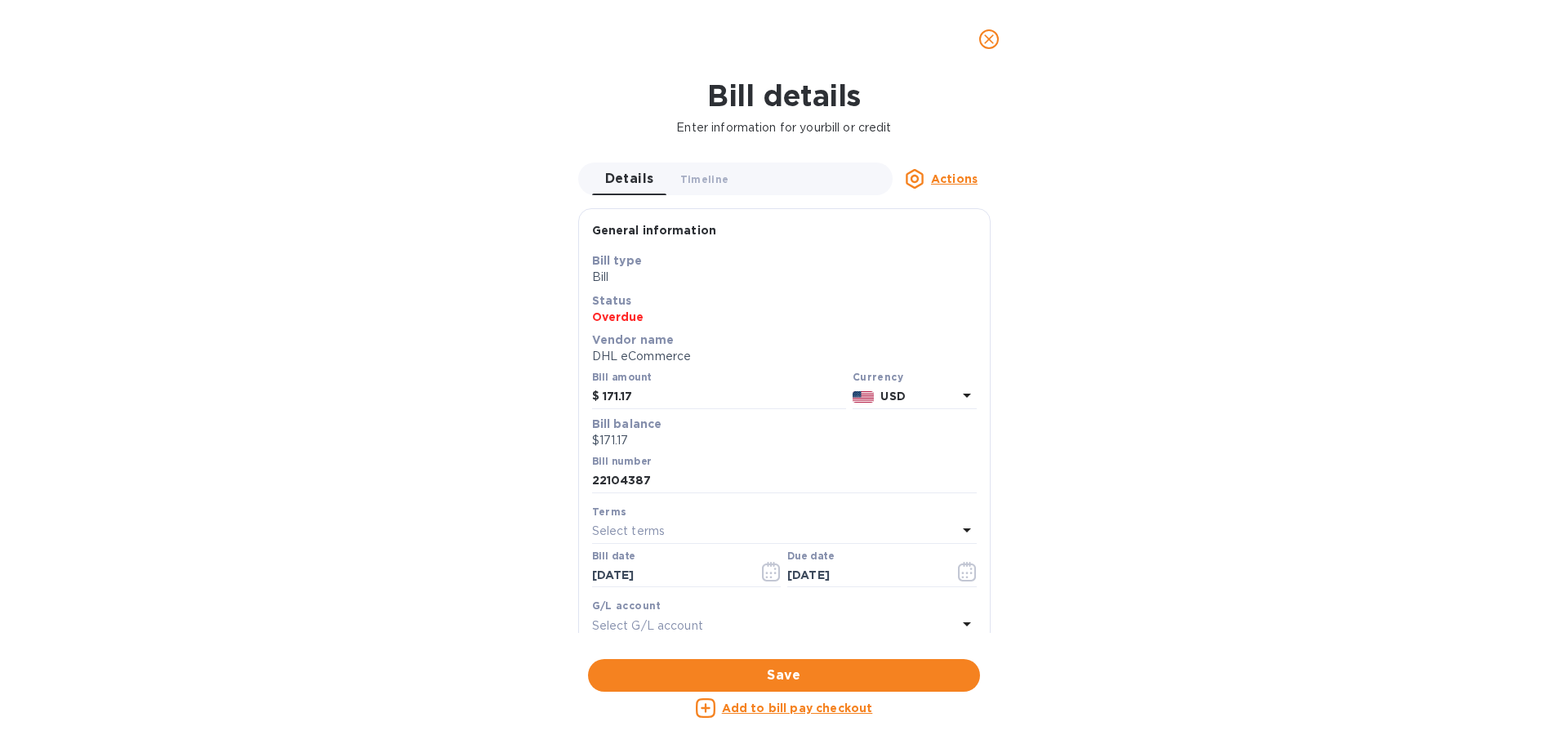
click at [814, 708] on u "Add to bill pay checkout" at bounding box center [797, 708] width 151 height 13
checkbox input "false"
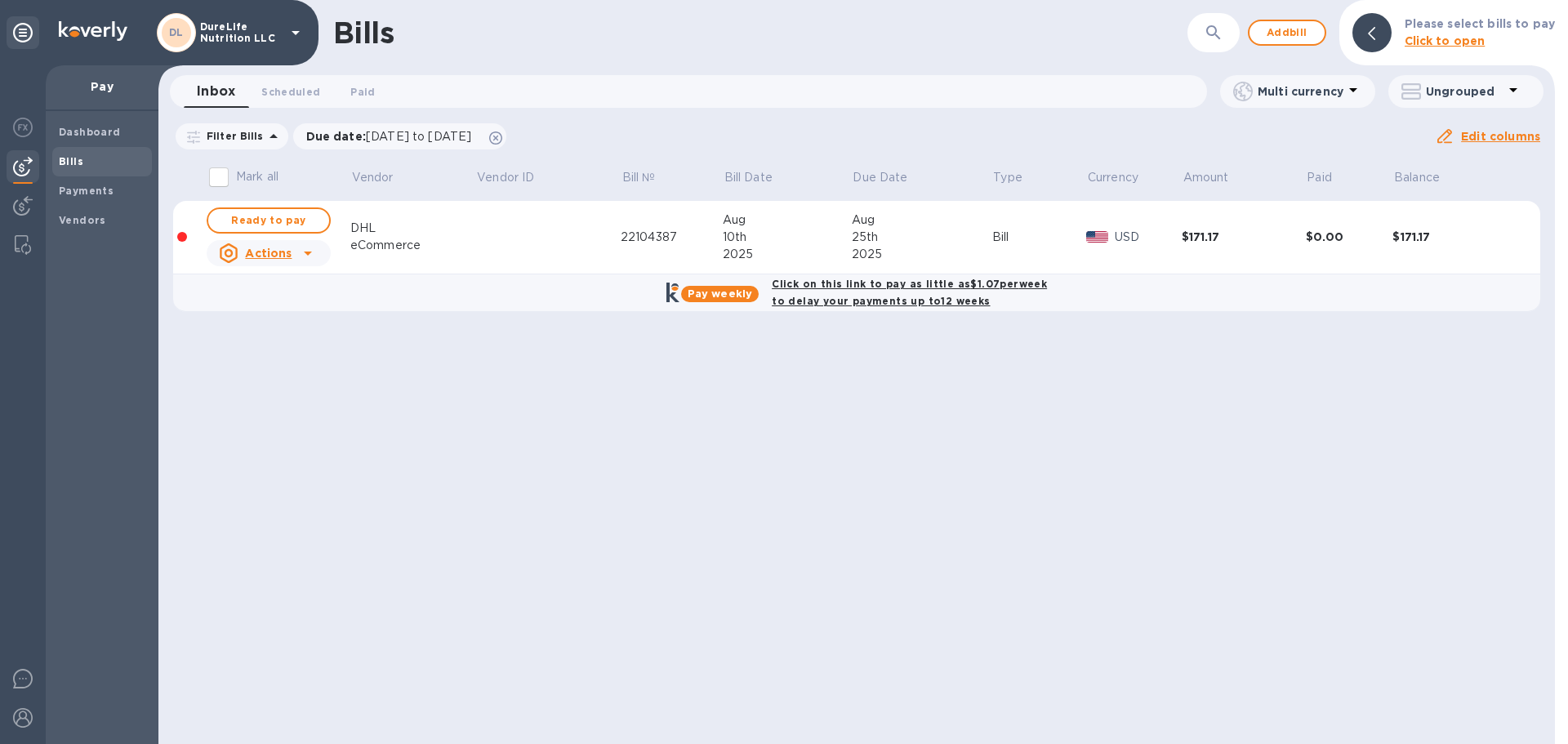
click at [1139, 247] on div "USD" at bounding box center [1148, 237] width 74 height 24
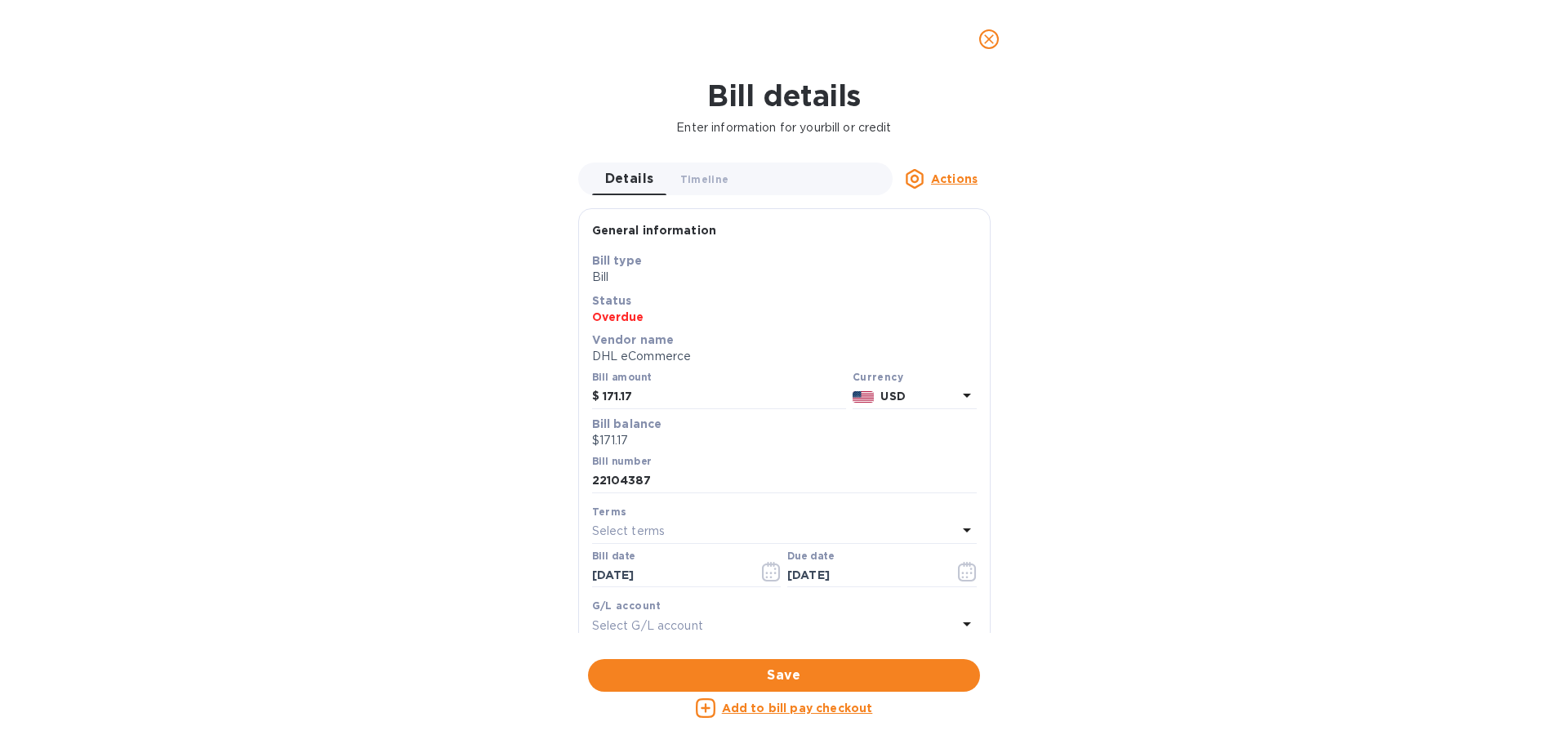
click at [956, 173] on u "Actions" at bounding box center [954, 178] width 47 height 13
drag, startPoint x: 1318, startPoint y: 281, endPoint x: 1304, endPoint y: 297, distance: 21.3
click at [1313, 294] on div at bounding box center [784, 372] width 1568 height 744
drag, startPoint x: 834, startPoint y: 671, endPoint x: 844, endPoint y: 669, distance: 10.2
click at [834, 672] on span "Save" at bounding box center [784, 675] width 366 height 19
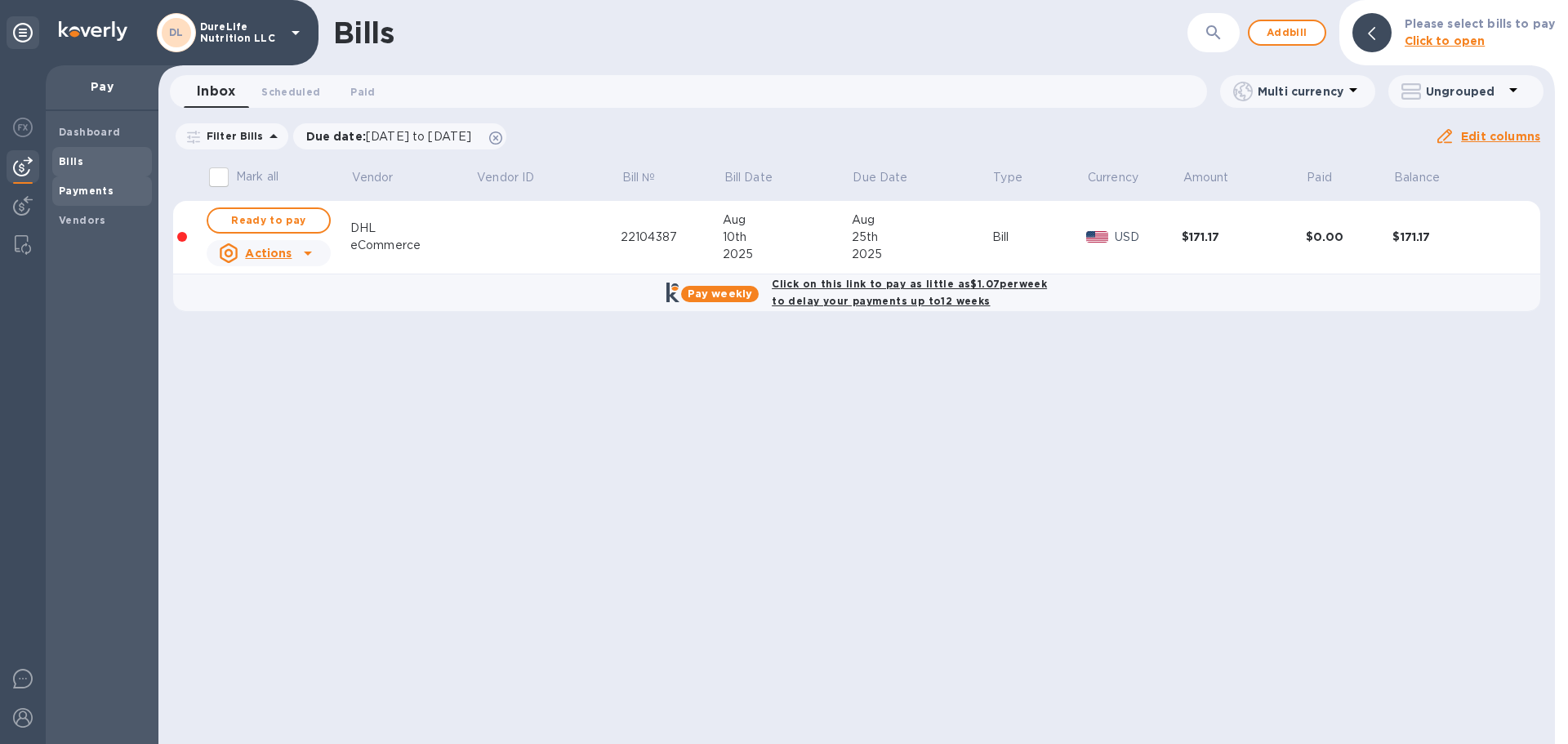
drag, startPoint x: 118, startPoint y: 177, endPoint x: 150, endPoint y: 190, distance: 34.5
click at [118, 179] on div "Payments" at bounding box center [103, 191] width 100 height 30
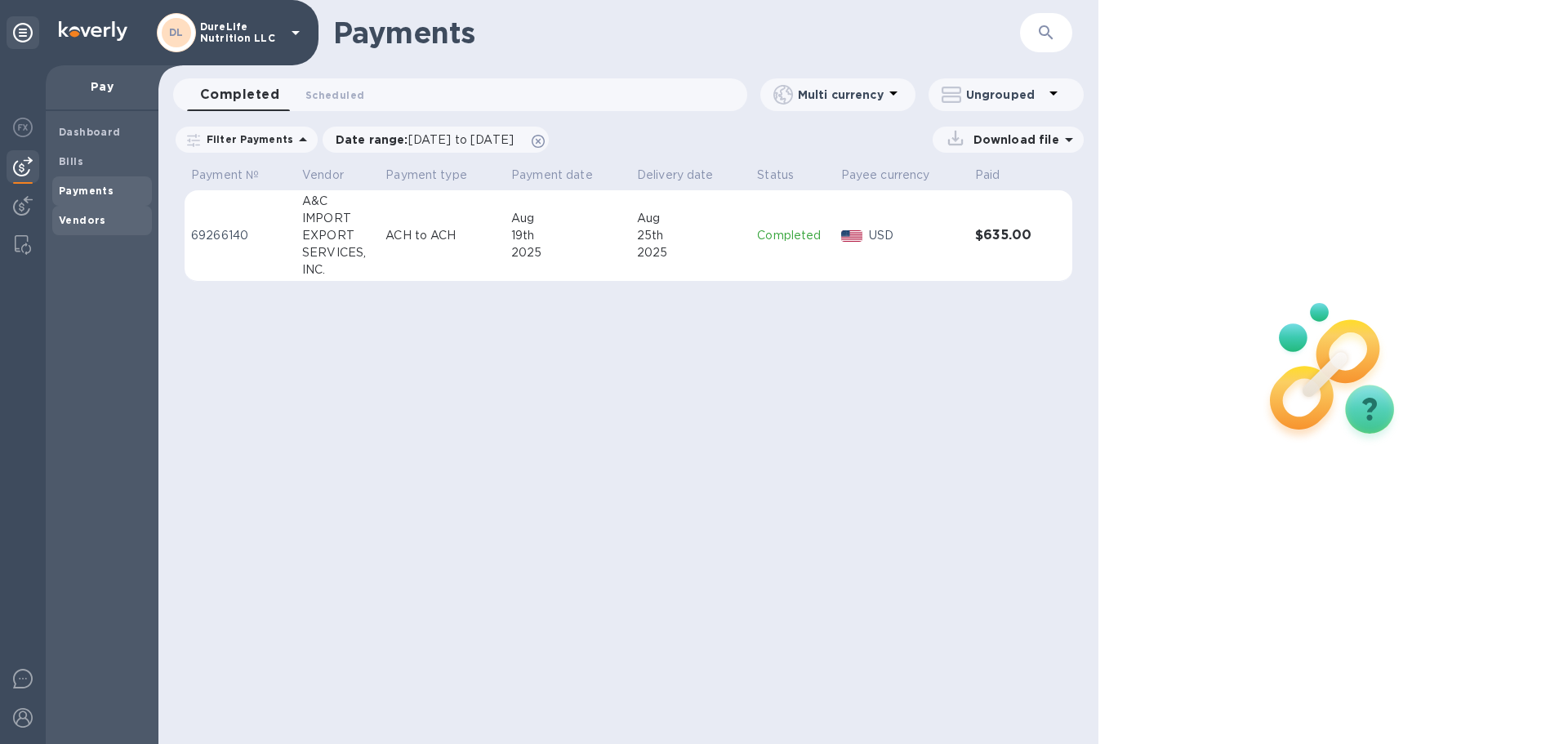
drag, startPoint x: 82, startPoint y: 212, endPoint x: 115, endPoint y: 214, distance: 33.1
click at [83, 214] on span "Vendors" at bounding box center [82, 220] width 47 height 16
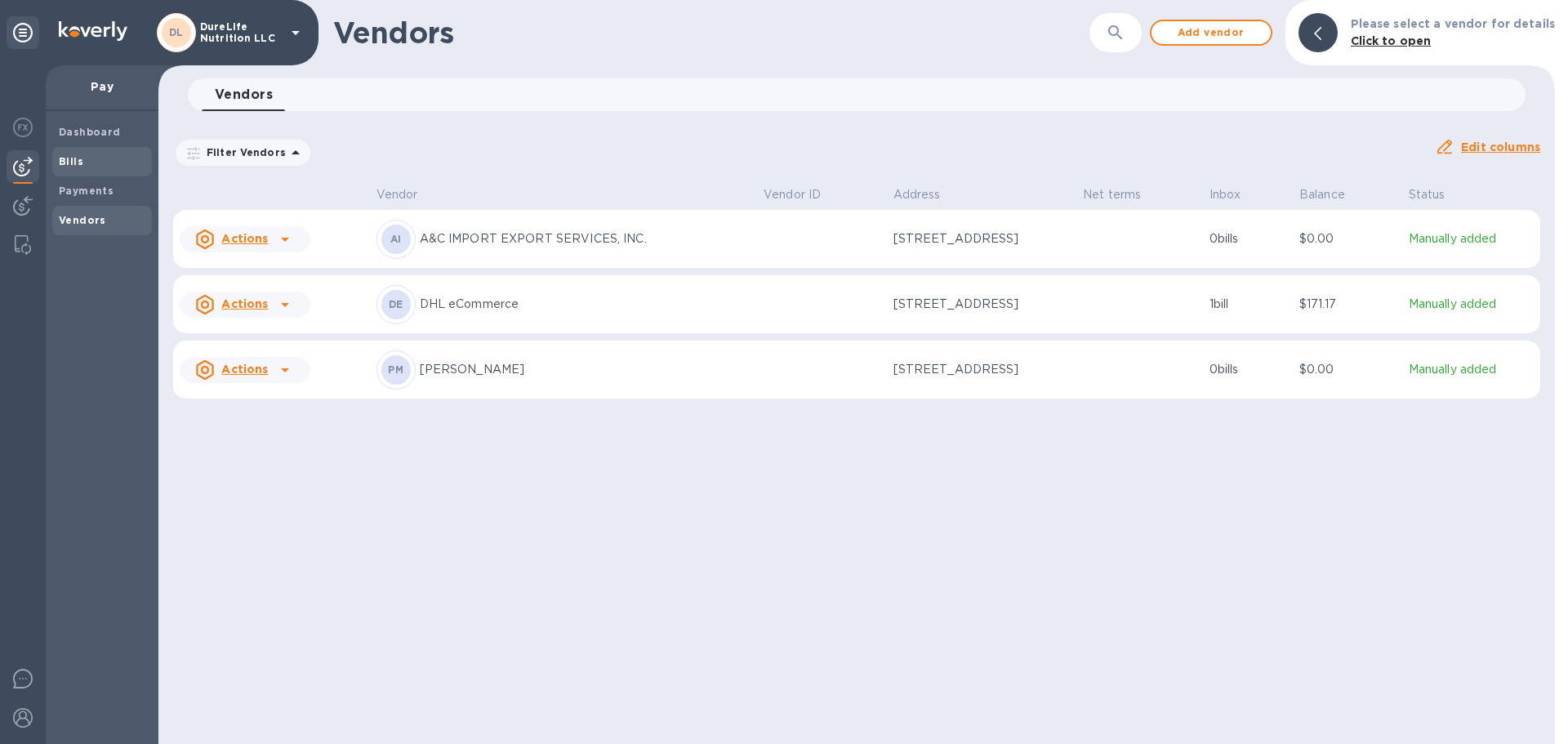
click at [92, 160] on span "Bills" at bounding box center [102, 161] width 86 height 16
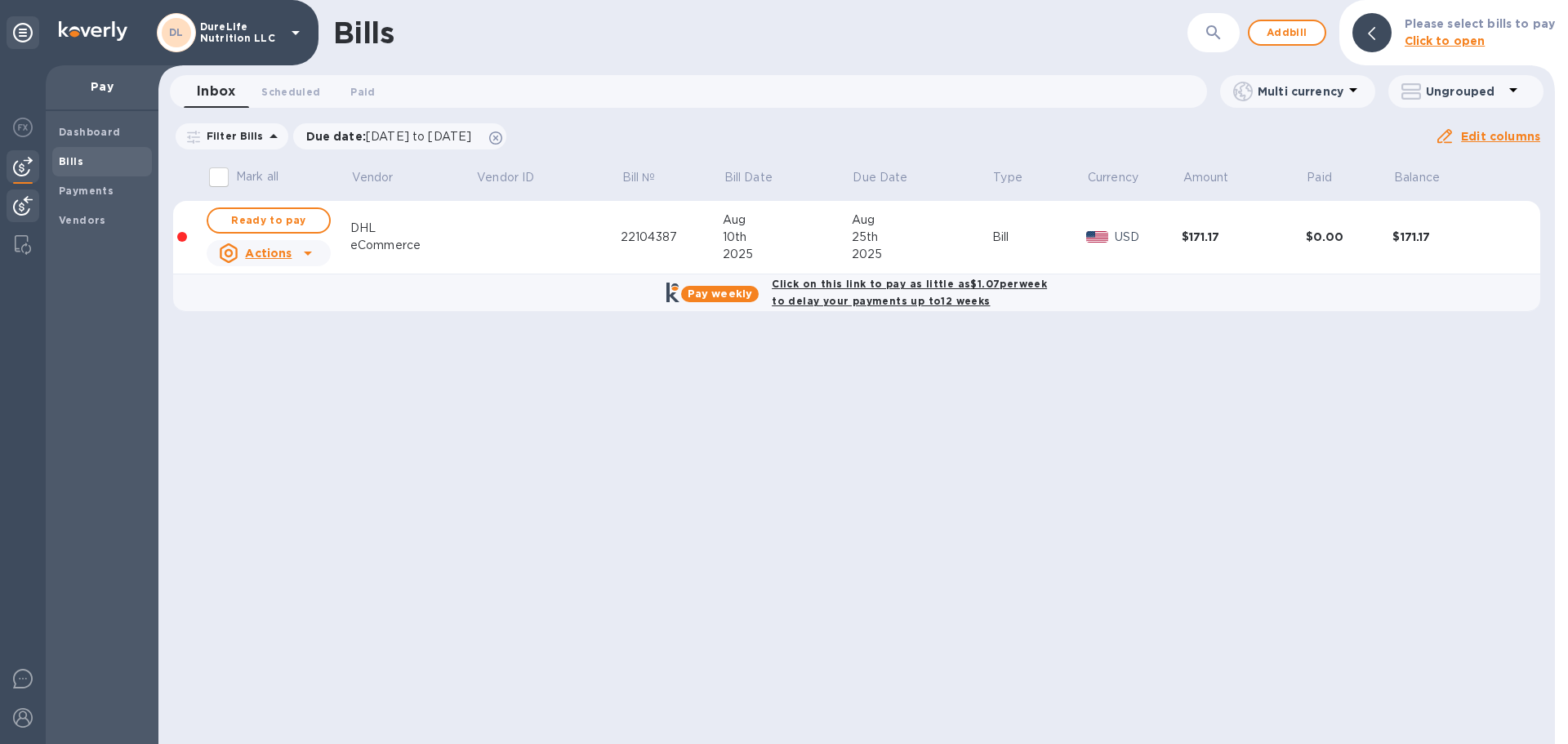
click at [25, 214] on img at bounding box center [22, 205] width 19 height 19
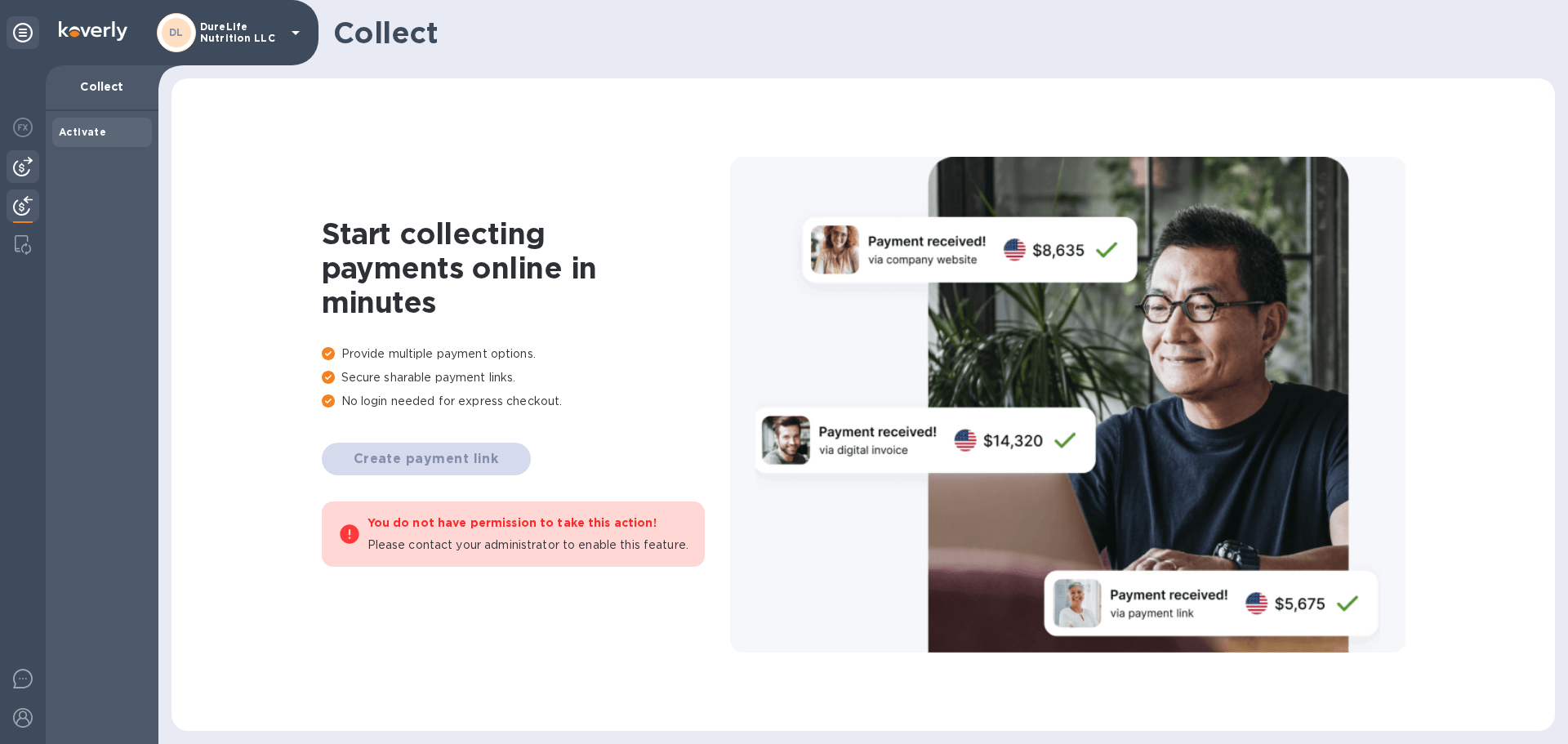
click at [25, 166] on img at bounding box center [22, 166] width 19 height 19
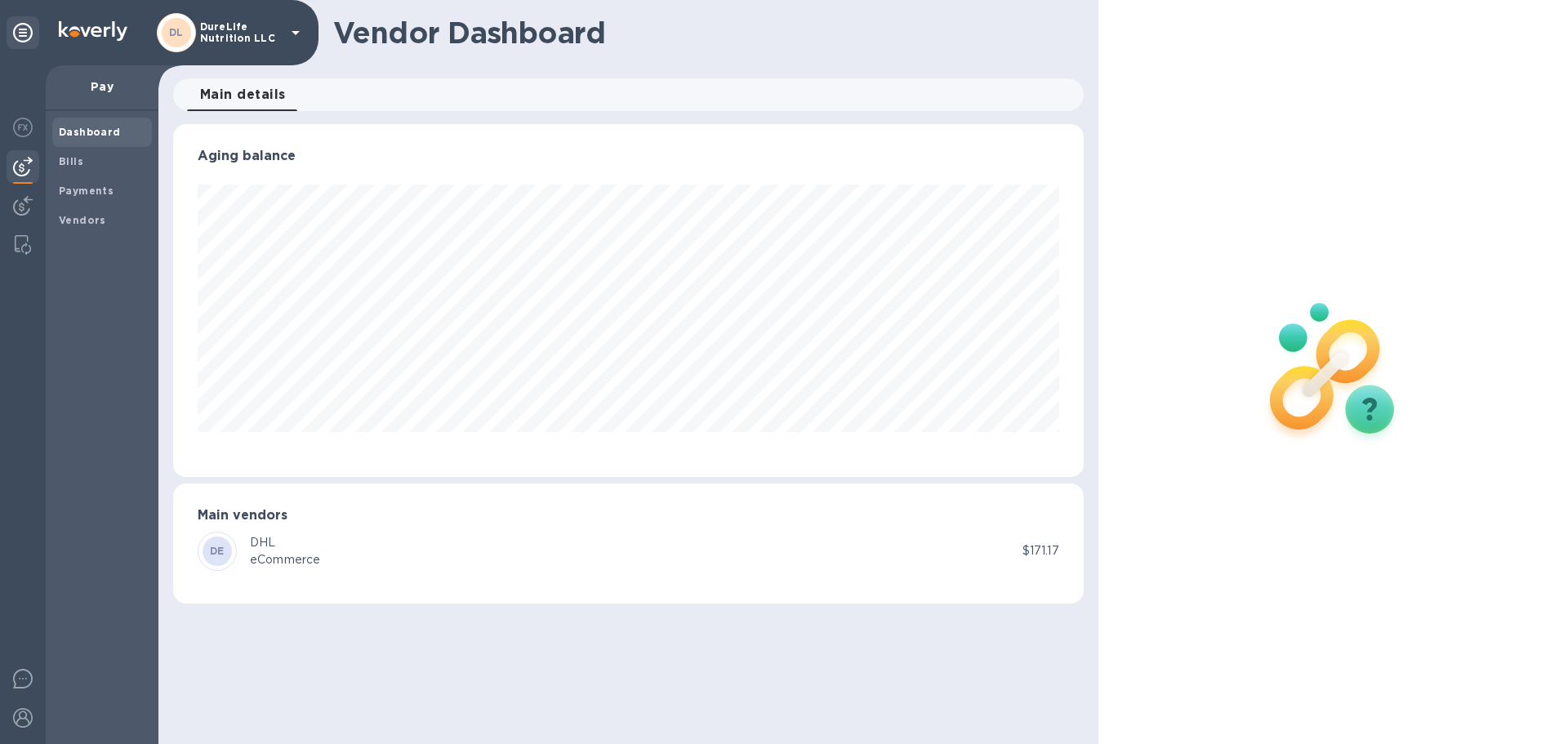
scroll to position [353, 910]
click at [74, 165] on b "Bills" at bounding box center [70, 161] width 25 height 12
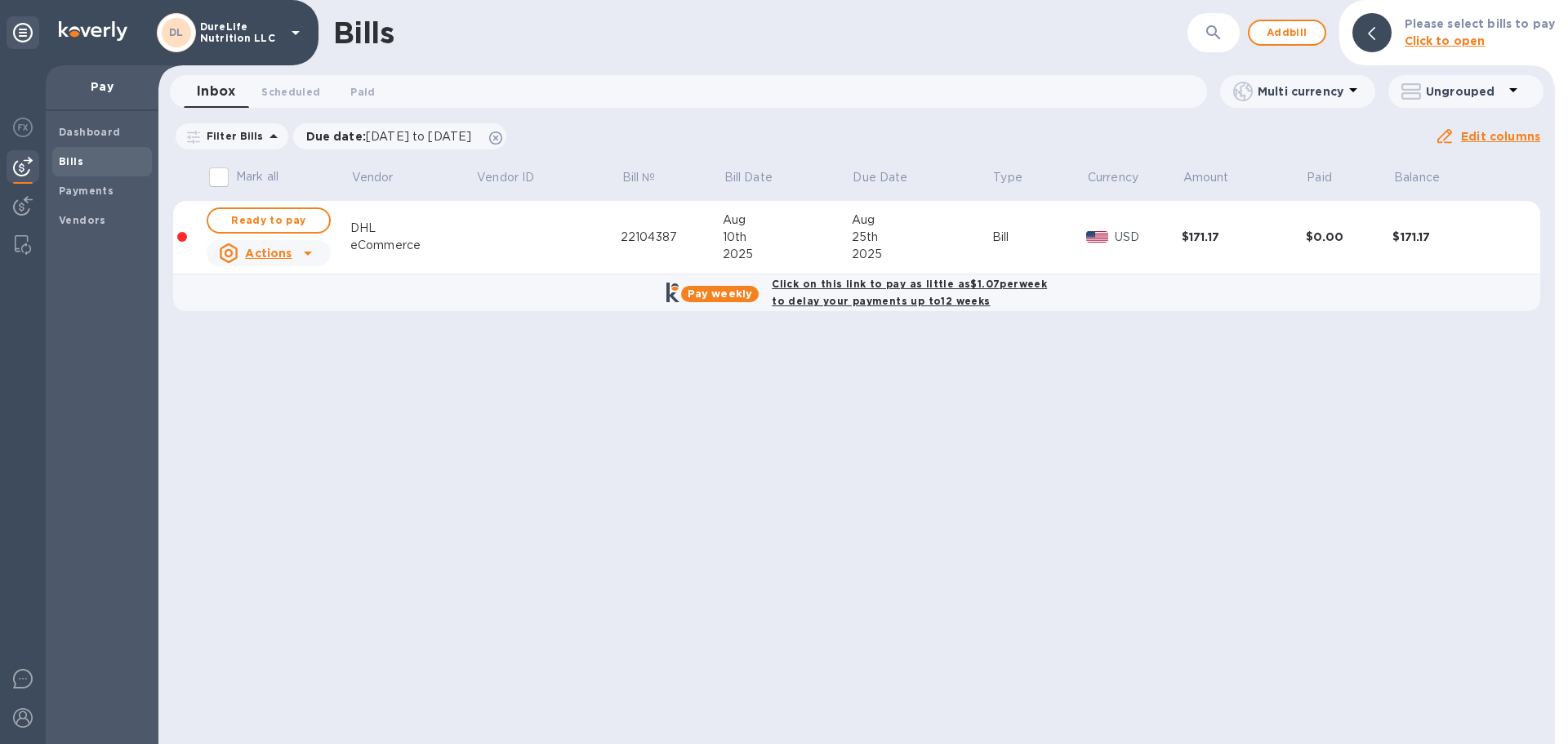
click at [1031, 245] on div "Bill" at bounding box center [1039, 237] width 95 height 17
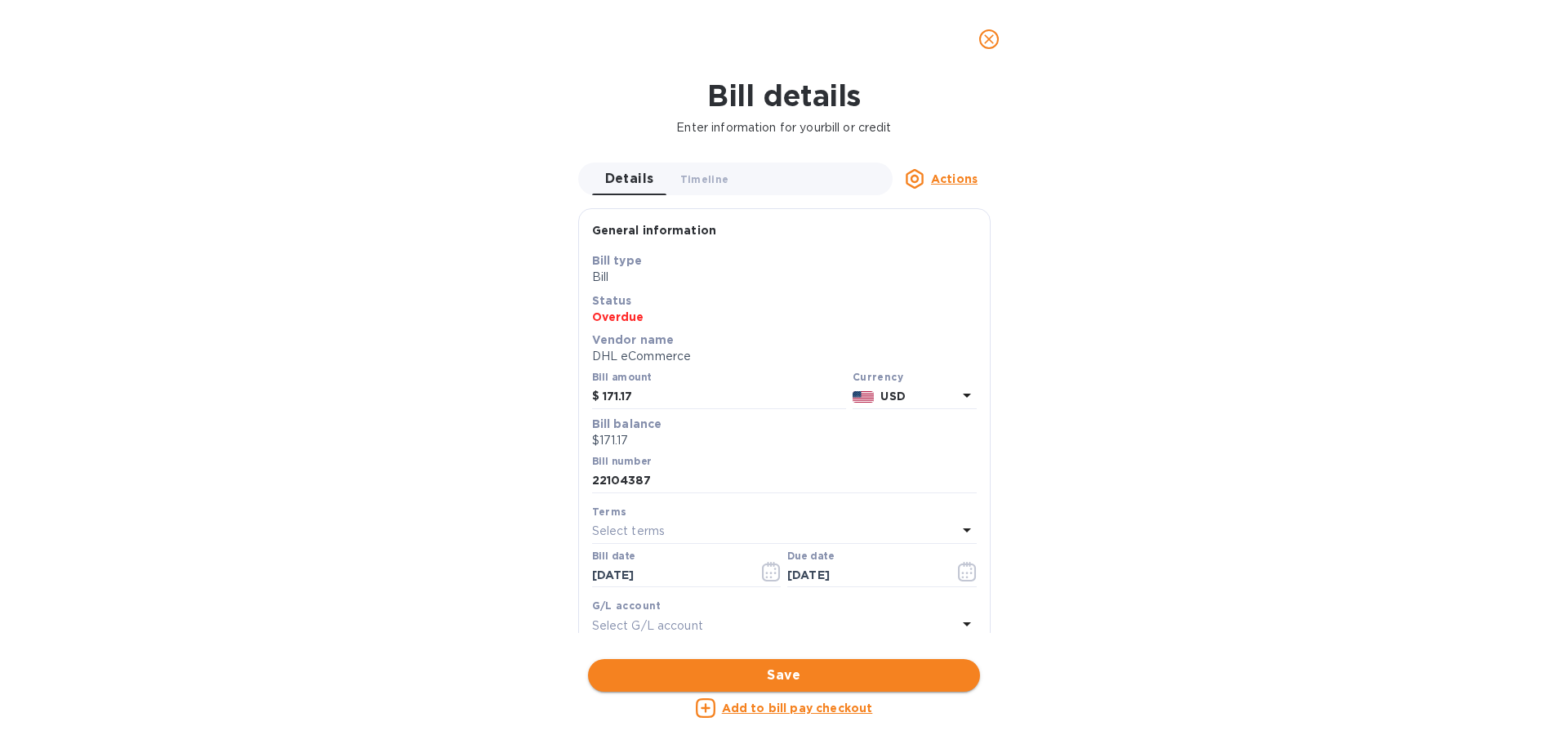
click at [806, 679] on span "Save" at bounding box center [784, 675] width 366 height 19
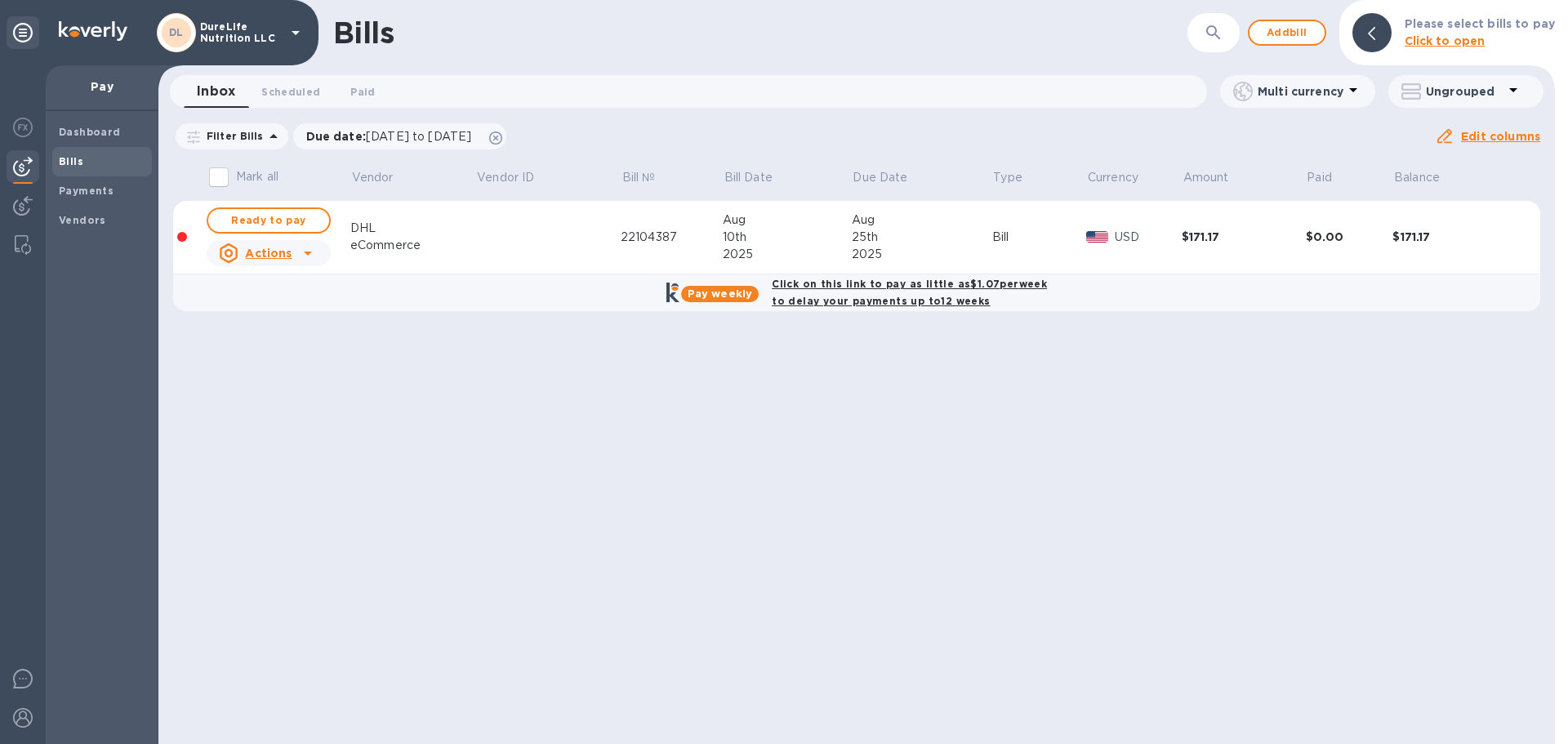
click at [1236, 244] on div "$171.17" at bounding box center [1244, 236] width 125 height 16
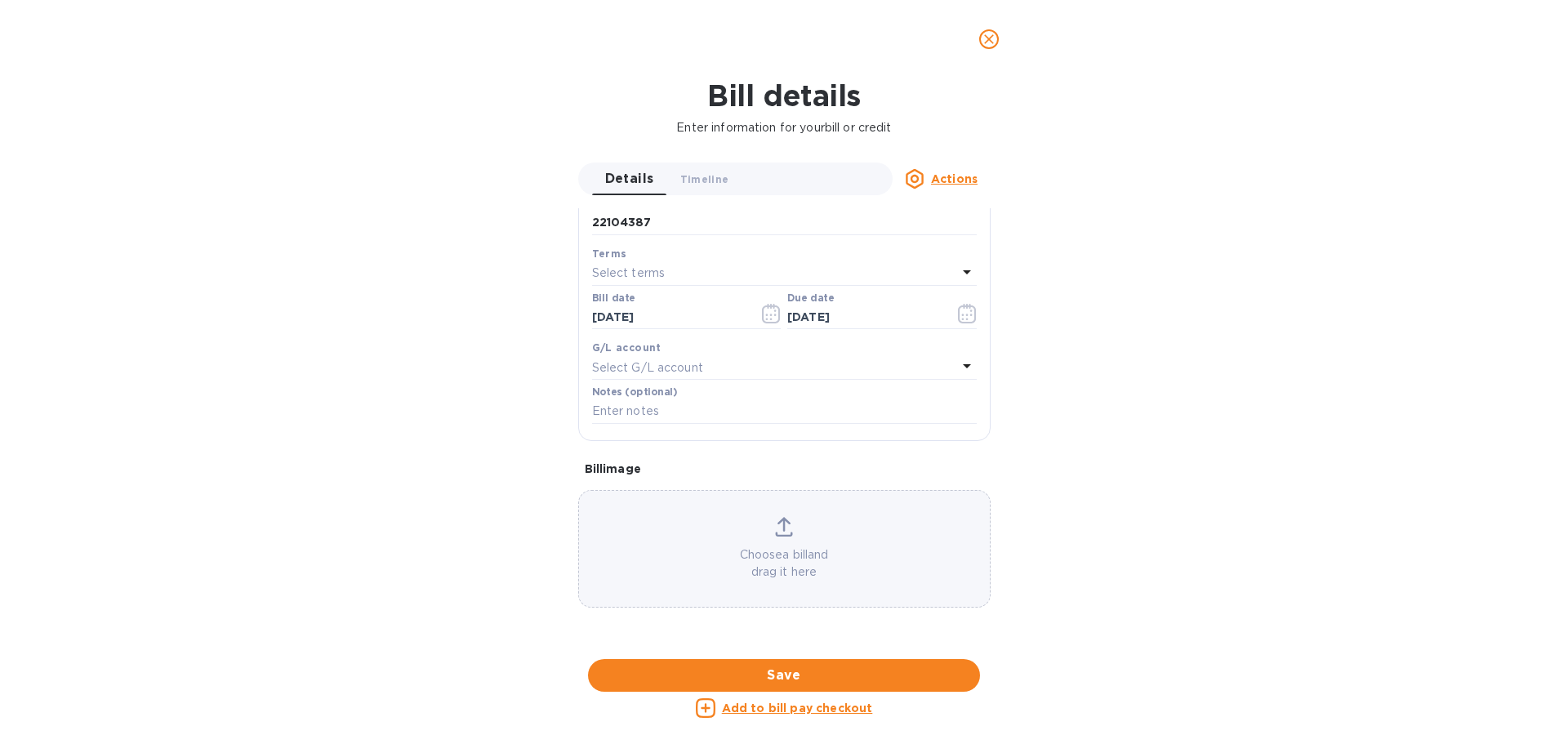
scroll to position [761, 0]
click at [794, 707] on u "Add to bill pay checkout" at bounding box center [797, 708] width 151 height 13
checkbox input "true"
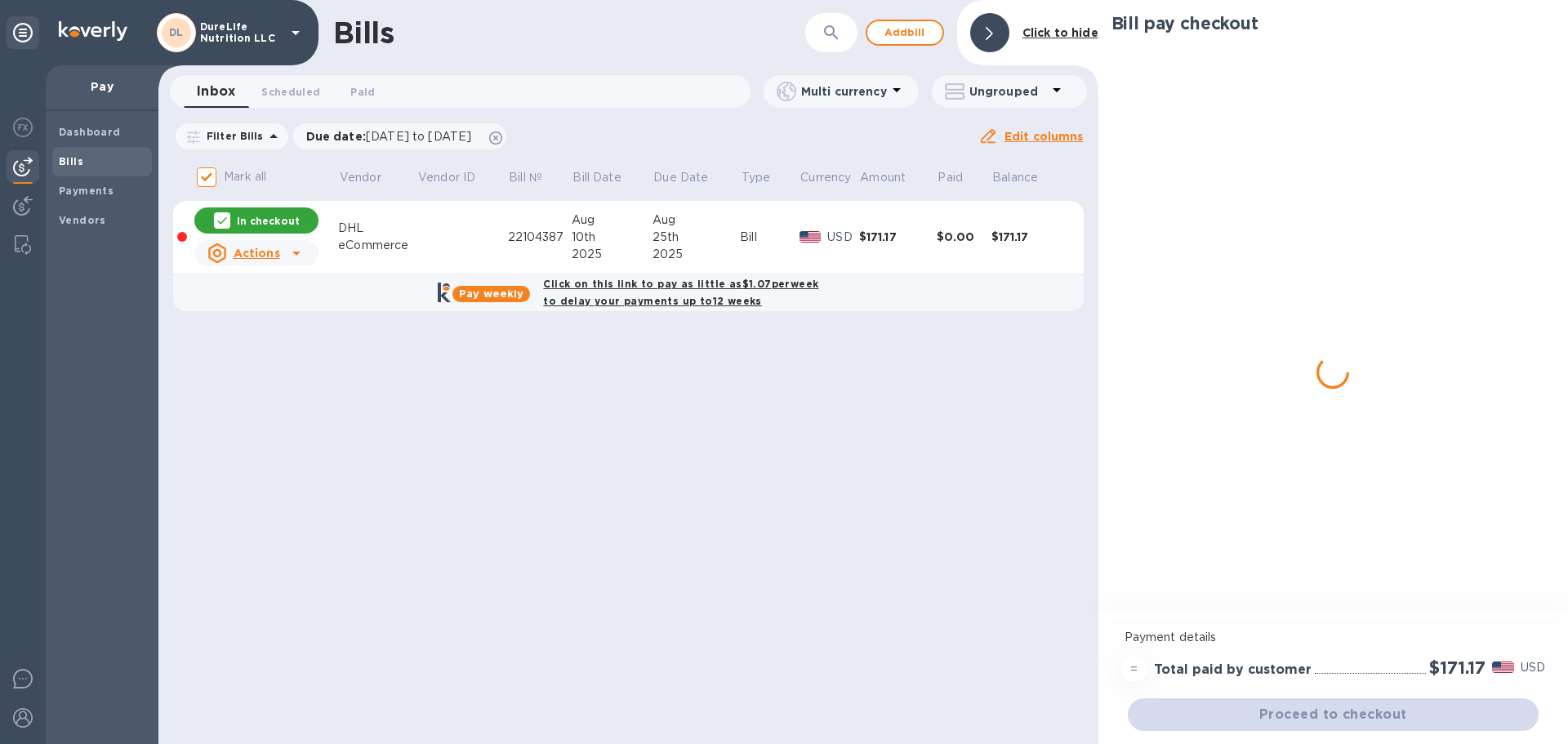
scroll to position [0, 0]
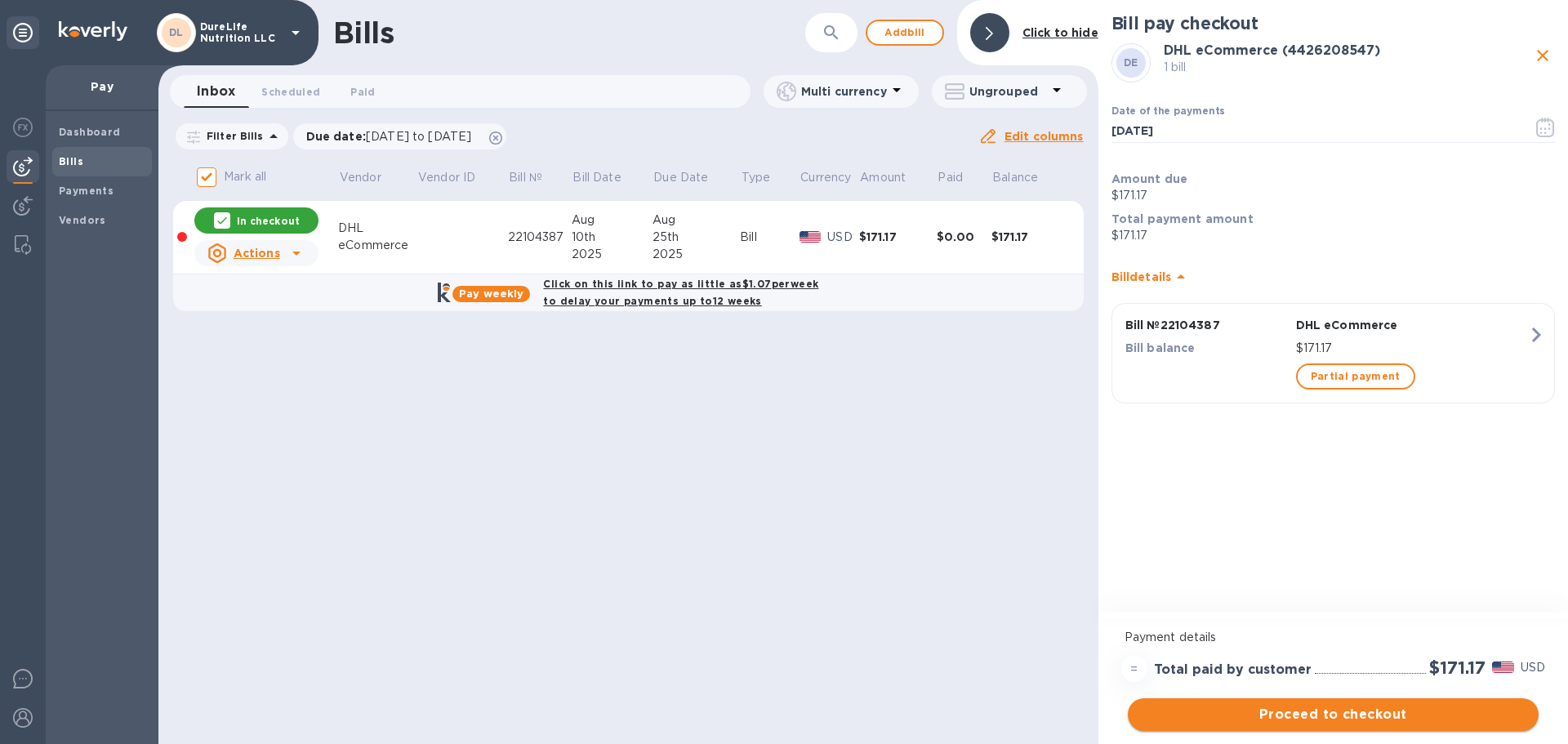
click at [1398, 716] on span "Proceed to checkout" at bounding box center [1333, 714] width 385 height 19
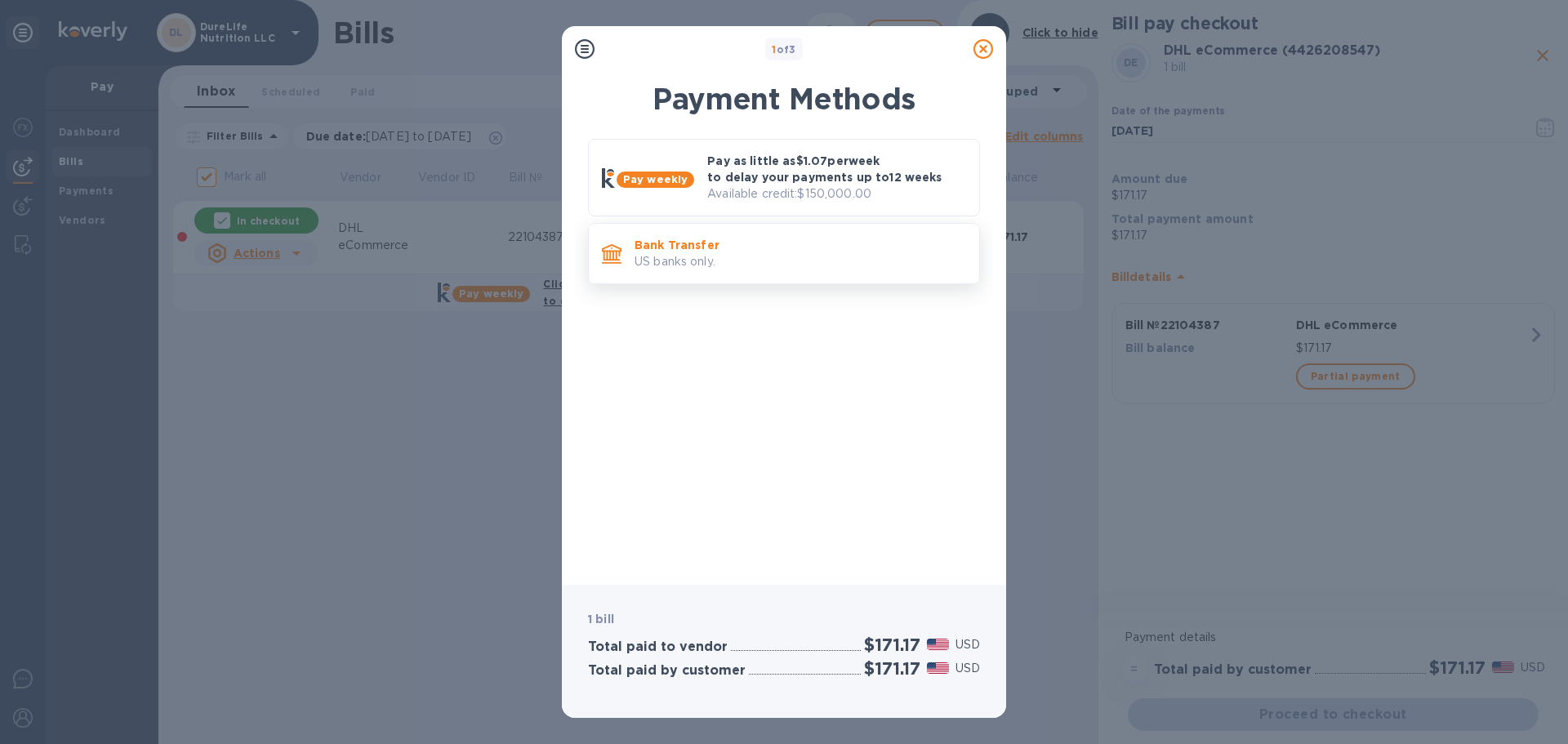
click at [801, 261] on p "US banks only." at bounding box center [800, 262] width 331 height 17
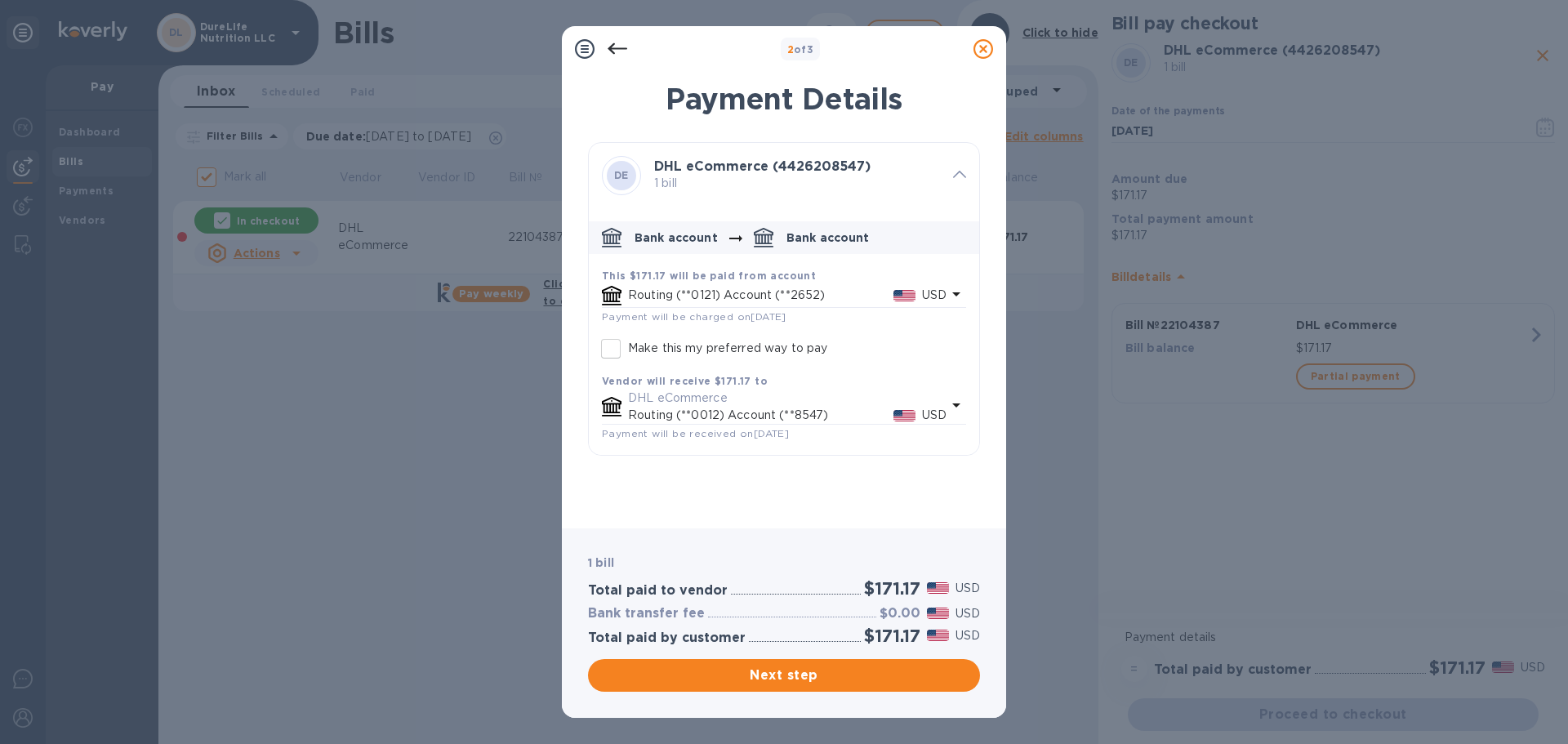
drag, startPoint x: 607, startPoint y: 343, endPoint x: 623, endPoint y: 352, distance: 18.4
click at [607, 344] on input "Make this my preferred way to pay" at bounding box center [611, 348] width 34 height 34
click at [617, 346] on input "Make this my preferred way to pay" at bounding box center [611, 348] width 34 height 34
checkbox input "false"
click at [806, 513] on div "DE DHL eCommerce (4426208547) 1 bill Bank account Bank account This $171.17 wil…" at bounding box center [784, 329] width 392 height 374
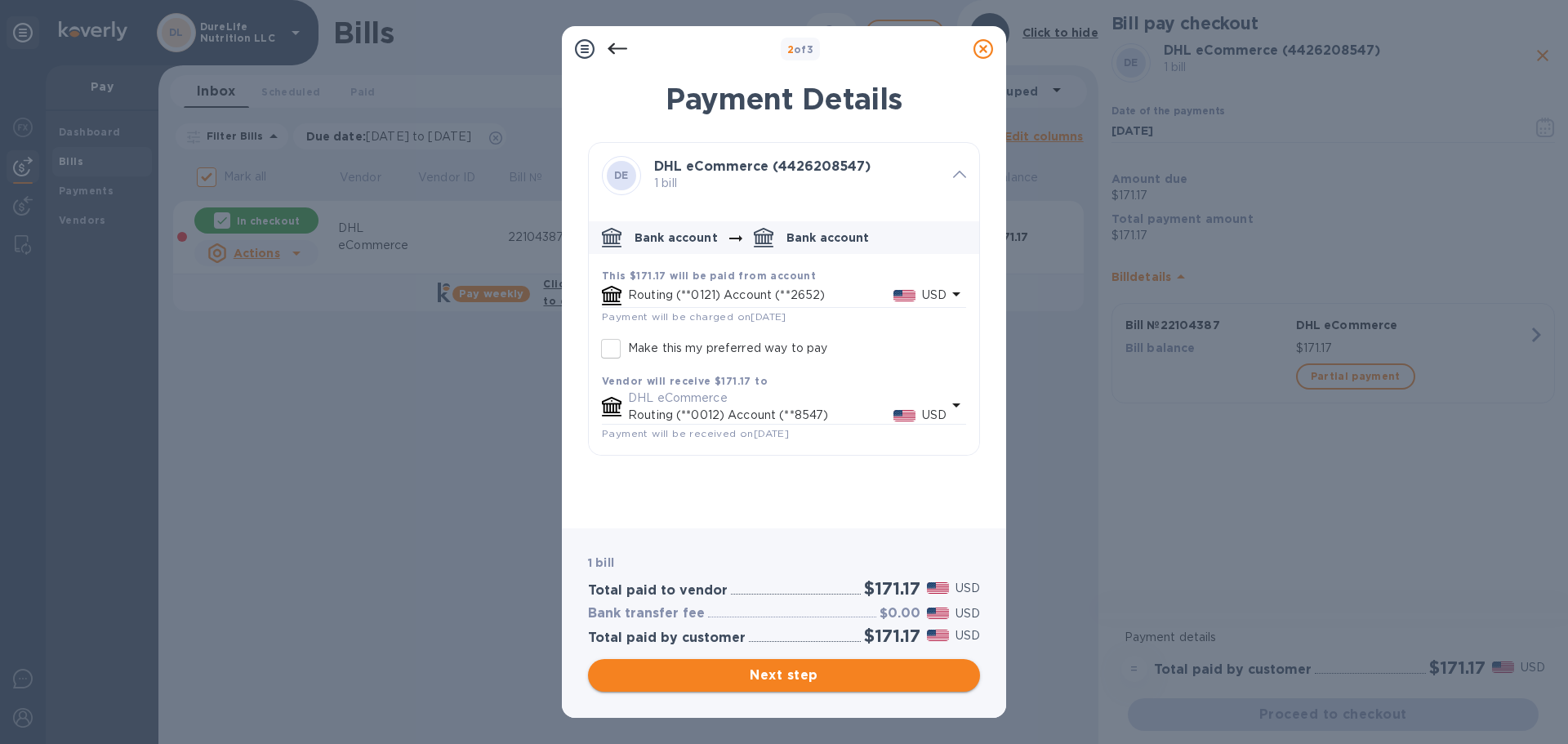
click at [862, 675] on span "Next step" at bounding box center [784, 675] width 366 height 19
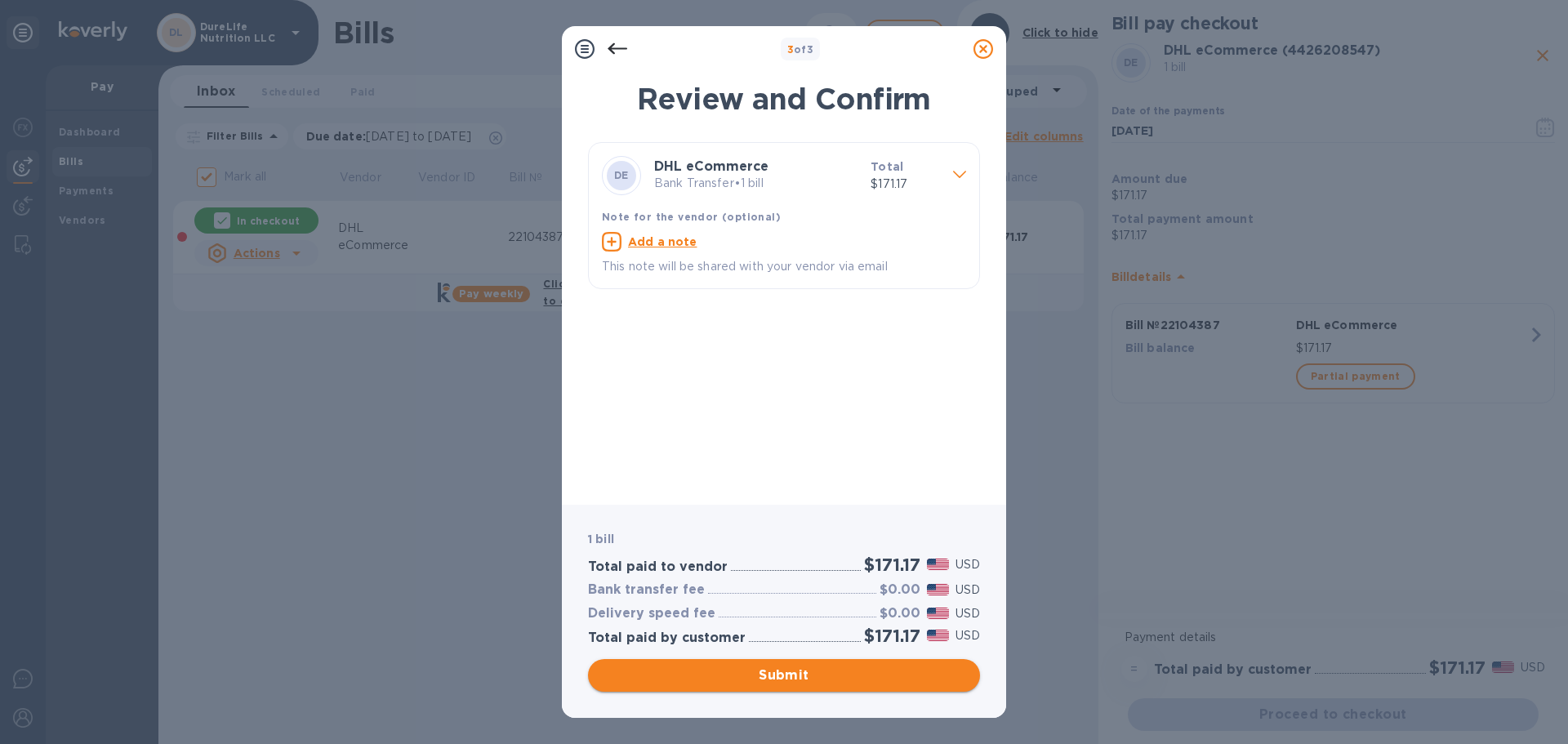
click at [897, 684] on span "Submit" at bounding box center [784, 675] width 366 height 19
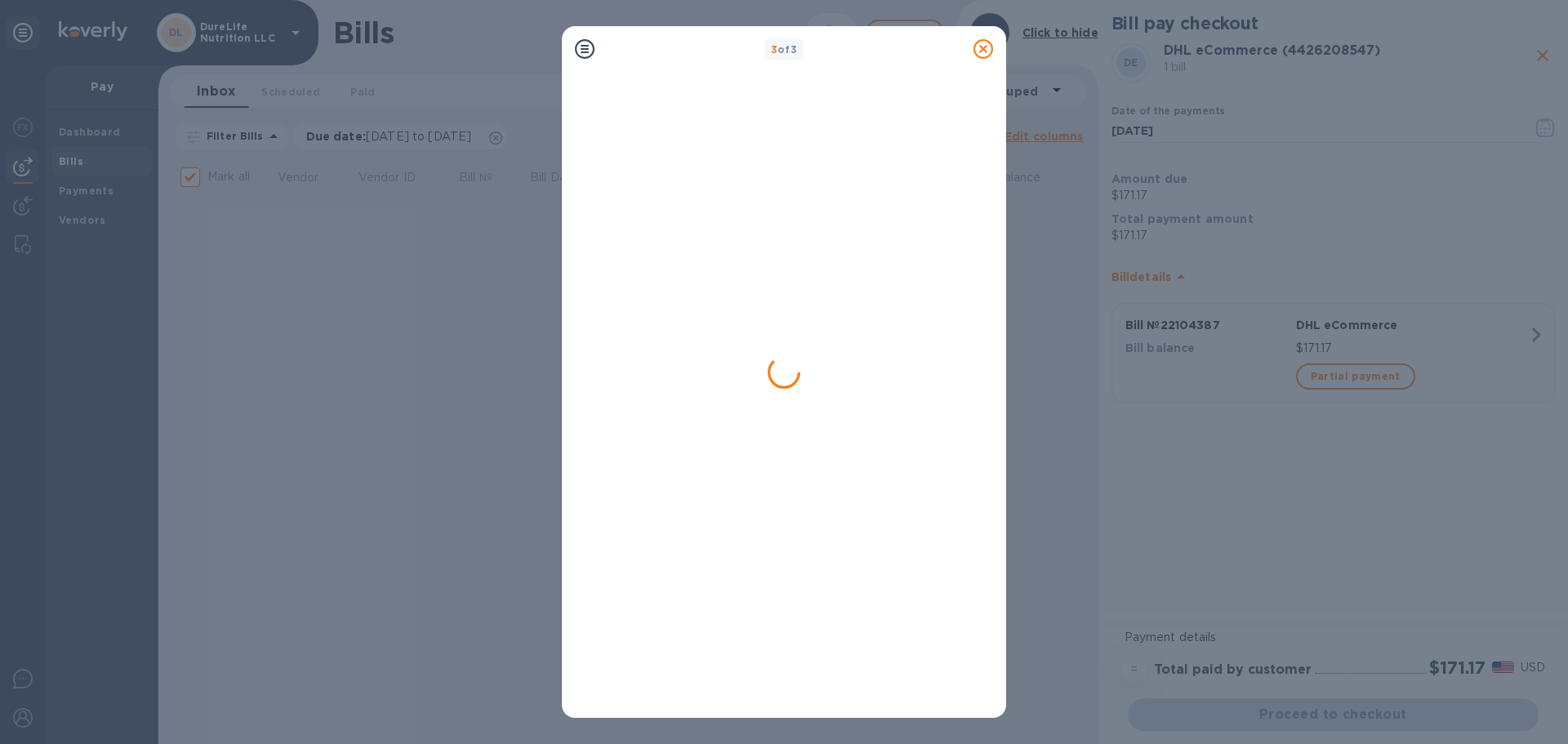
checkbox input "false"
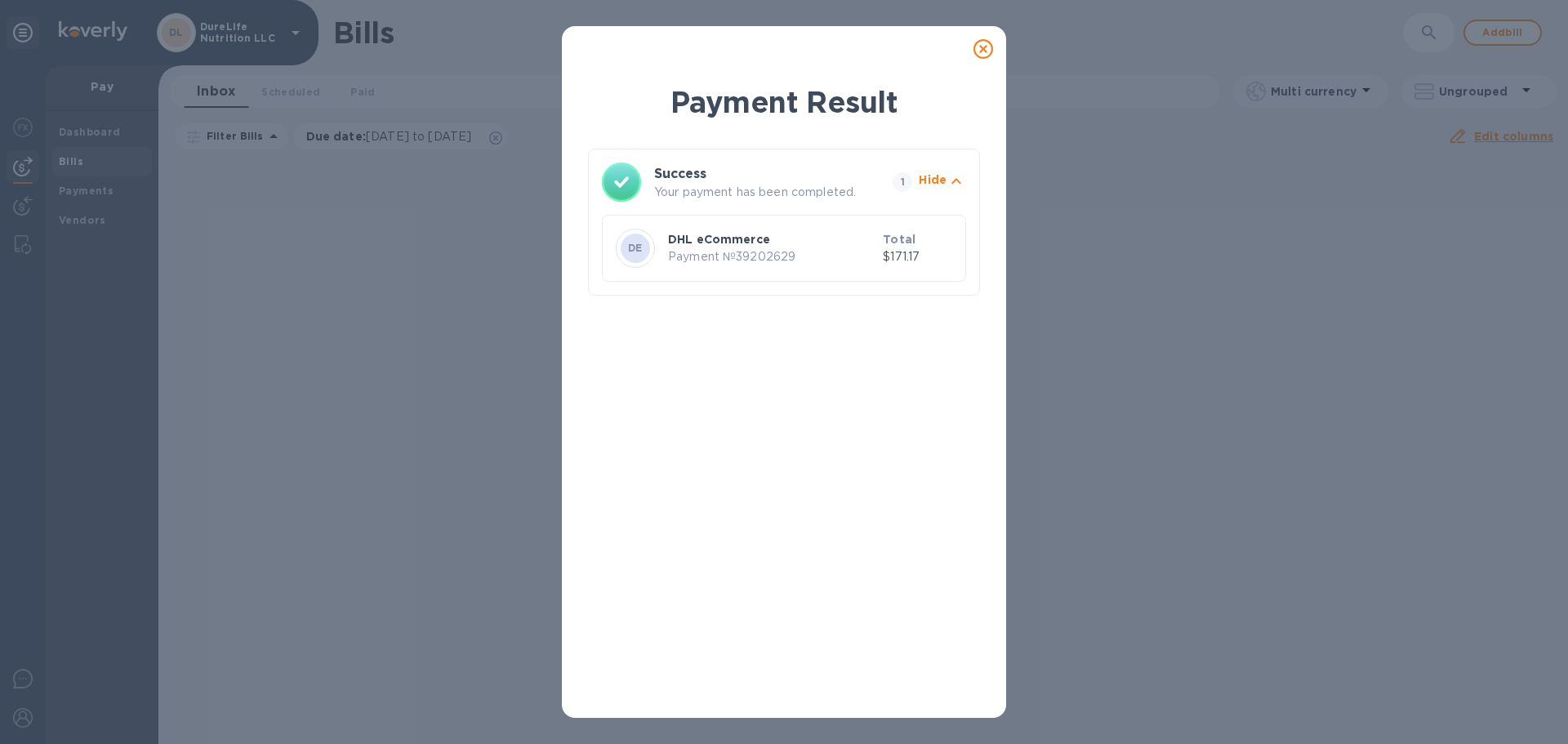
click at [958, 180] on icon "button" at bounding box center [956, 180] width 19 height 19
click at [960, 186] on icon "button" at bounding box center [956, 180] width 19 height 19
drag, startPoint x: 982, startPoint y: 50, endPoint x: 987, endPoint y: 67, distance: 17.7
click at [983, 51] on icon at bounding box center [983, 48] width 19 height 19
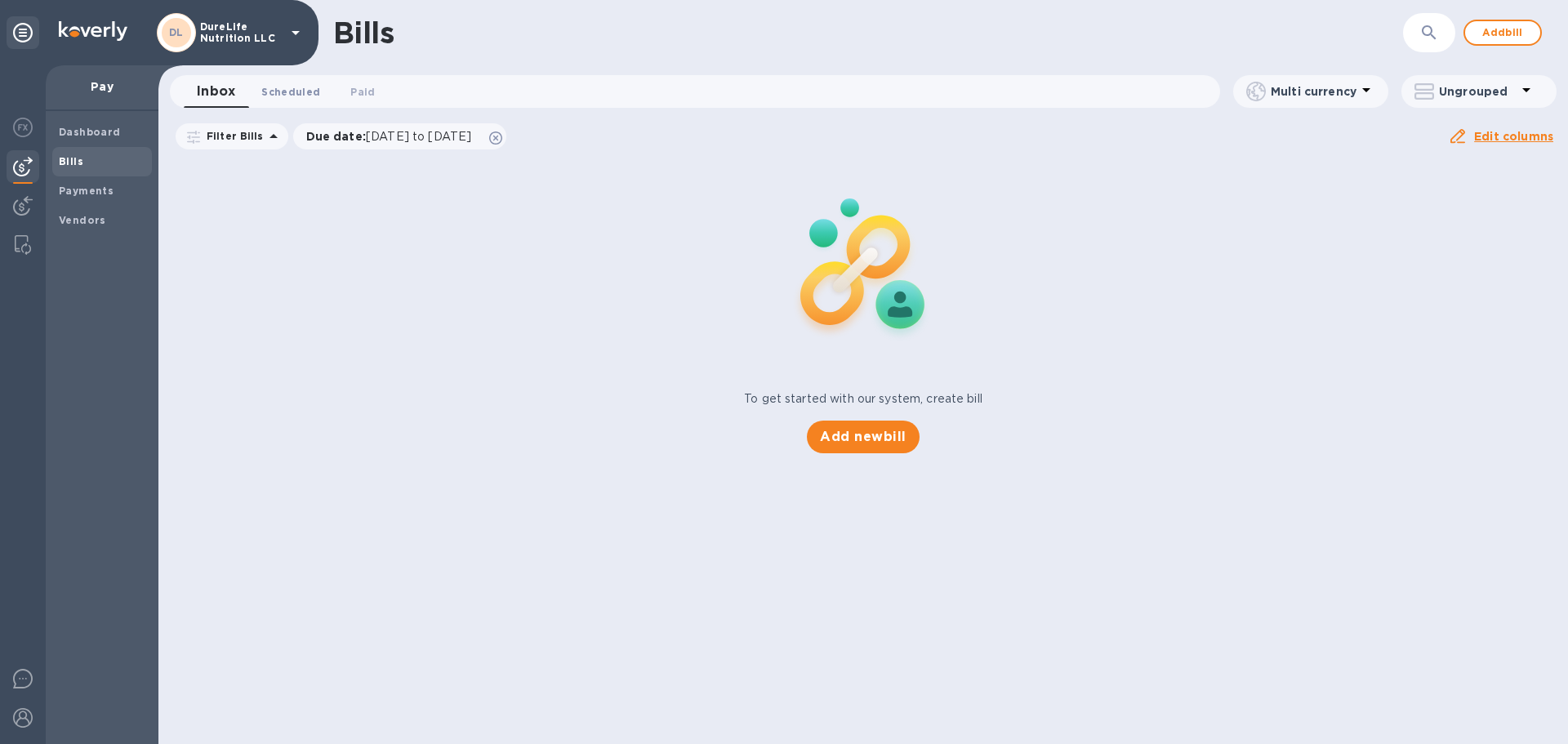
drag, startPoint x: 304, startPoint y: 81, endPoint x: 324, endPoint y: 87, distance: 20.9
click at [307, 83] on button "Scheduled 0" at bounding box center [291, 92] width 85 height 33
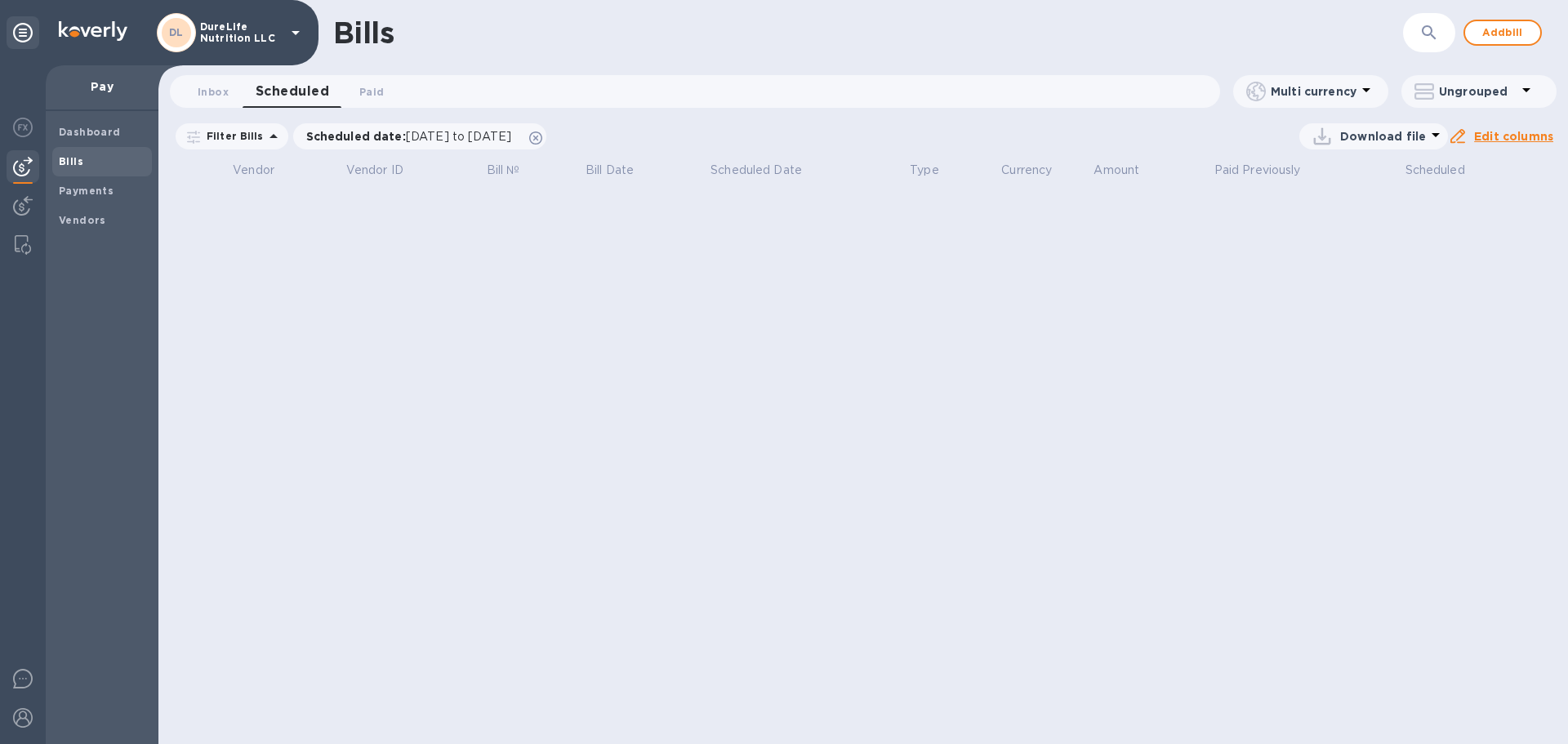
click at [288, 93] on span "Scheduled 0" at bounding box center [292, 91] width 74 height 23
click at [373, 97] on span "Paid 0" at bounding box center [371, 92] width 25 height 17
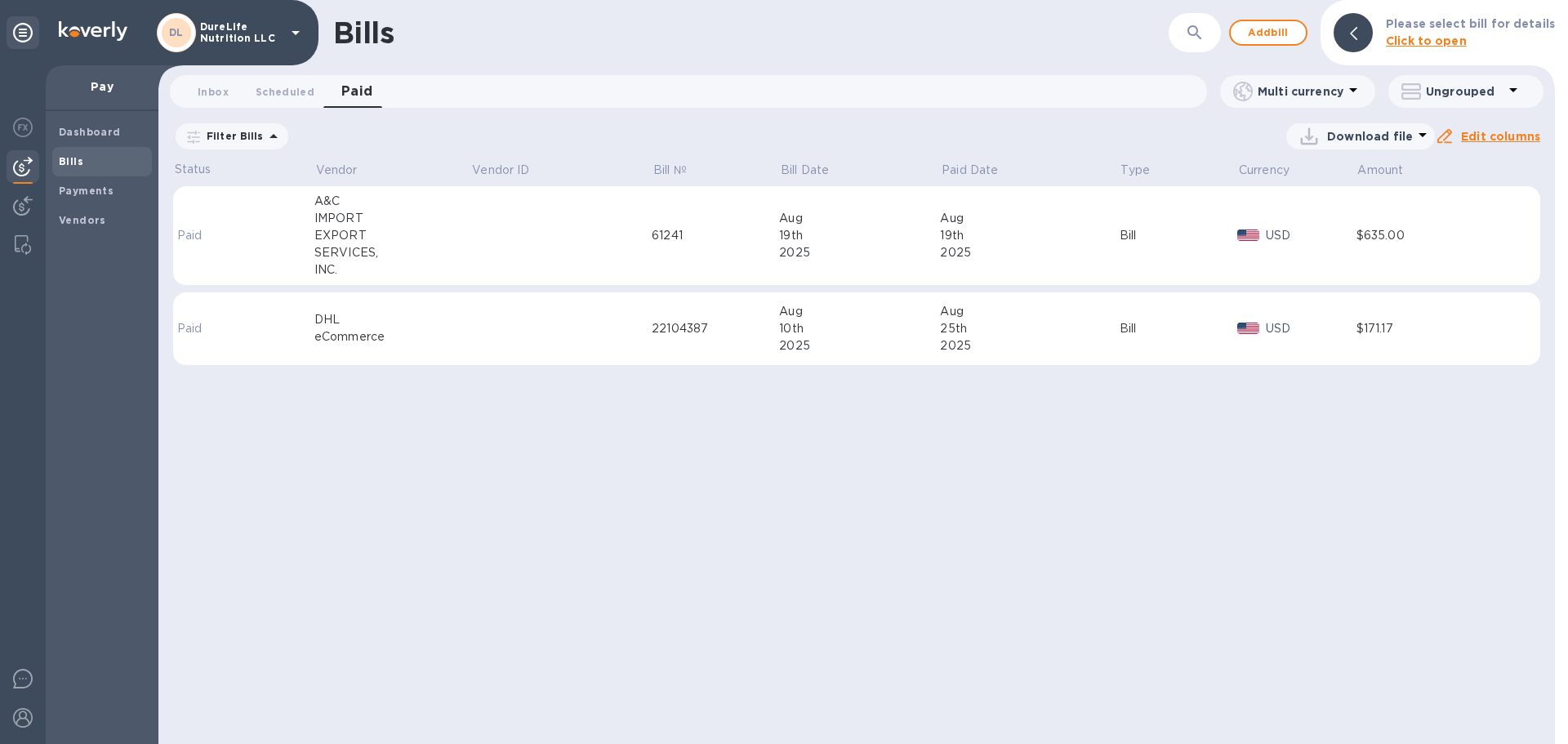
click at [1298, 341] on td "USD" at bounding box center [1297, 329] width 119 height 74
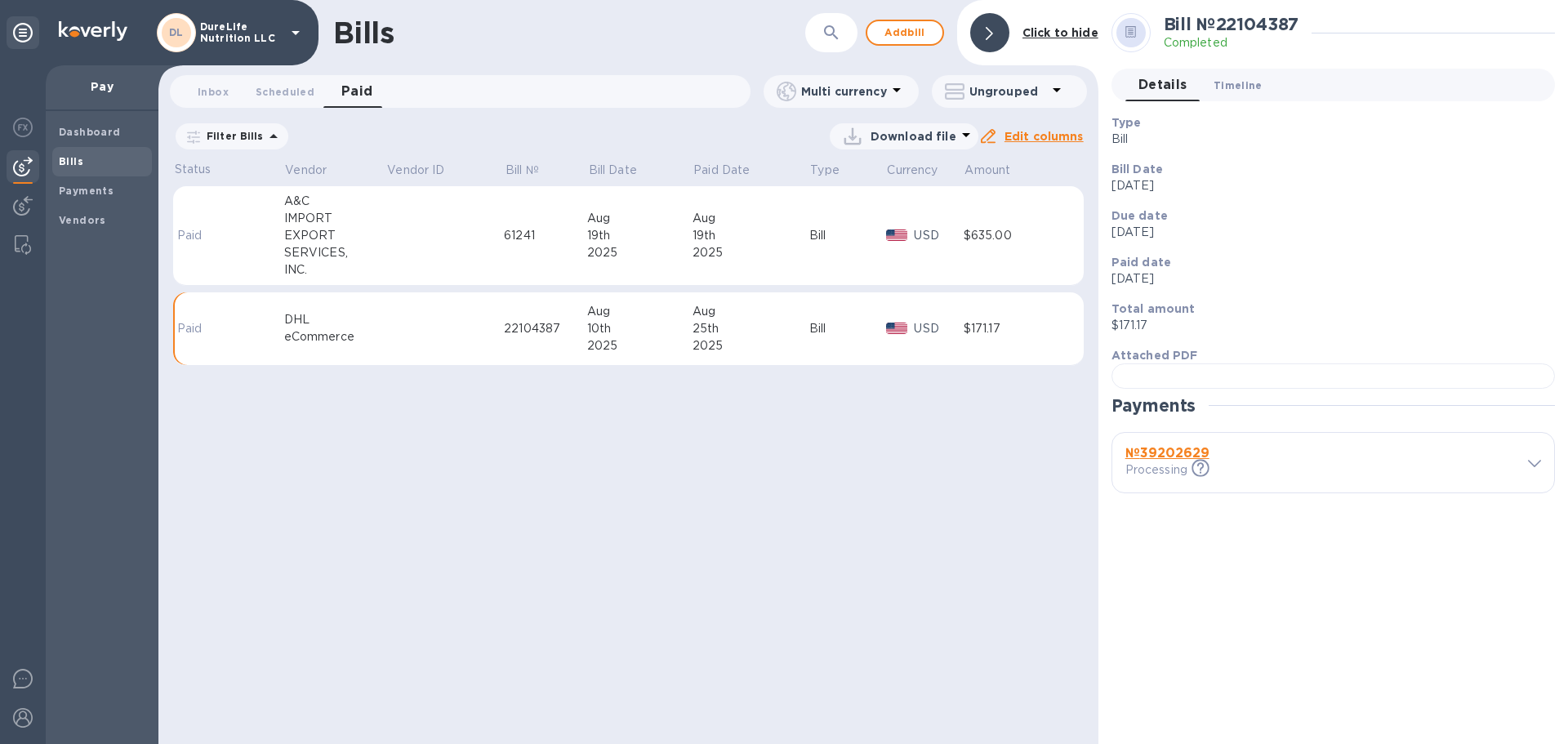
click at [1227, 90] on span "Timeline 0" at bounding box center [1238, 86] width 49 height 17
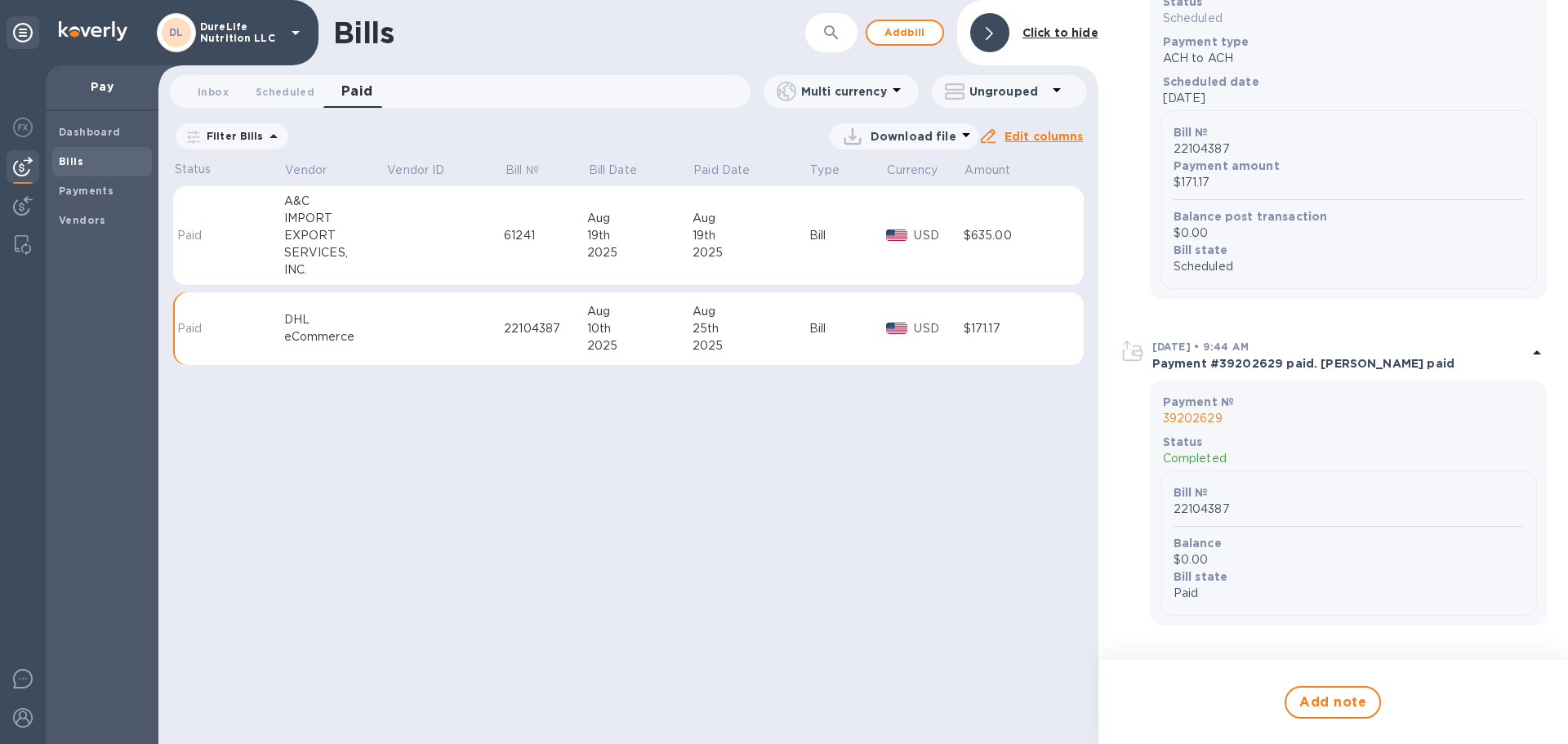
scroll to position [1144, 0]
click at [1195, 427] on p "39202629" at bounding box center [1349, 419] width 371 height 17
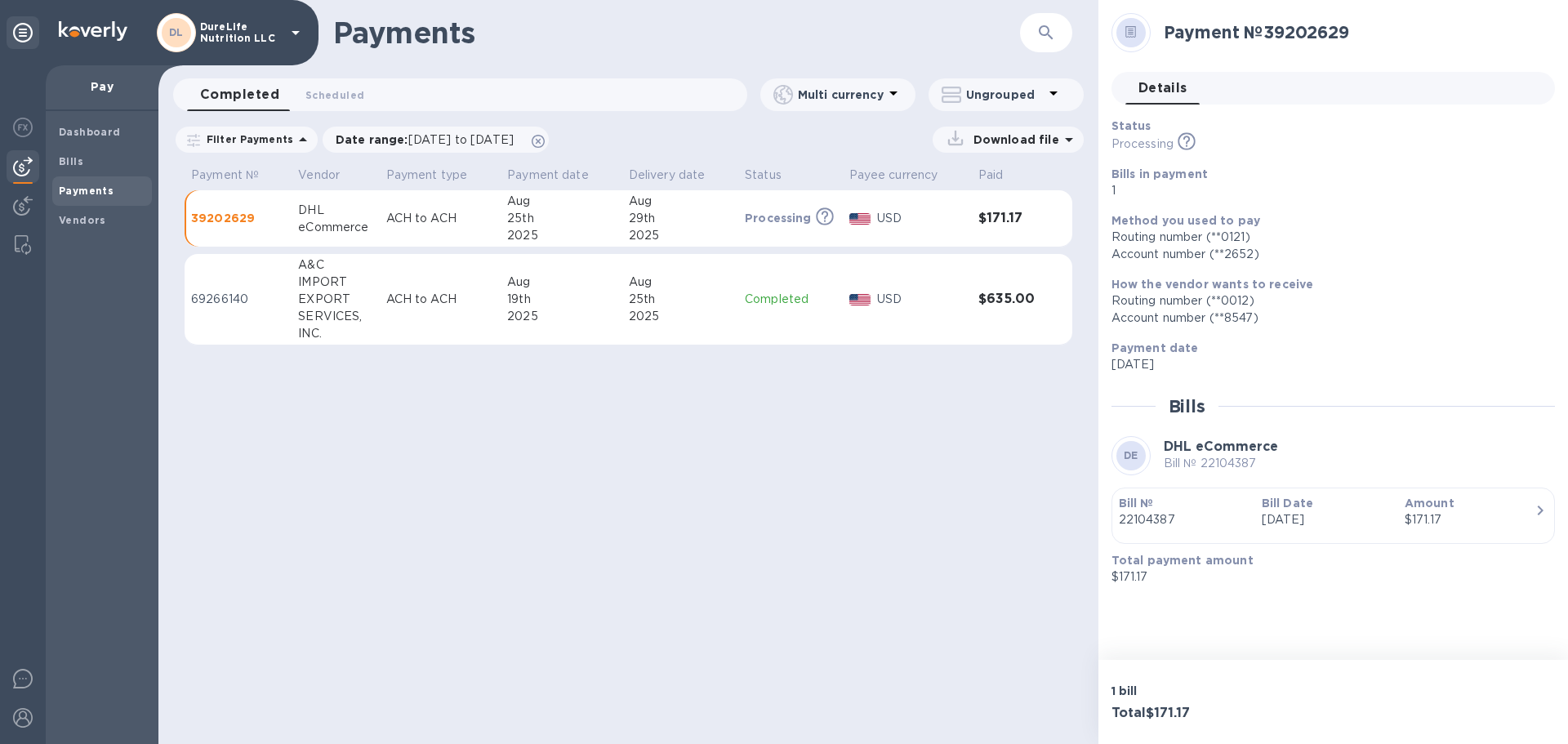
drag, startPoint x: 581, startPoint y: 644, endPoint x: 595, endPoint y: 542, distance: 103.0
click at [583, 644] on div "Payments ​ Completed 0 Scheduled 0 Multi currency Ungrouped Filter Payments Dat…" at bounding box center [629, 372] width 940 height 744
drag, startPoint x: 402, startPoint y: 326, endPoint x: 446, endPoint y: 328, distance: 44.0
click at [402, 325] on td "ACH to ACH" at bounding box center [440, 300] width 122 height 92
